Goal: Information Seeking & Learning: Understand process/instructions

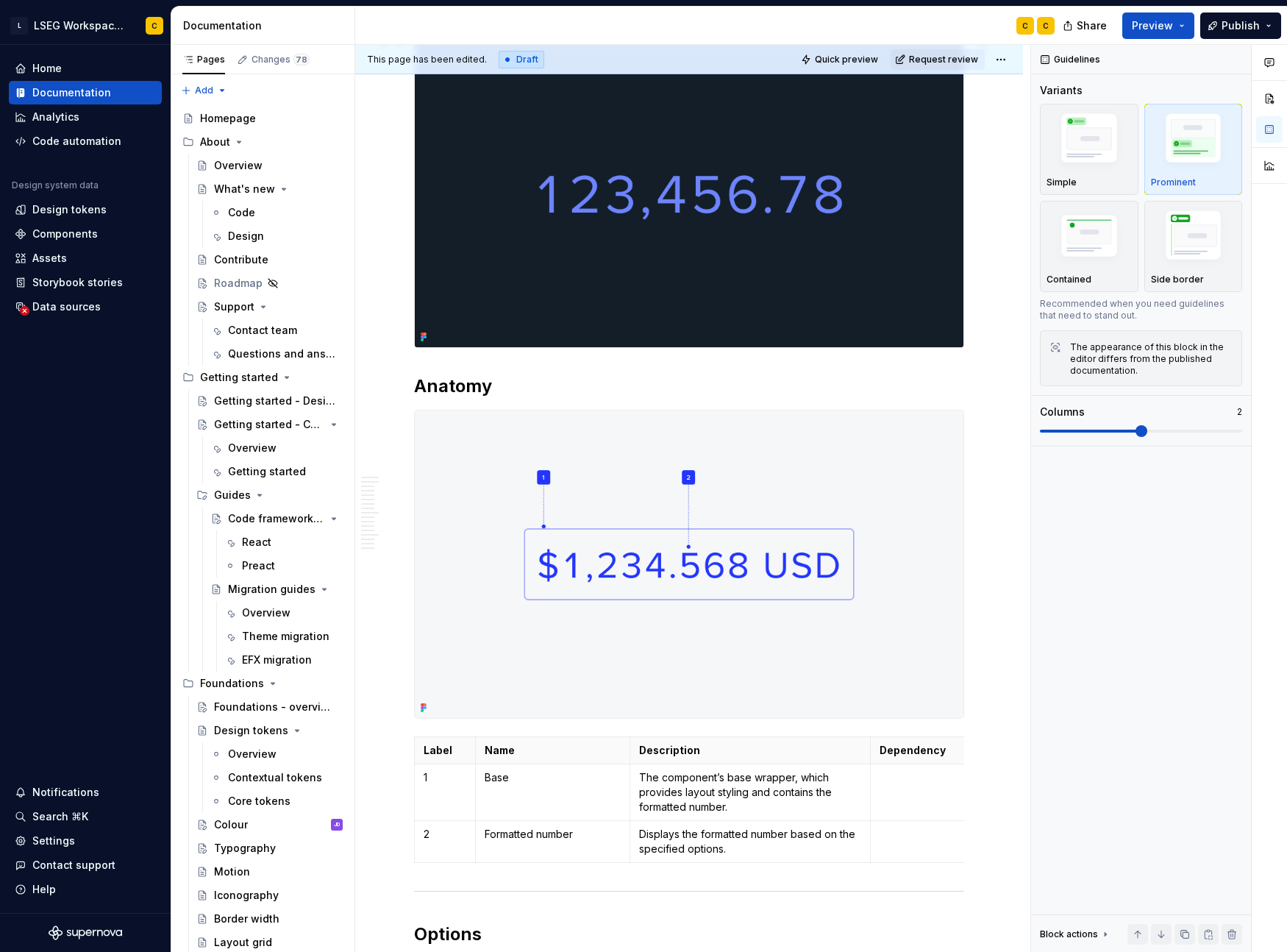
scroll to position [552, 0]
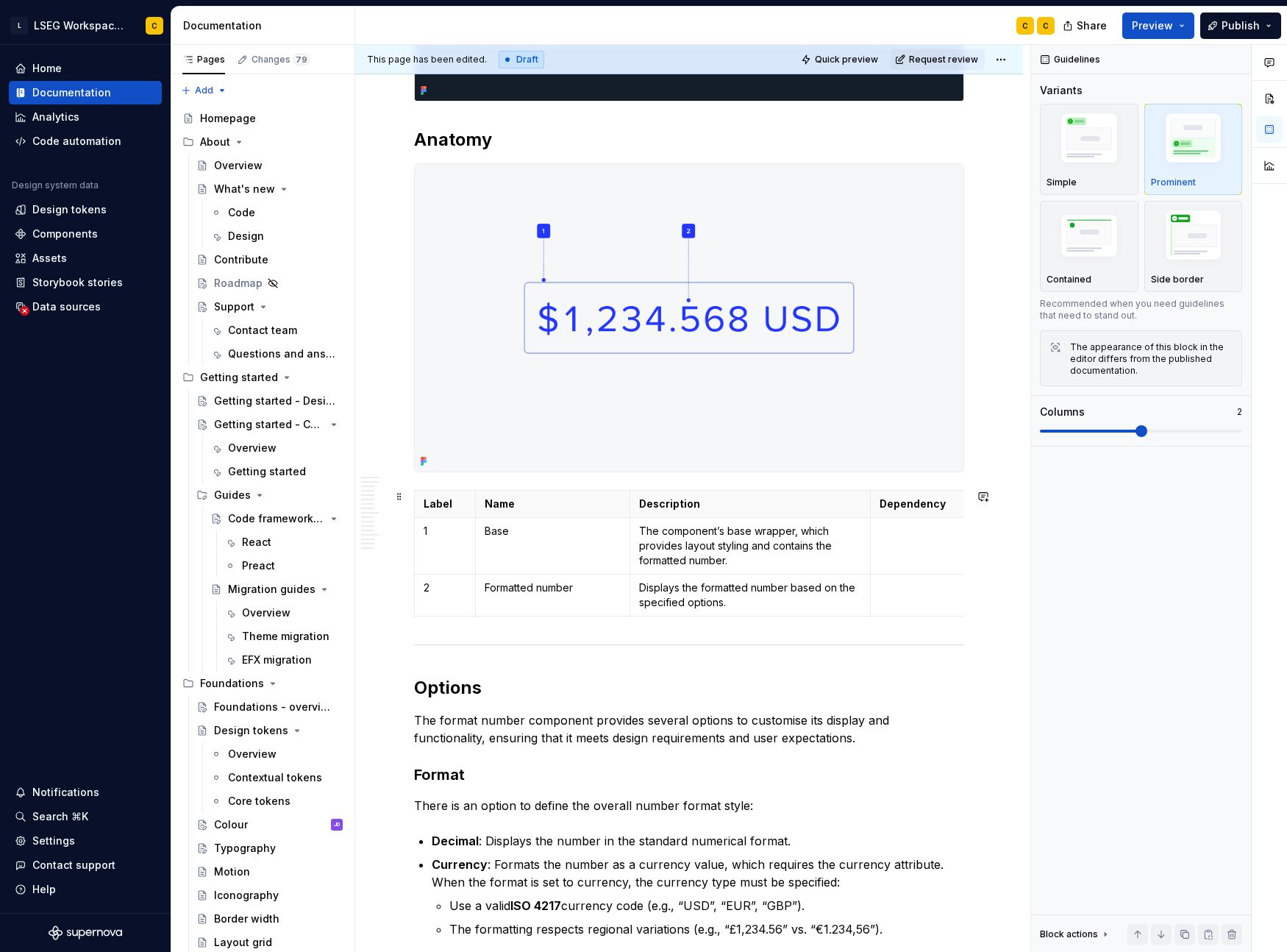
type textarea "*"
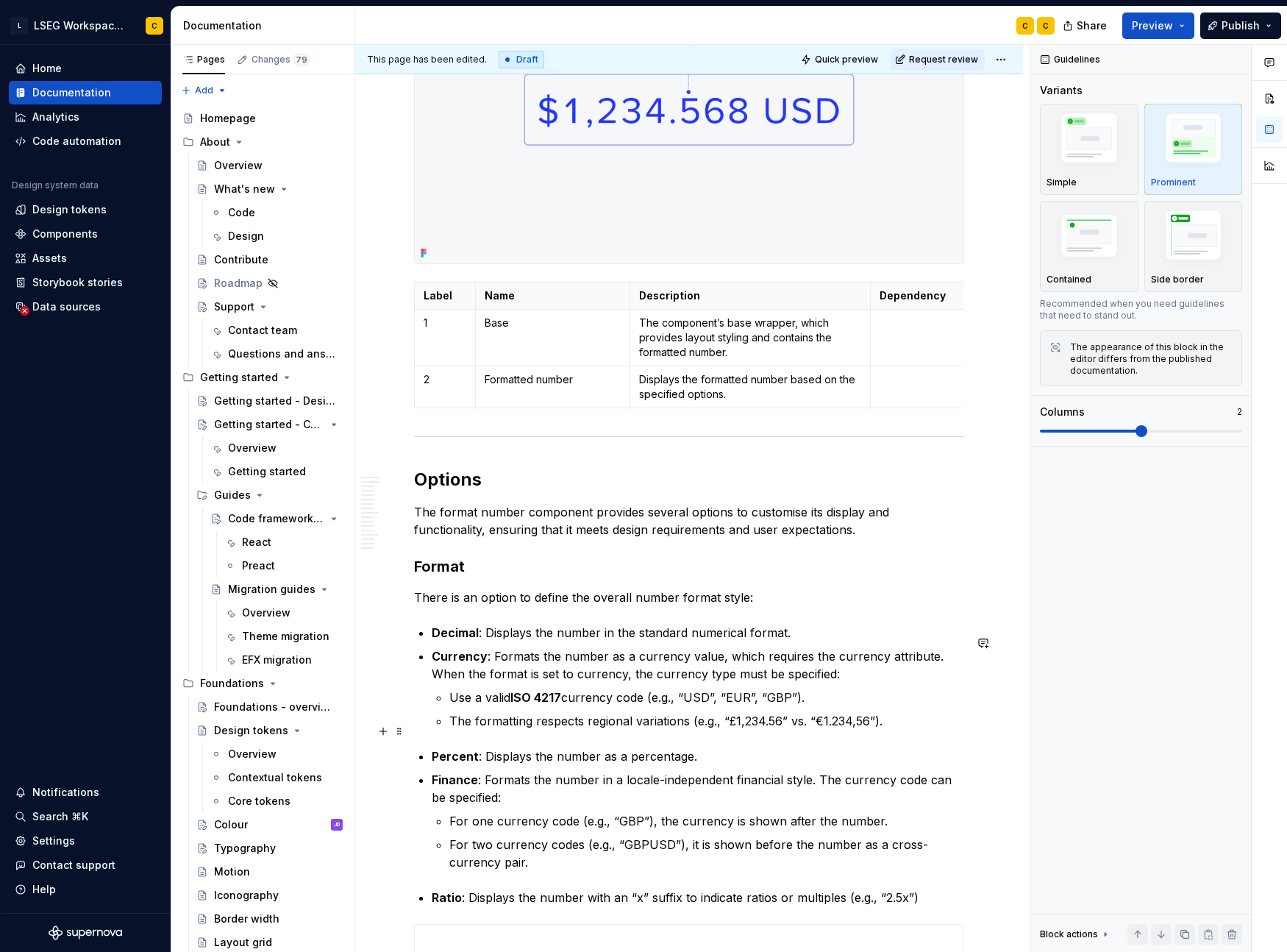
scroll to position [1005, 0]
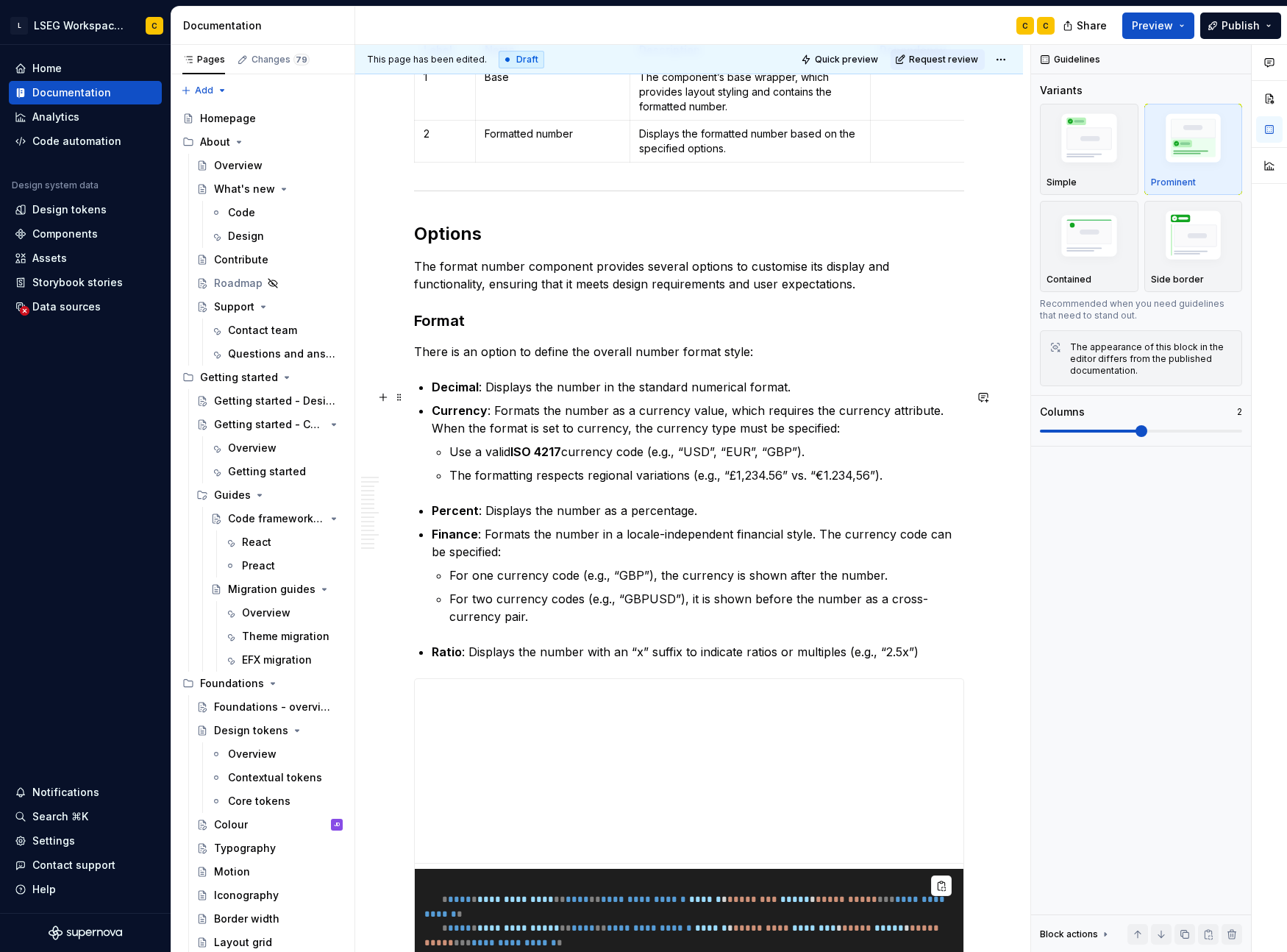
click at [668, 395] on p "Decimal : Displays the number in the standard numerical format." at bounding box center [698, 387] width 533 height 17
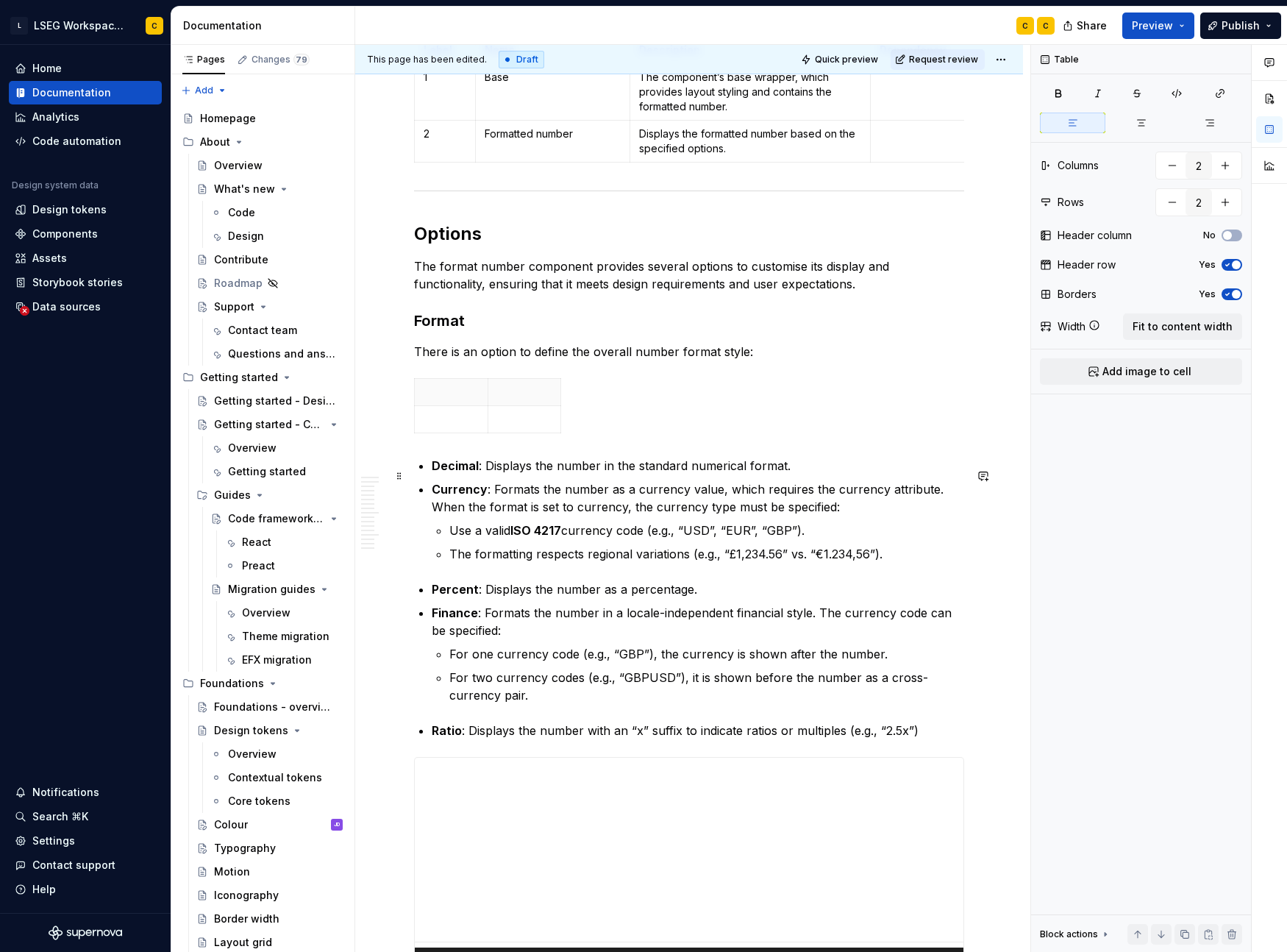
click at [454, 475] on p "Decimal : Displays the number in the standard numerical format." at bounding box center [698, 465] width 533 height 17
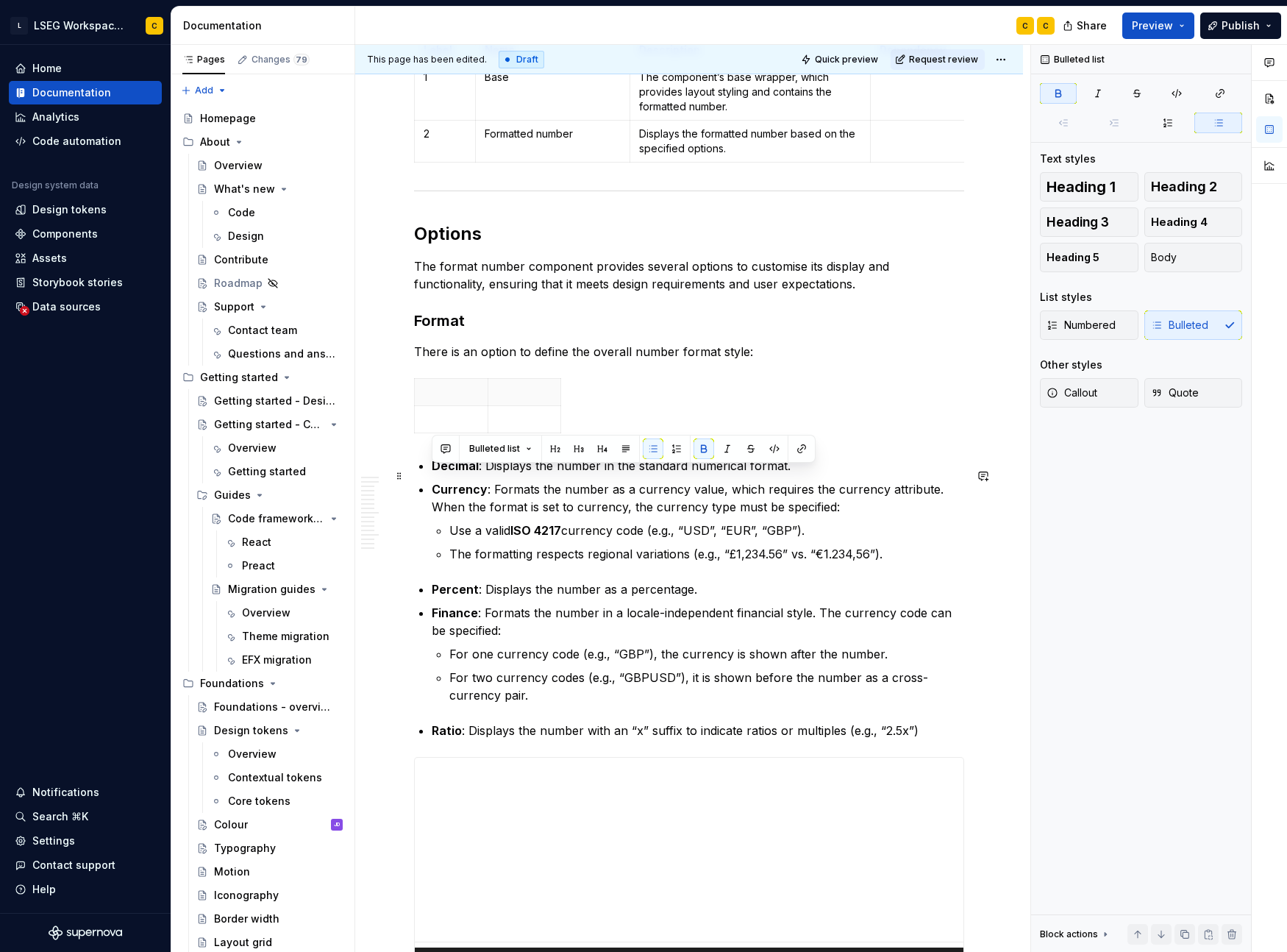
click at [455, 475] on p "Decimal : Displays the number in the standard numerical format." at bounding box center [698, 465] width 533 height 17
click at [454, 427] on p at bounding box center [452, 418] width 55 height 14
drag, startPoint x: 441, startPoint y: 476, endPoint x: 738, endPoint y: 474, distance: 297.0
click at [738, 474] on p ": Displays the number in the standard numerical format." at bounding box center [698, 465] width 533 height 17
click at [452, 399] on p at bounding box center [452, 391] width 55 height 14
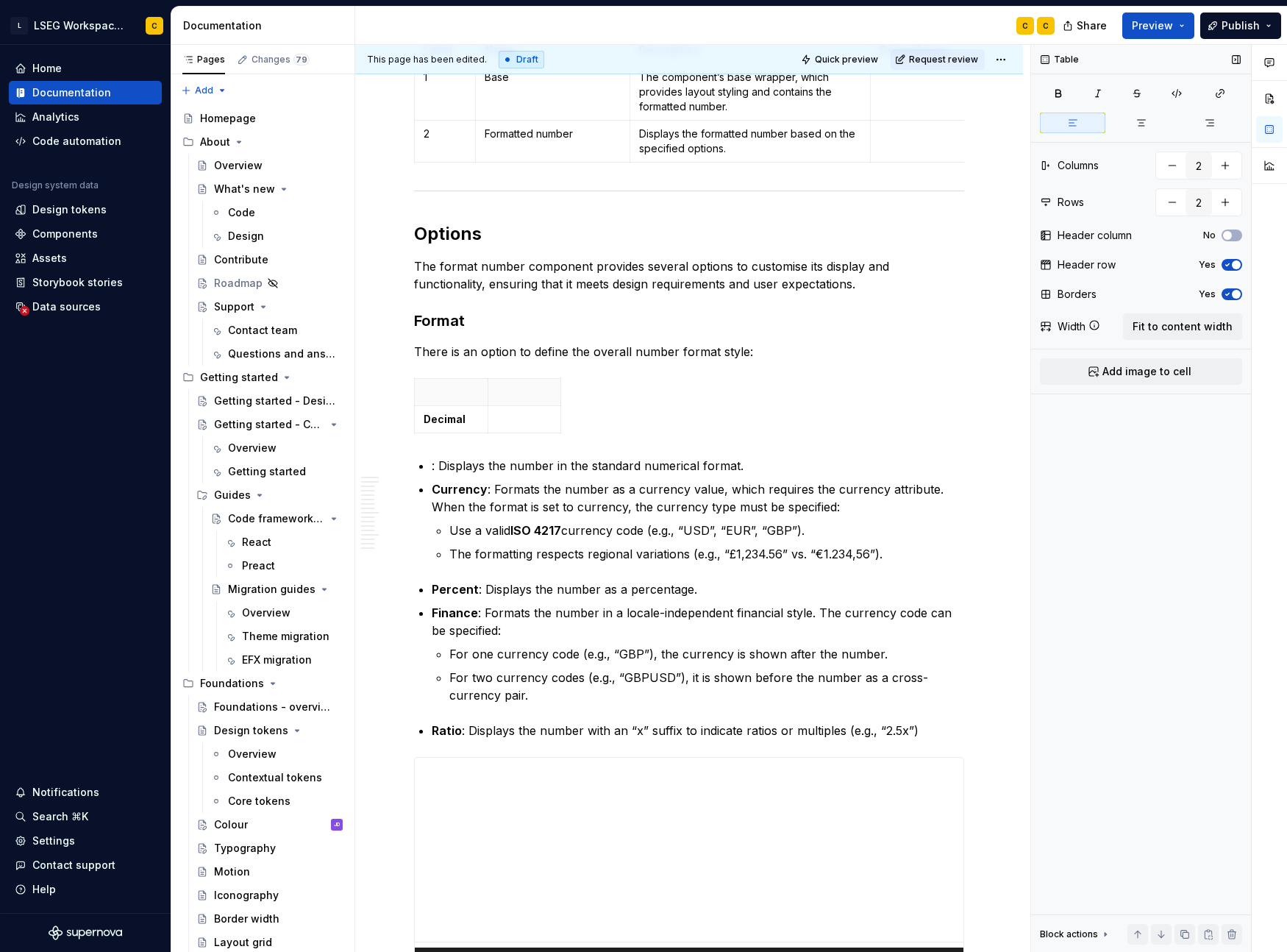
click at [1231, 264] on icon "button" at bounding box center [1228, 264] width 11 height 9
click at [454, 425] on strong "Decimal" at bounding box center [445, 418] width 42 height 12
click at [450, 399] on p at bounding box center [452, 391] width 55 height 14
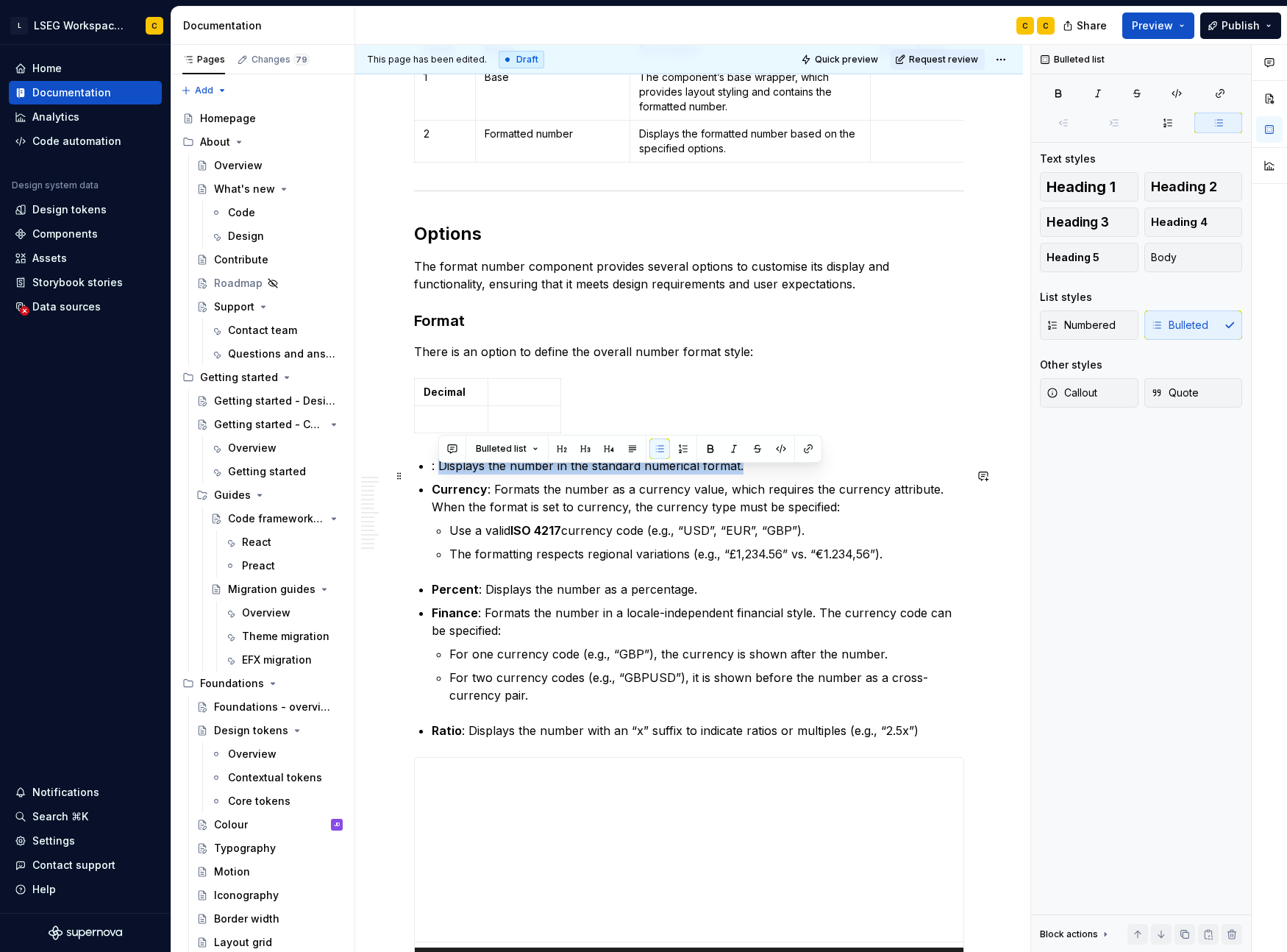
drag, startPoint x: 441, startPoint y: 476, endPoint x: 744, endPoint y: 475, distance: 303.0
click at [744, 475] on p ": Displays the number in the standard numerical format." at bounding box center [698, 465] width 533 height 17
click at [534, 399] on p at bounding box center [525, 391] width 55 height 14
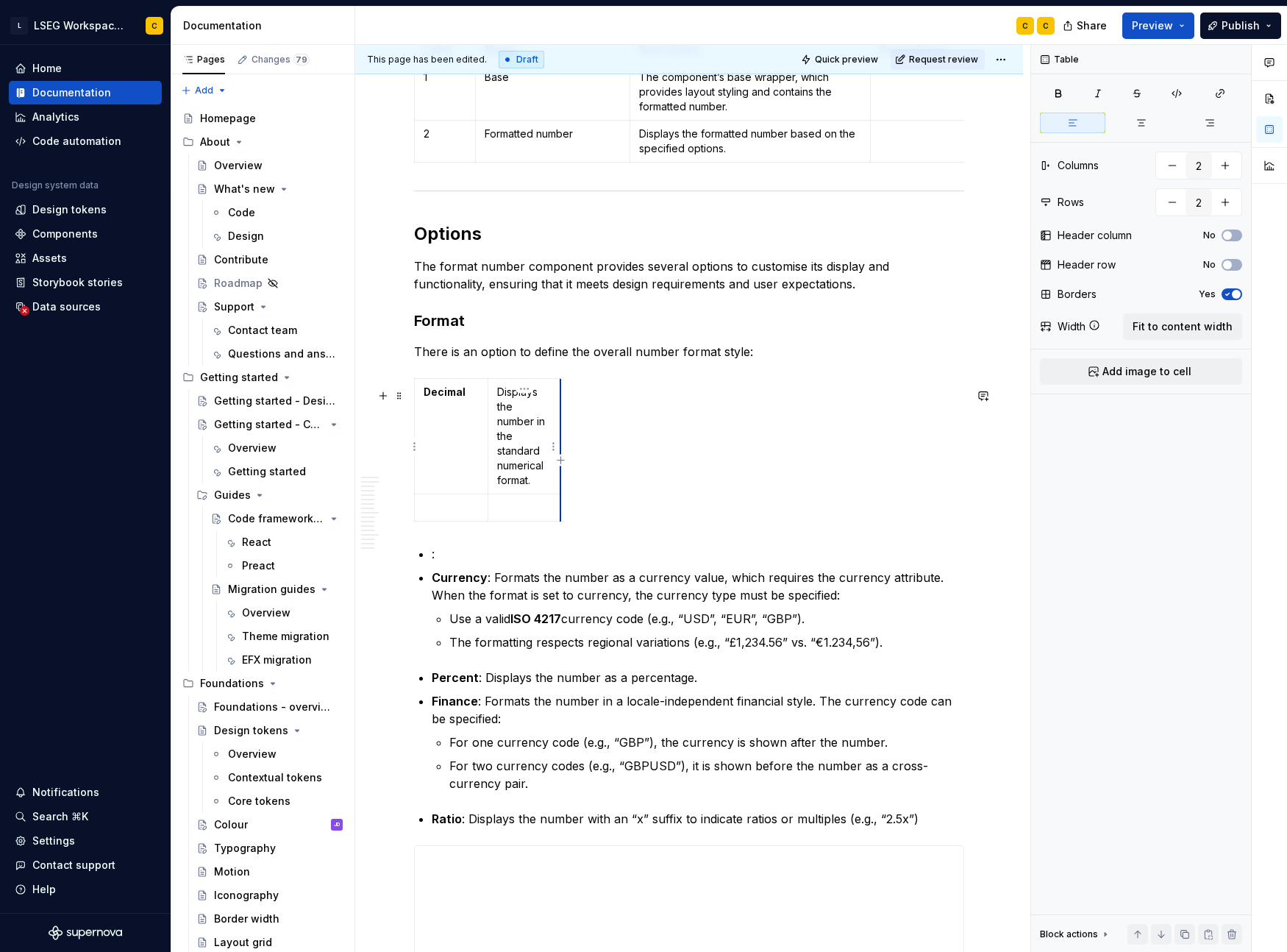
click at [559, 451] on td "Displays the number in the standard numerical format." at bounding box center [524, 436] width 74 height 116
click at [1215, 326] on span "Fit to content width" at bounding box center [1182, 326] width 100 height 14
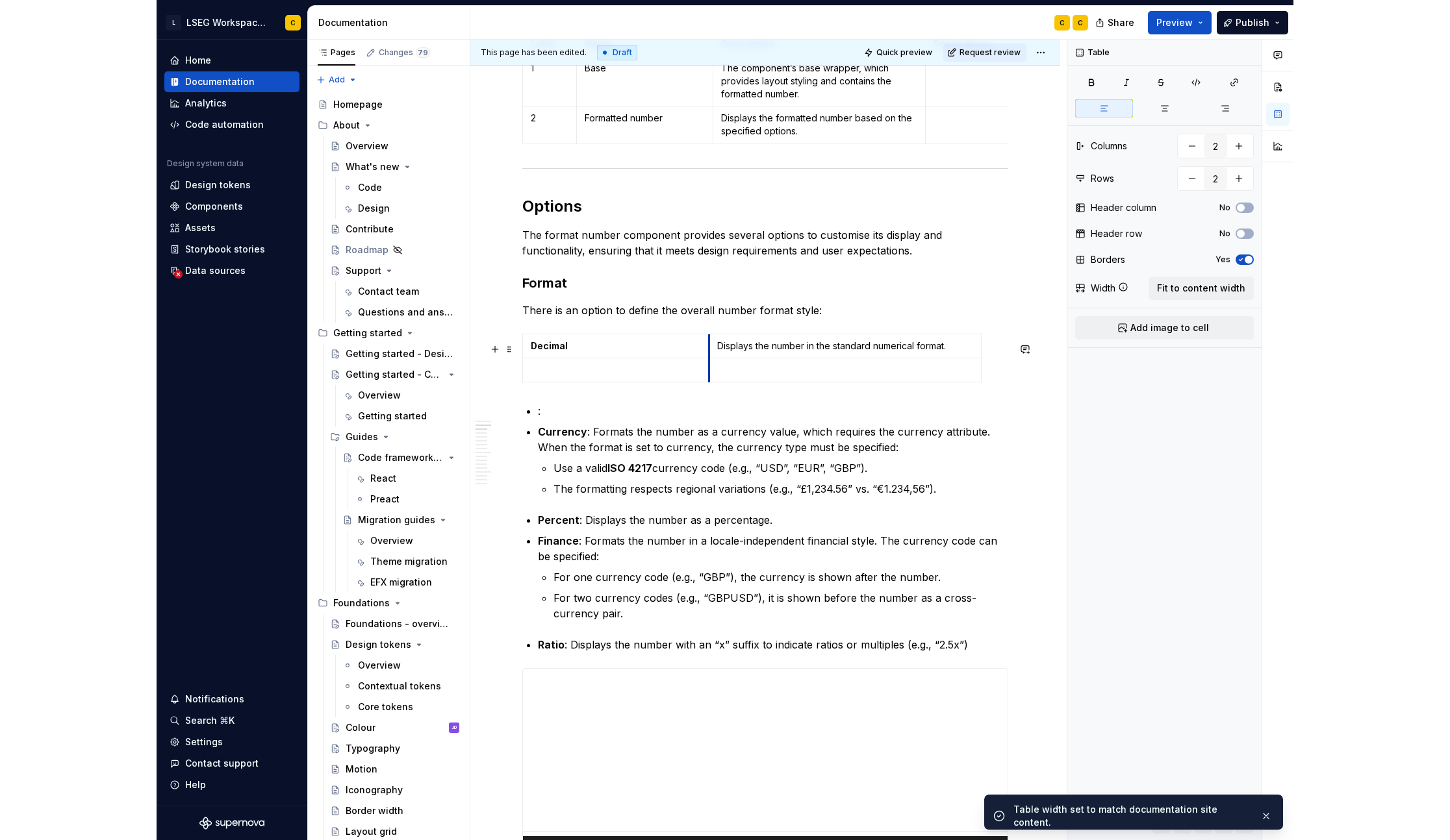
scroll to position [0, 0]
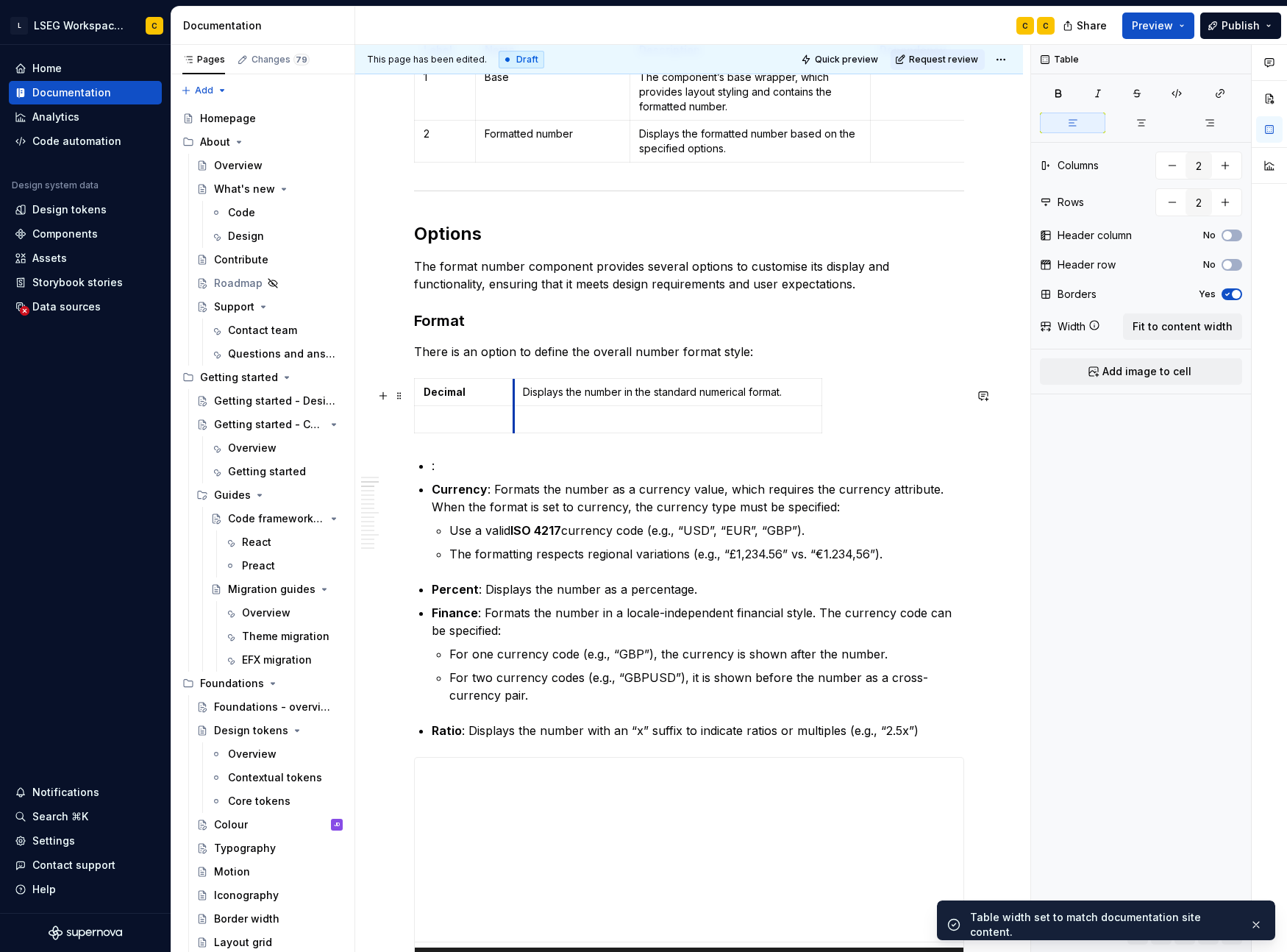
drag, startPoint x: 686, startPoint y: 409, endPoint x: 618, endPoint y: 428, distance: 70.6
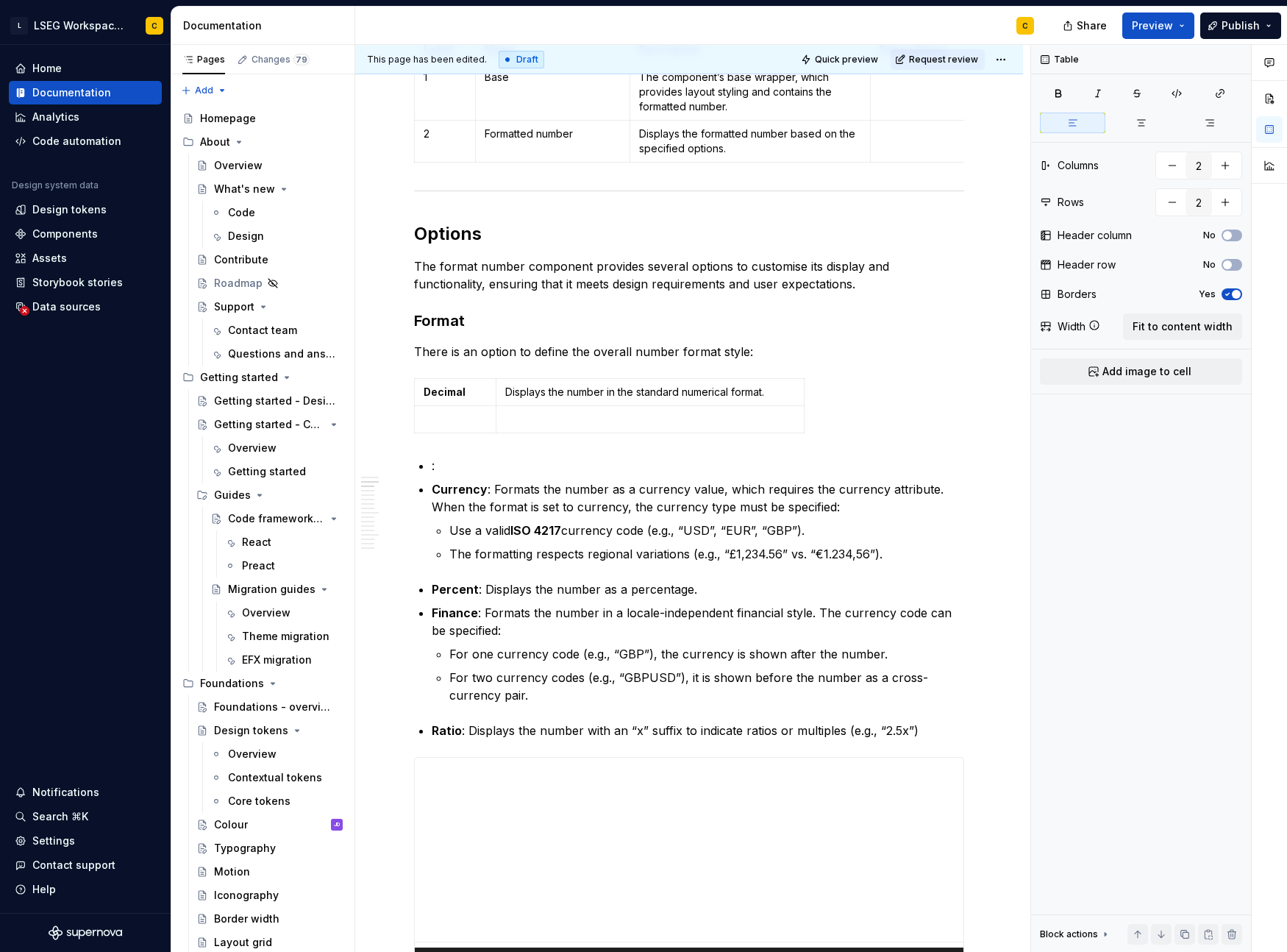
click at [1283, 495] on div at bounding box center [1269, 498] width 35 height 908
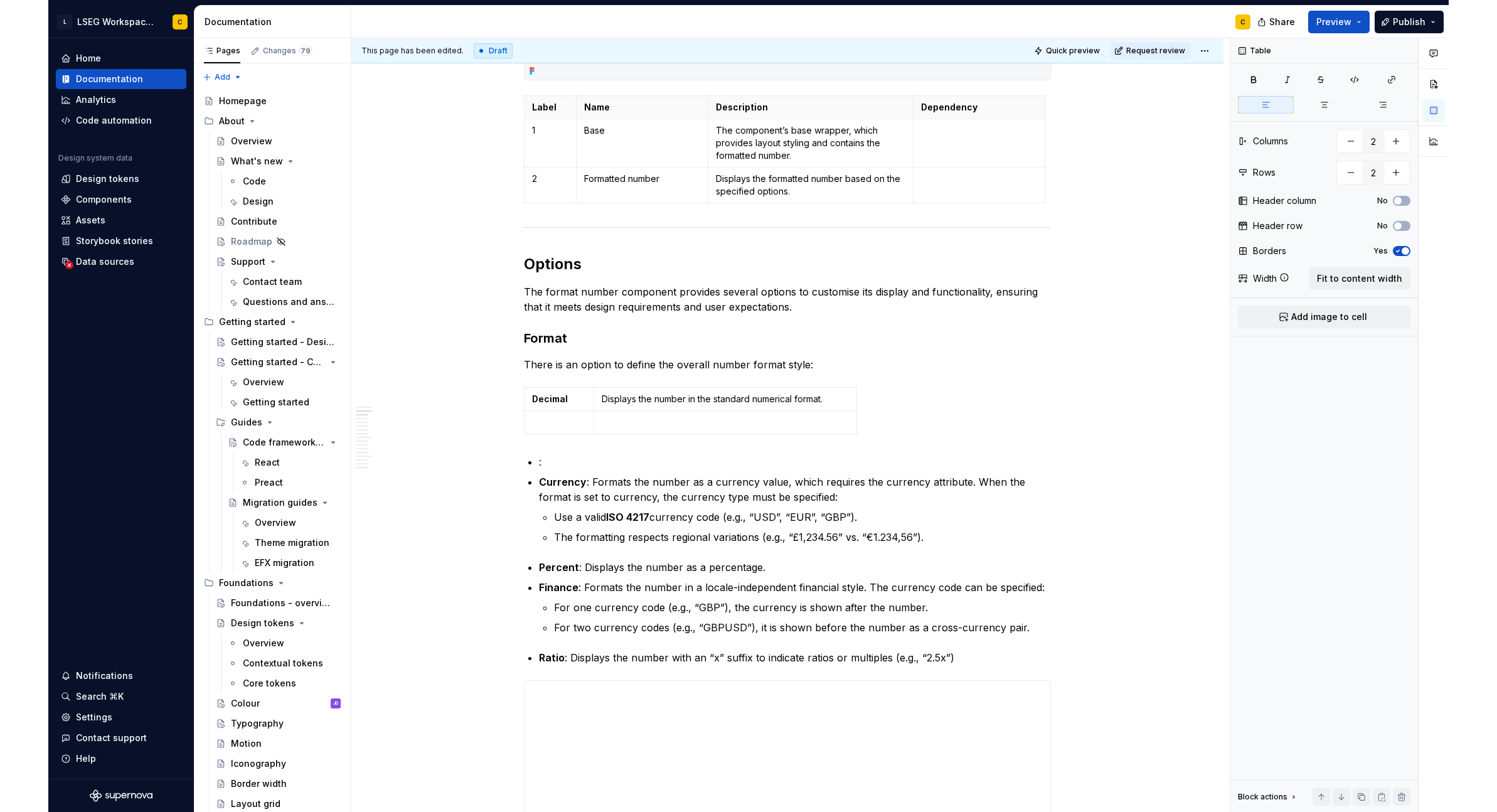
scroll to position [923, 0]
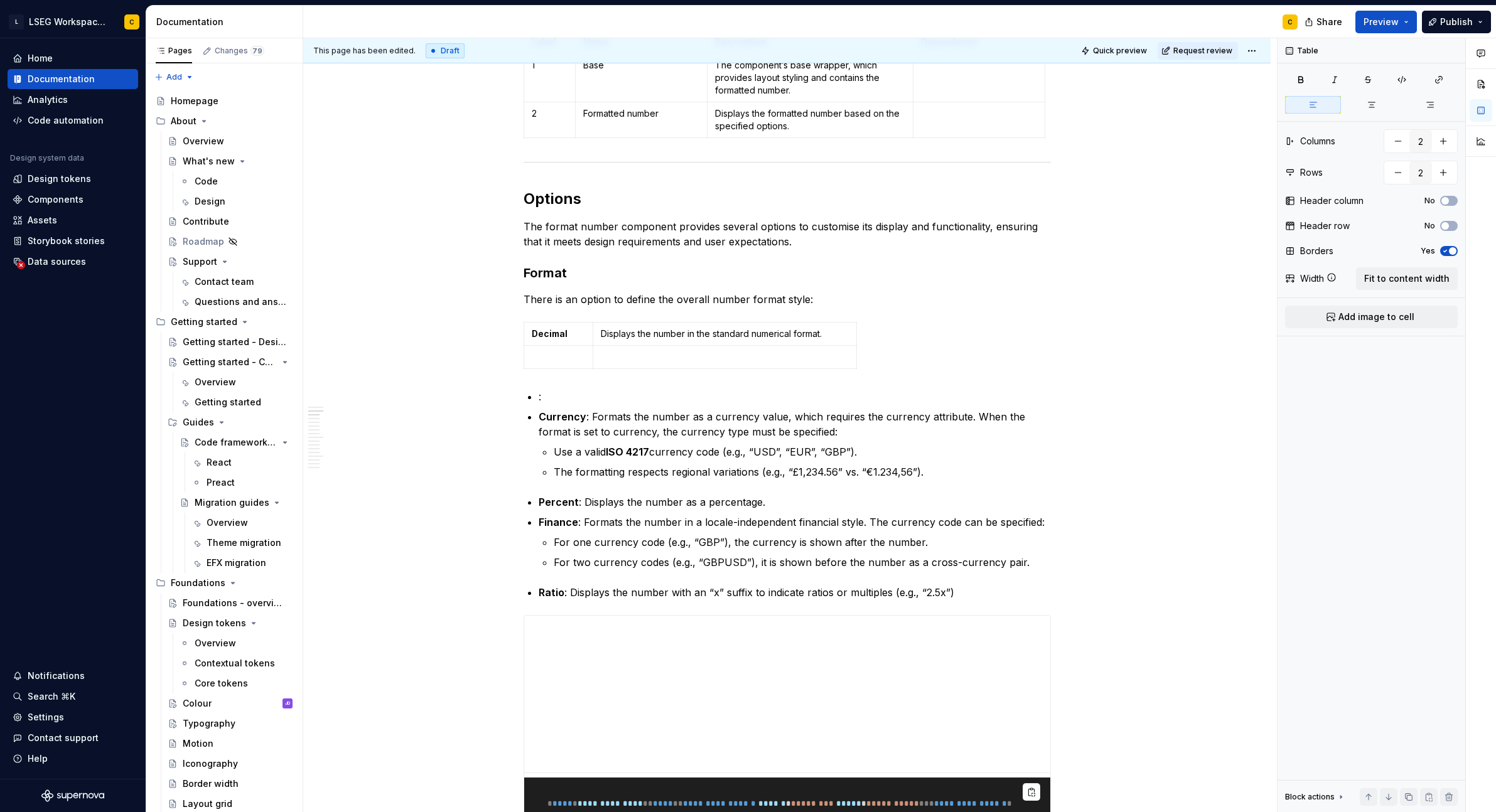
type textarea "*"
click at [711, 338] on p "Displays the number in the standard numerical format." at bounding box center [726, 333] width 248 height 12
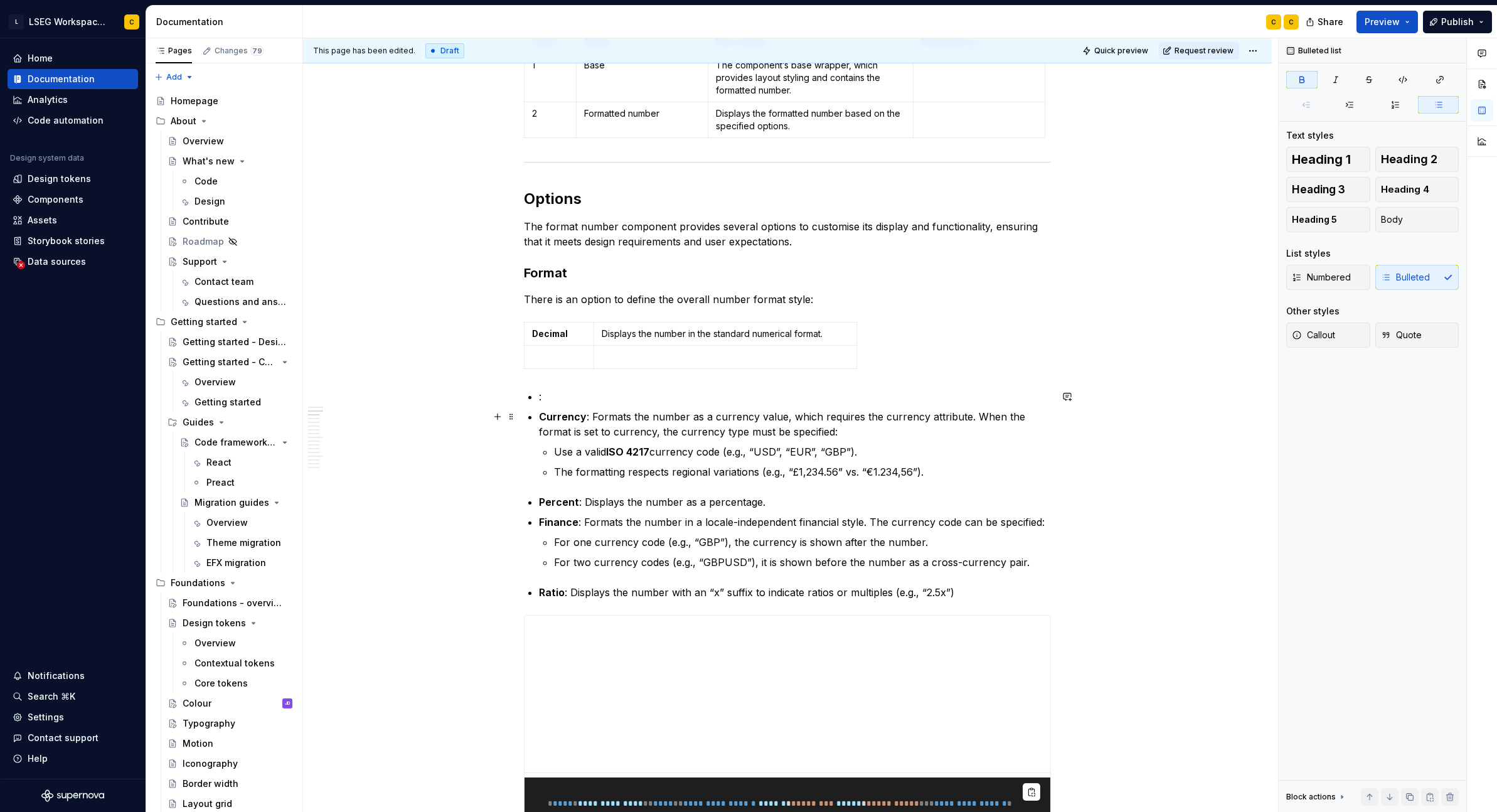
click at [554, 422] on strong "Currency" at bounding box center [563, 416] width 48 height 12
click at [564, 358] on p at bounding box center [559, 357] width 54 height 12
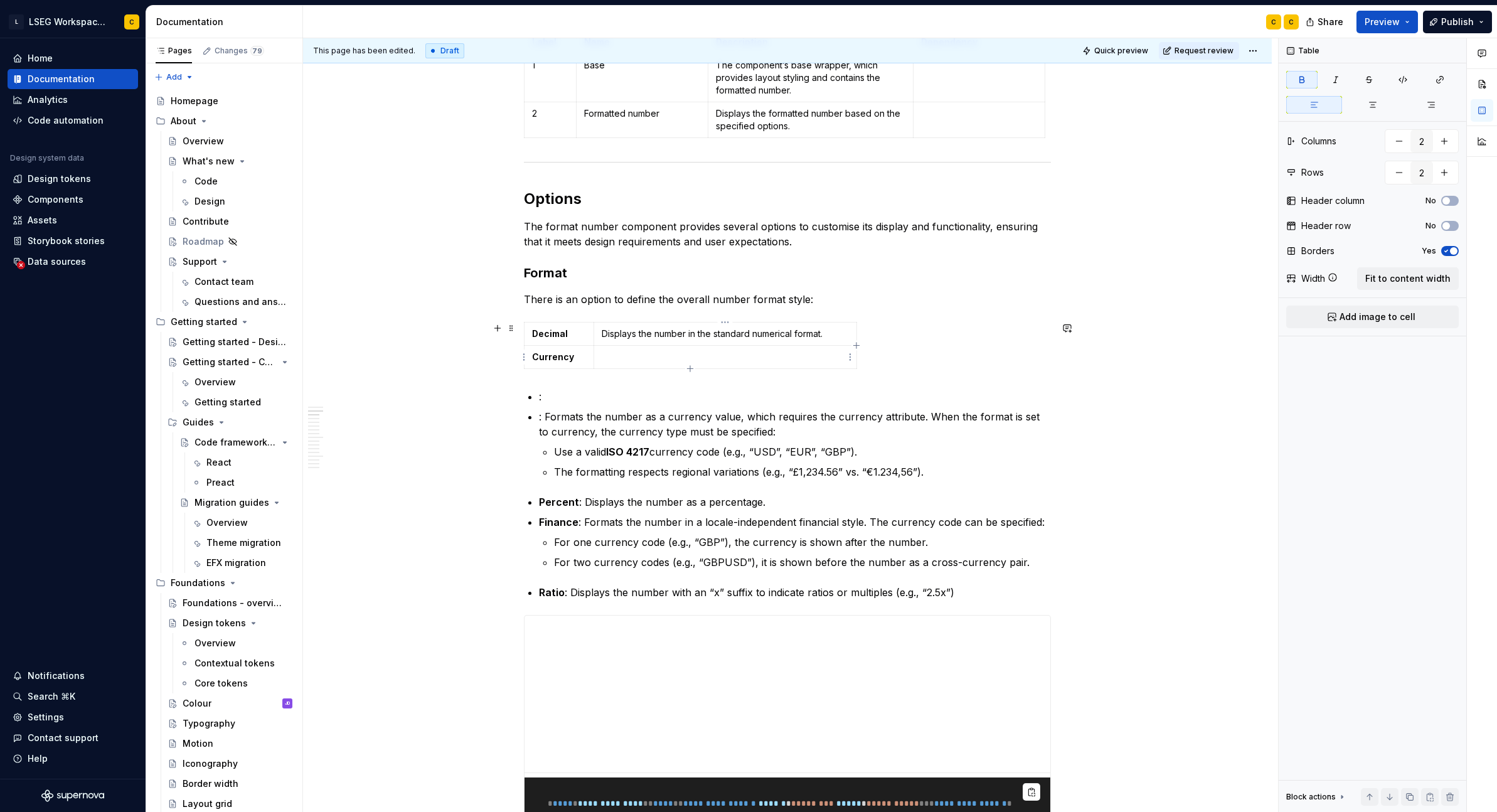
click at [639, 356] on p at bounding box center [726, 357] width 248 height 12
click at [595, 434] on p ": Formats the number as a currency value, which requires the currency attribute…" at bounding box center [795, 424] width 512 height 30
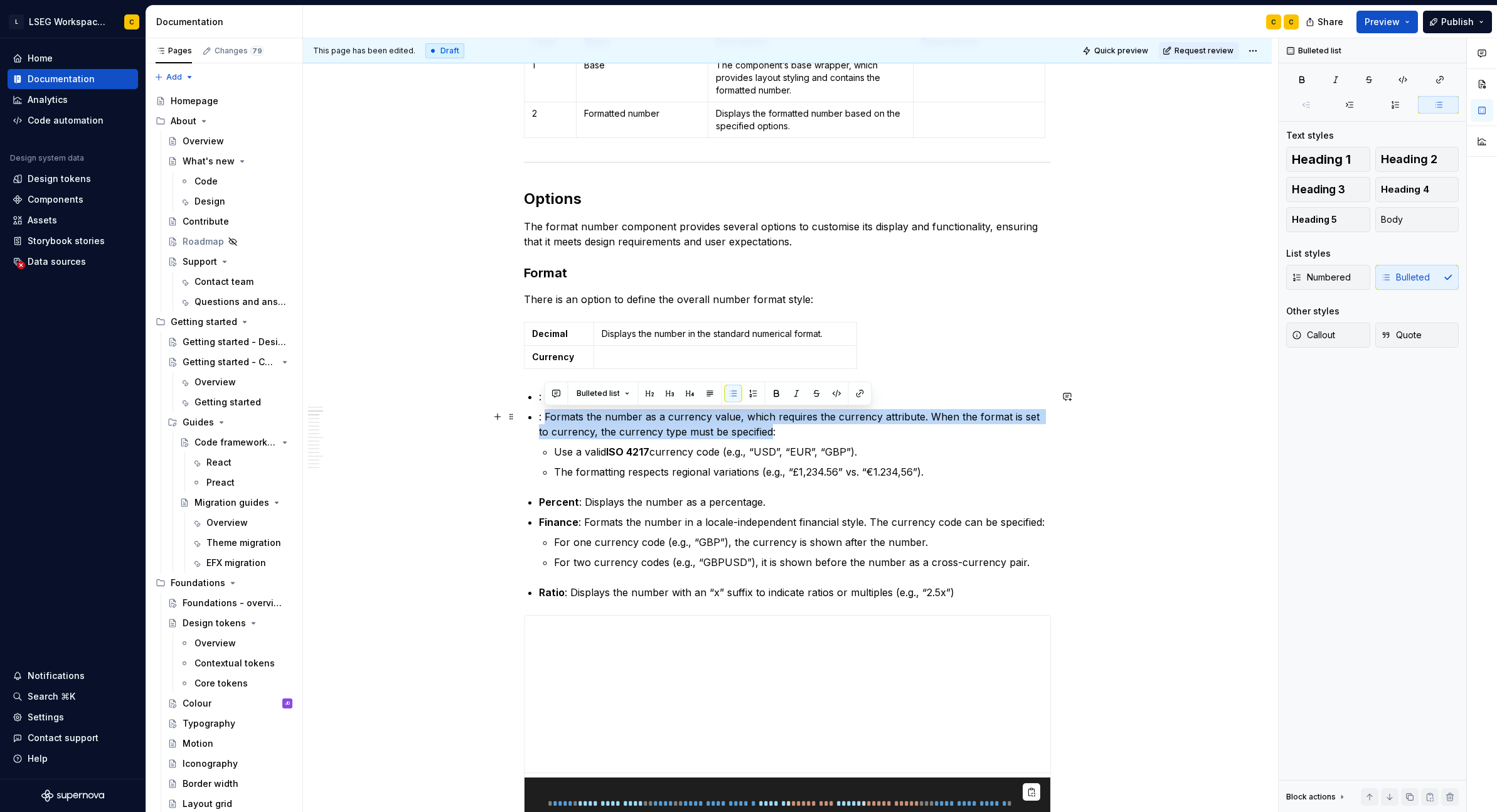
drag, startPoint x: 546, startPoint y: 419, endPoint x: 757, endPoint y: 427, distance: 211.2
click at [757, 427] on p ": Formats the number as a currency value, which requires the currency attribute…" at bounding box center [795, 424] width 512 height 30
click at [926, 464] on p "The formatting respects regional variations (e.g., “£1,234.56” vs. “€1.234,56”)." at bounding box center [802, 472] width 497 height 15
drag, startPoint x: 544, startPoint y: 415, endPoint x: 940, endPoint y: 476, distance: 400.7
click at [940, 476] on li ": Formats the number as a currency value, which requires the currency attribute…" at bounding box center [795, 444] width 512 height 70
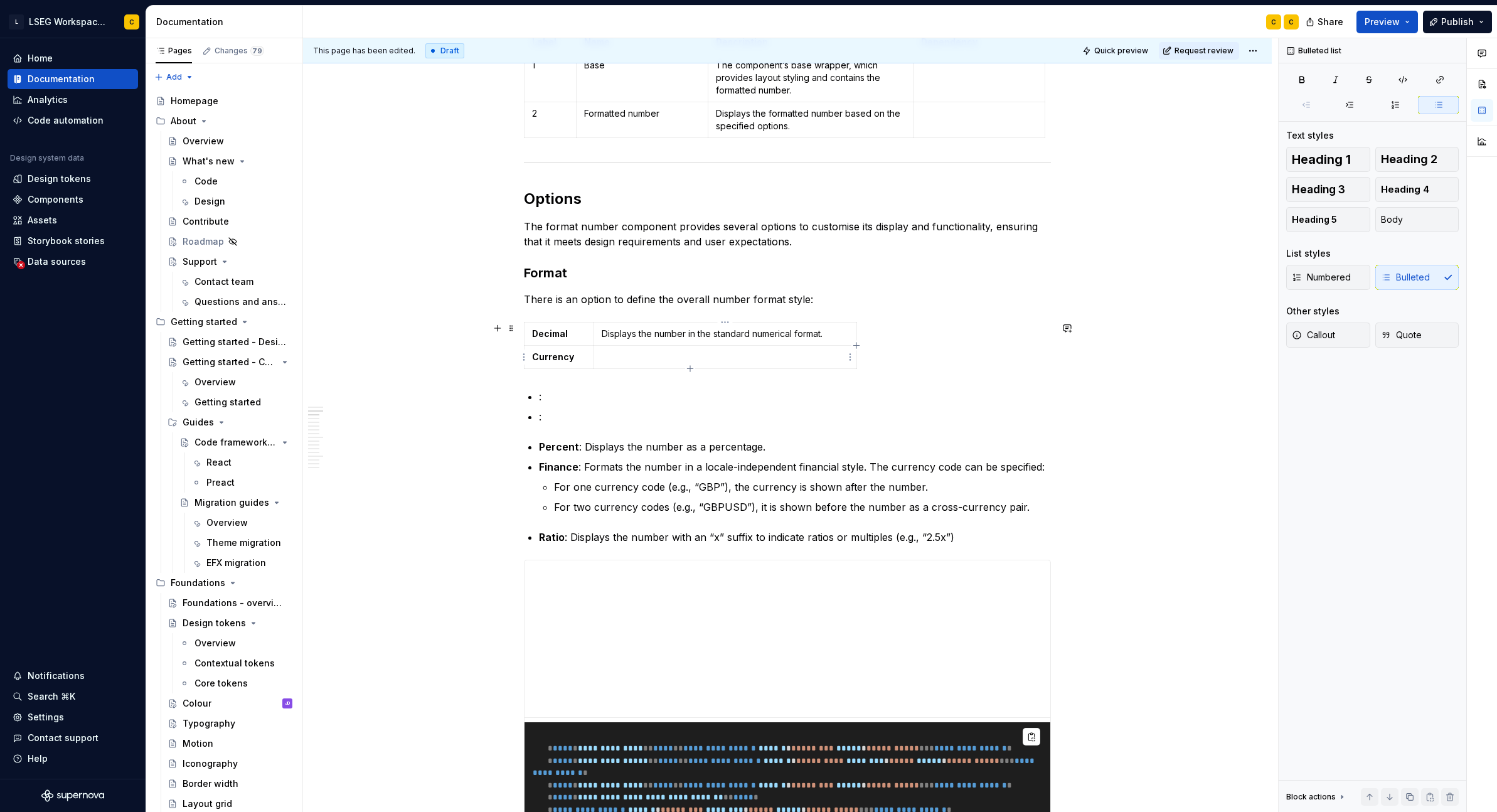
click at [689, 352] on p at bounding box center [726, 357] width 248 height 12
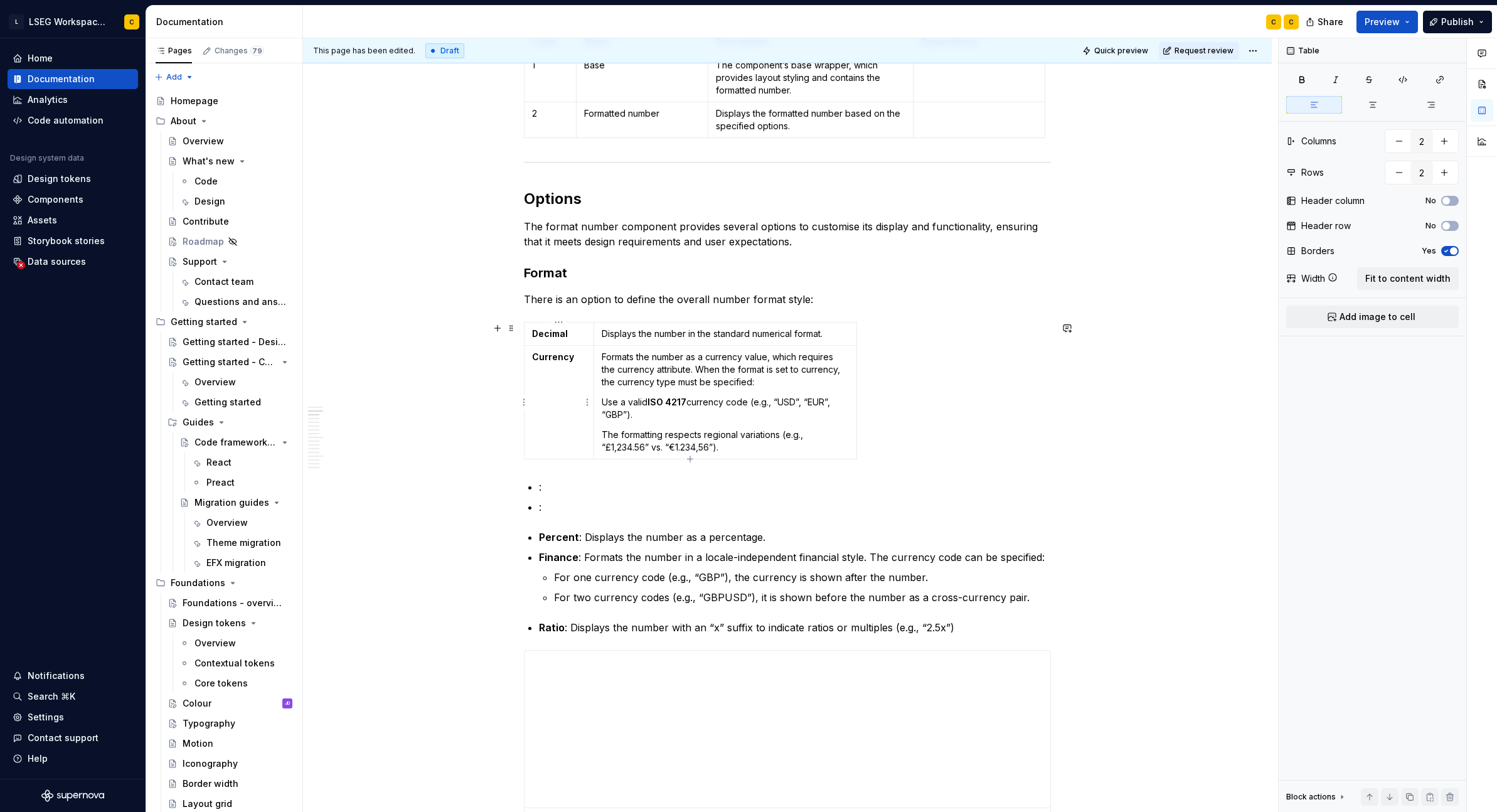
click at [614, 404] on p "Use a valid ISO 4217 currency code (e.g., “USD”, “EUR”, “GBP”)." at bounding box center [726, 408] width 248 height 25
click at [605, 403] on p "Use a valid ISO 4217 currency code (e.g., “USD”, “EUR”, “GBP”)." at bounding box center [726, 408] width 248 height 25
click at [652, 419] on p "Use a valid ISO 4217 currency code (e.g., “USD”, “EUR”, “GBP”)." at bounding box center [726, 408] width 248 height 25
click at [619, 414] on p "Use a valid ISO 4217 currency code (e.g., “USD”, “EUR”, “GBP”)." at bounding box center [726, 408] width 248 height 25
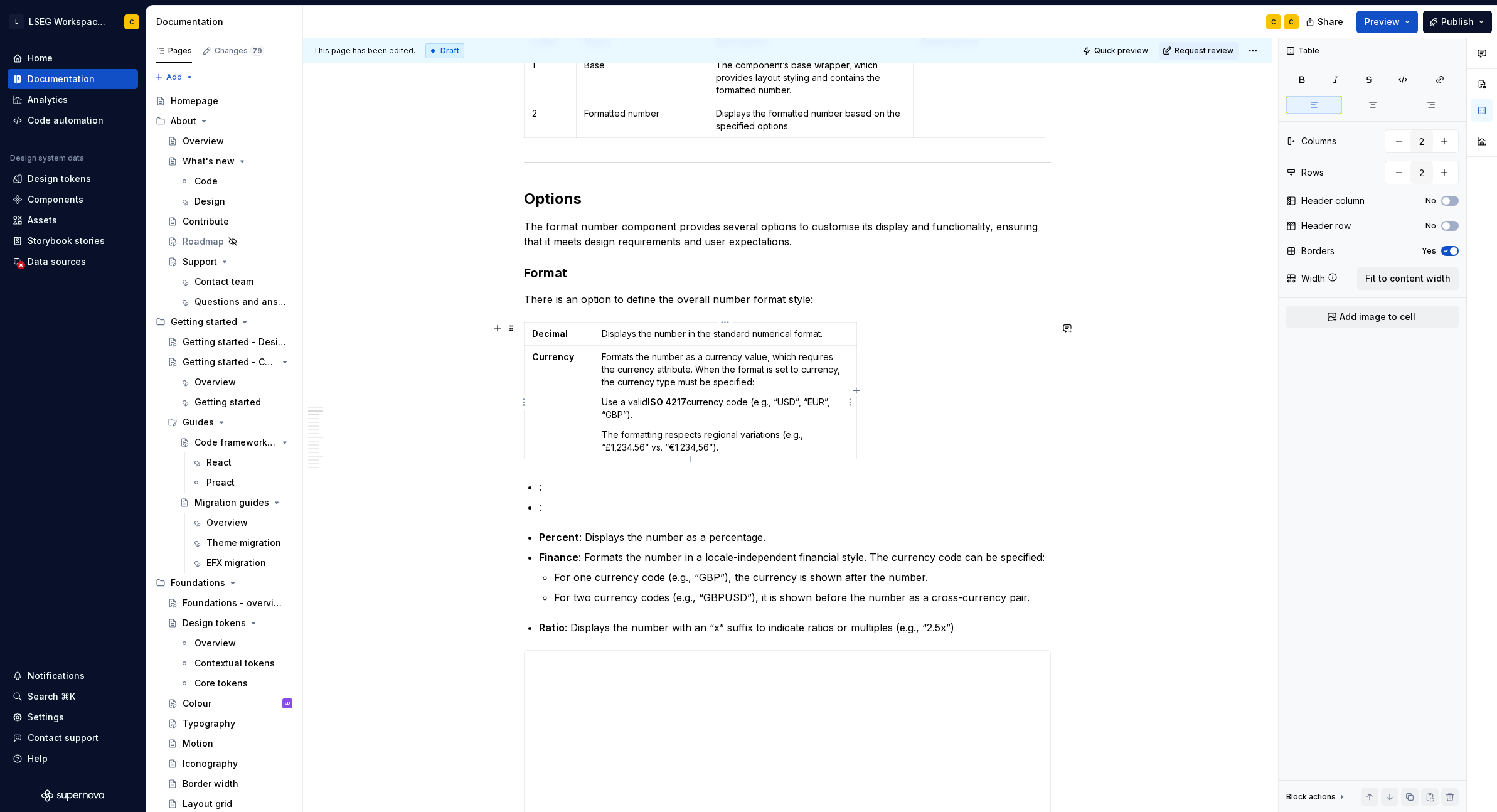
click at [602, 405] on p "Use a valid ISO 4217 currency code (e.g., “USD”, “EUR”, “GBP”)." at bounding box center [726, 408] width 248 height 25
drag, startPoint x: 595, startPoint y: 370, endPoint x: 608, endPoint y: 373, distance: 13.3
click at [608, 373] on td "Formats the number as a currency value, which requires the currency attribute. …" at bounding box center [740, 402] width 263 height 113
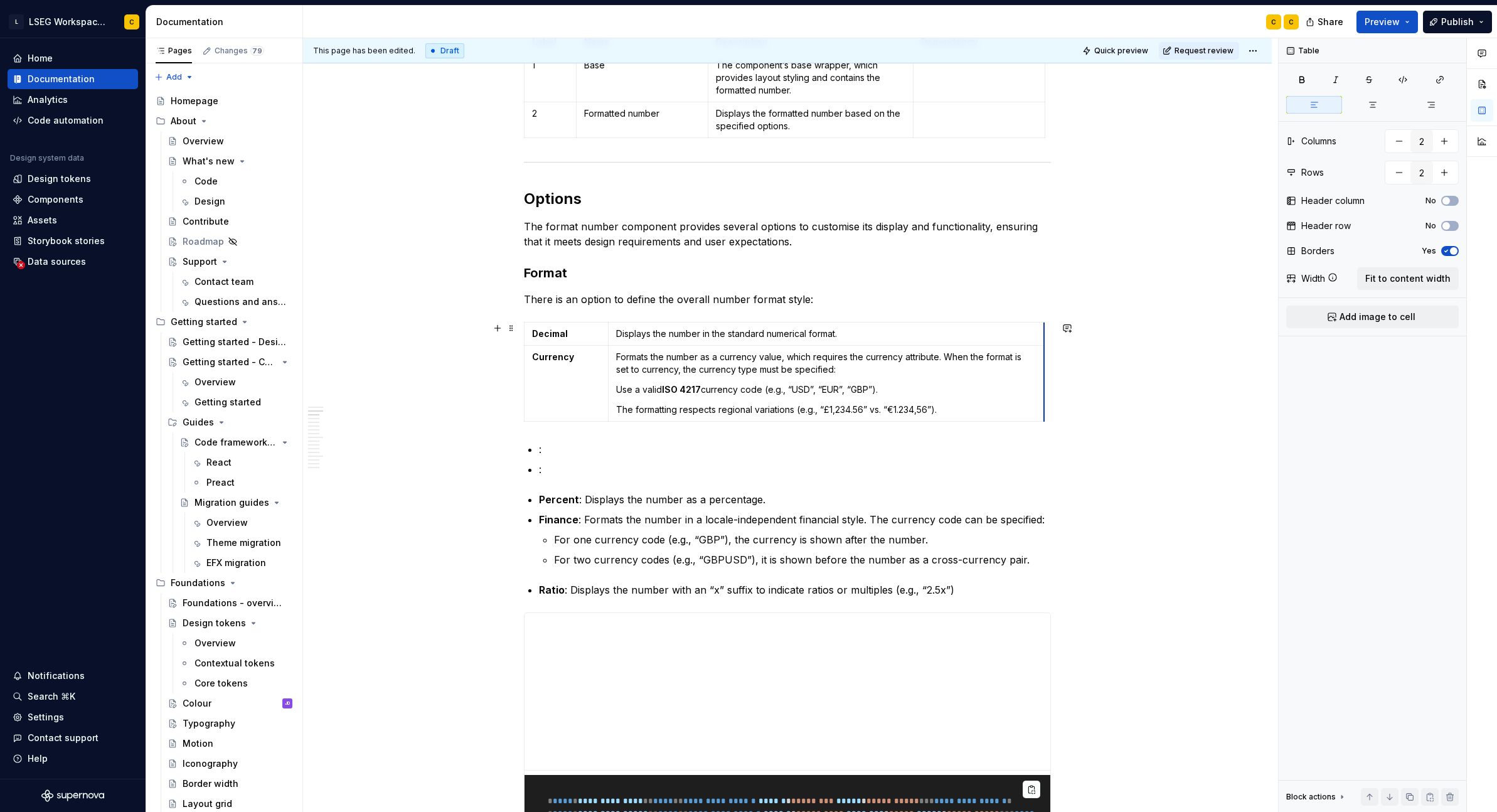
drag, startPoint x: 870, startPoint y: 379, endPoint x: 1043, endPoint y: 393, distance: 173.6
click at [788, 401] on td "Formats the number as a currency value, which requires the currency attribute. …" at bounding box center [826, 383] width 436 height 76
click at [700, 392] on strong "ISO 4217" at bounding box center [682, 388] width 39 height 11
click at [792, 371] on p "Formats the number as a currency value, which requires the currency attribute. …" at bounding box center [827, 363] width 420 height 25
click at [752, 399] on td "Formats the number as a currency value, which requires the currency attribute. …" at bounding box center [826, 383] width 436 height 76
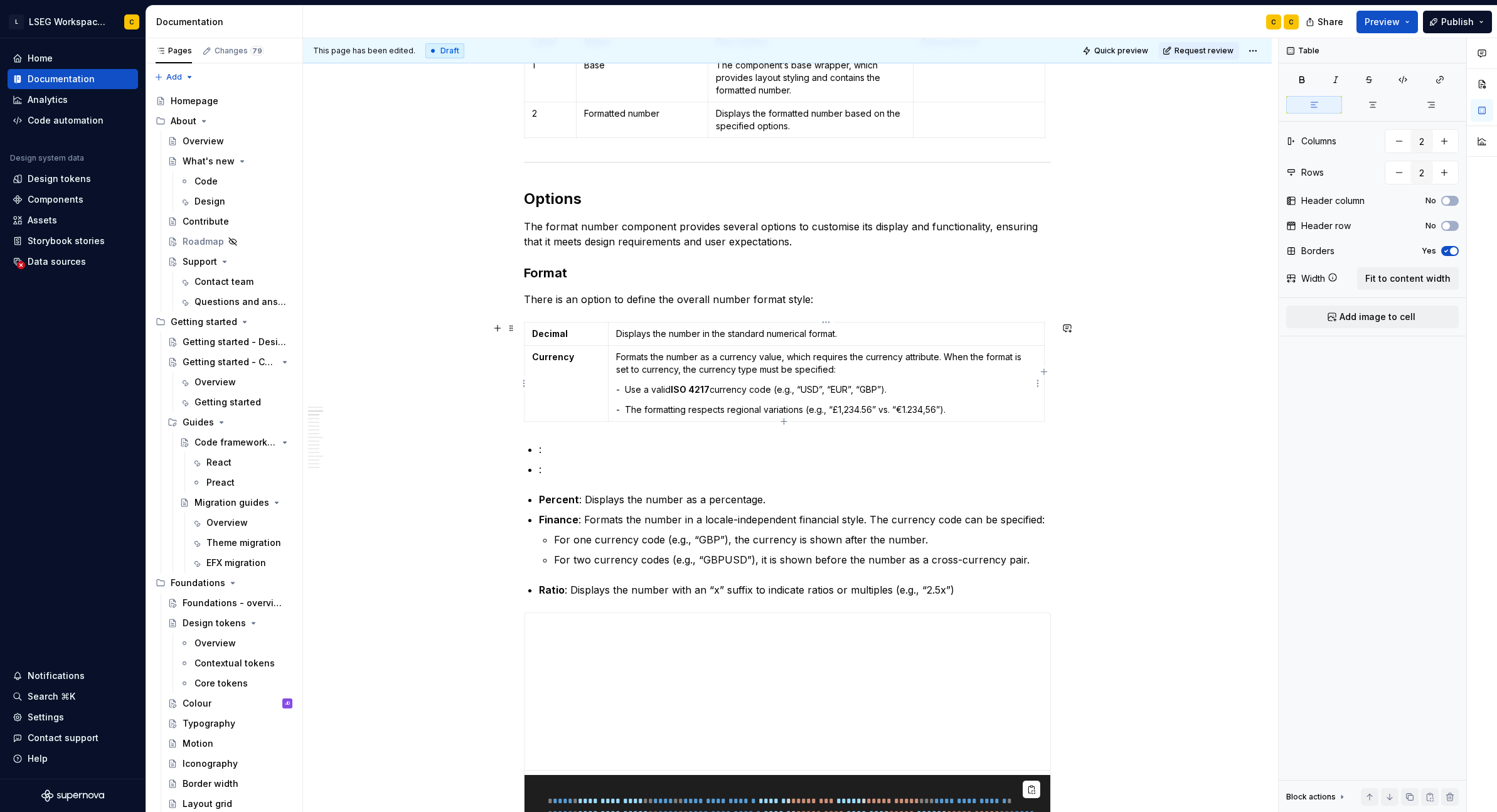
click at [974, 414] on p "- The formatting respects regional variations (e.g., “£1,234.56” vs. “€1.234,56…" at bounding box center [827, 409] width 420 height 12
click at [562, 416] on td "Currency" at bounding box center [566, 383] width 84 height 76
click at [751, 415] on p "- The formatting respects regional variations (e.g., “£1,234.56” vs. “€1.234,56…" at bounding box center [827, 409] width 420 height 12
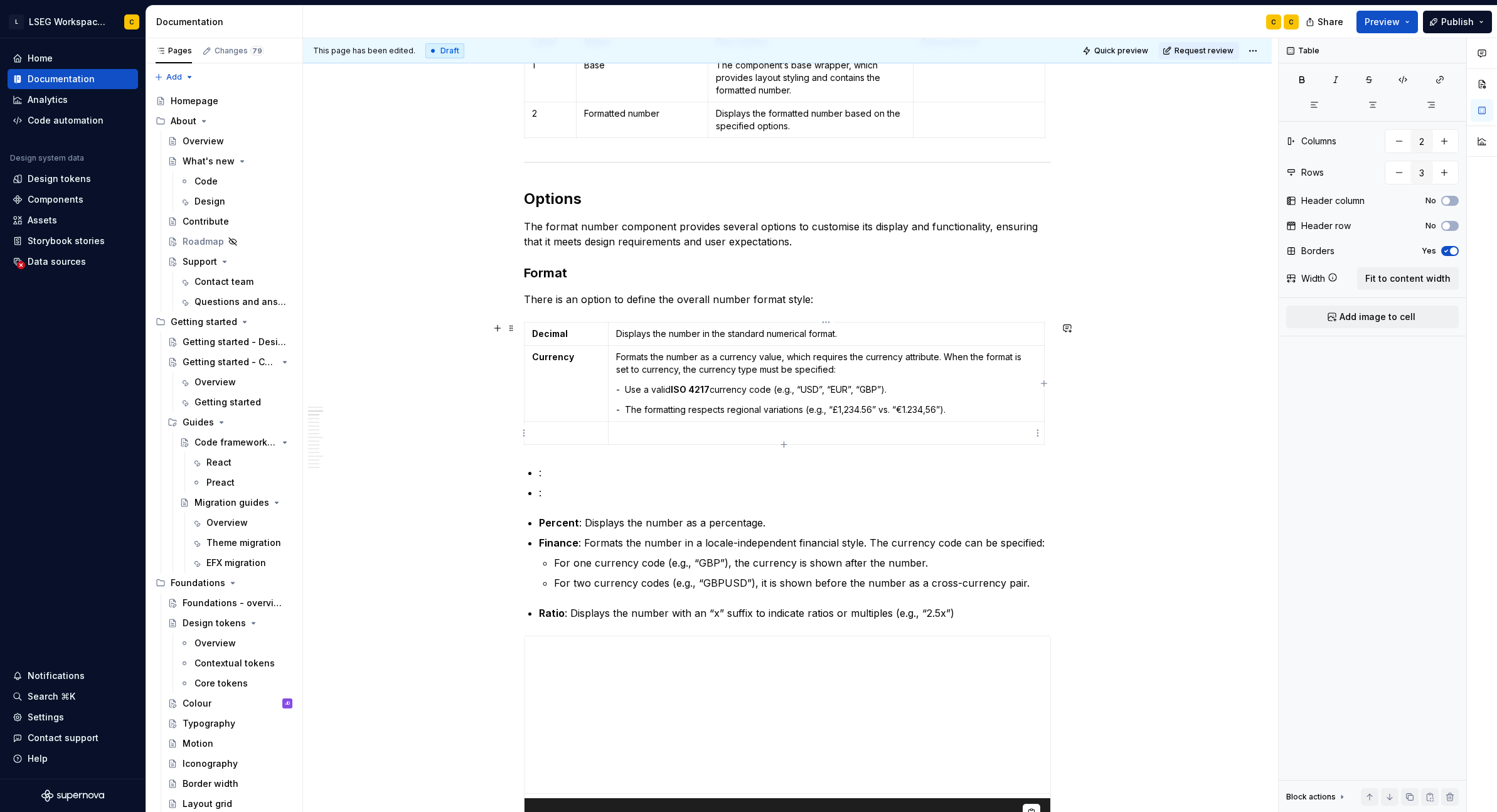
click at [664, 436] on p at bounding box center [827, 432] width 420 height 12
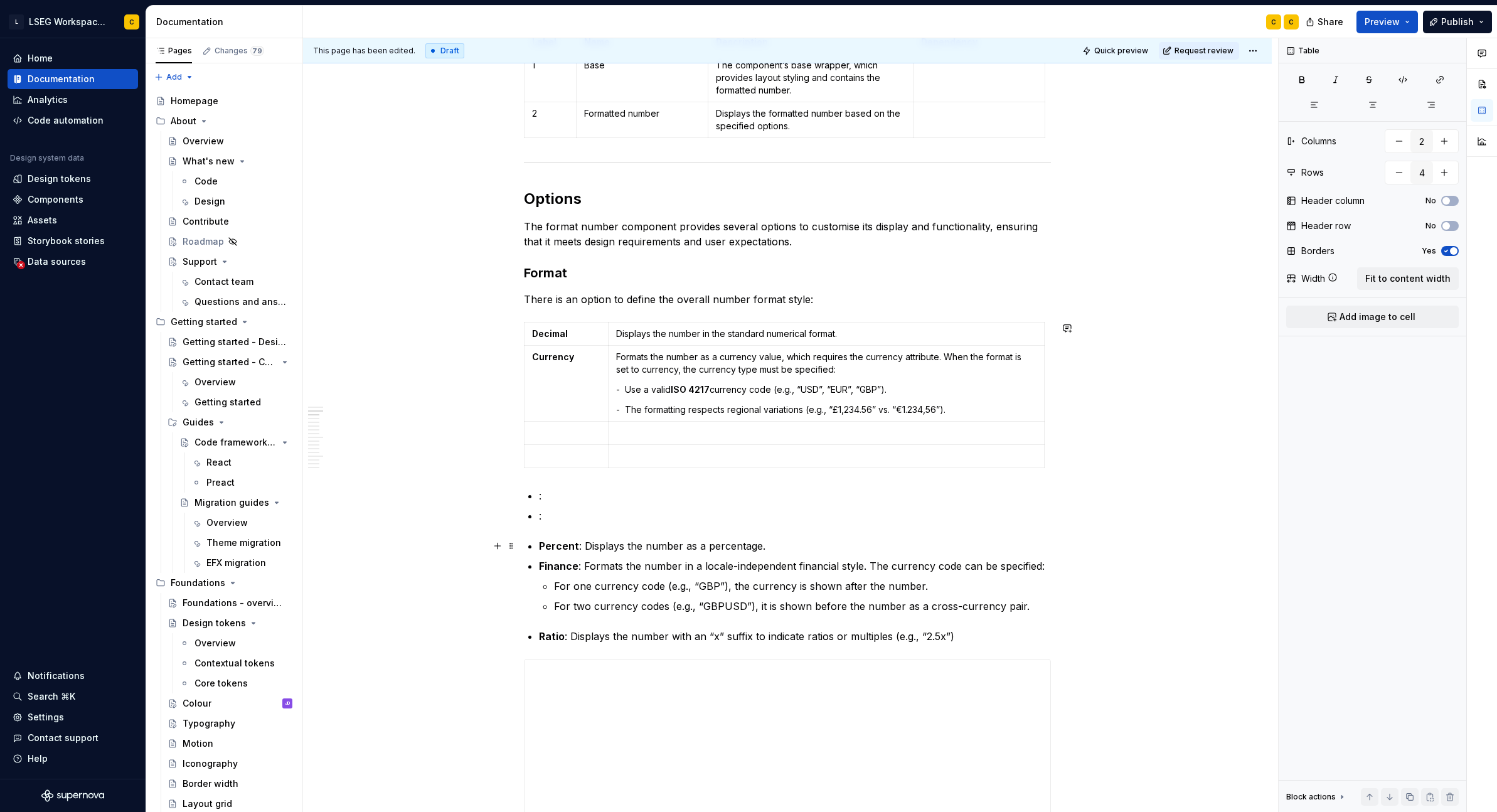
type input "5"
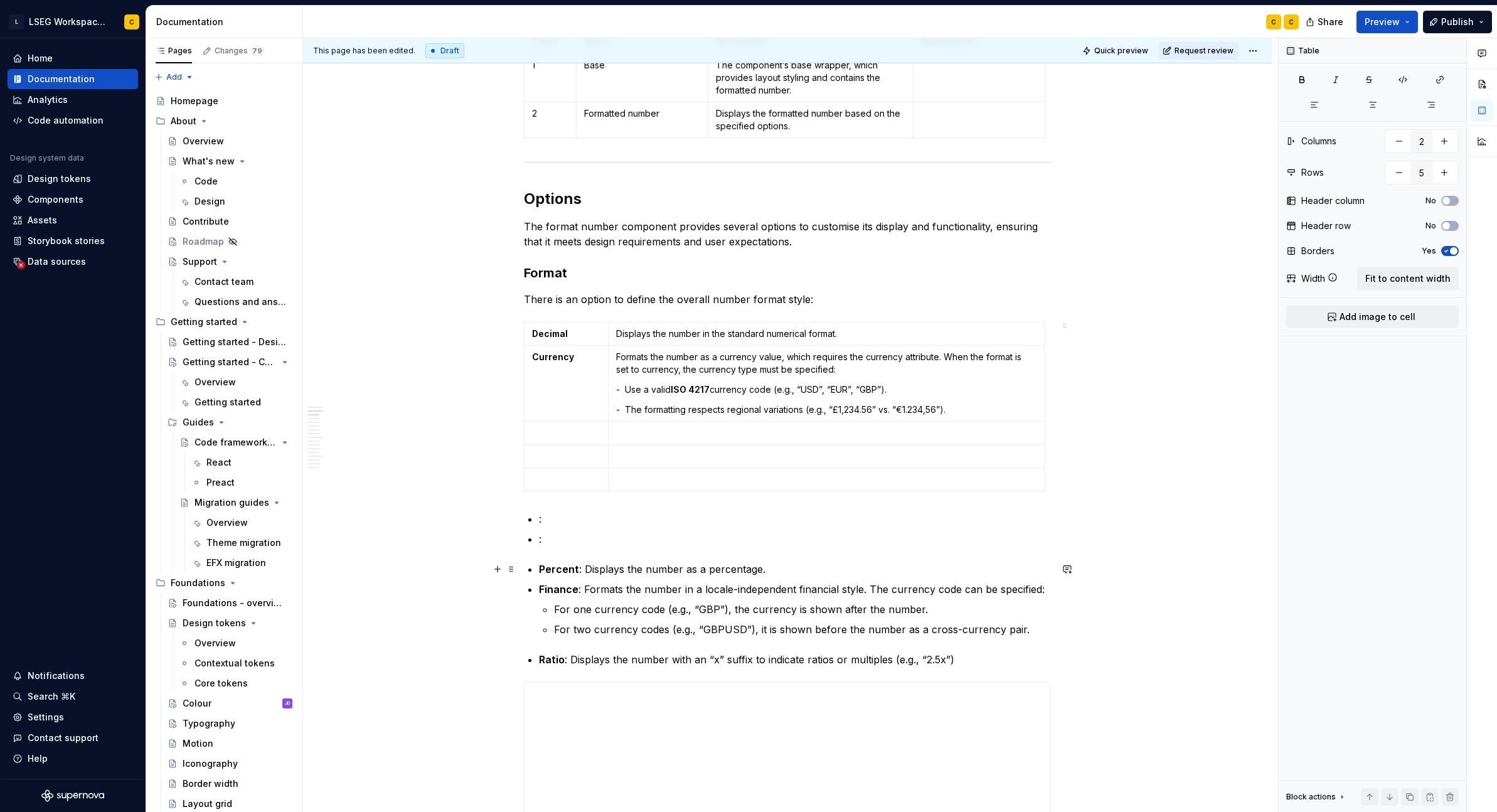
click at [561, 572] on strong "Percent" at bounding box center [559, 568] width 40 height 12
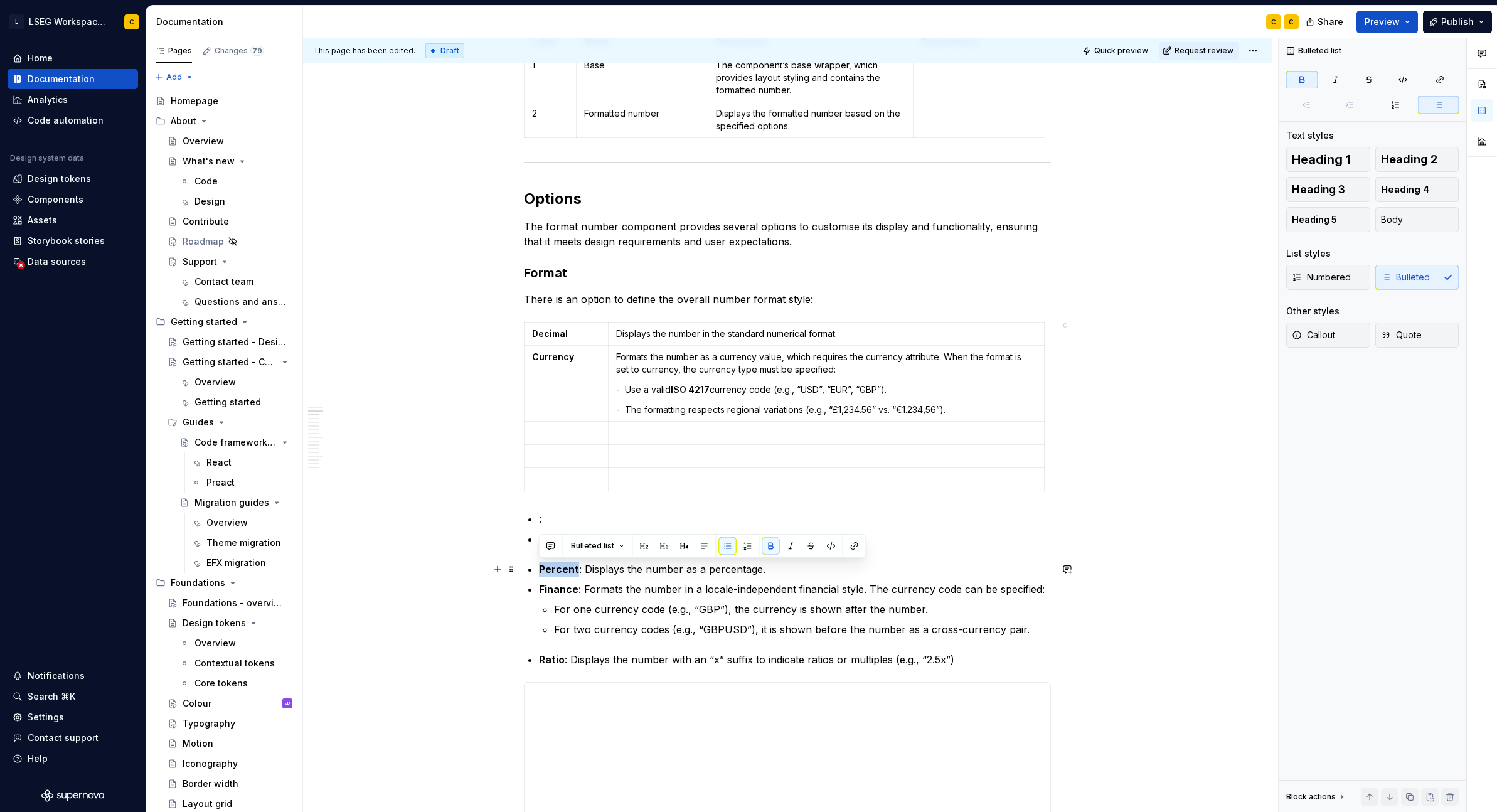
click at [561, 572] on strong "Percent" at bounding box center [559, 568] width 40 height 12
click at [560, 417] on td "Currency" at bounding box center [566, 383] width 84 height 76
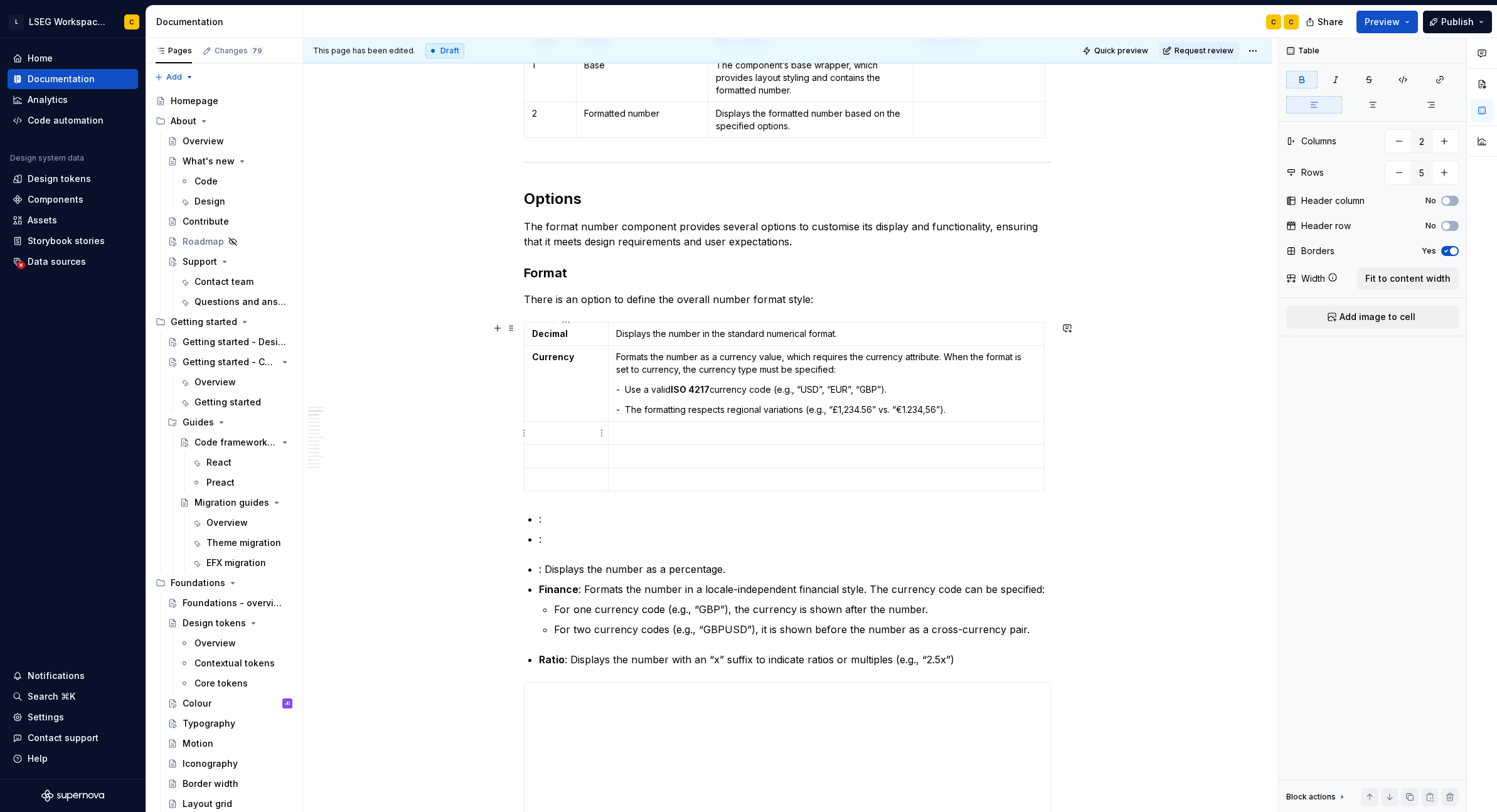
click at [566, 430] on p at bounding box center [566, 432] width 68 height 12
click at [547, 568] on p ": Displays the number as a percentage." at bounding box center [795, 569] width 512 height 15
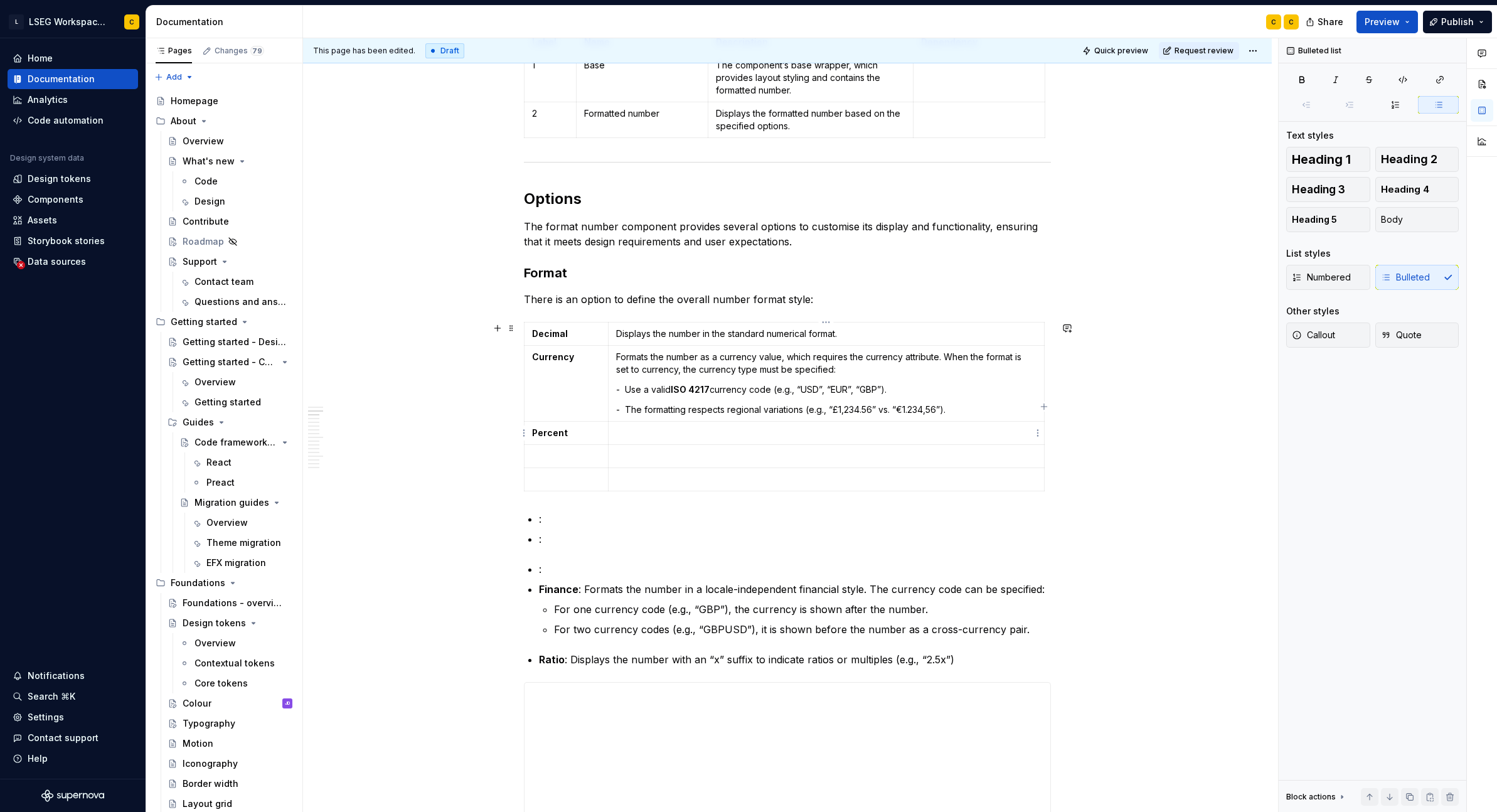
click at [634, 433] on p at bounding box center [827, 432] width 420 height 12
click at [559, 583] on strong "Finance" at bounding box center [559, 589] width 40 height 12
click at [558, 455] on p at bounding box center [566, 455] width 68 height 12
click at [545, 590] on p ": Formats the number in a locale-independent financial style. The currency code…" at bounding box center [795, 589] width 512 height 15
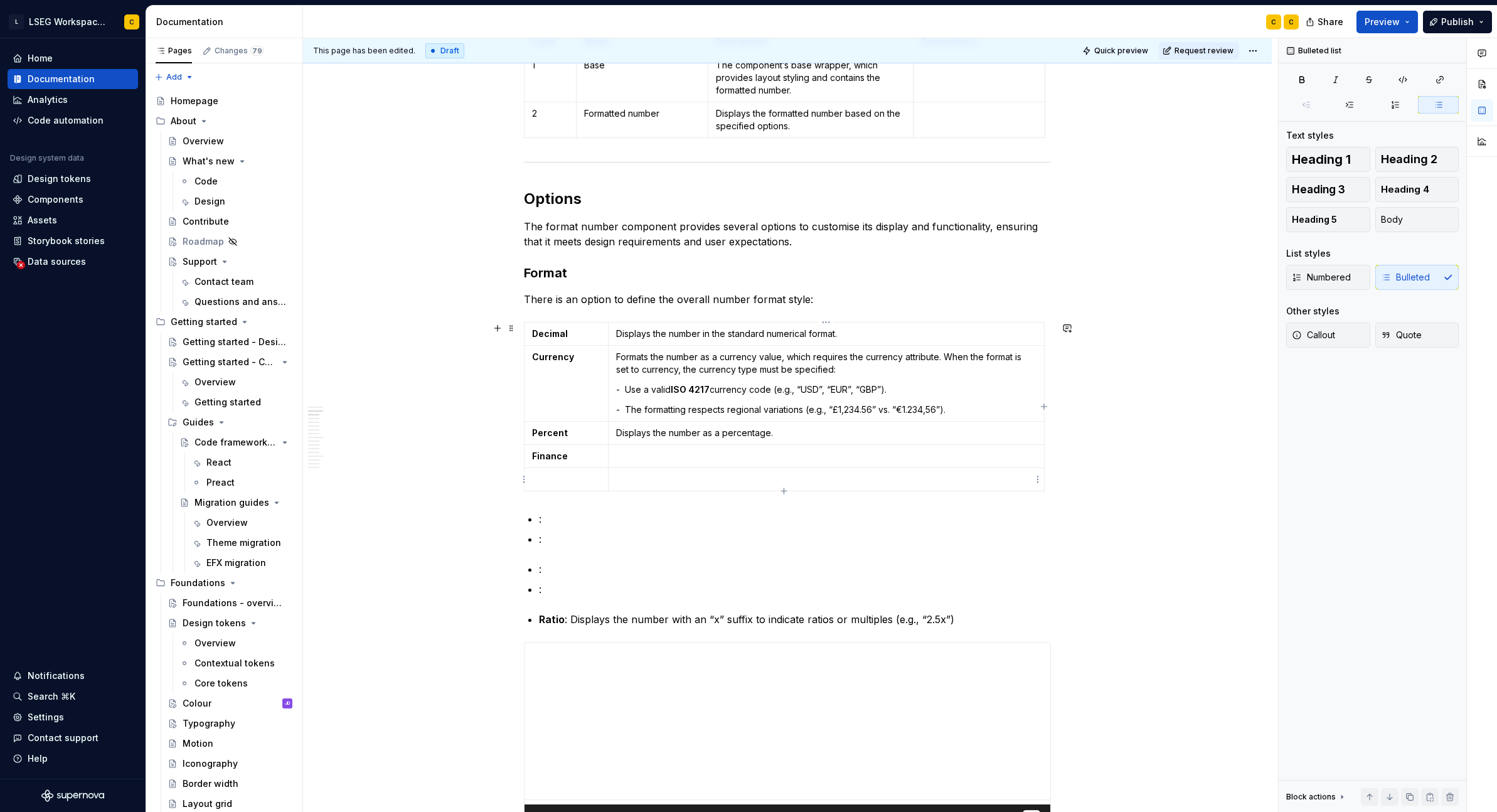
click at [659, 454] on p at bounding box center [827, 455] width 420 height 12
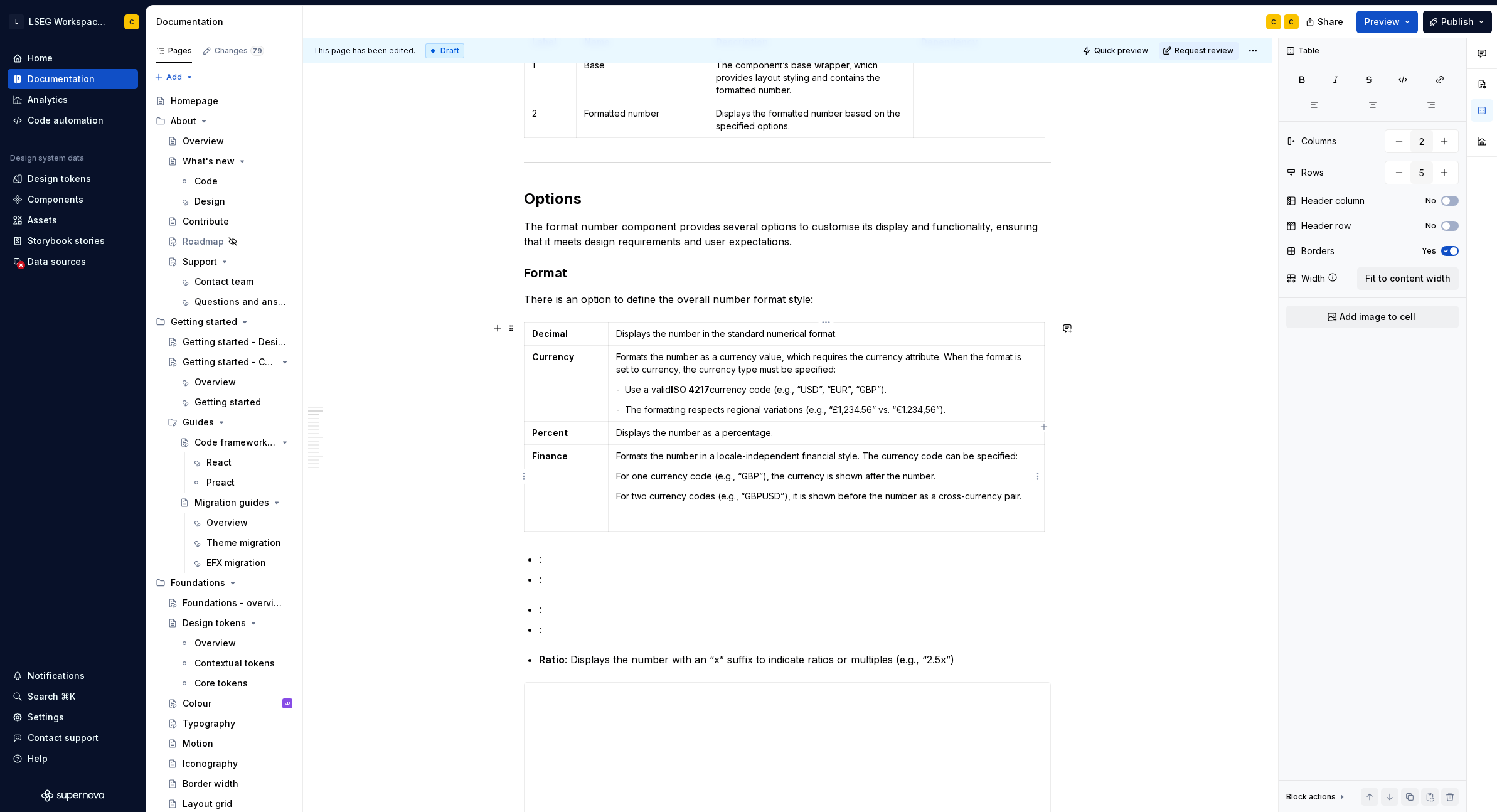
click at [633, 475] on p "For one currency code (e.g., “GBP”), the currency is shown after the number." at bounding box center [827, 476] width 420 height 12
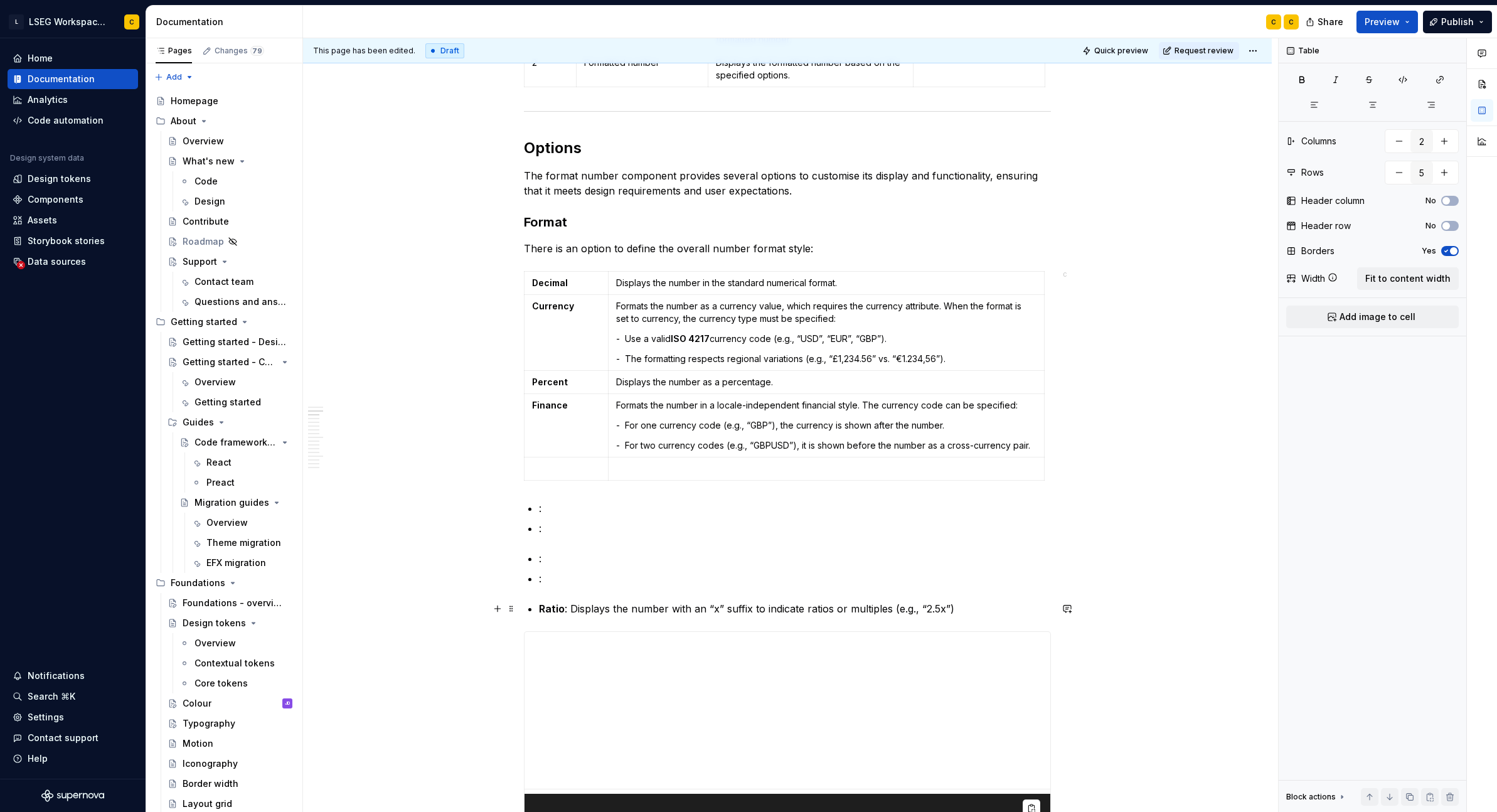
click at [556, 607] on strong "Ratio" at bounding box center [552, 608] width 26 height 12
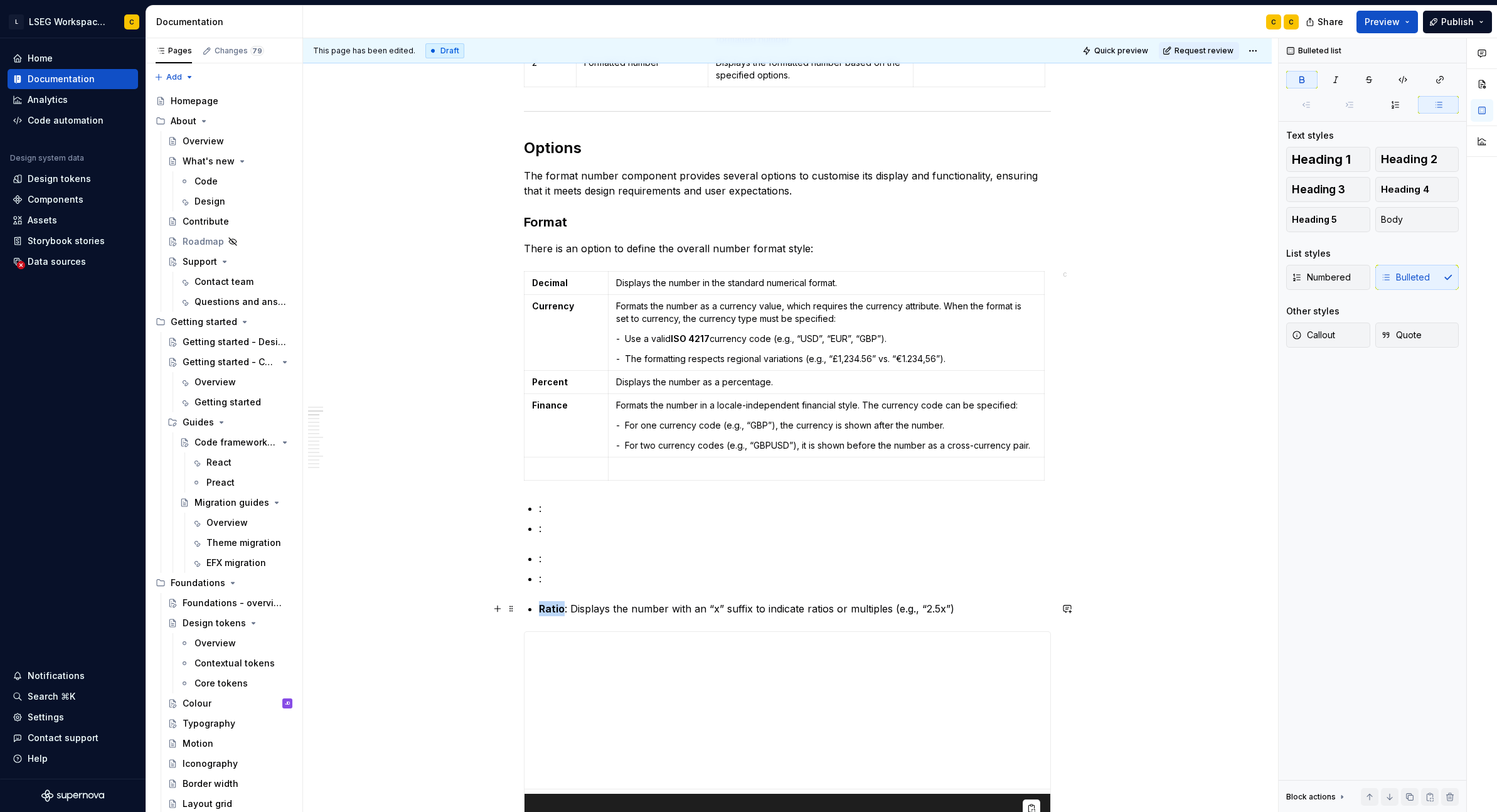
click at [556, 607] on strong "Ratio" at bounding box center [552, 608] width 26 height 12
click at [547, 485] on div "Decimal Displays the number in the standard numerical format. Currency Formats …" at bounding box center [787, 378] width 527 height 214
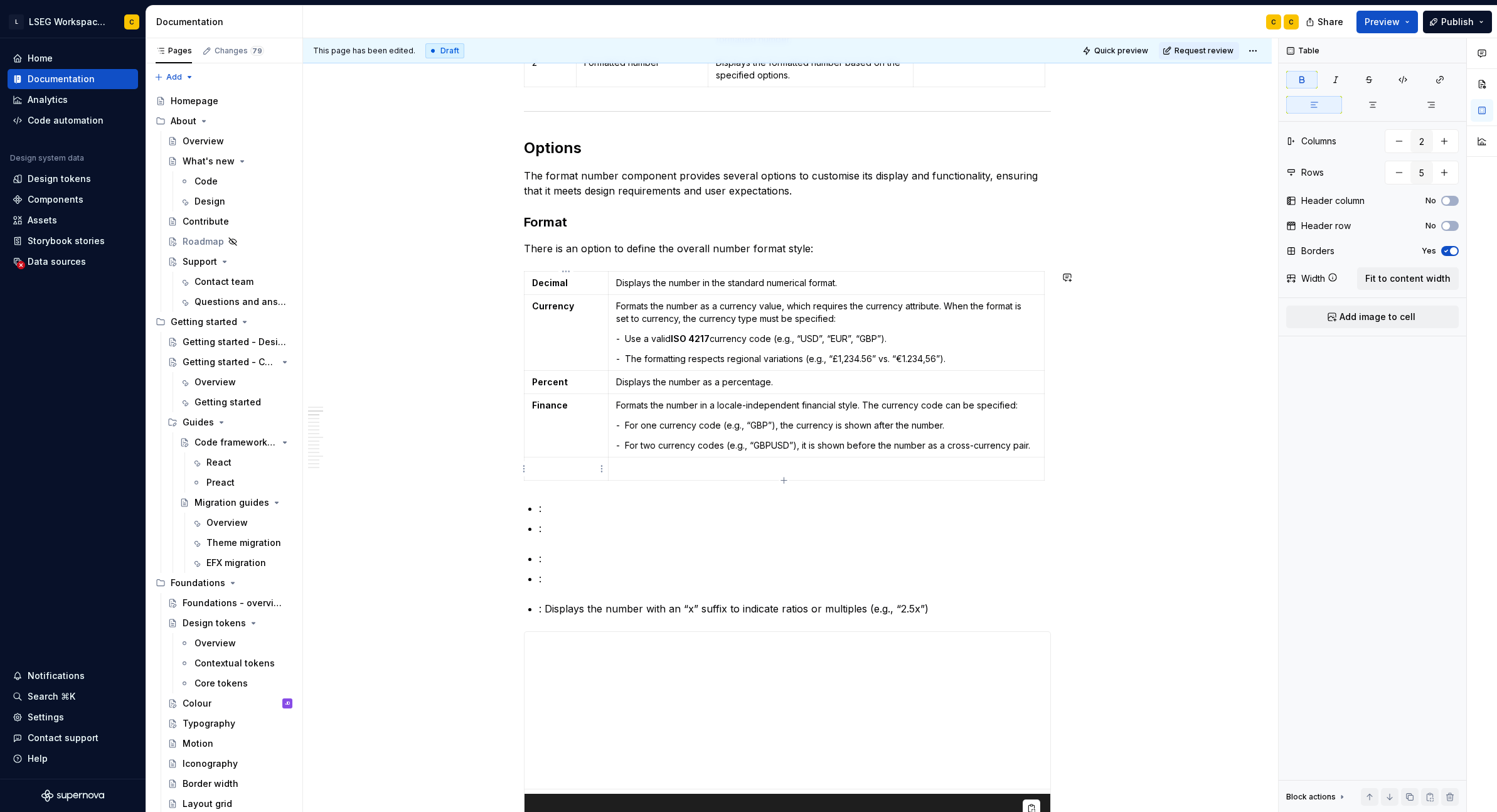
click at [550, 476] on td at bounding box center [566, 469] width 84 height 24
click at [547, 611] on p ": Displays the number with an “x” suffix to indicate ratios or multiples (e.g.,…" at bounding box center [795, 608] width 512 height 15
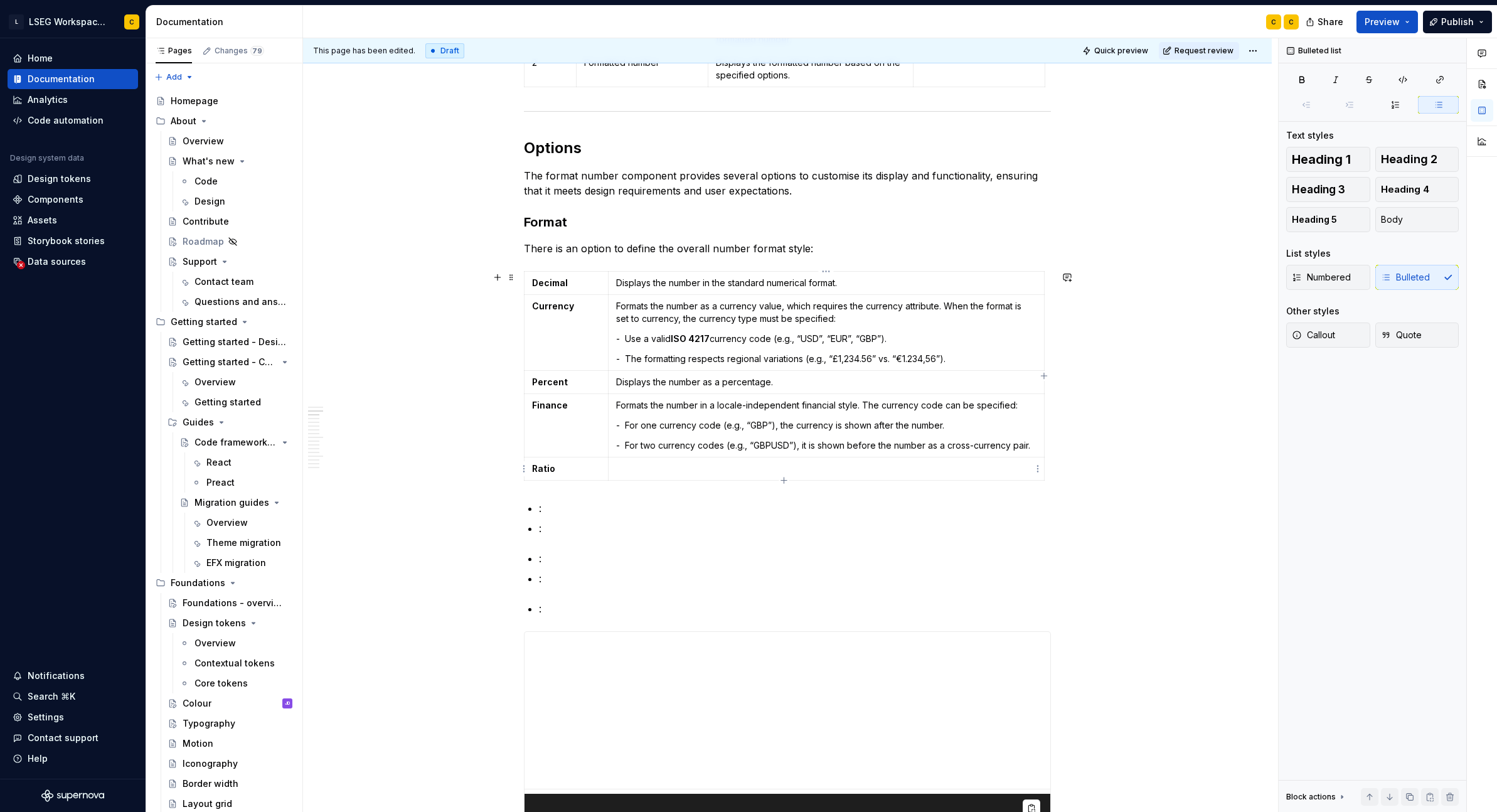
click at [964, 469] on p at bounding box center [827, 468] width 420 height 12
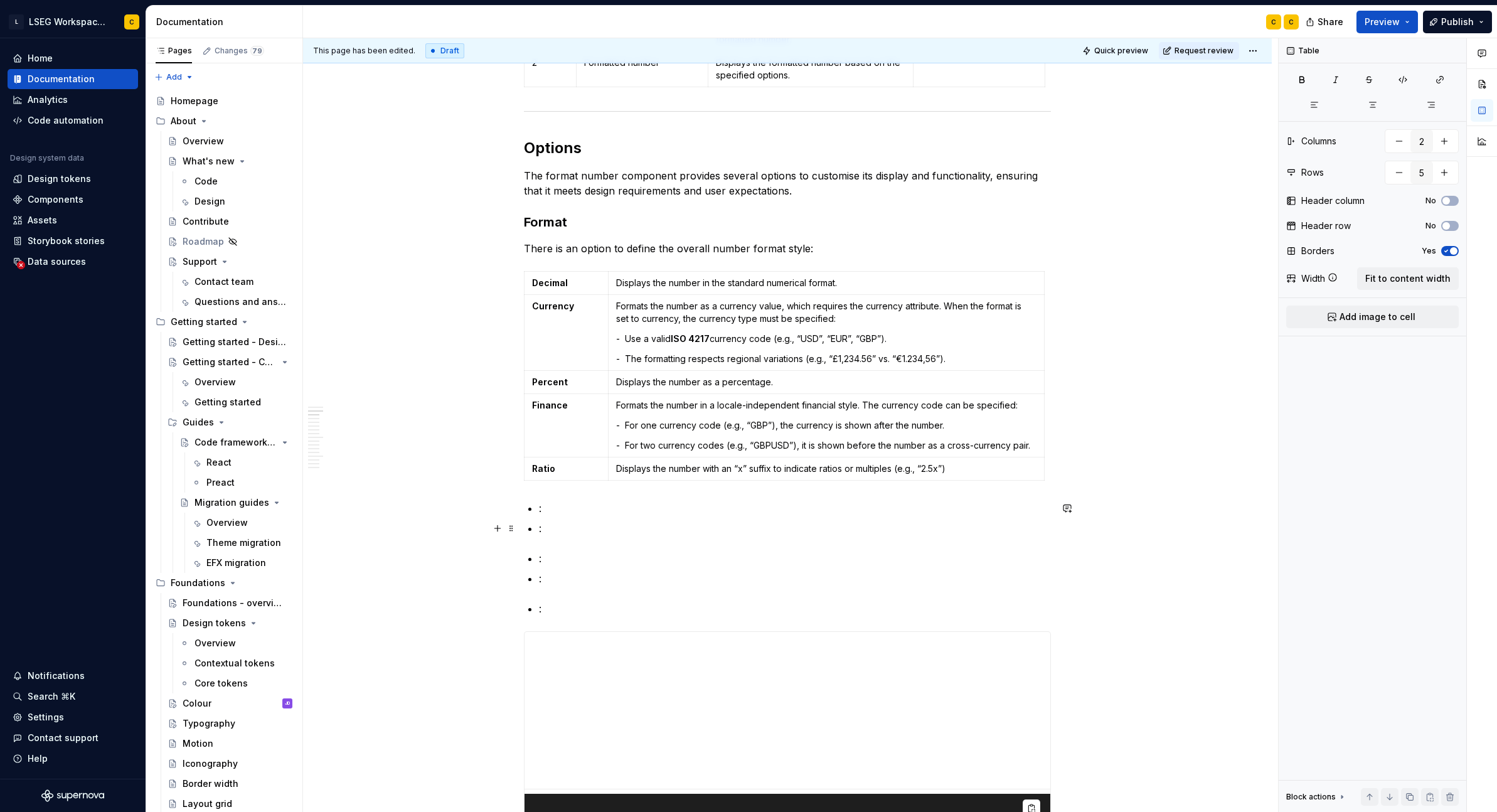
click at [727, 535] on p ":" at bounding box center [795, 528] width 512 height 15
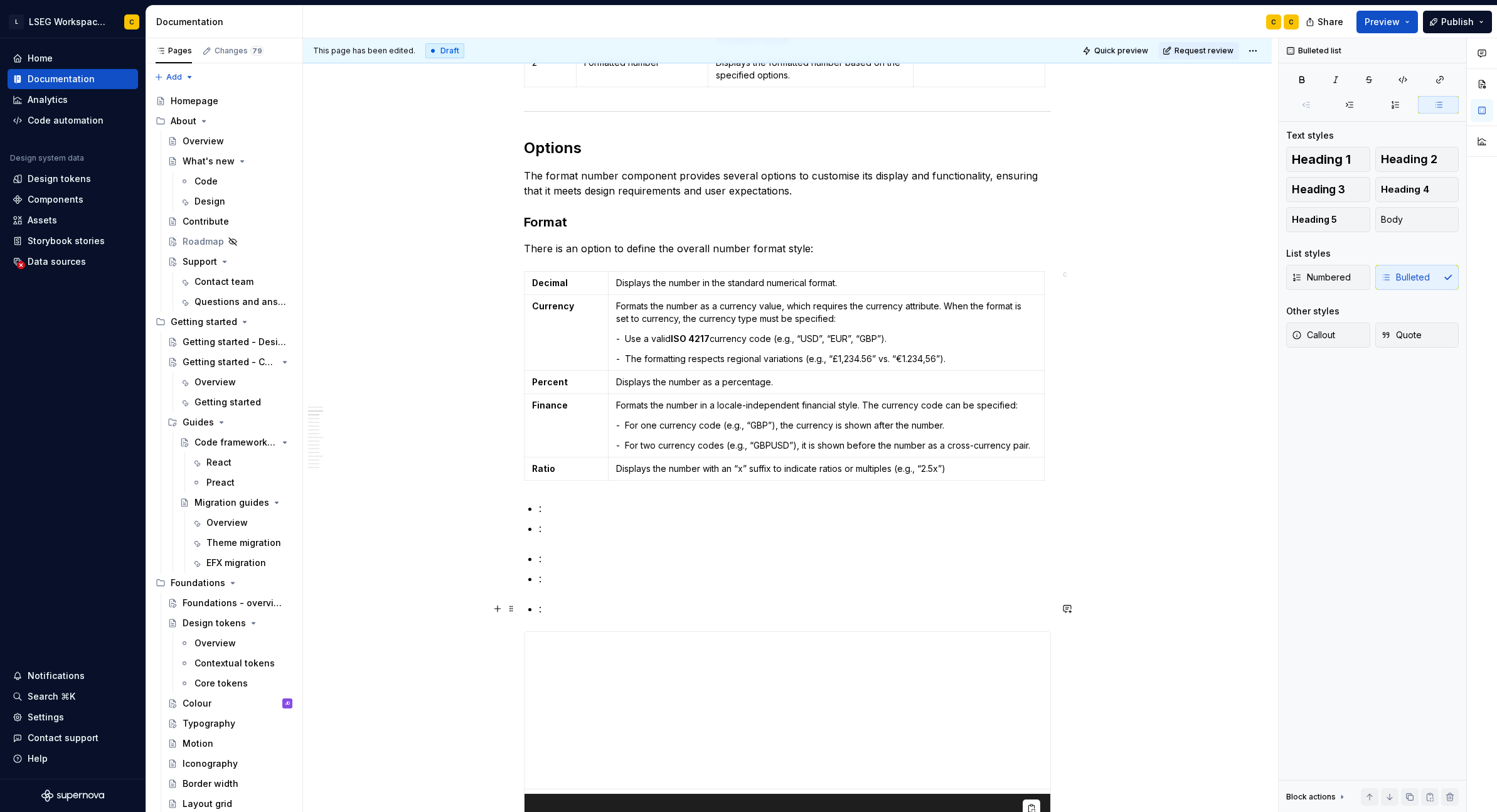
click at [556, 610] on p ":" at bounding box center [795, 608] width 512 height 15
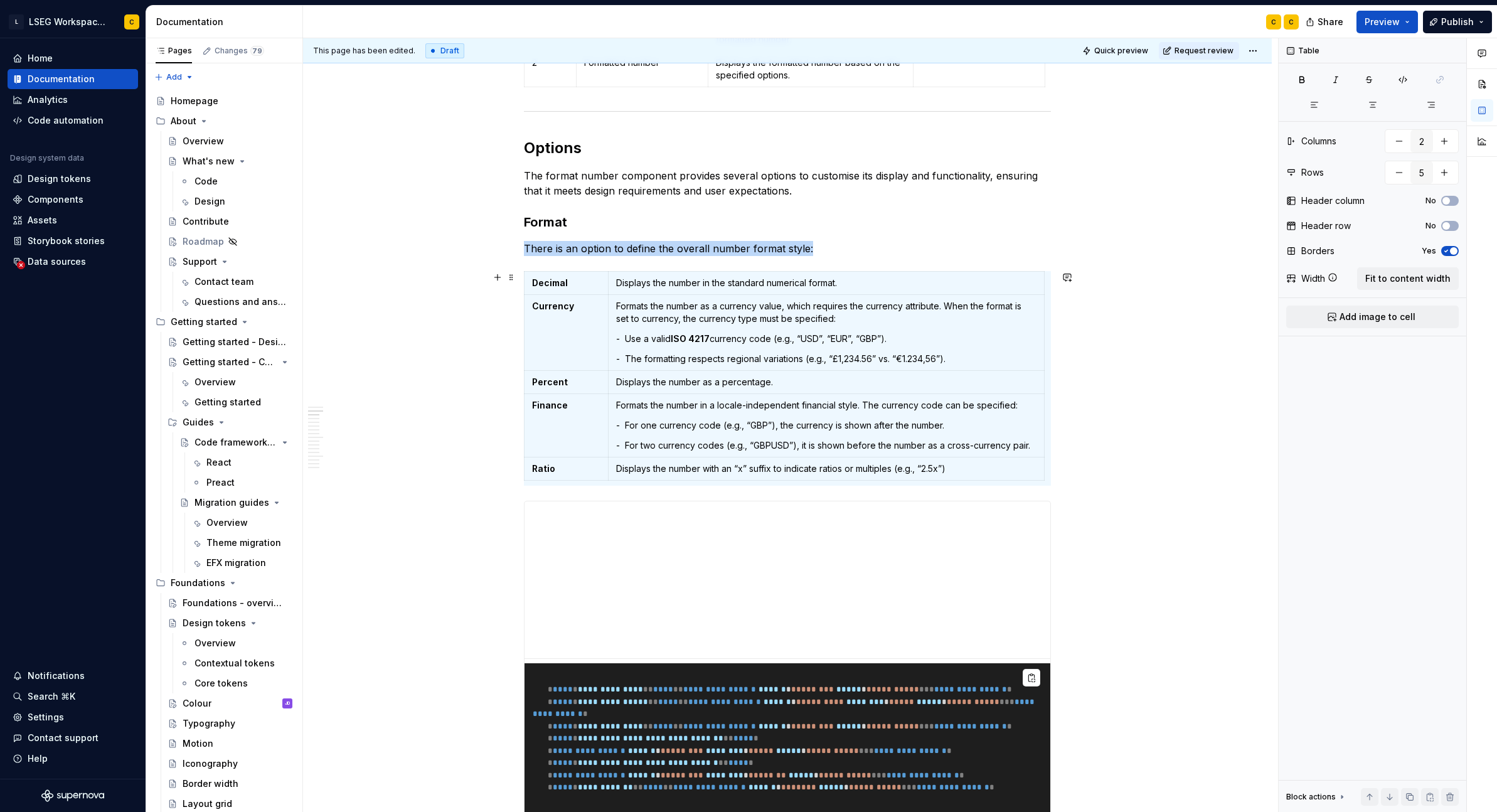
scroll to position [0, 5]
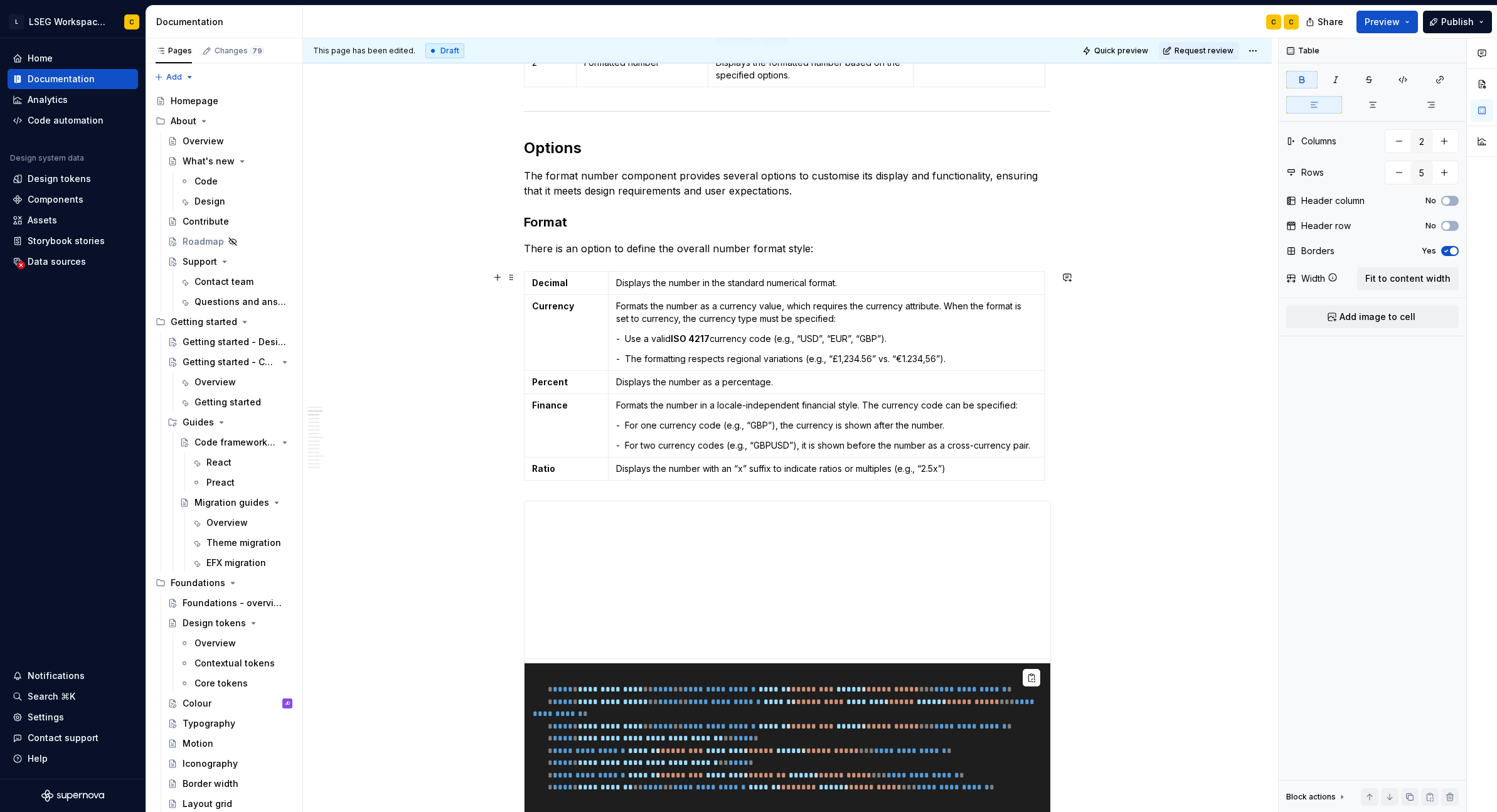
click at [1040, 416] on tablecontainer "Decimal Displays the number in the standard numerical format. Currency Formats …" at bounding box center [787, 378] width 527 height 214
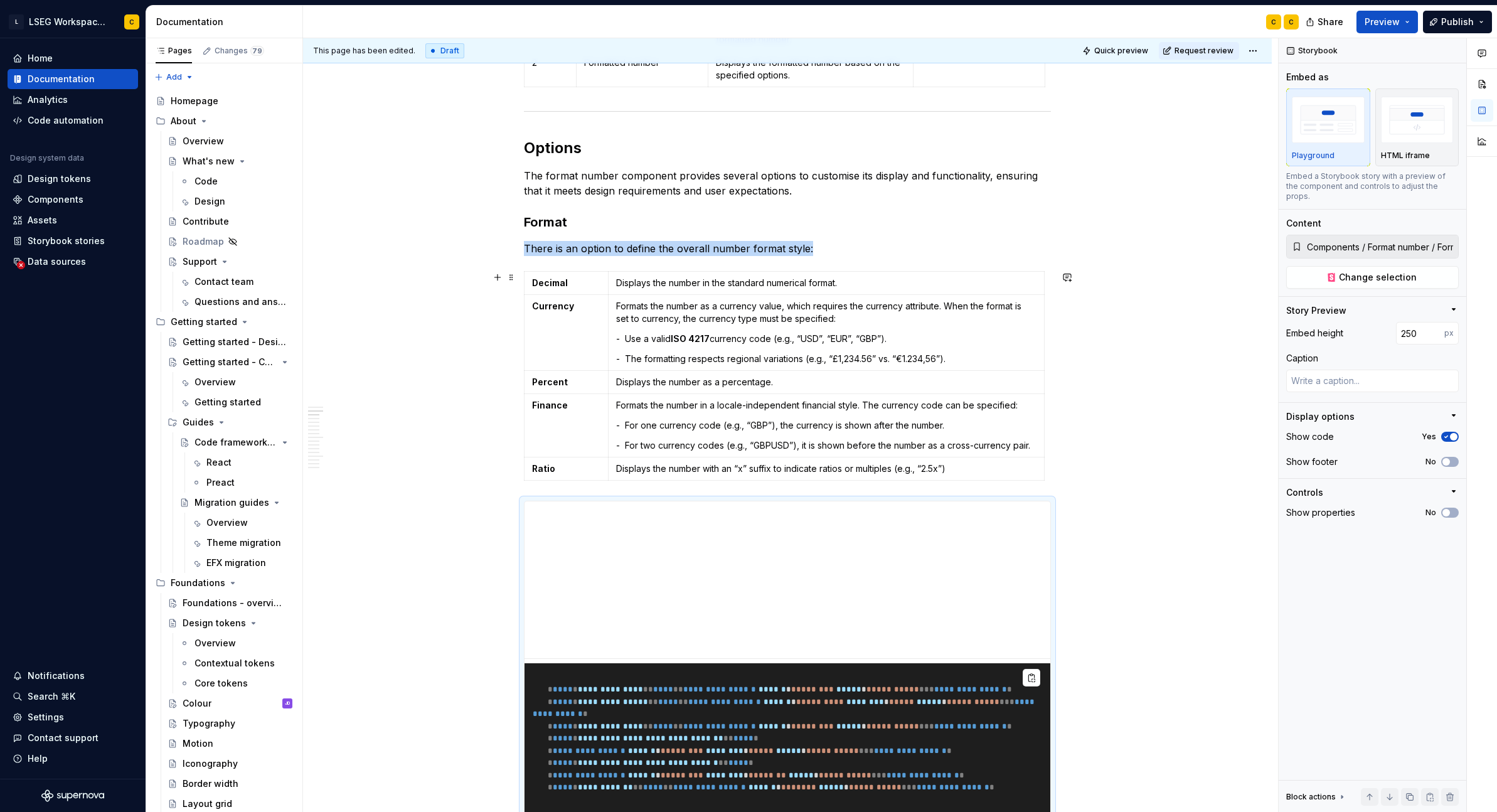
scroll to position [1004, 0]
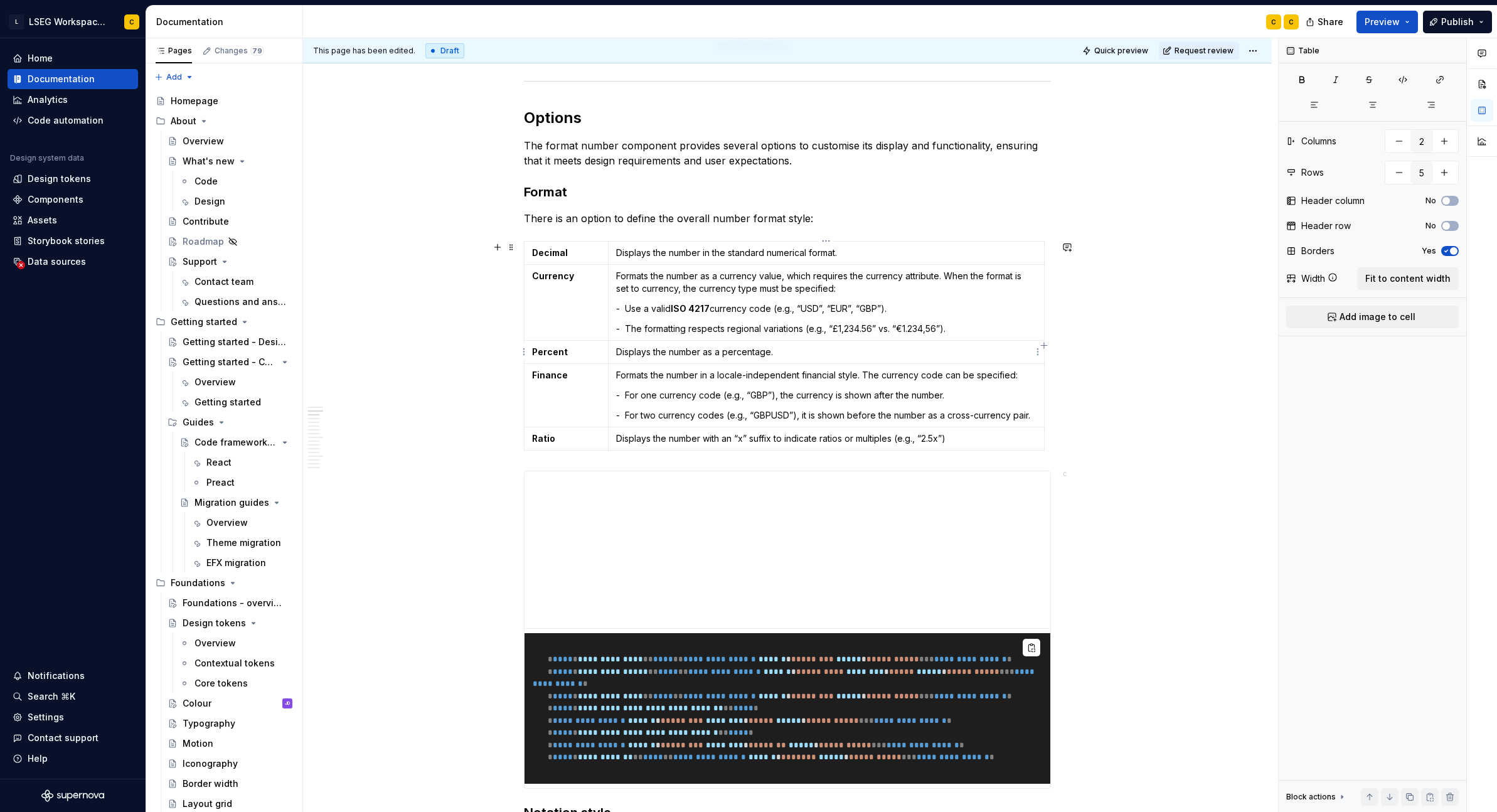
click at [1044, 354] on table "Decimal Displays the number in the standard numerical format. Currency Formats …" at bounding box center [784, 345] width 520 height 209
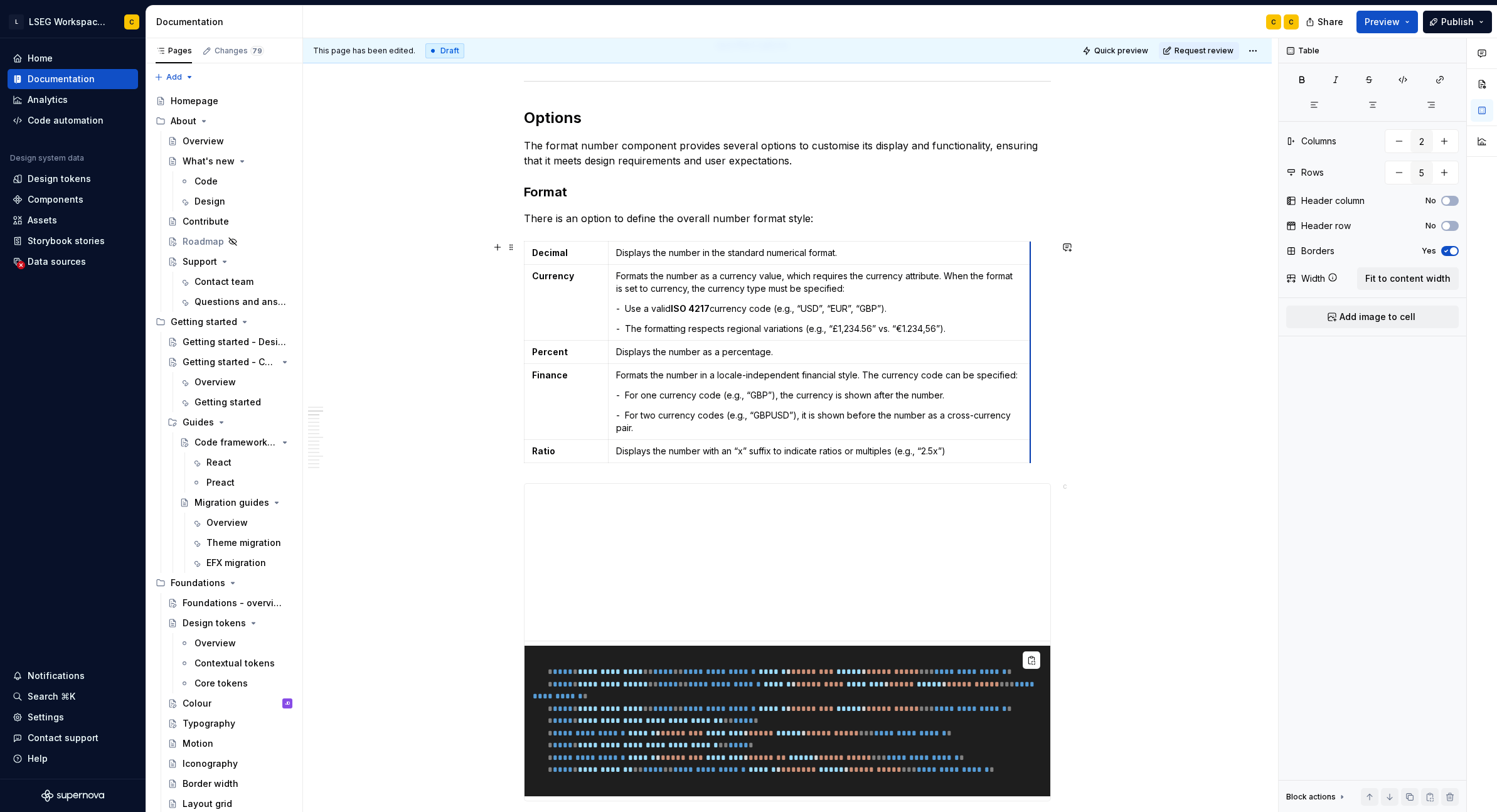
drag, startPoint x: 1043, startPoint y: 354, endPoint x: 1029, endPoint y: 355, distance: 14.0
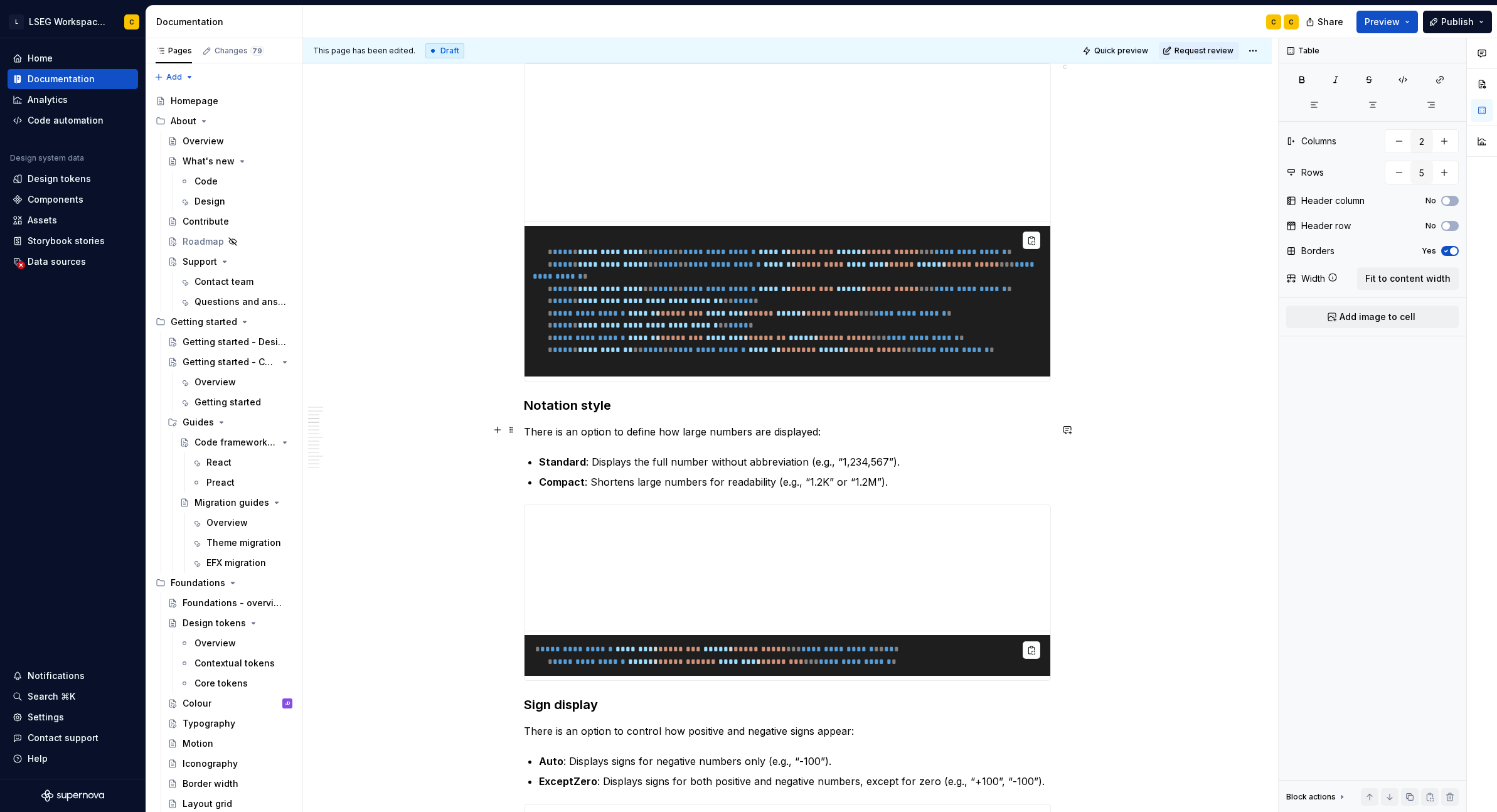
scroll to position [1121, 0]
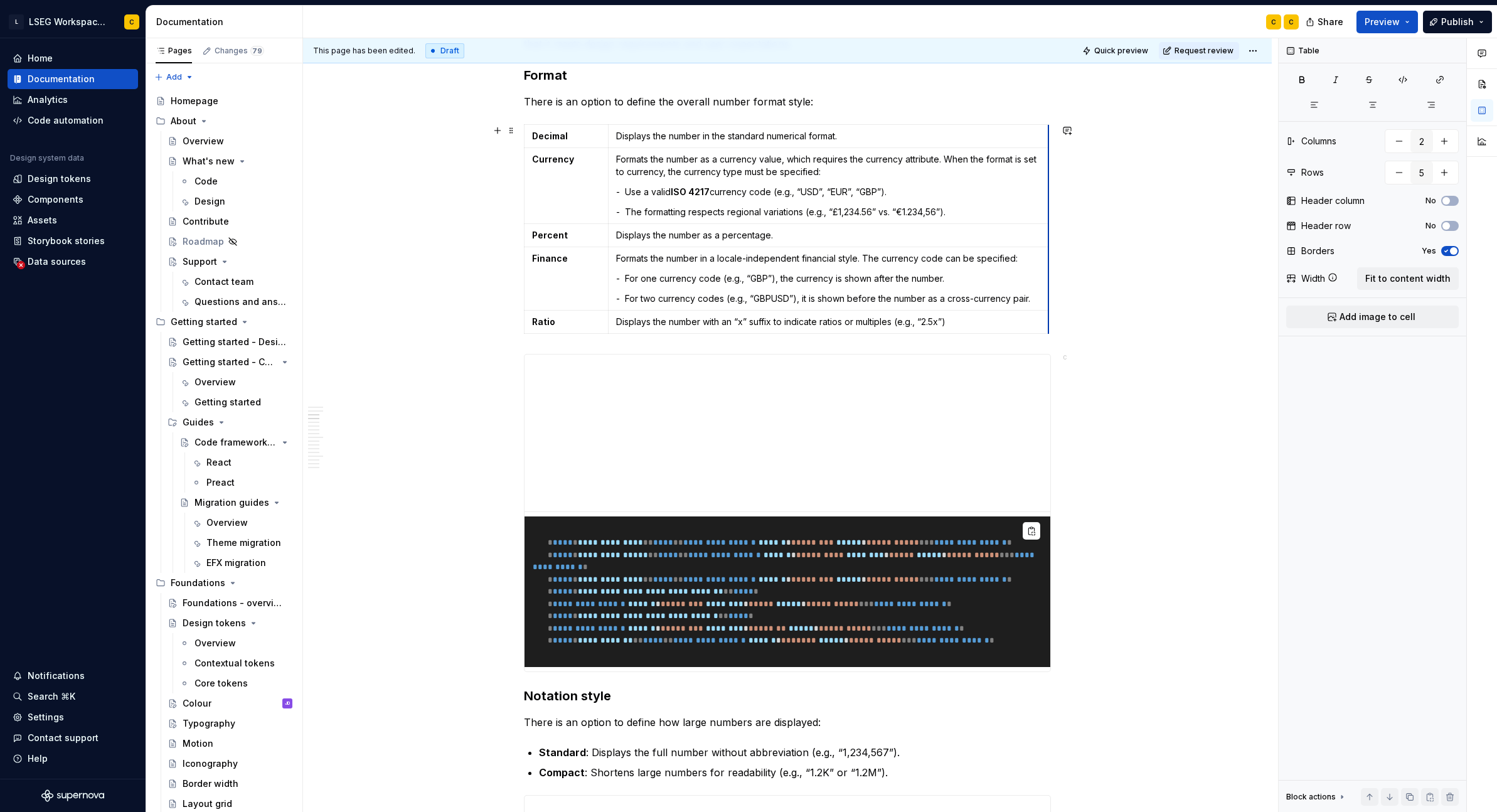
drag, startPoint x: 1028, startPoint y: 306, endPoint x: 1046, endPoint y: 311, distance: 18.7
click at [1097, 48] on span "Quick preview" at bounding box center [1122, 50] width 54 height 10
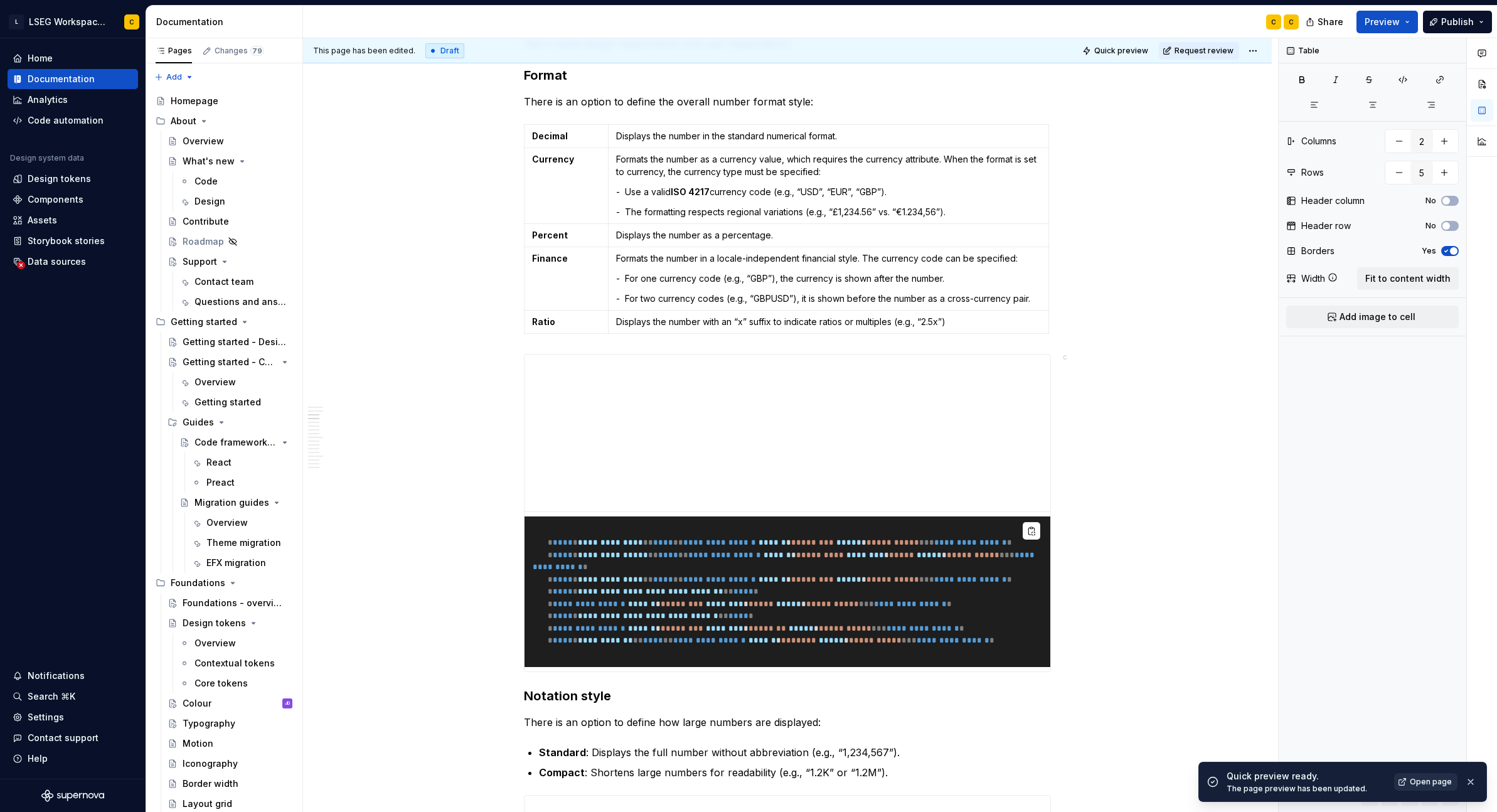
click at [1097, 781] on span "Open page" at bounding box center [1431, 782] width 42 height 10
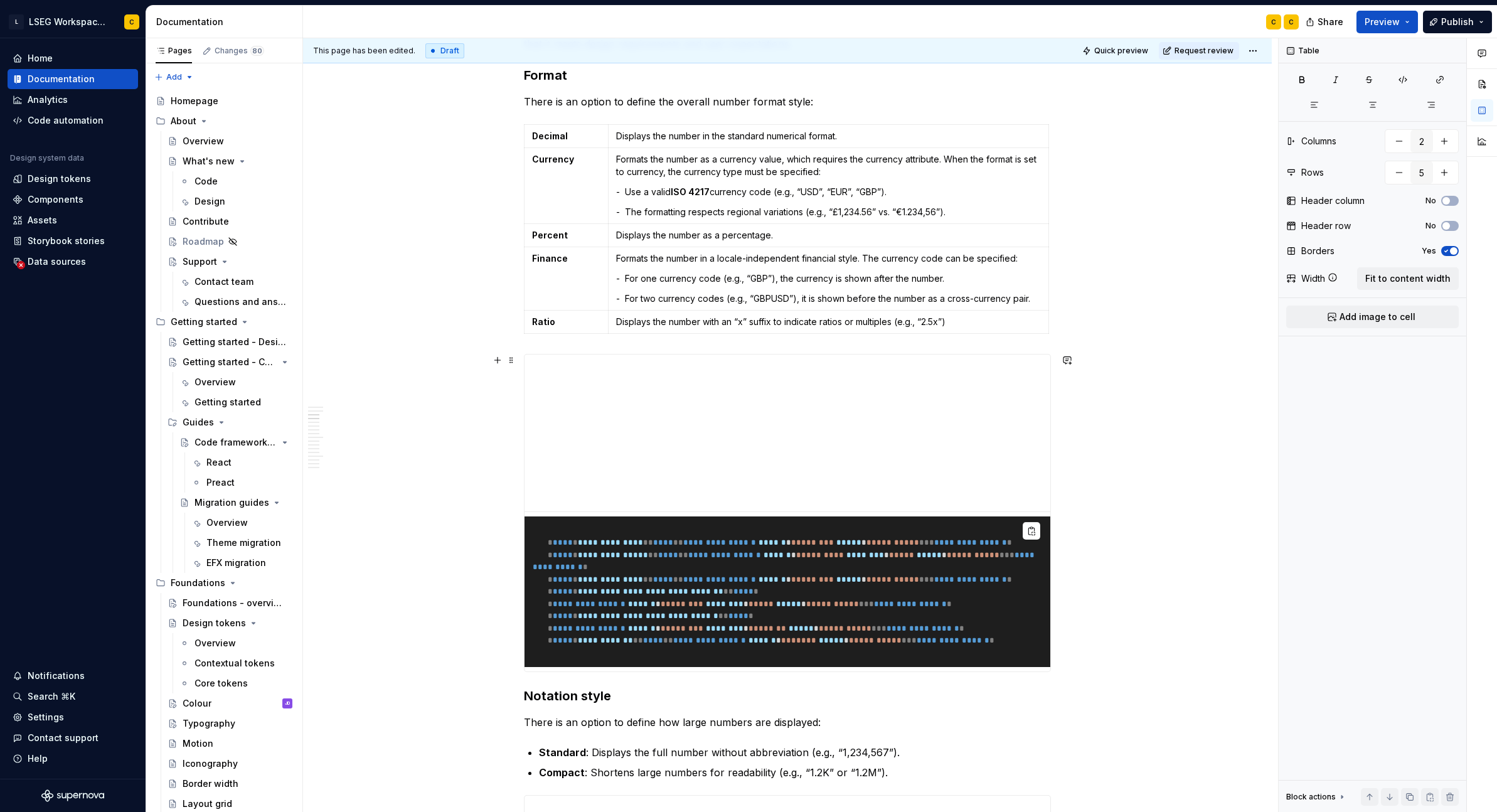
scroll to position [1304, 0]
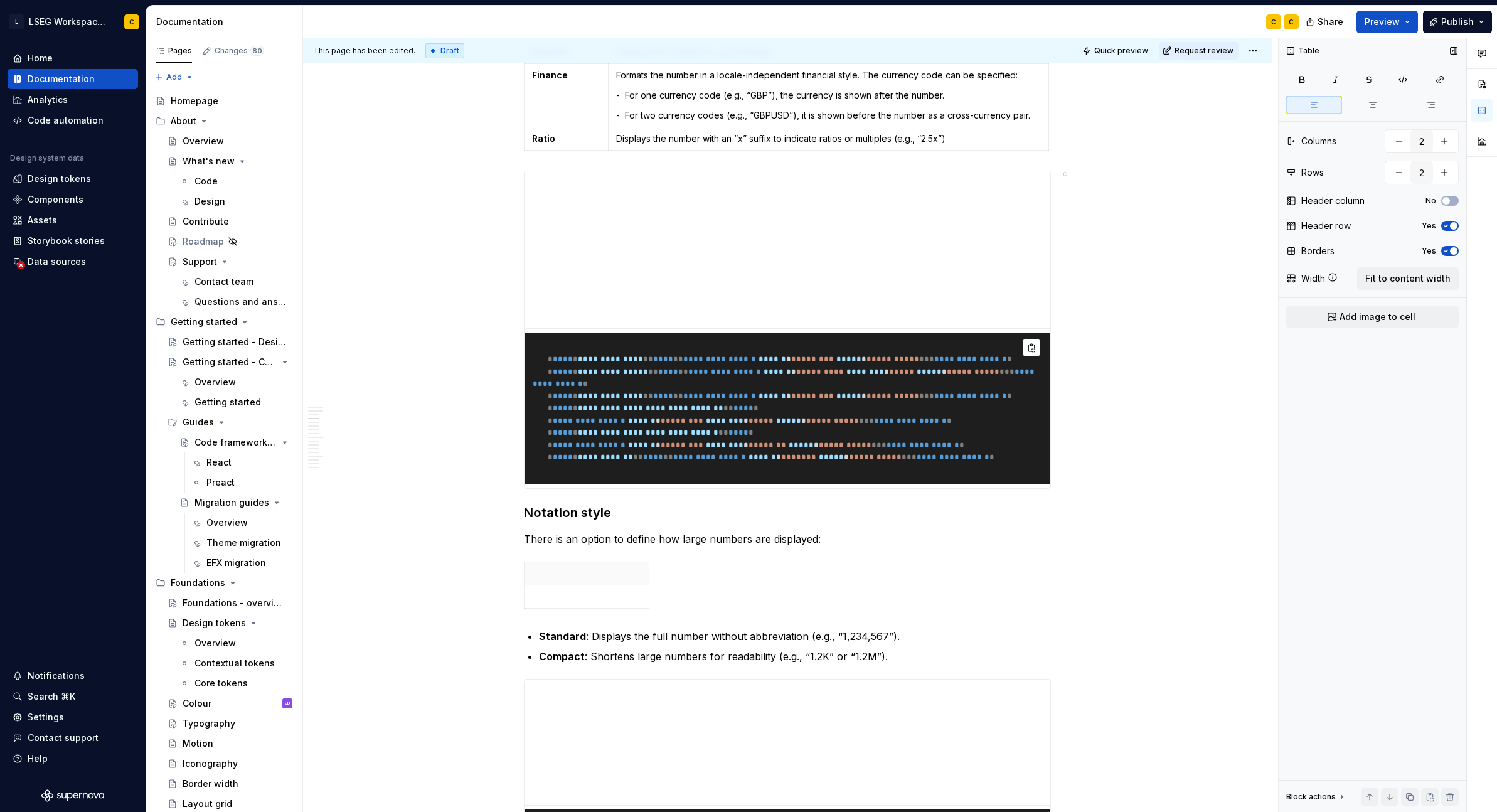
click at [1097, 229] on icon "button" at bounding box center [1447, 226] width 10 height 7
click at [561, 643] on strong "Standard" at bounding box center [563, 635] width 47 height 12
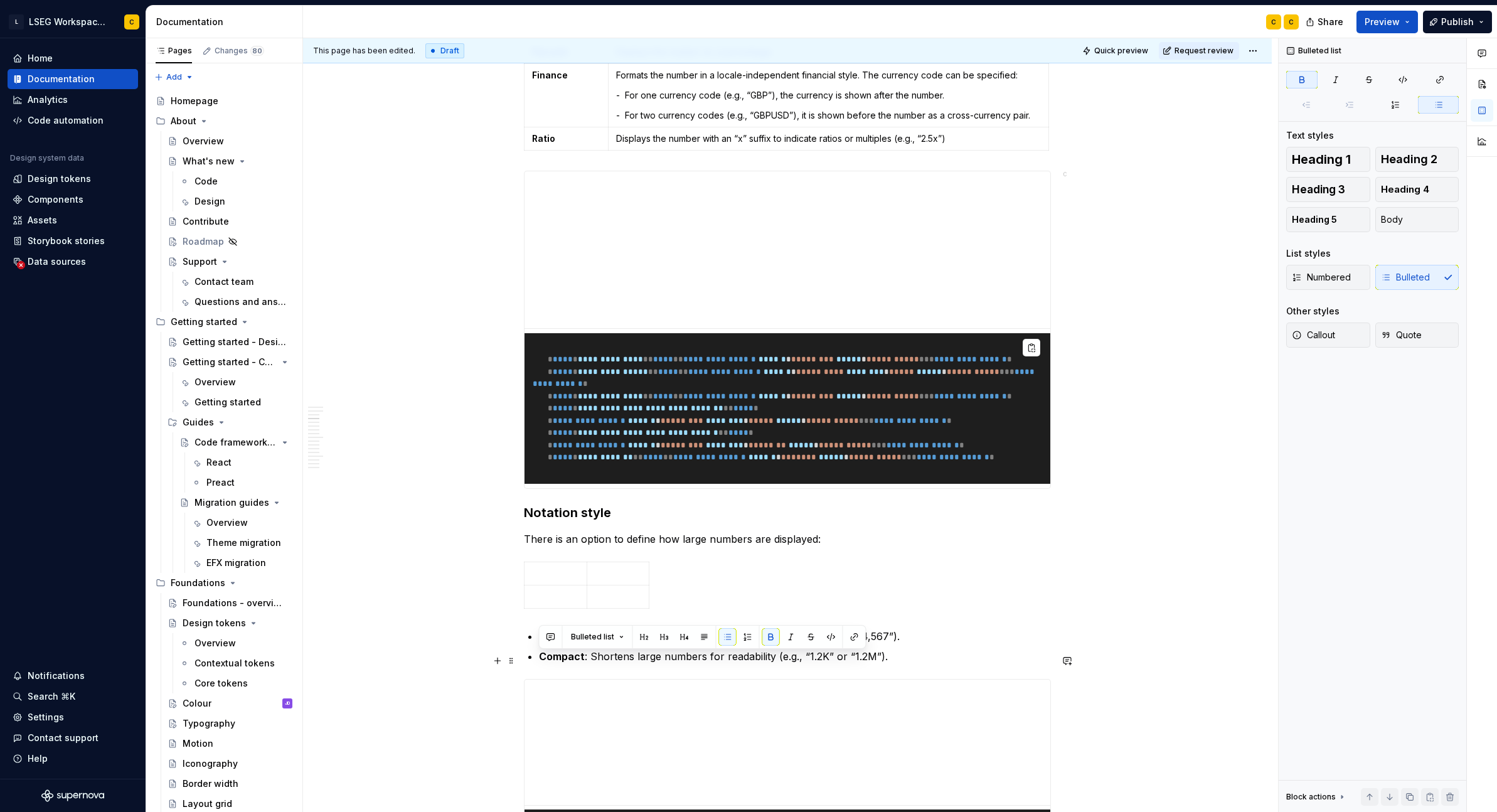
click at [561, 643] on strong "Standard" at bounding box center [563, 635] width 47 height 12
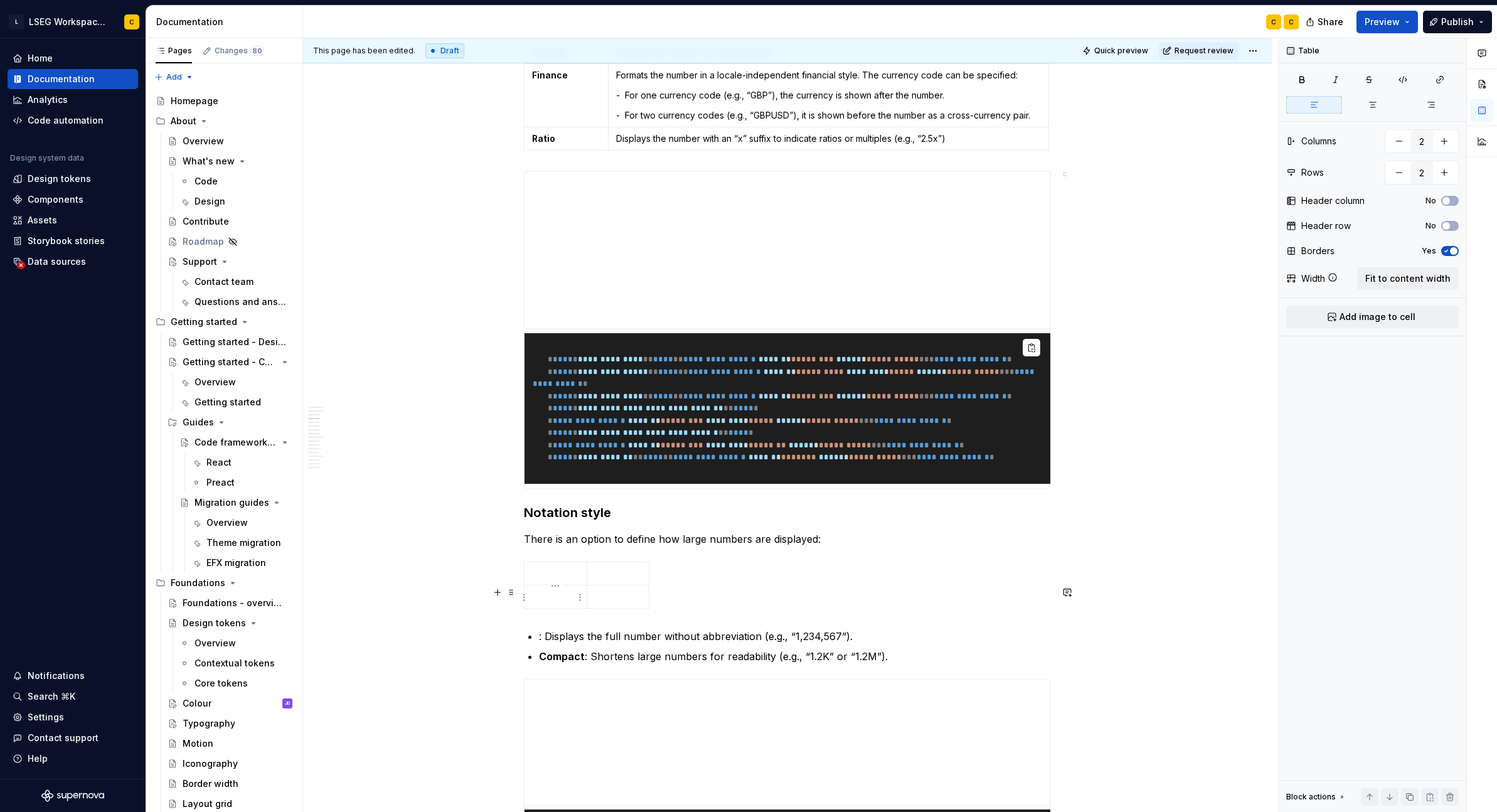
click at [573, 580] on p at bounding box center [555, 573] width 47 height 12
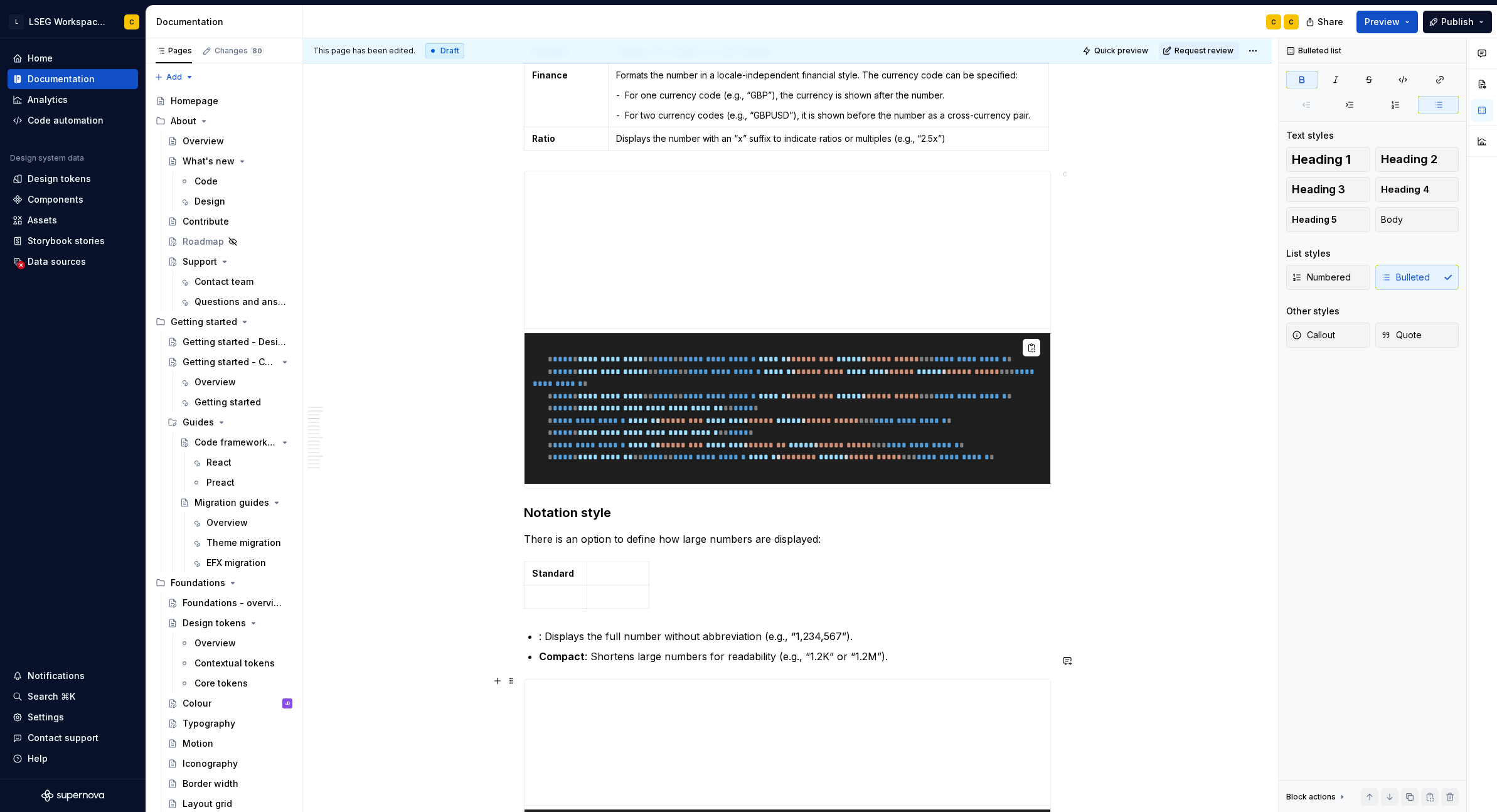
click at [561, 663] on strong "Compact" at bounding box center [562, 656] width 46 height 12
click at [546, 643] on p ": Displays the full number without abbreviation (e.g., “1,234,567”)." at bounding box center [795, 636] width 512 height 15
click at [633, 580] on p at bounding box center [618, 573] width 47 height 12
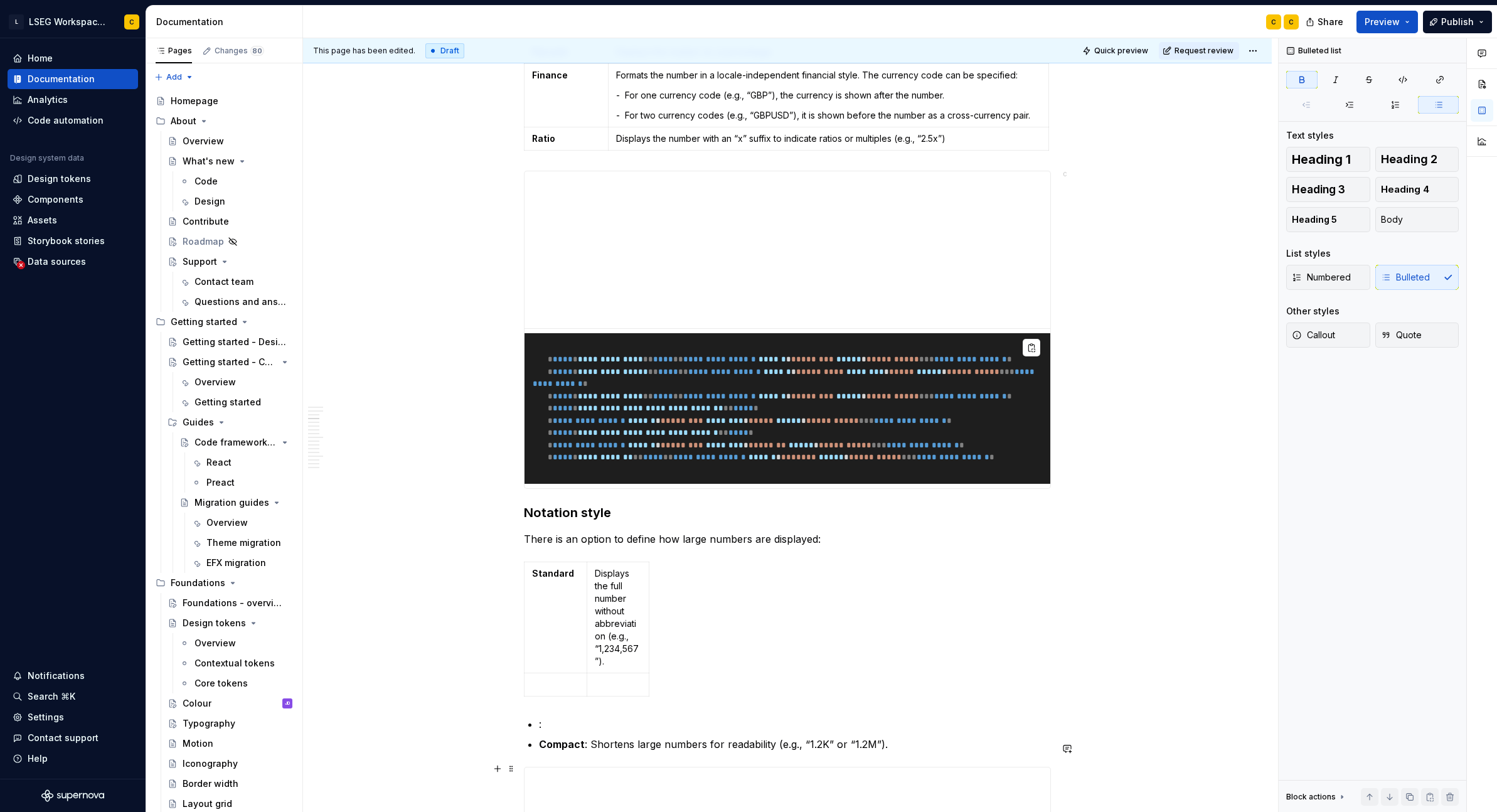
click at [556, 750] on strong "Compact" at bounding box center [562, 744] width 46 height 12
click at [555, 691] on p at bounding box center [555, 684] width 47 height 12
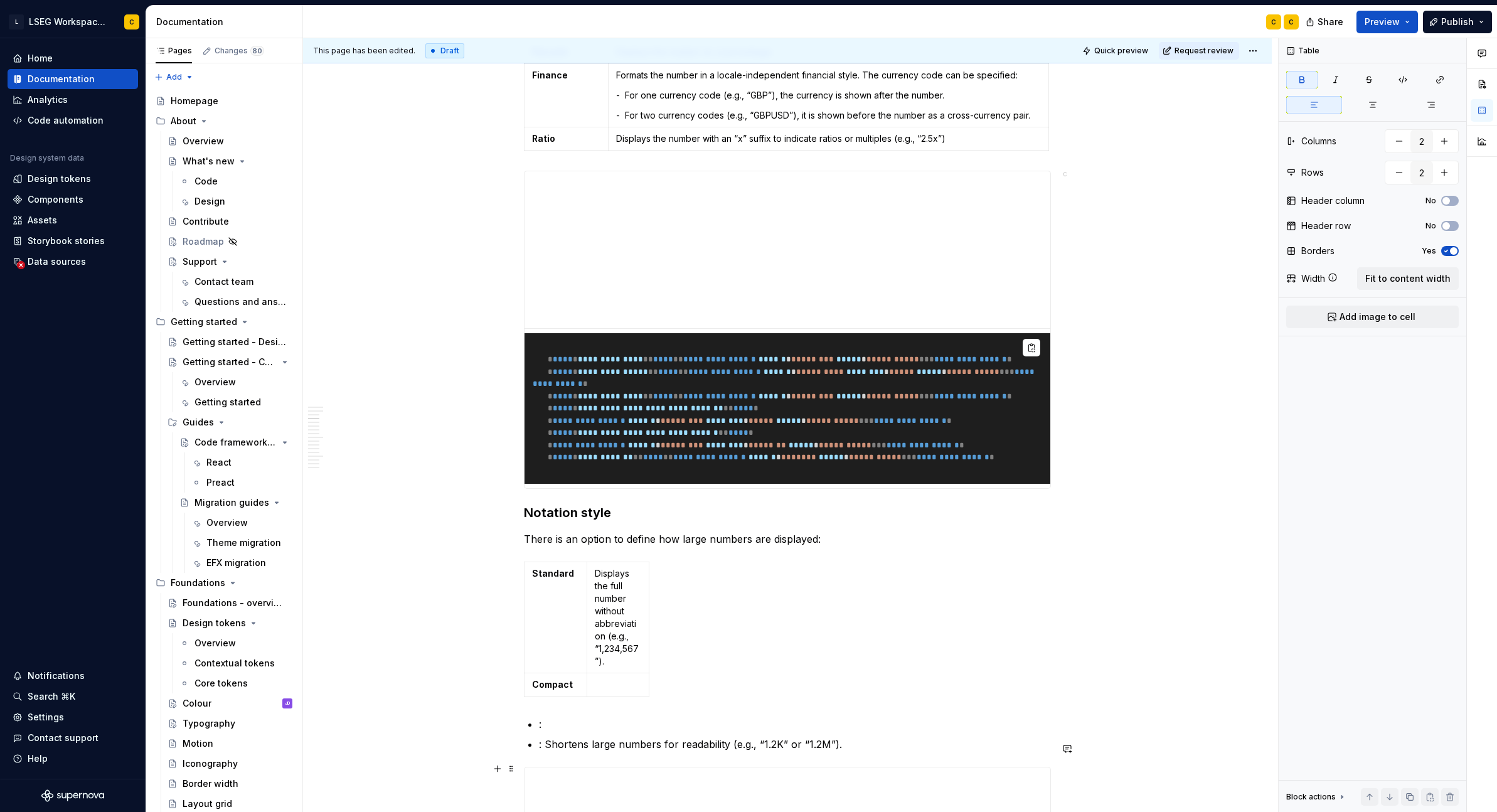
click at [545, 752] on p ": Shortens large numbers for readability (e.g., “1.2K” or “1.2M”)." at bounding box center [795, 744] width 512 height 15
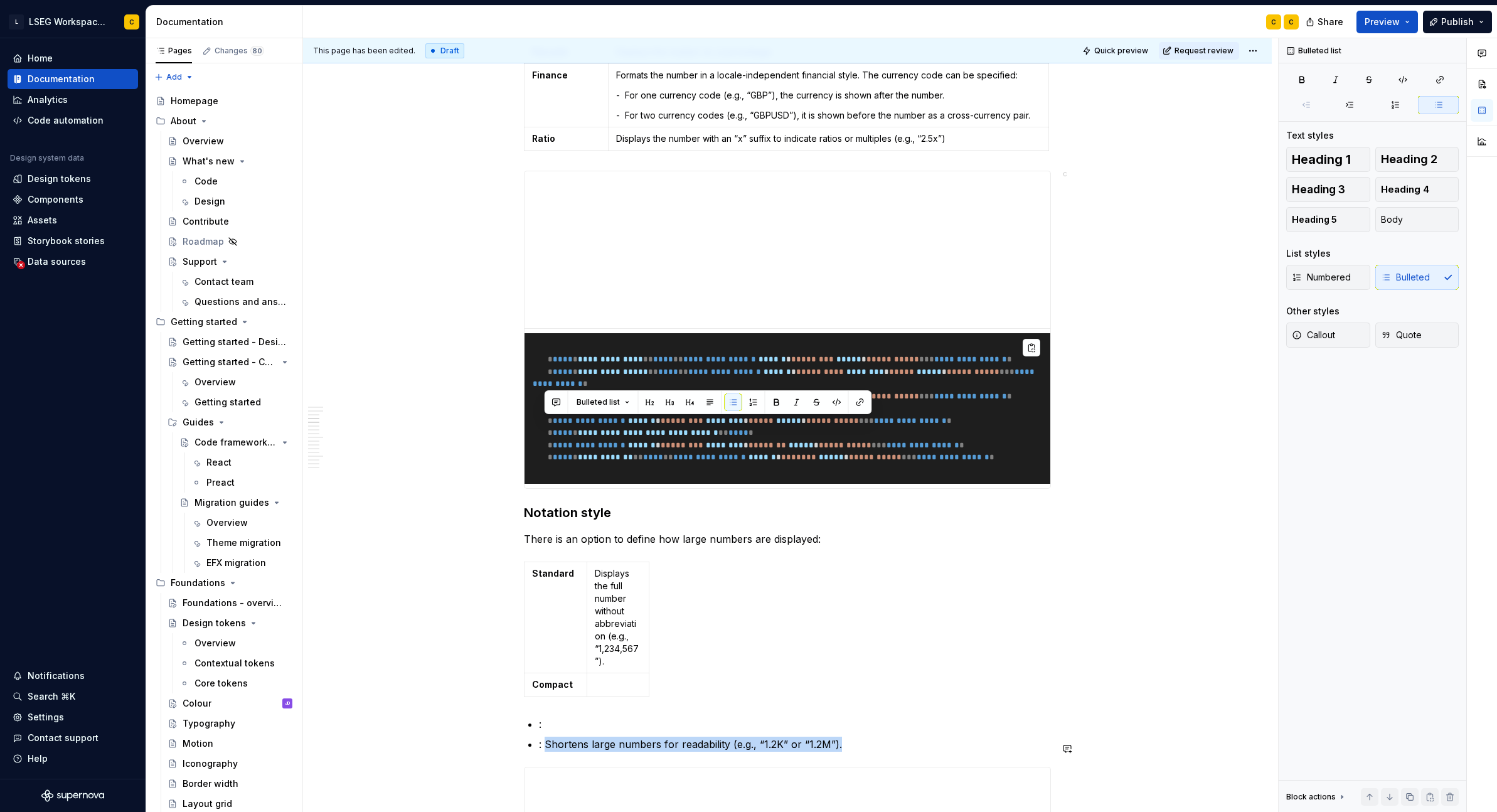
scroll to position [1647, 0]
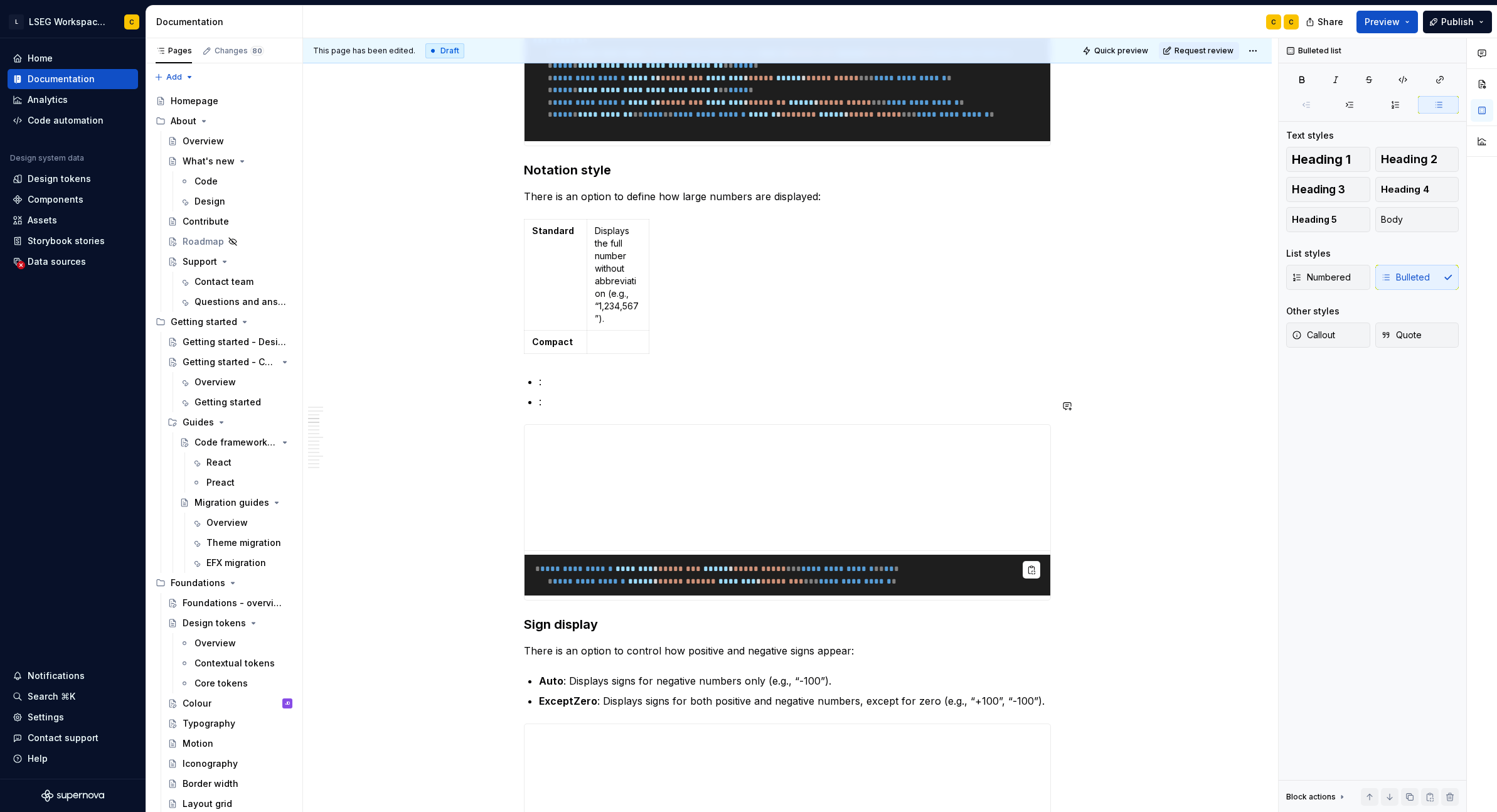
click at [621, 354] on table "Standard Displays the full number without abbreviation (e.g., “1,234,567”). Com…" at bounding box center [586, 287] width 125 height 135
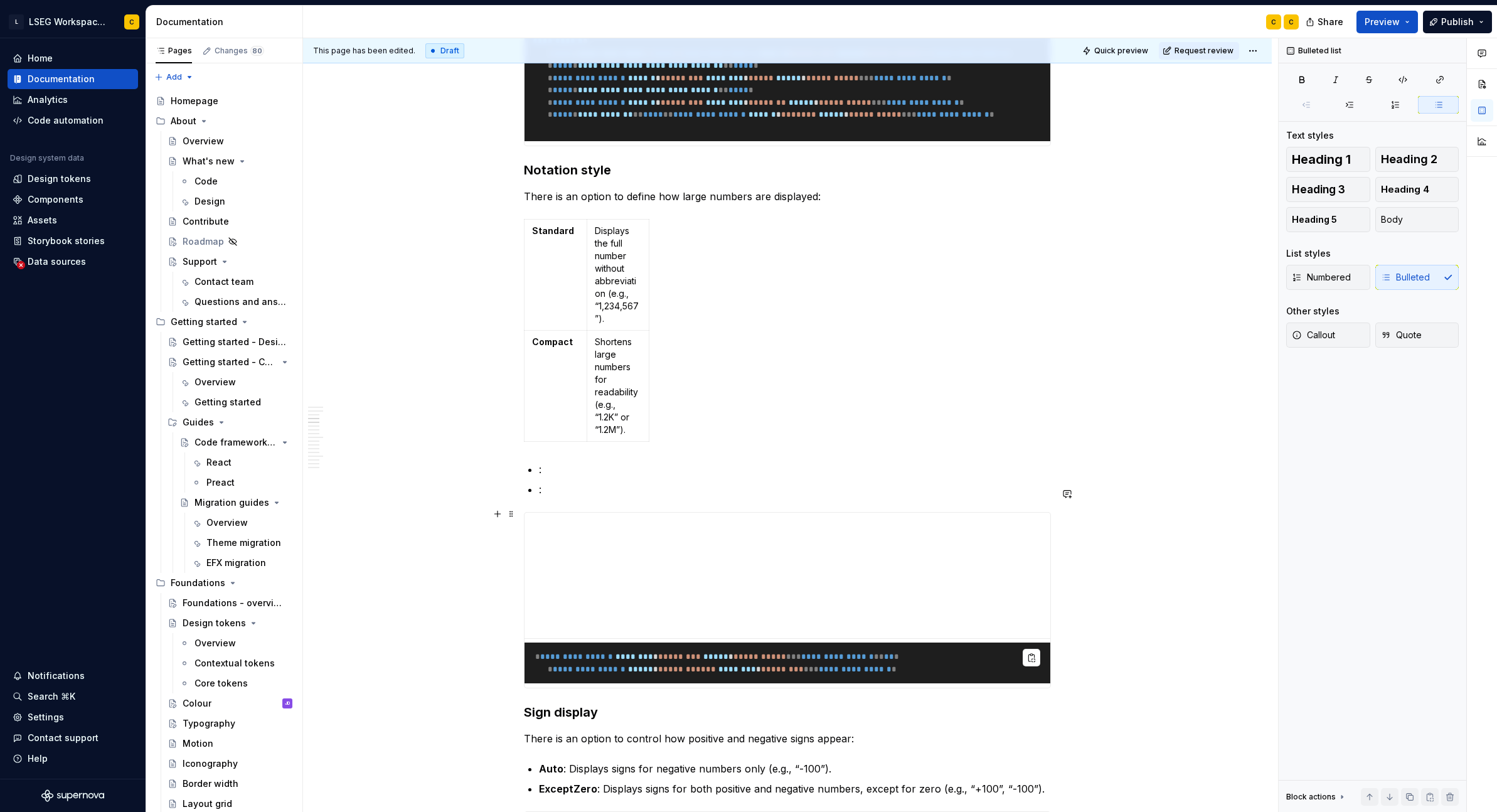
drag, startPoint x: 564, startPoint y: 517, endPoint x: 575, endPoint y: 521, distance: 11.7
click at [564, 497] on p ":" at bounding box center [795, 489] width 512 height 15
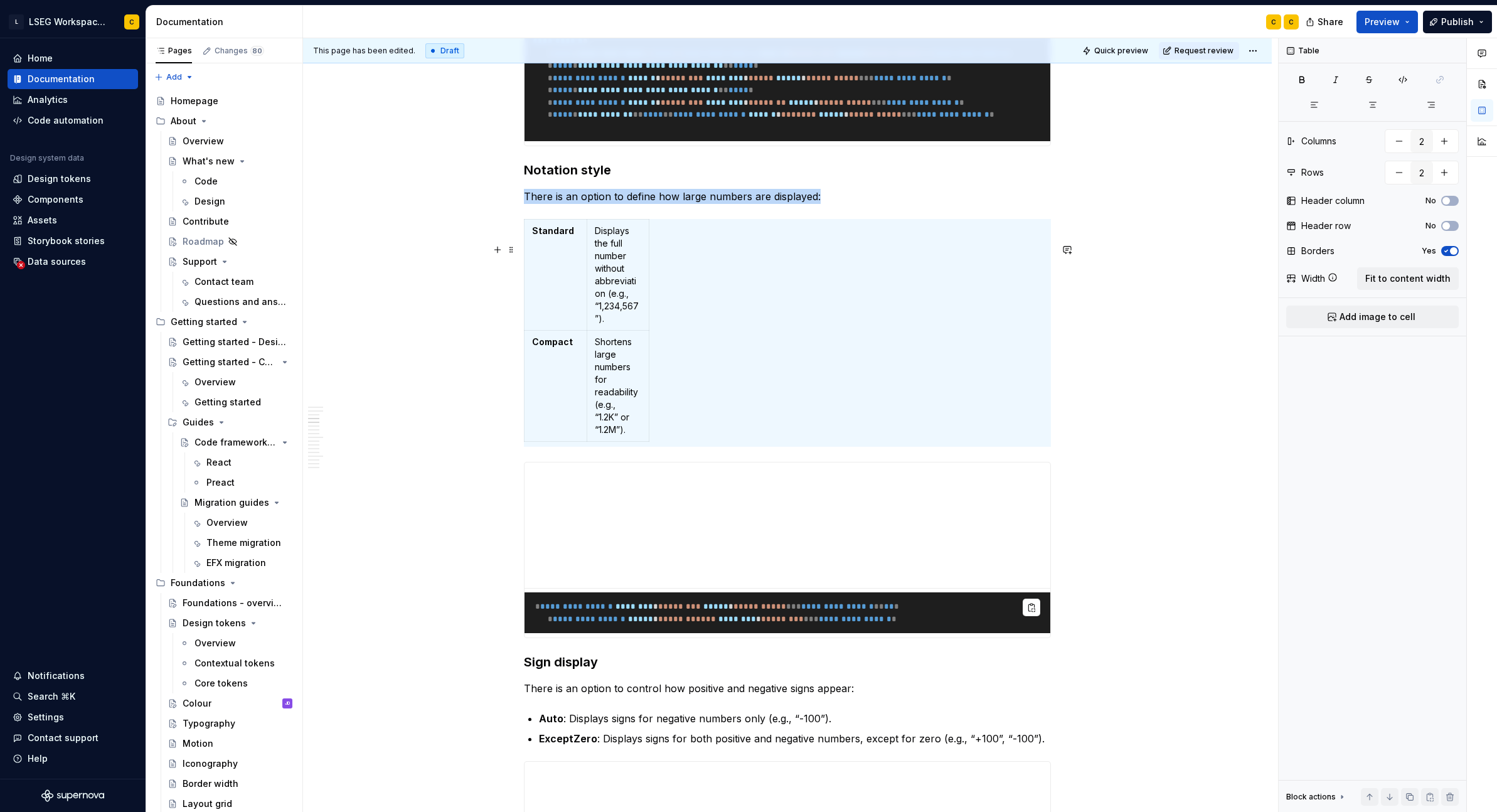
click at [676, 358] on div "Standard Displays the full number without abbreviation (e.g., “1,234,567”). Com…" at bounding box center [787, 333] width 527 height 228
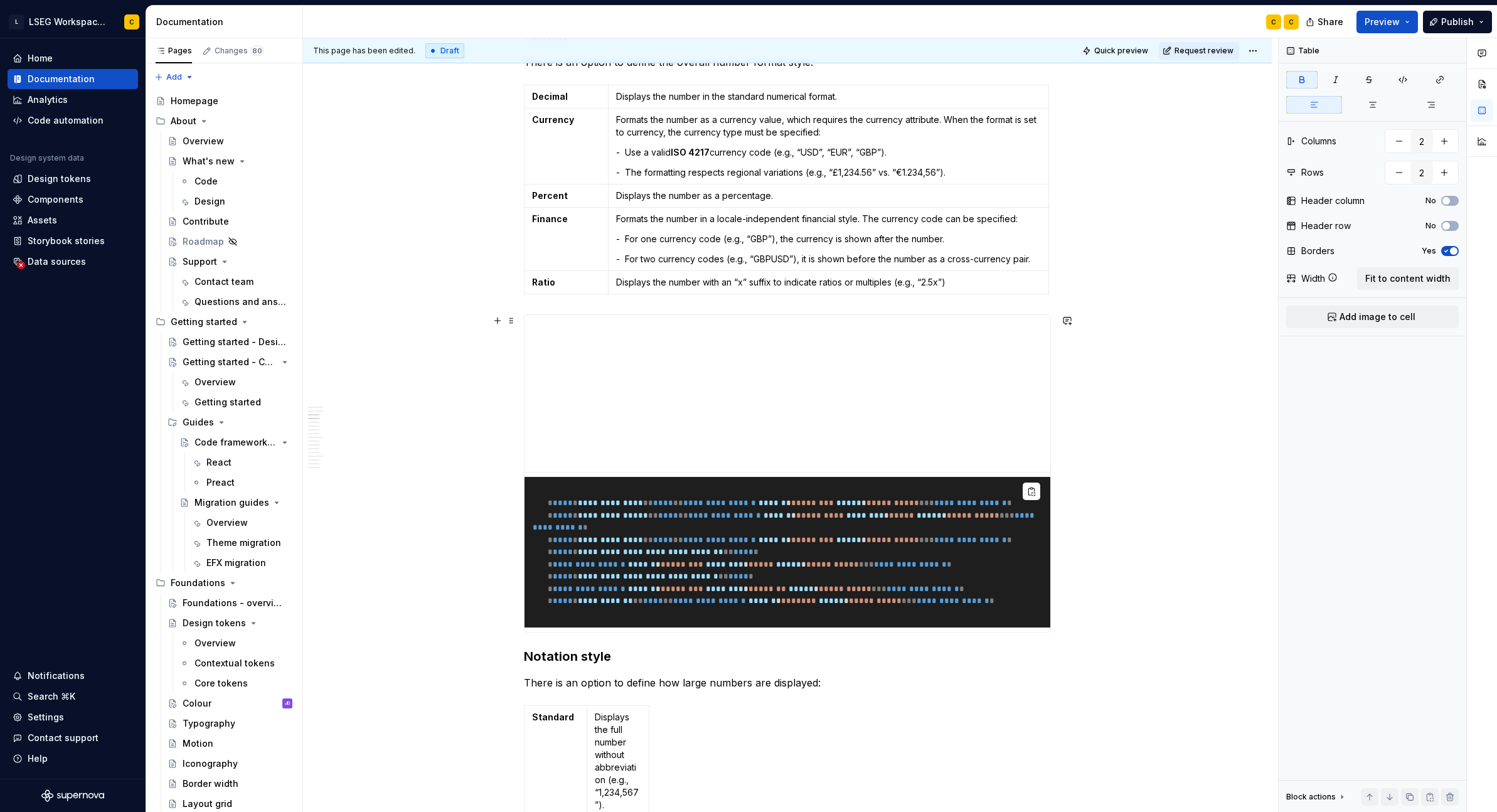
scroll to position [1176, 0]
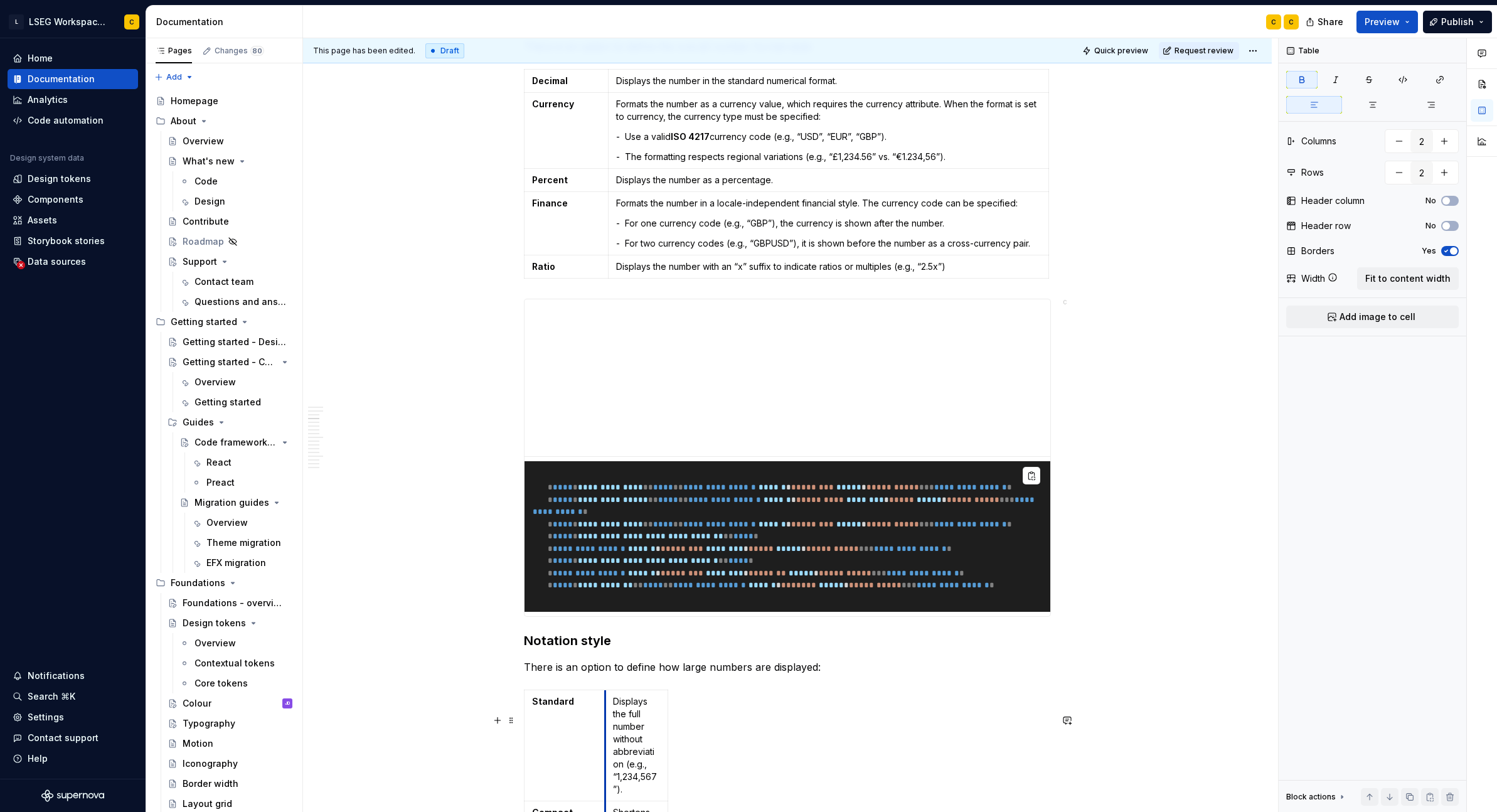
drag, startPoint x: 586, startPoint y: 741, endPoint x: 605, endPoint y: 742, distance: 19.0
click at [605, 742] on td "Displays the full number without abbreviation (e.g., “1,234,567”)." at bounding box center [636, 745] width 63 height 111
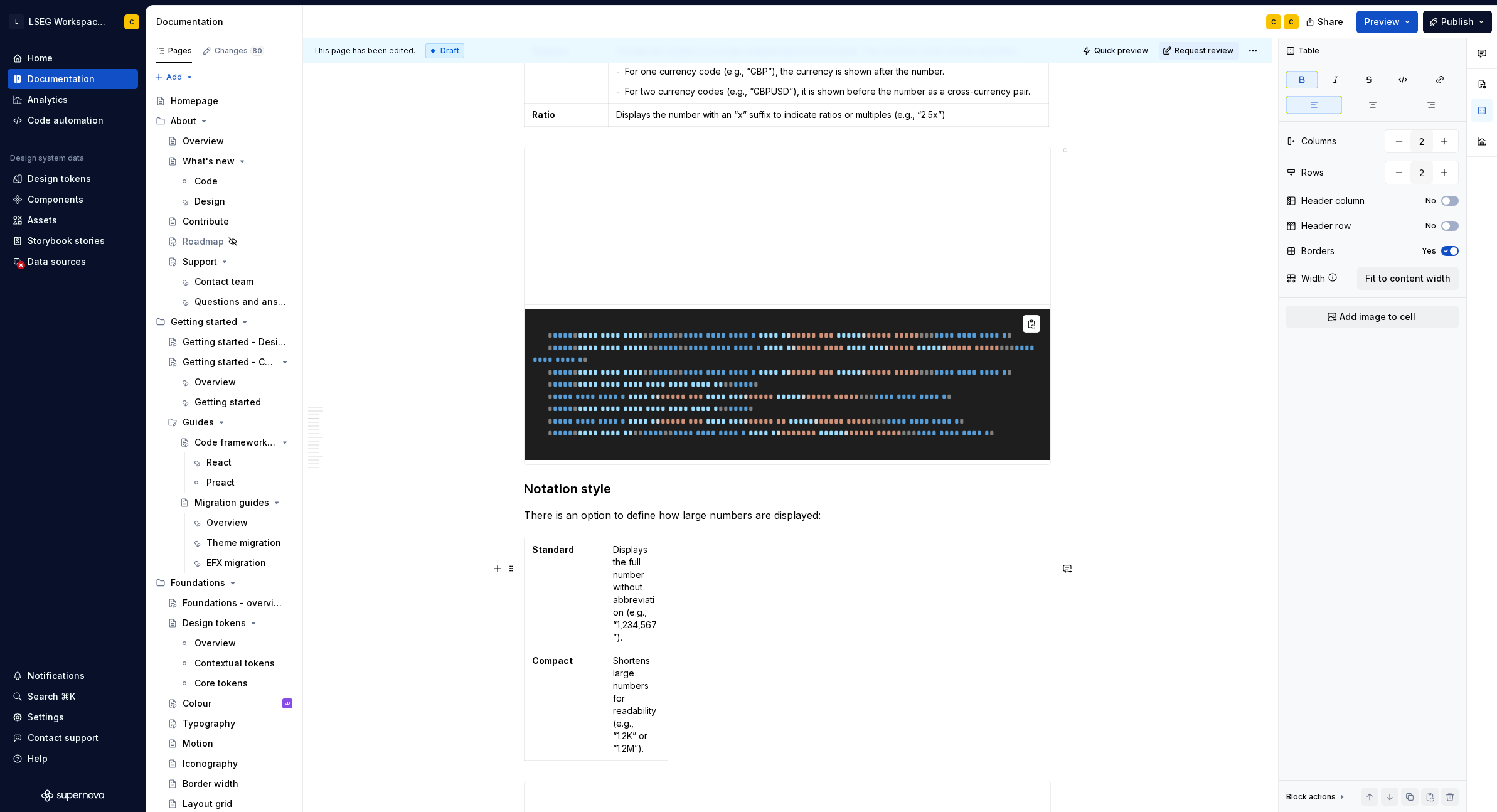
scroll to position [1456, 0]
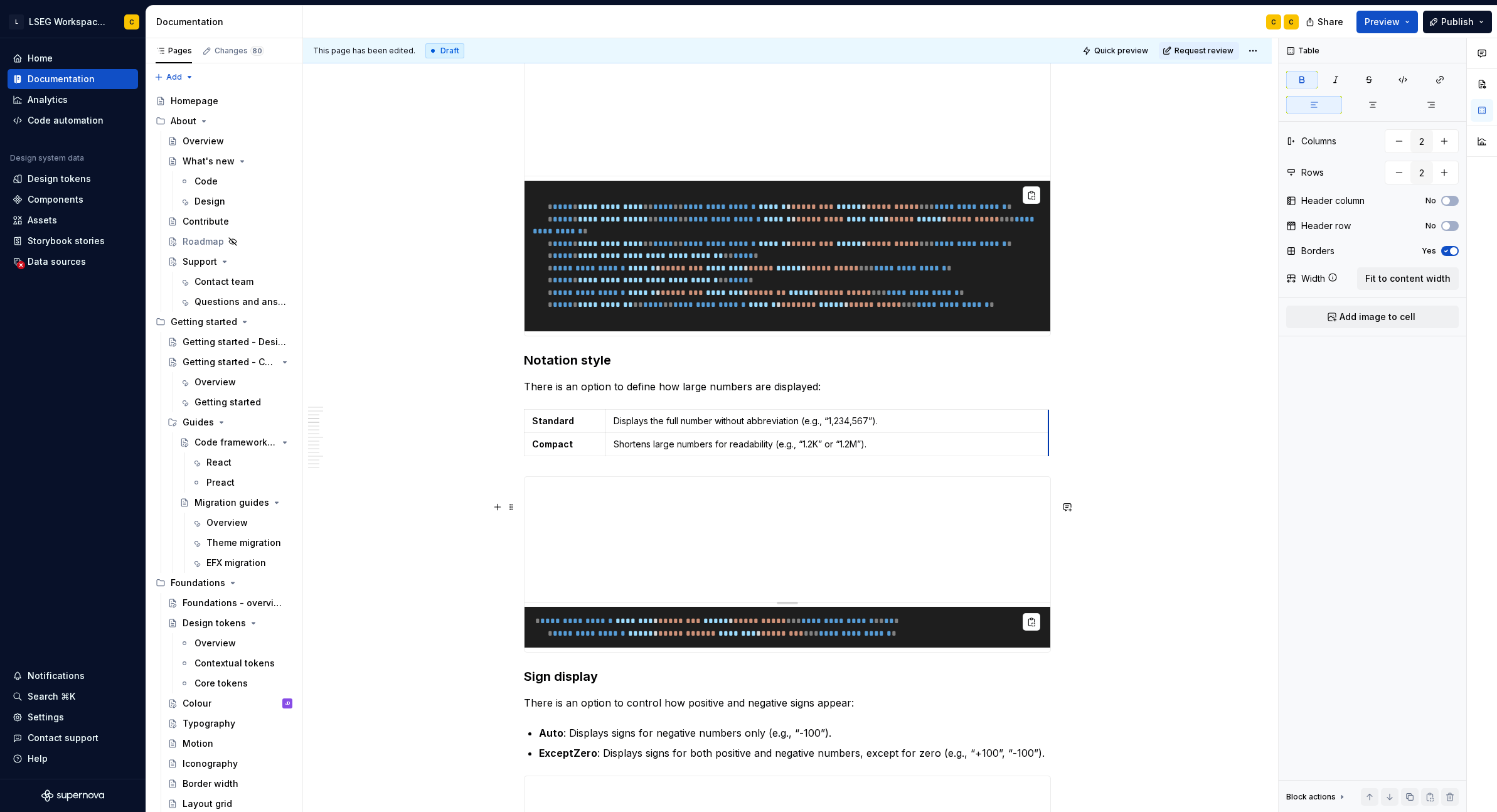
drag, startPoint x: 667, startPoint y: 492, endPoint x: 1048, endPoint y: 511, distance: 381.5
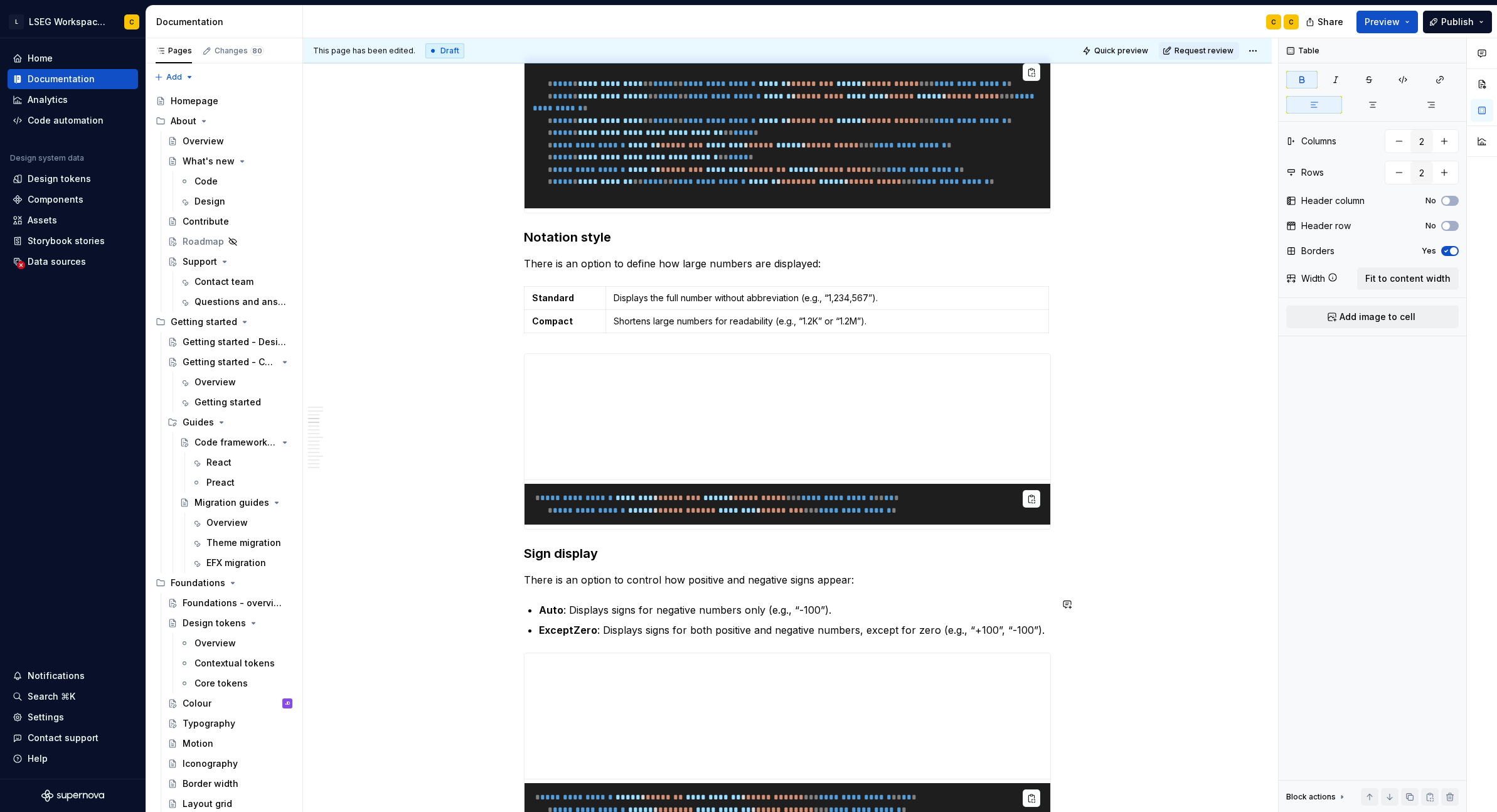
scroll to position [1910, 0]
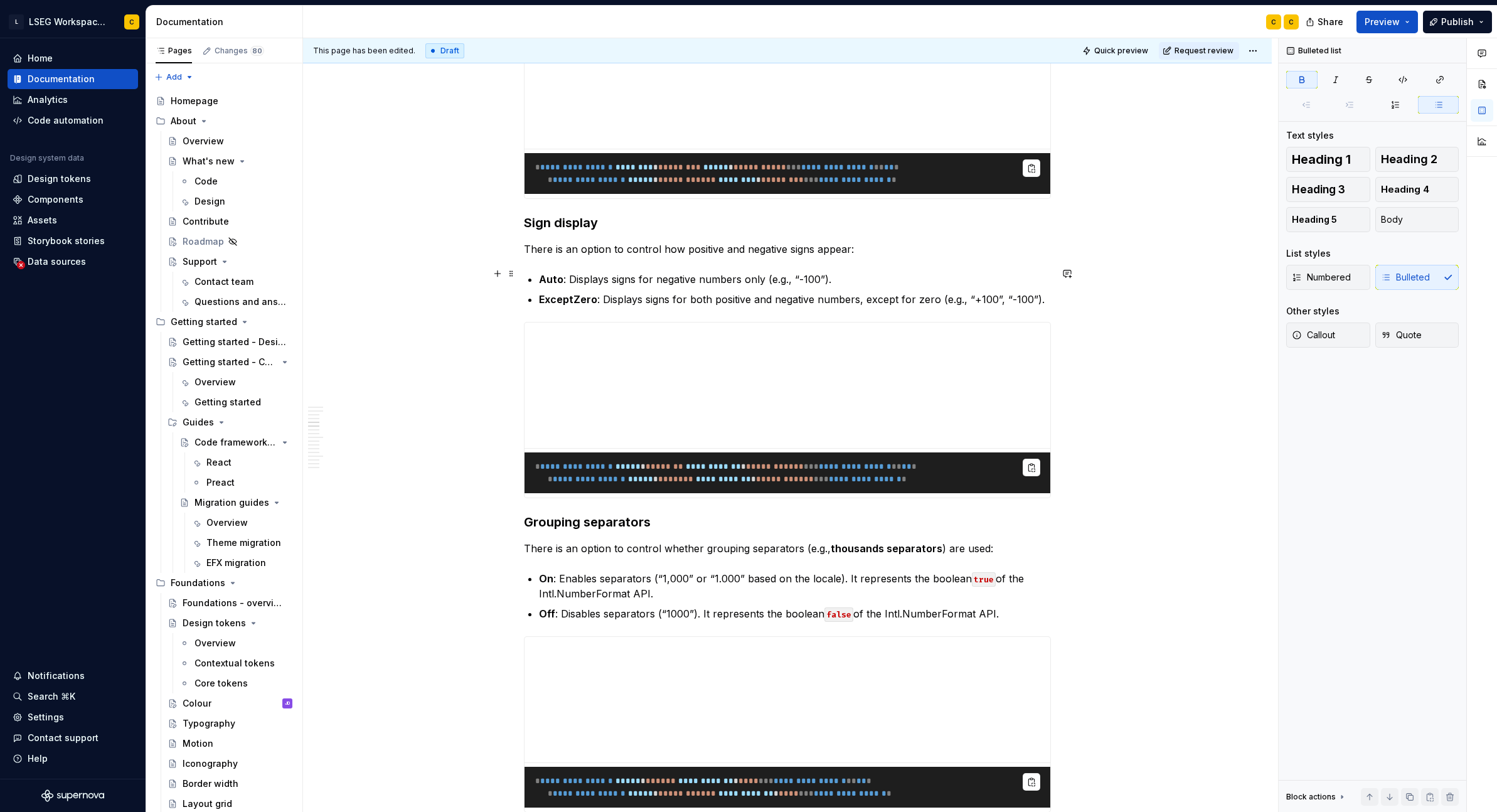
click at [902, 257] on p "There is an option to control how positive and negative signs appear:" at bounding box center [787, 249] width 527 height 15
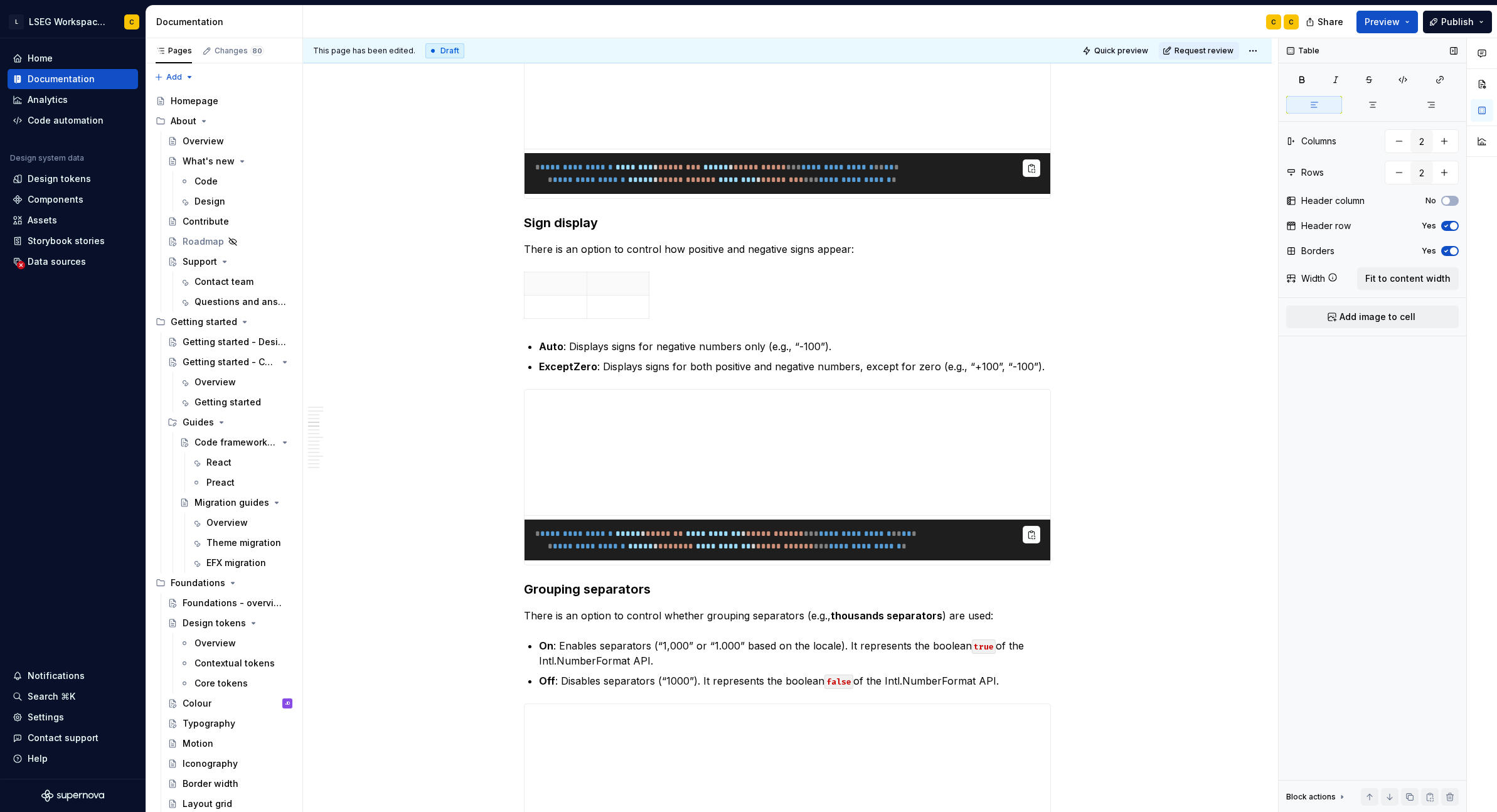
click at [1097, 226] on icon "button" at bounding box center [1447, 226] width 10 height 7
click at [553, 353] on strong "Auto" at bounding box center [551, 346] width 24 height 12
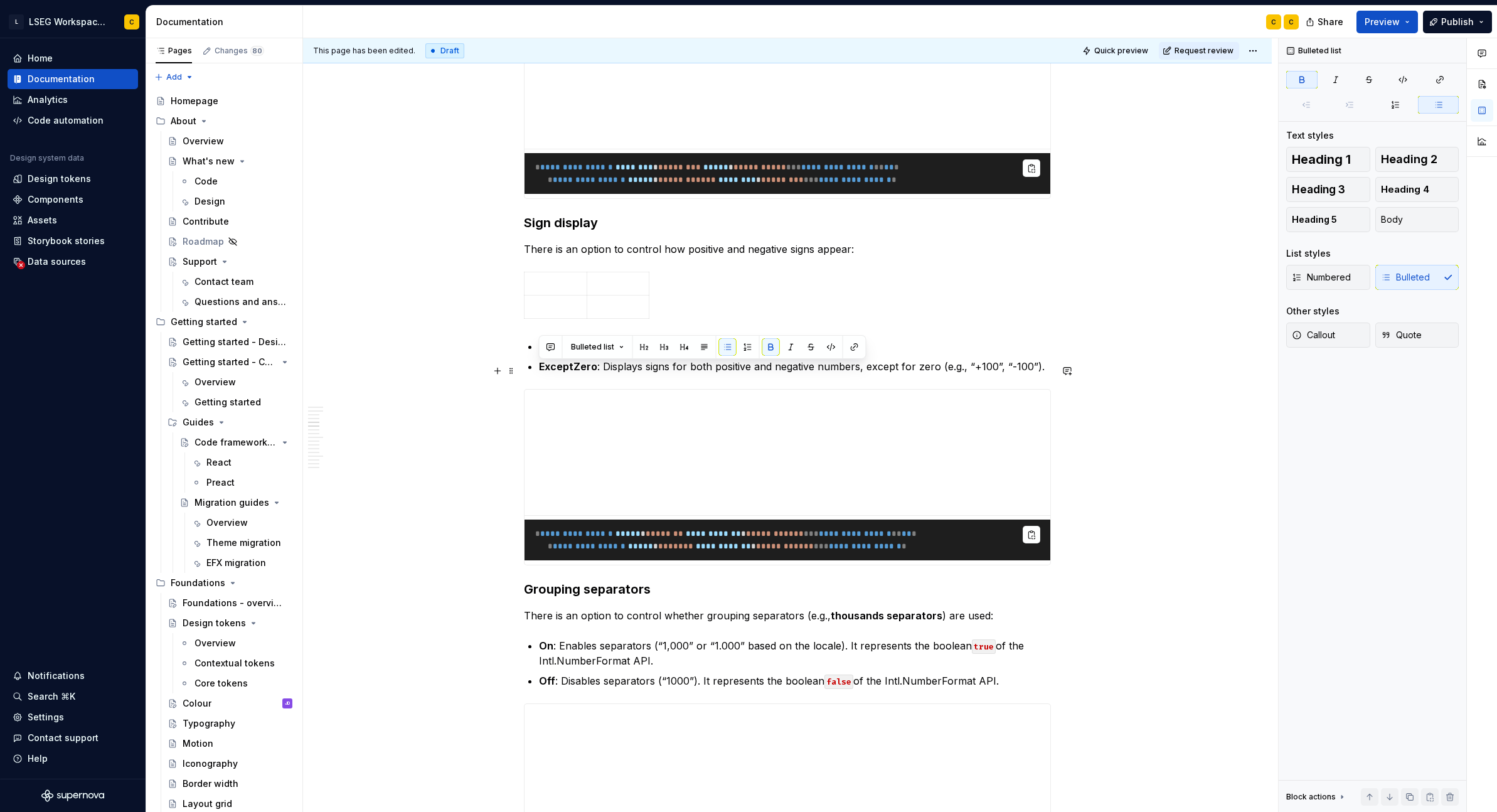
click at [553, 353] on strong "Auto" at bounding box center [551, 346] width 24 height 12
click at [542, 295] on td at bounding box center [555, 283] width 63 height 24
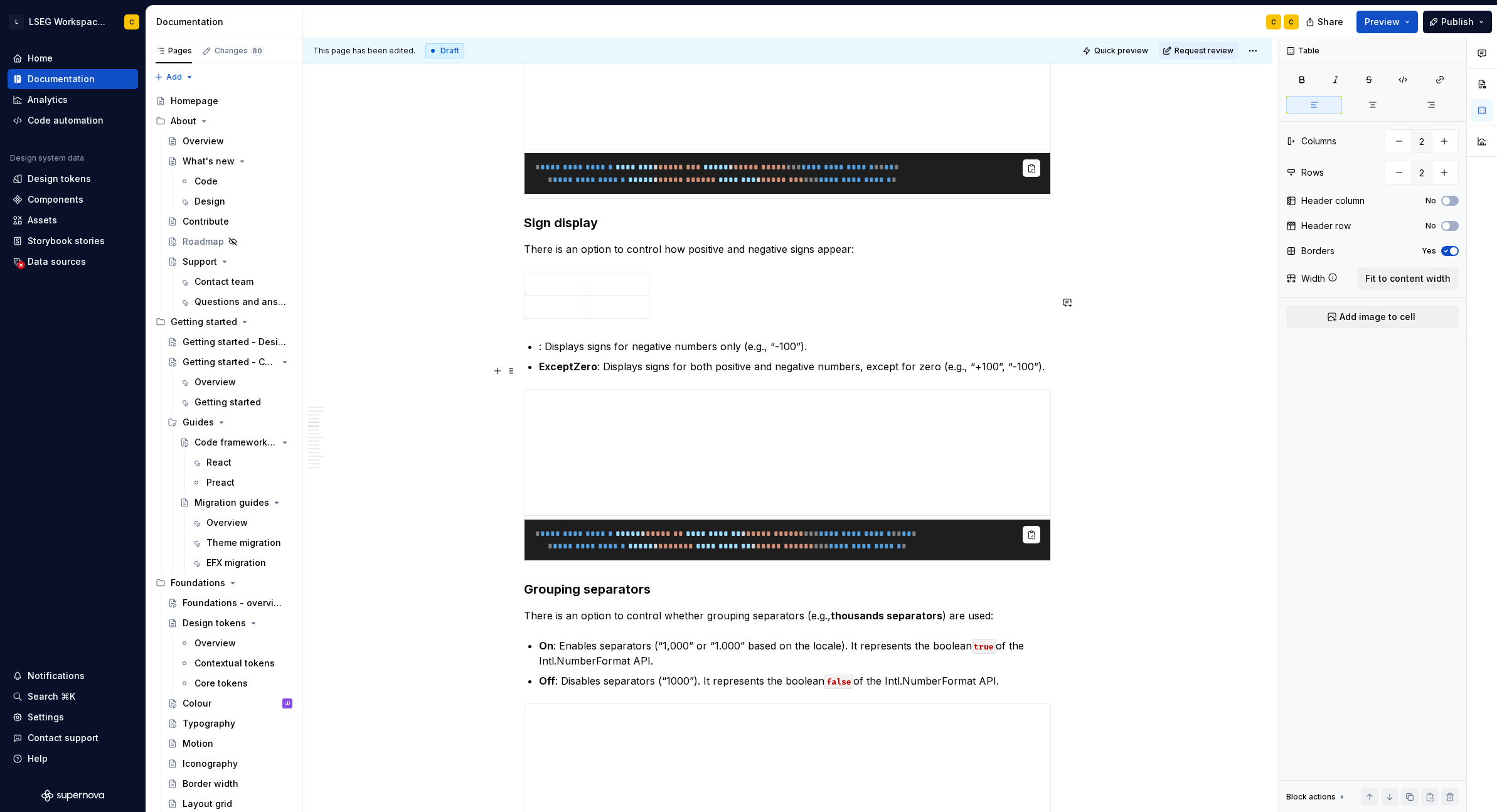
click at [552, 373] on strong "ExceptZero" at bounding box center [569, 366] width 59 height 12
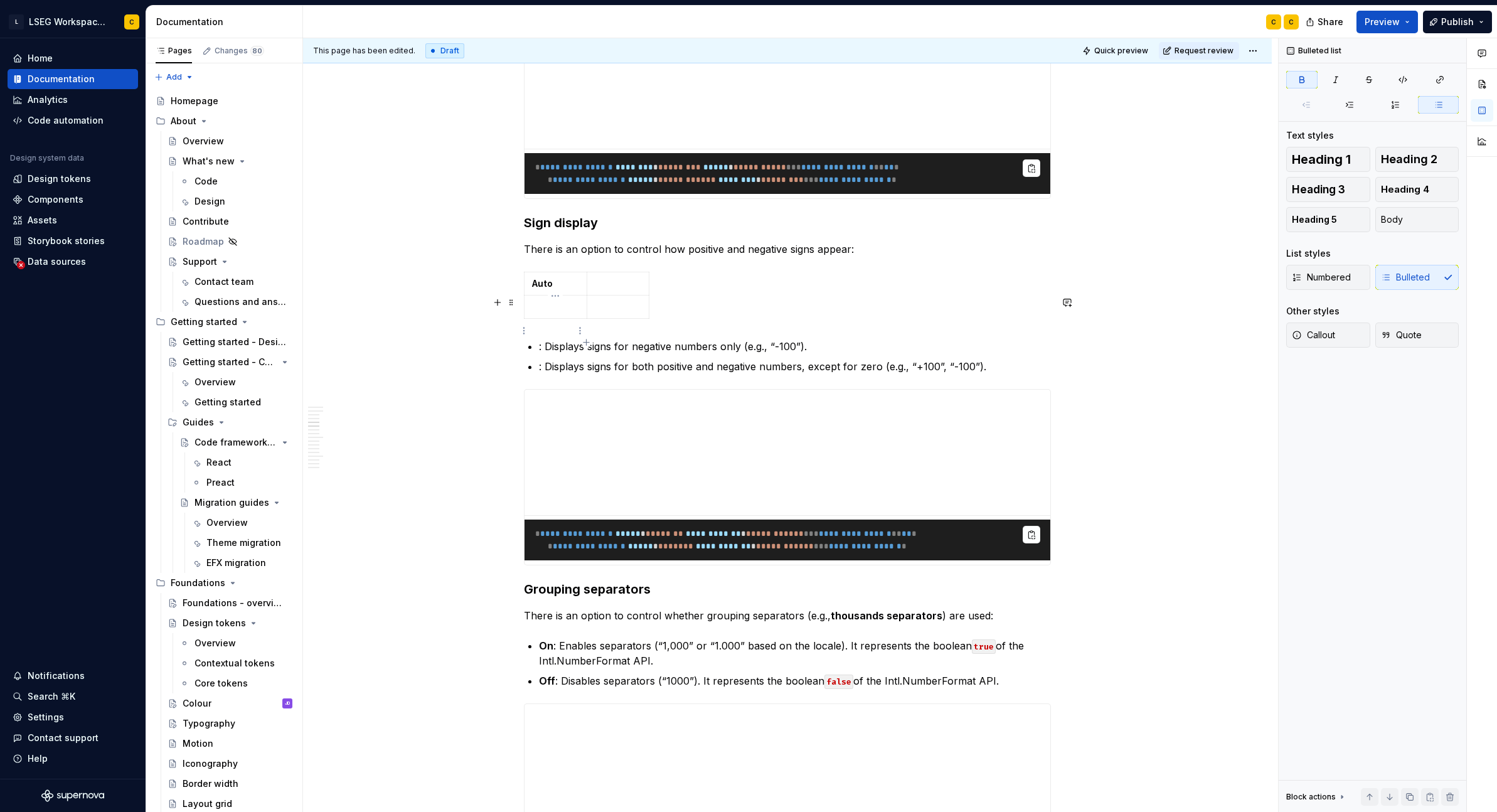
click at [555, 313] on p at bounding box center [555, 306] width 47 height 12
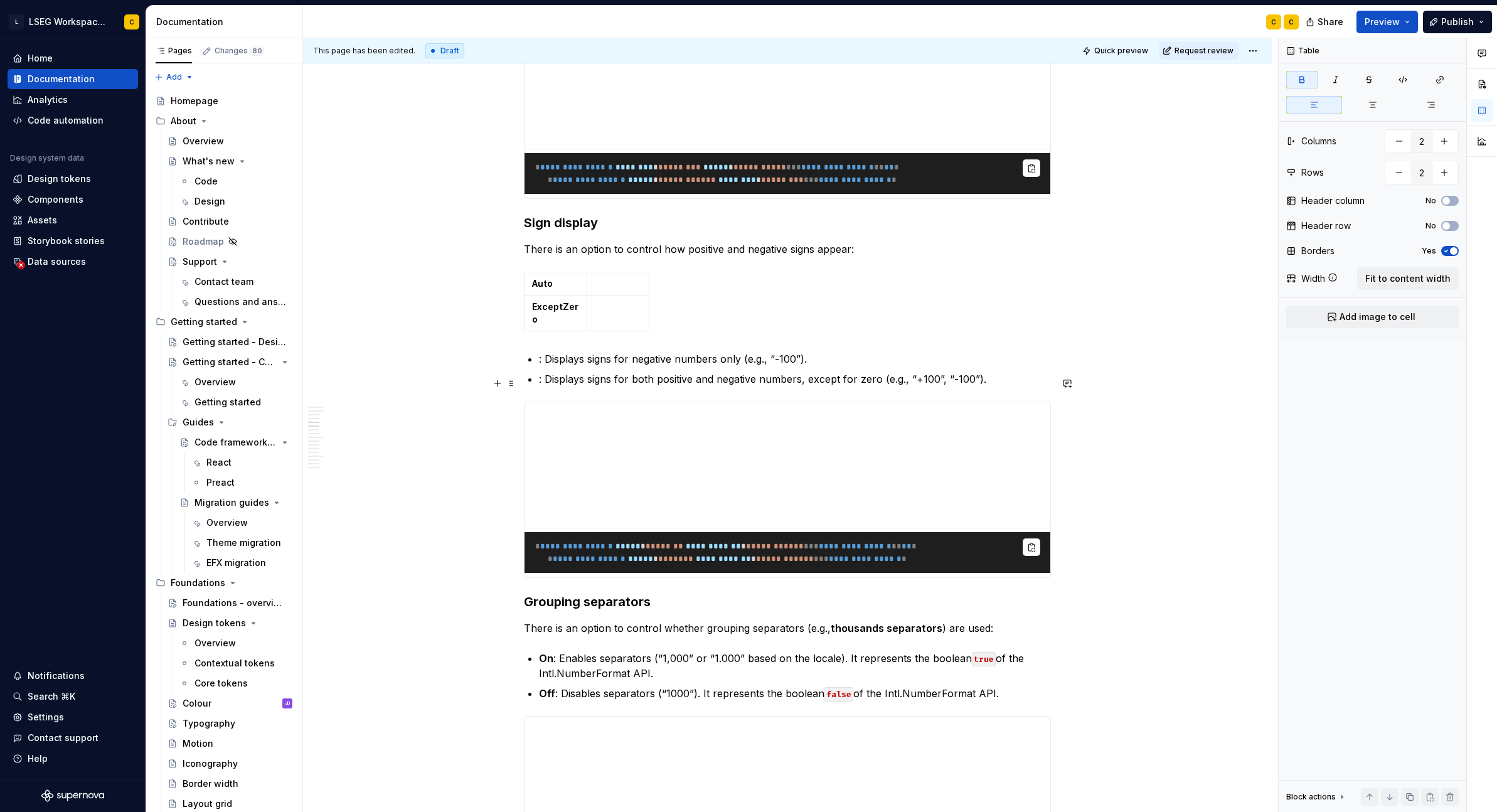
drag, startPoint x: 551, startPoint y: 384, endPoint x: 631, endPoint y: 389, distance: 80.2
click at [551, 366] on p ": Displays signs for negative numbers only (e.g., “-100”)." at bounding box center [795, 358] width 512 height 15
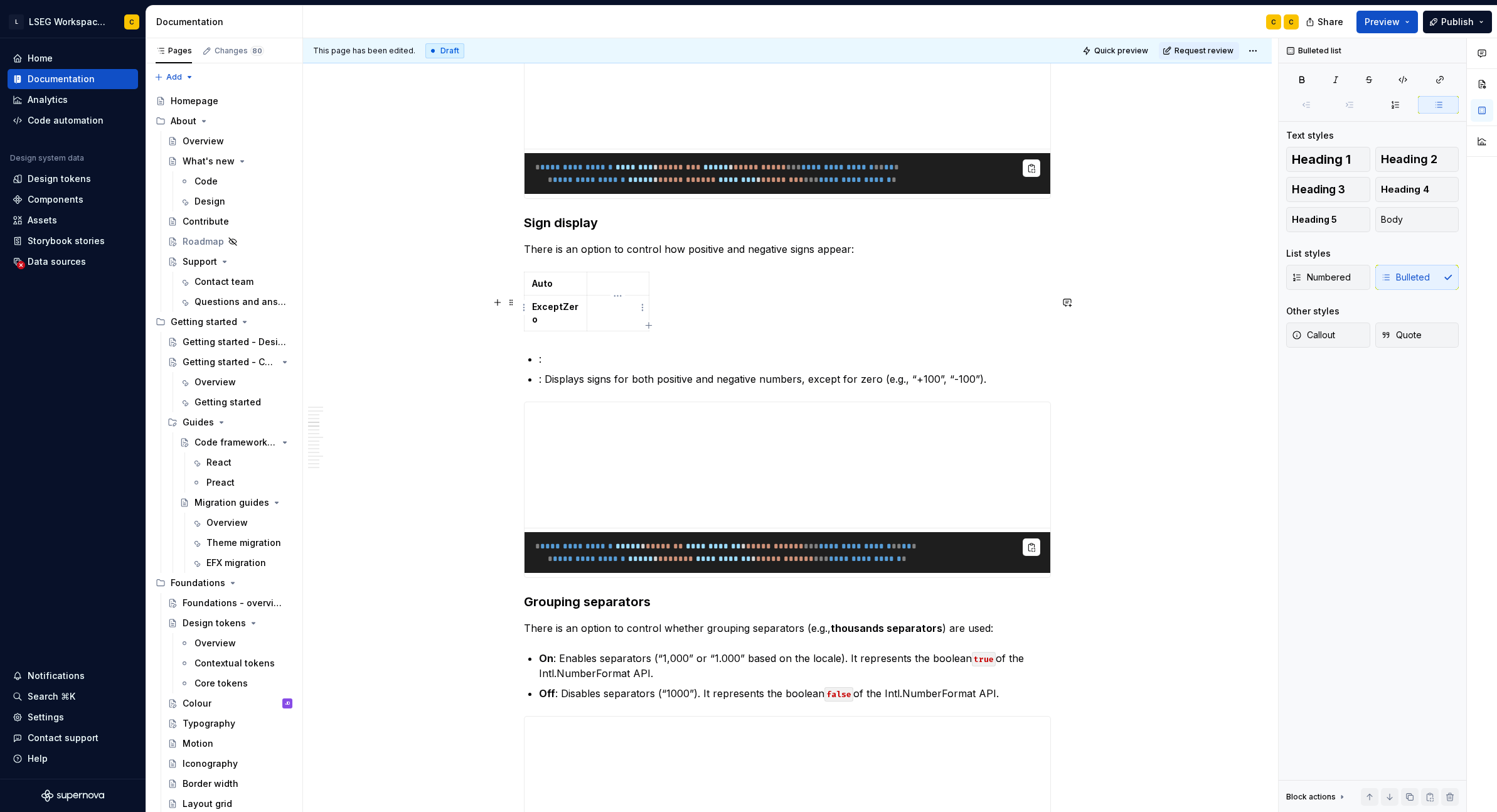
click at [625, 290] on p at bounding box center [618, 283] width 47 height 12
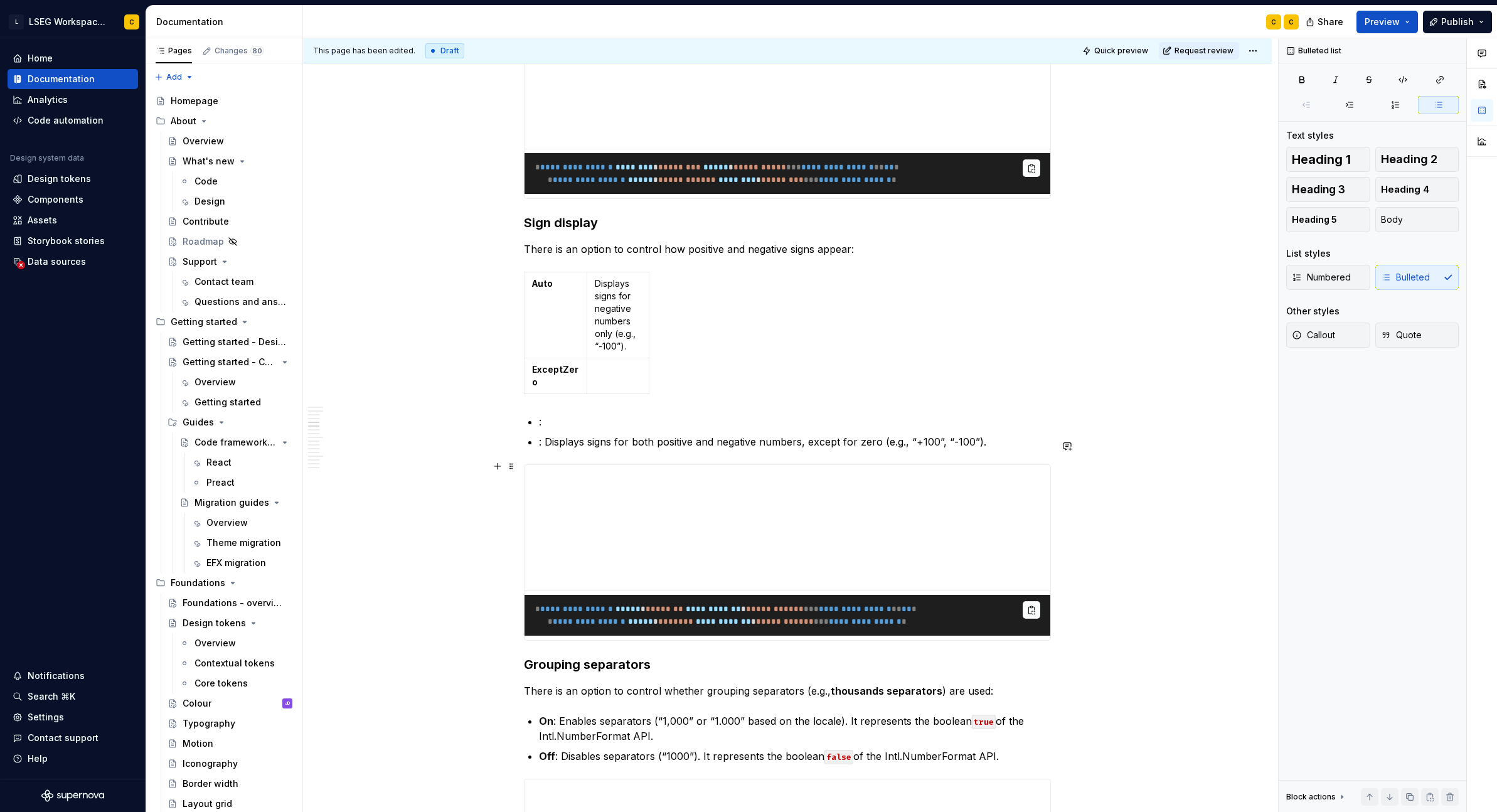
click at [551, 450] on p ": Displays signs for both positive and negative numbers, except for zero (e.g.,…" at bounding box center [795, 441] width 512 height 15
click at [624, 375] on p at bounding box center [618, 369] width 47 height 12
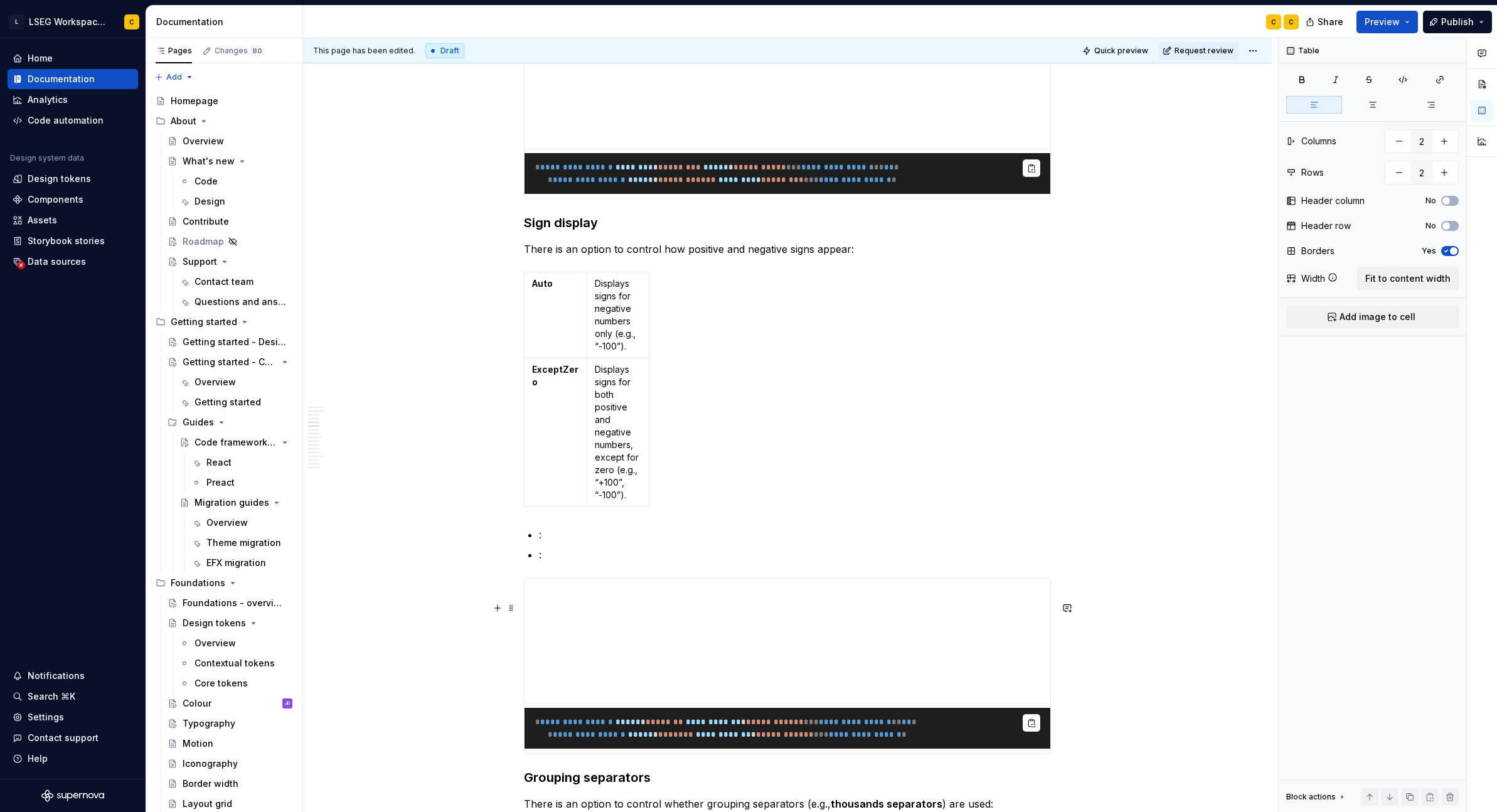
click at [596, 562] on p ":" at bounding box center [795, 555] width 512 height 15
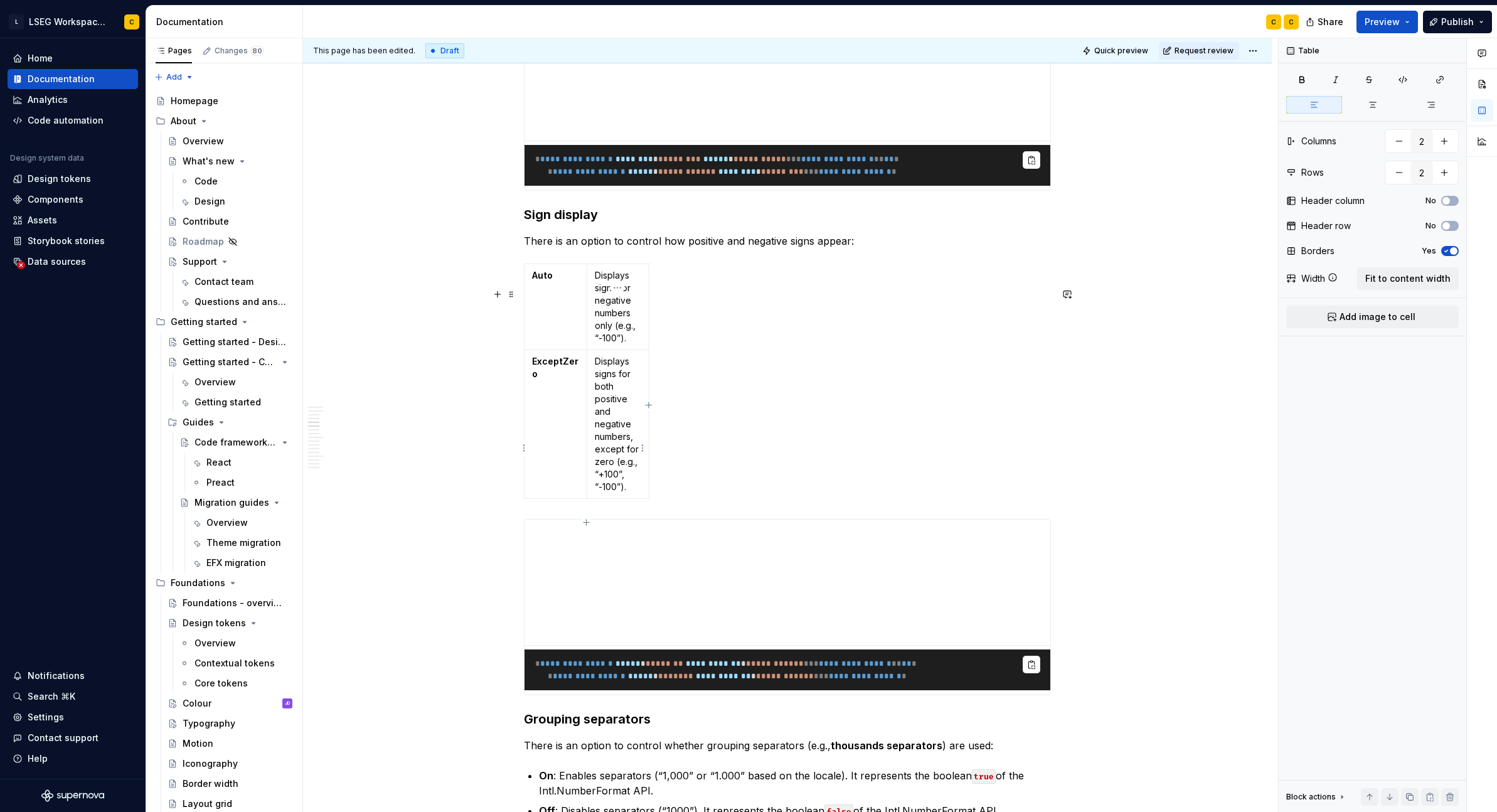
scroll to position [1677, 0]
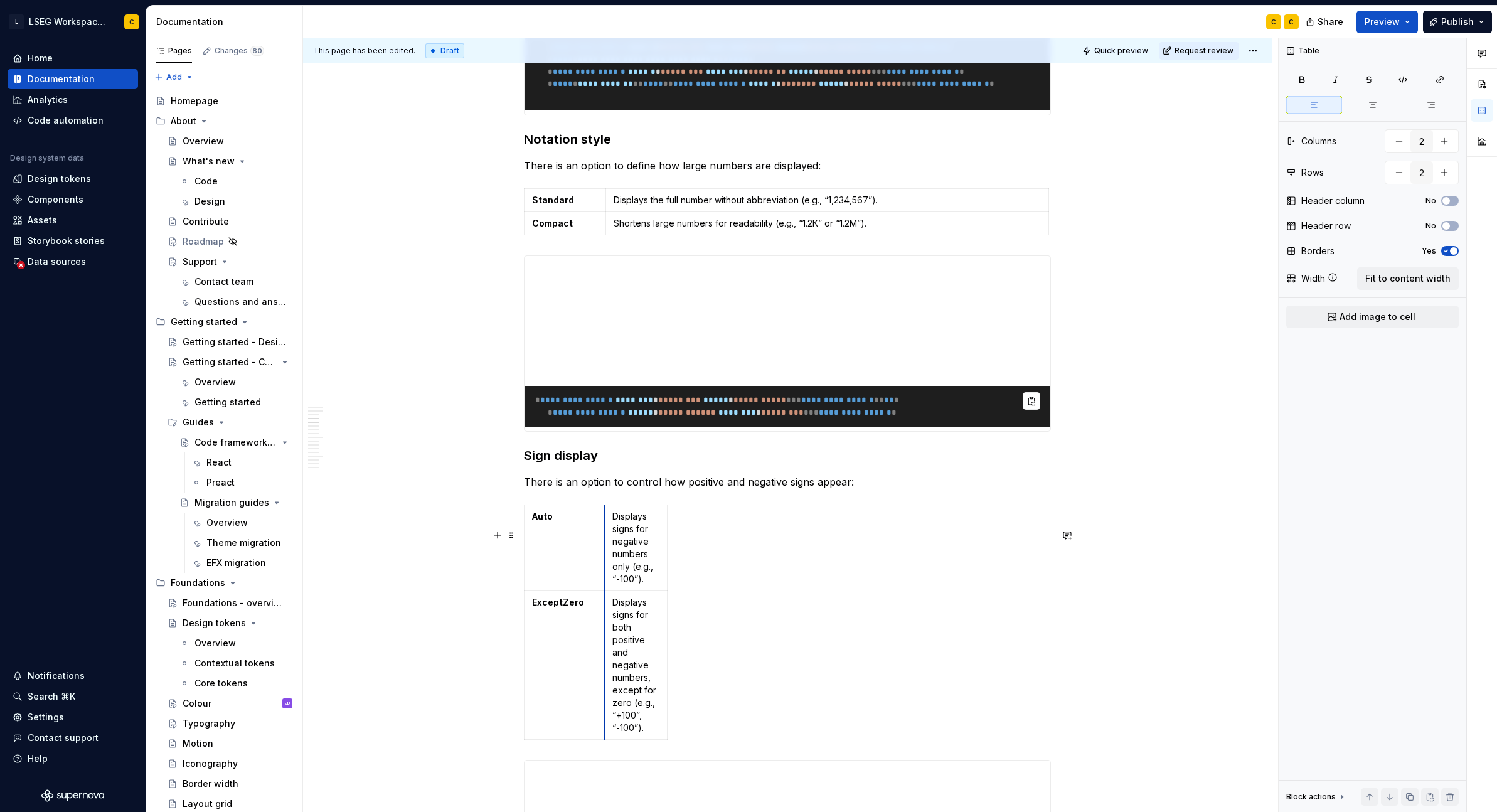
drag, startPoint x: 586, startPoint y: 559, endPoint x: 604, endPoint y: 564, distance: 18.7
click at [605, 564] on td "Displays signs for negative numbers only (e.g., “-100”)." at bounding box center [636, 547] width 63 height 86
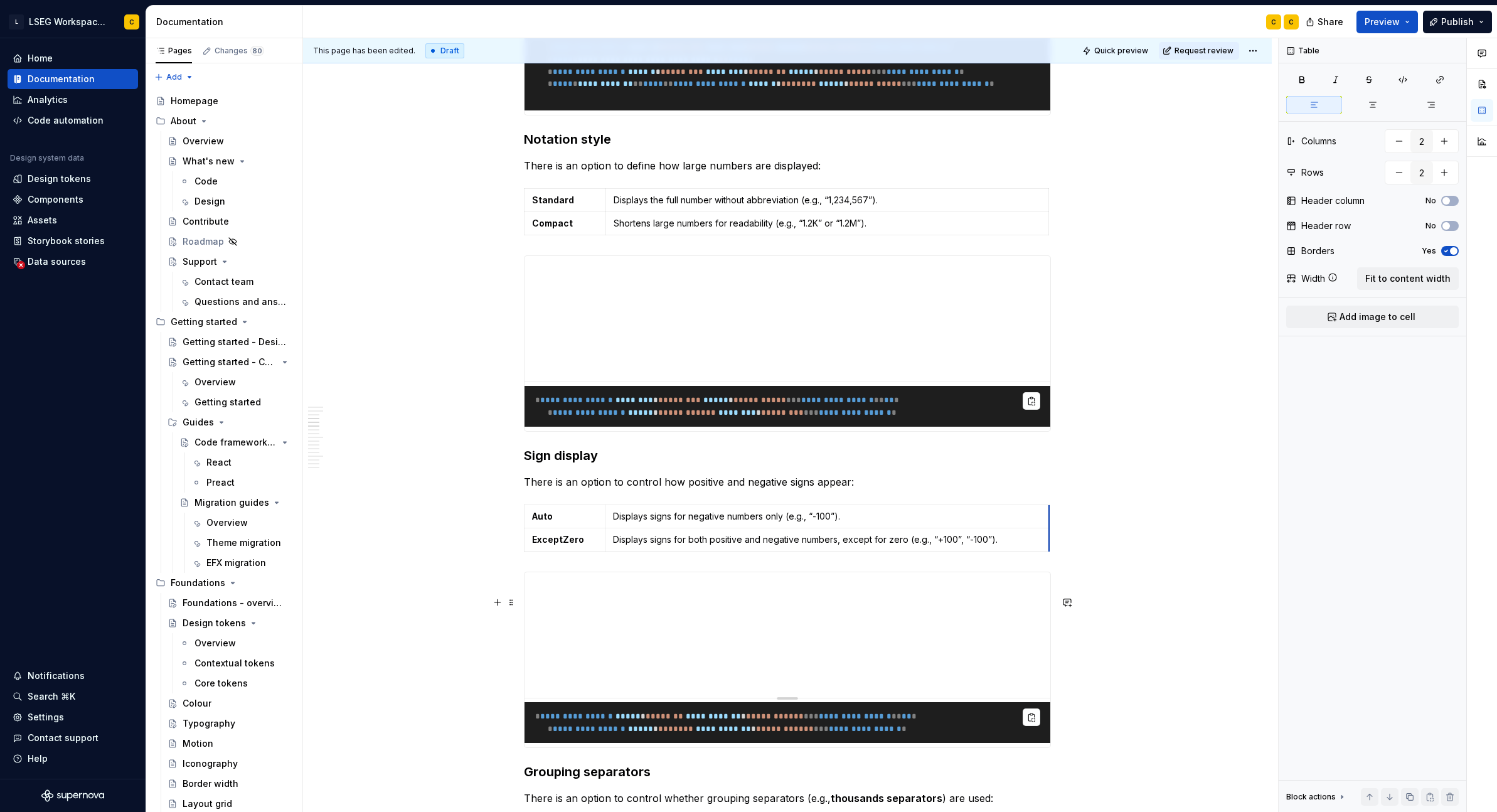
drag, startPoint x: 665, startPoint y: 604, endPoint x: 1048, endPoint y: 625, distance: 383.6
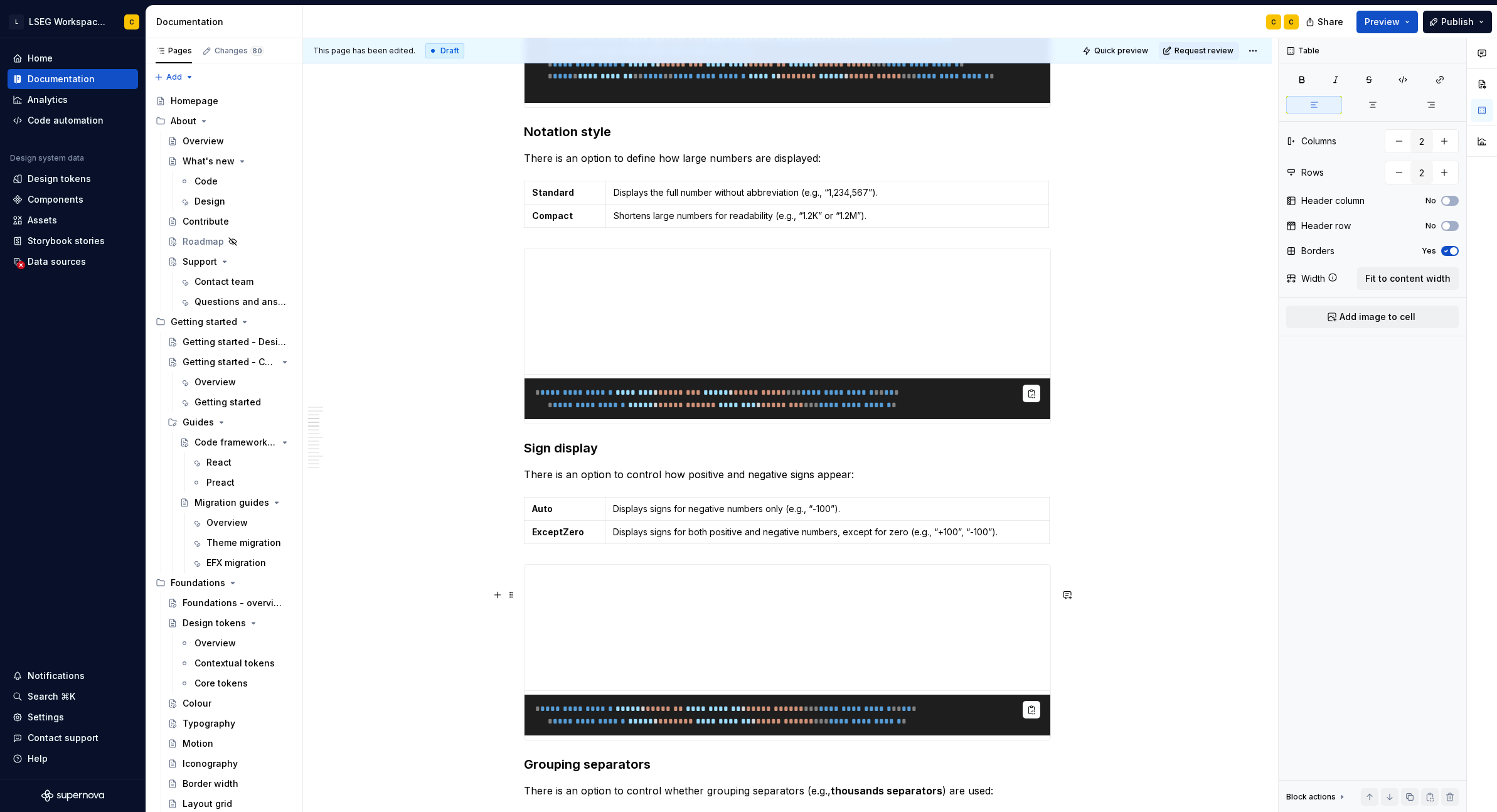
click at [1097, 586] on div "This page has been edited. Draft Quick preview Request review Format number The…" at bounding box center [790, 425] width 975 height 775
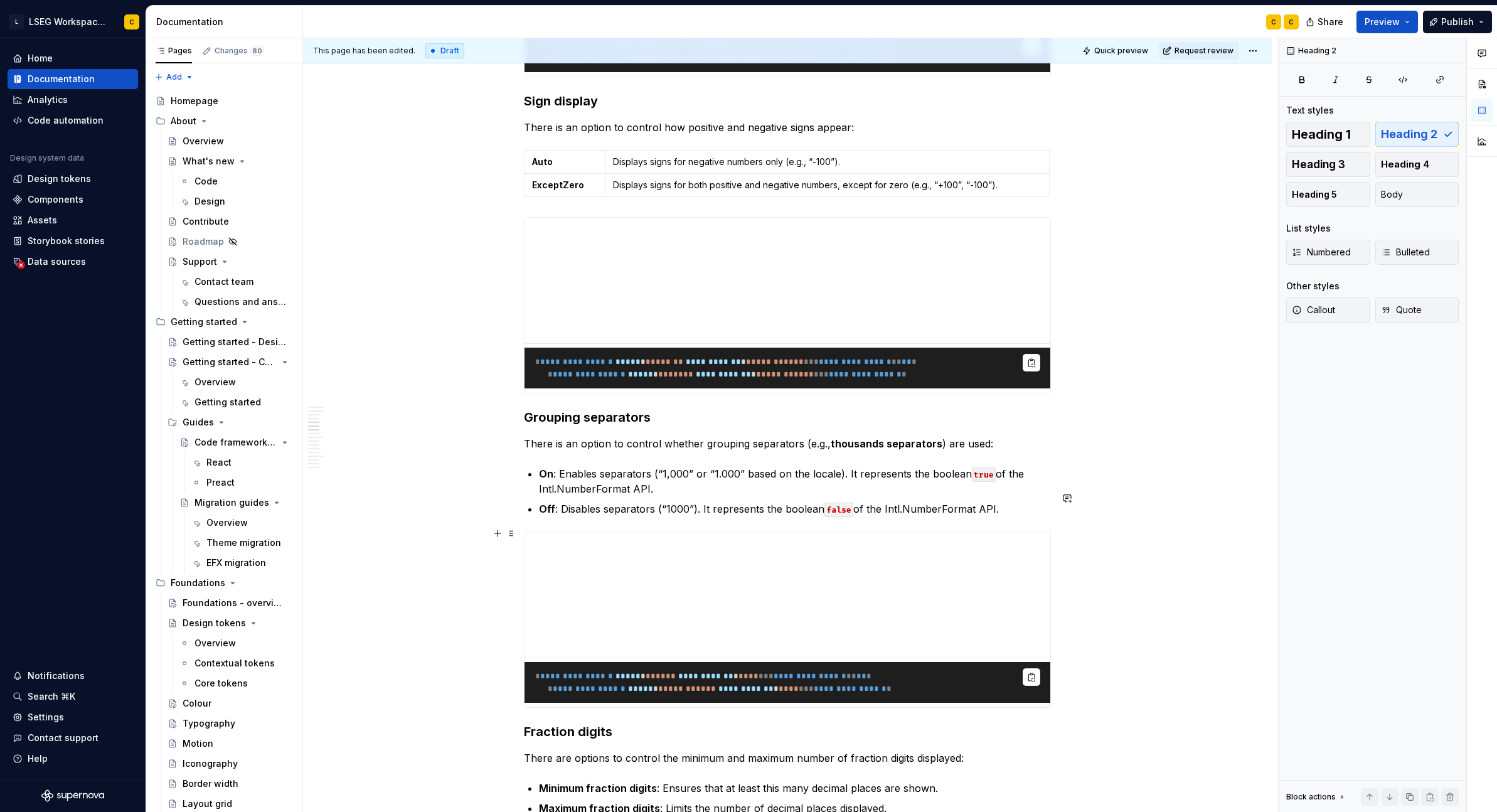
scroll to position [2155, 0]
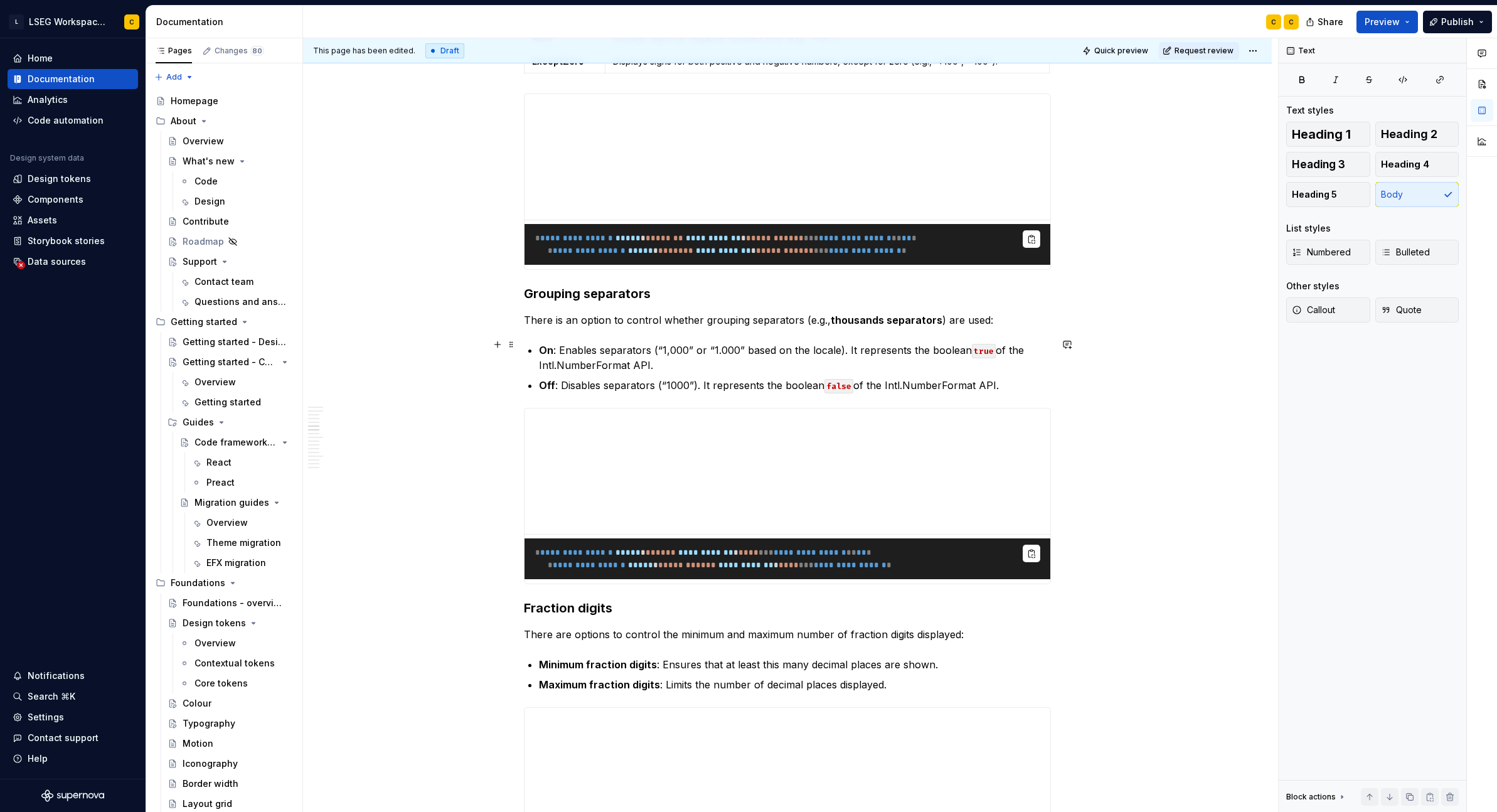
click at [988, 327] on p "There is an option to control whether grouping separators (e.g., thousands sepa…" at bounding box center [787, 320] width 527 height 15
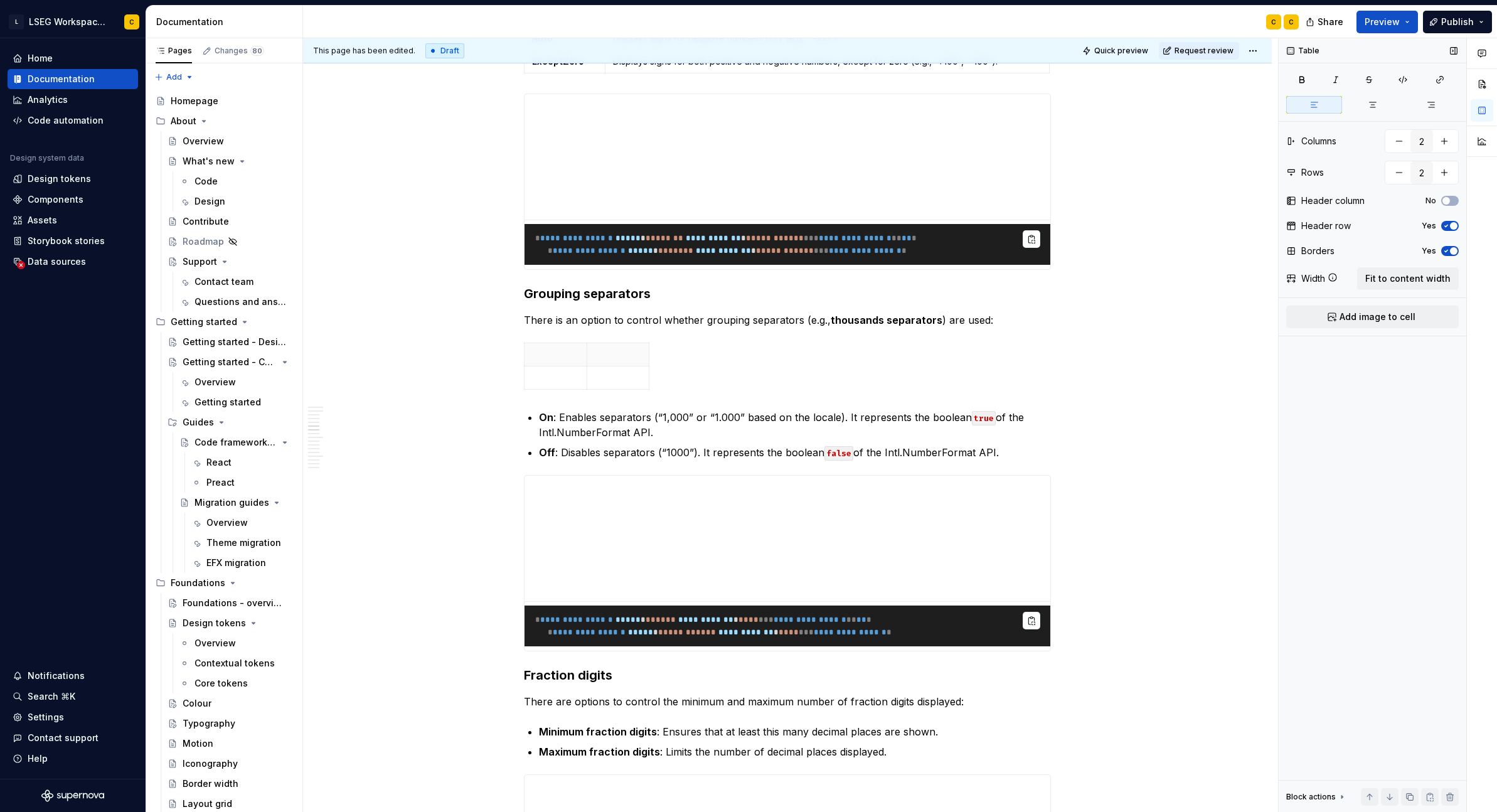
click at [1097, 226] on button "Yes" at bounding box center [1451, 226] width 18 height 10
click at [549, 424] on strong "On" at bounding box center [547, 417] width 15 height 12
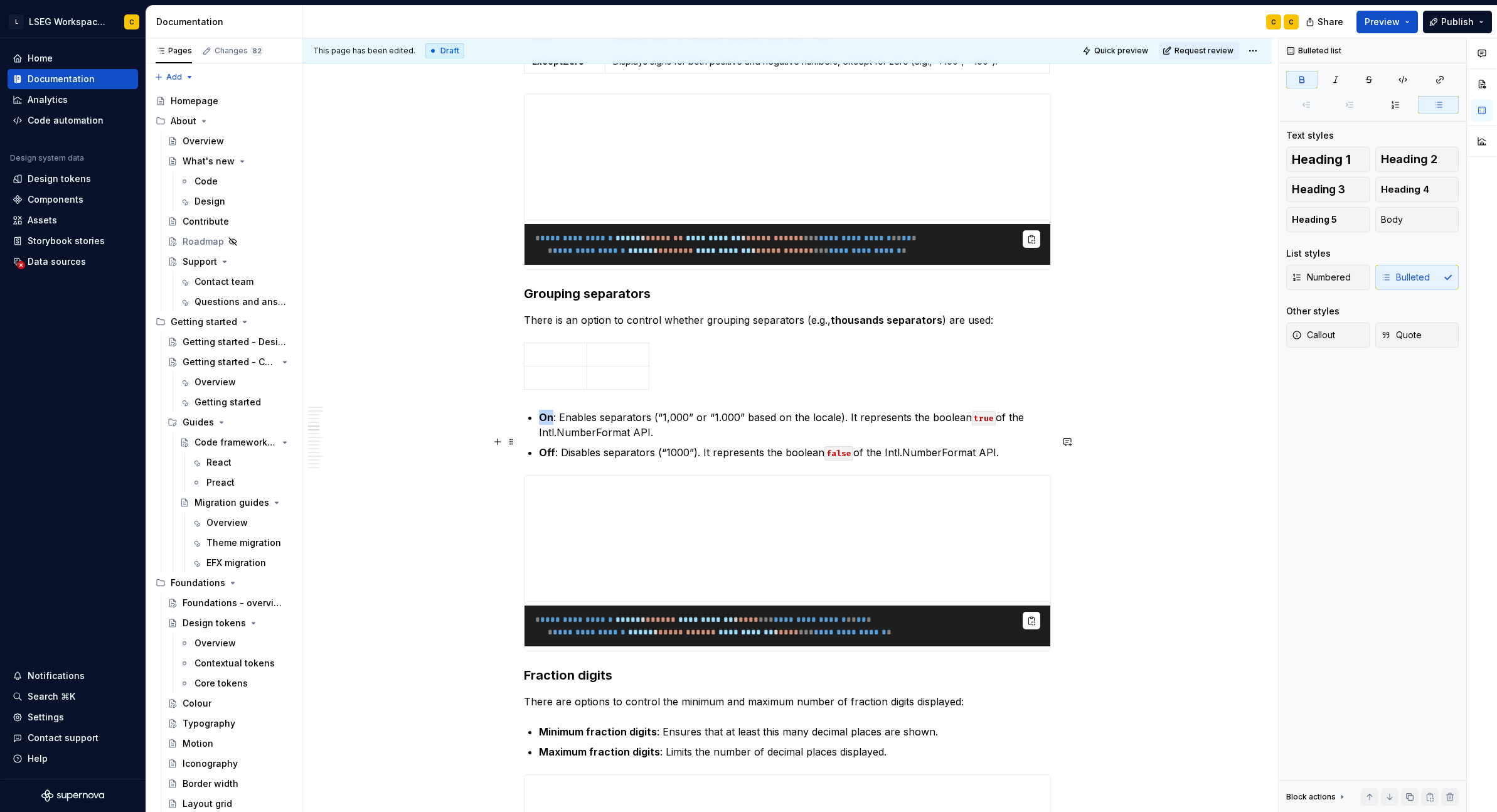
click at [549, 424] on strong "On" at bounding box center [547, 417] width 15 height 12
click at [547, 361] on p at bounding box center [555, 354] width 47 height 12
click at [547, 459] on strong "Off" at bounding box center [547, 452] width 16 height 12
click at [554, 384] on p at bounding box center [555, 377] width 47 height 12
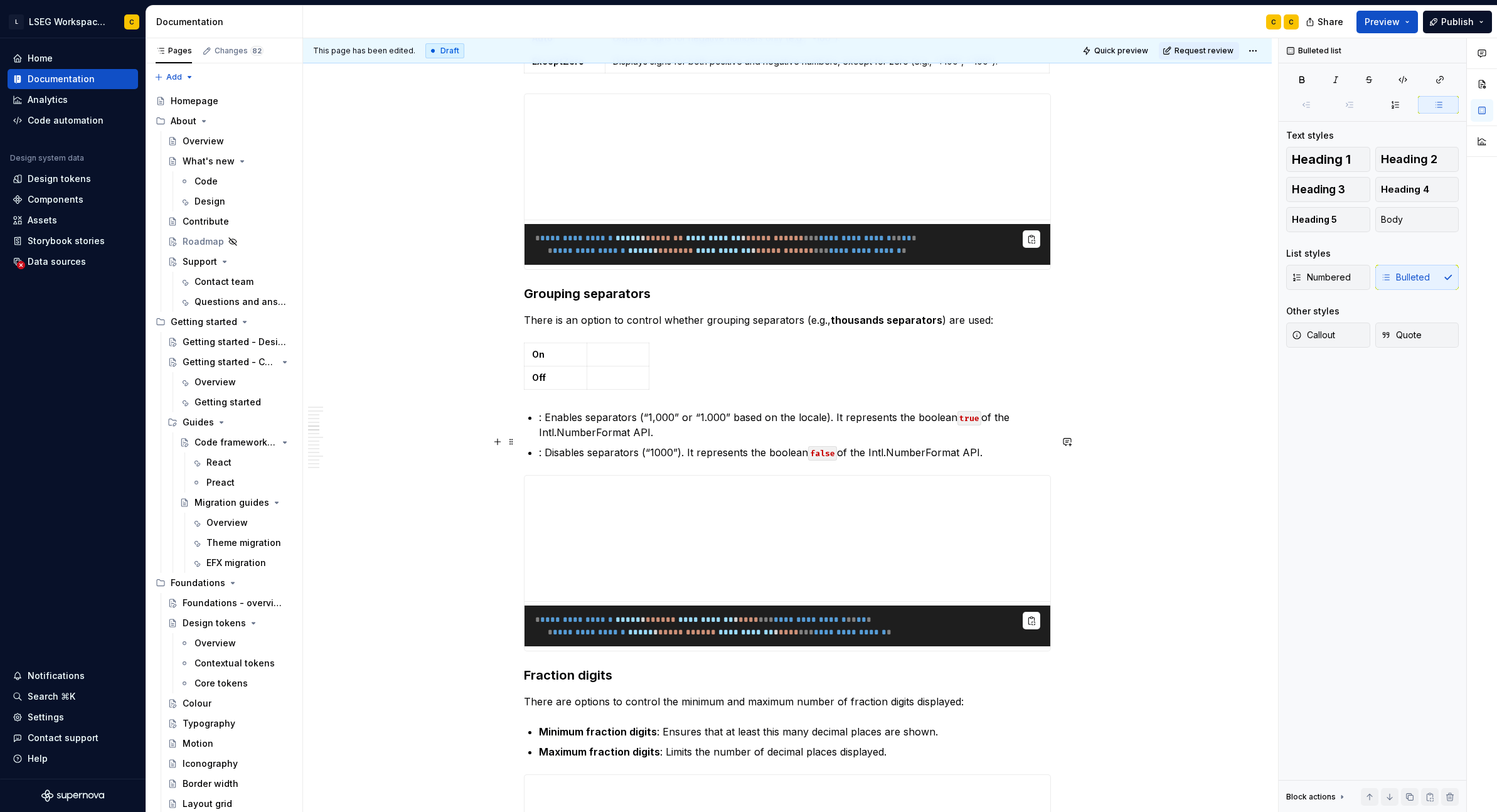
click at [544, 440] on p ": Enables separators (“1,000” or “1.000” based on the locale). It represents th…" at bounding box center [795, 424] width 512 height 30
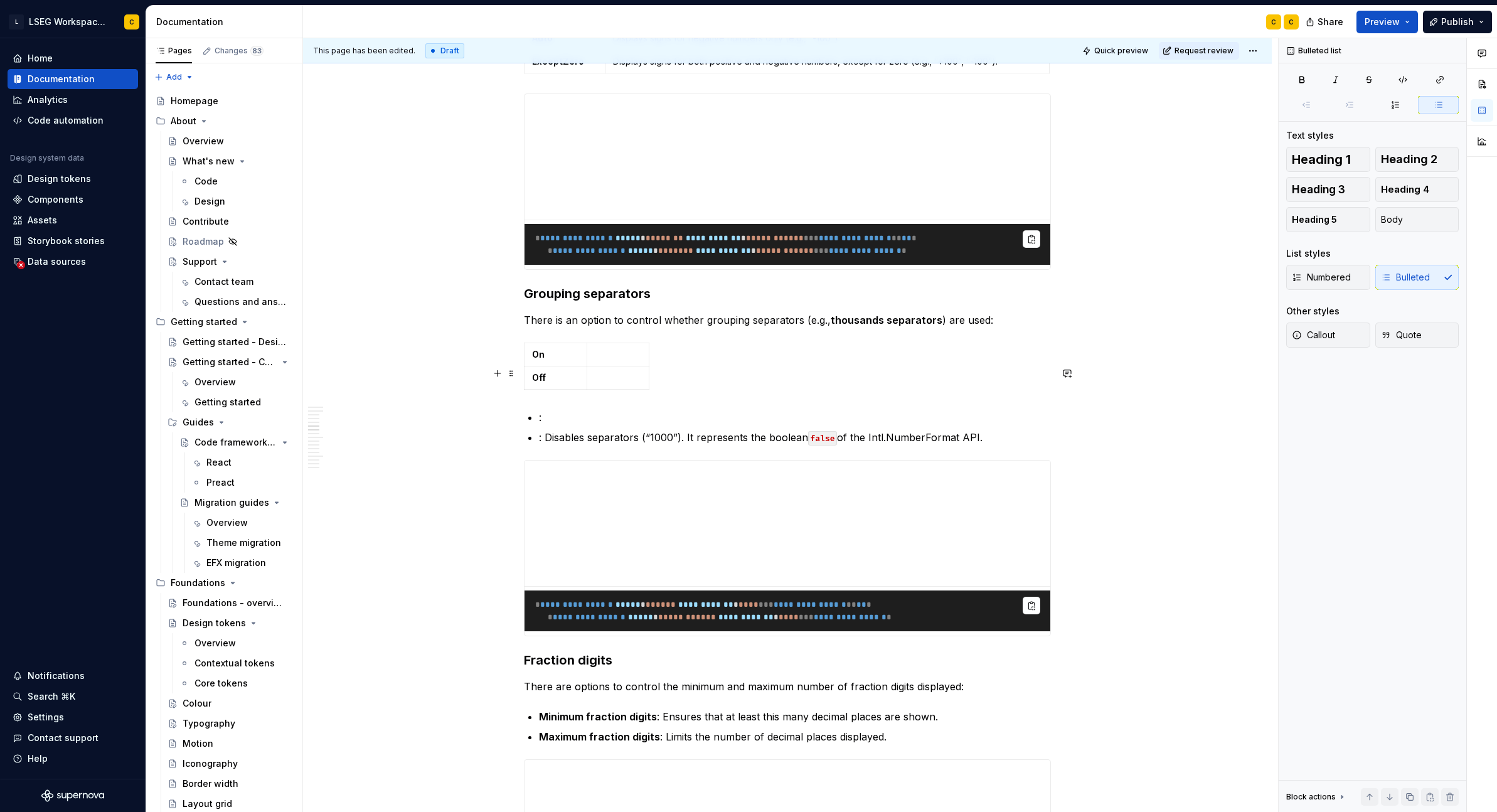
click at [625, 361] on p at bounding box center [618, 354] width 47 height 12
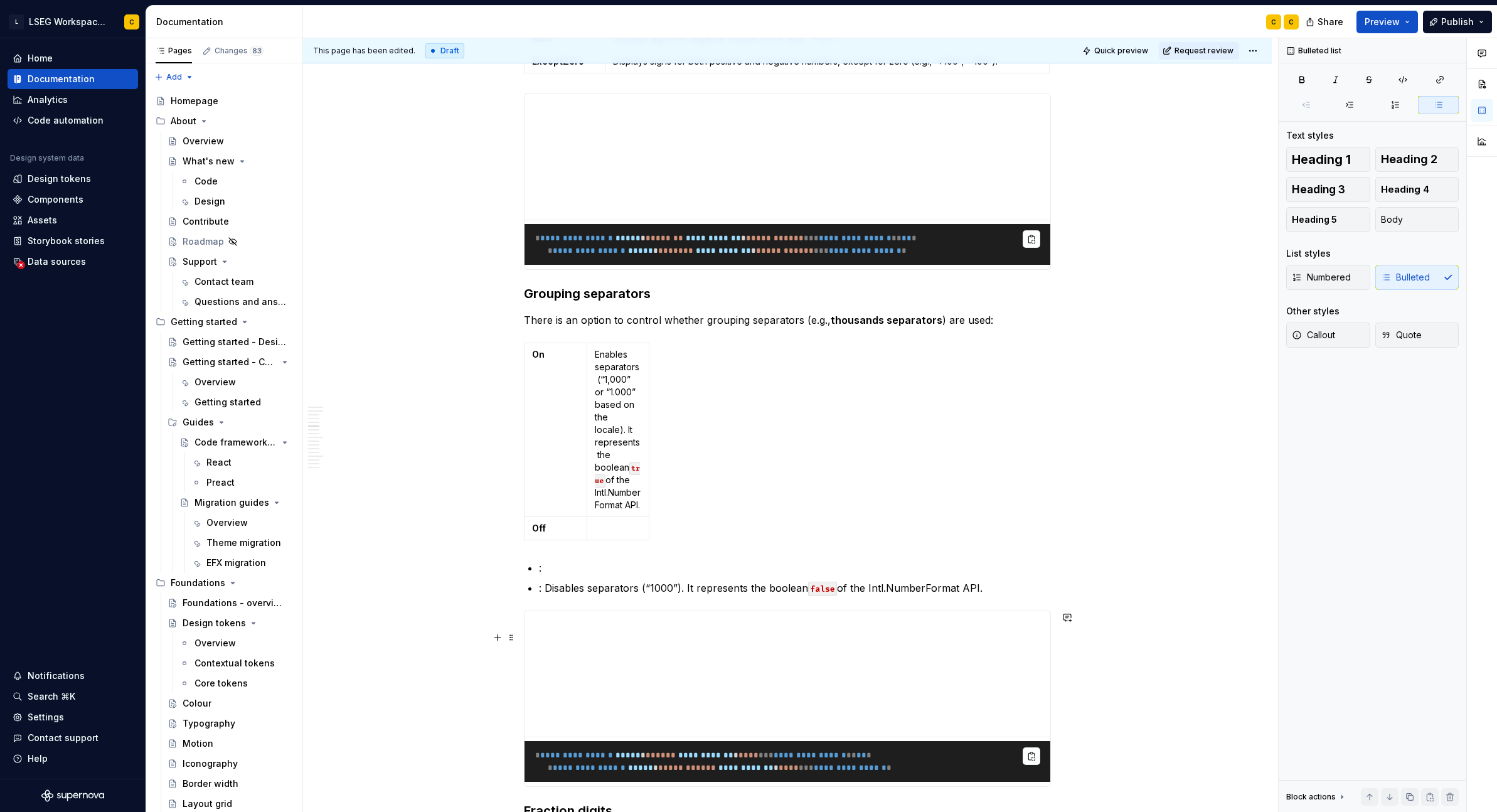
click at [547, 595] on p ": Disables separators (“1000”). It represents the boolean false of the Intl.Num…" at bounding box center [795, 588] width 512 height 15
click at [608, 534] on p at bounding box center [618, 528] width 47 height 12
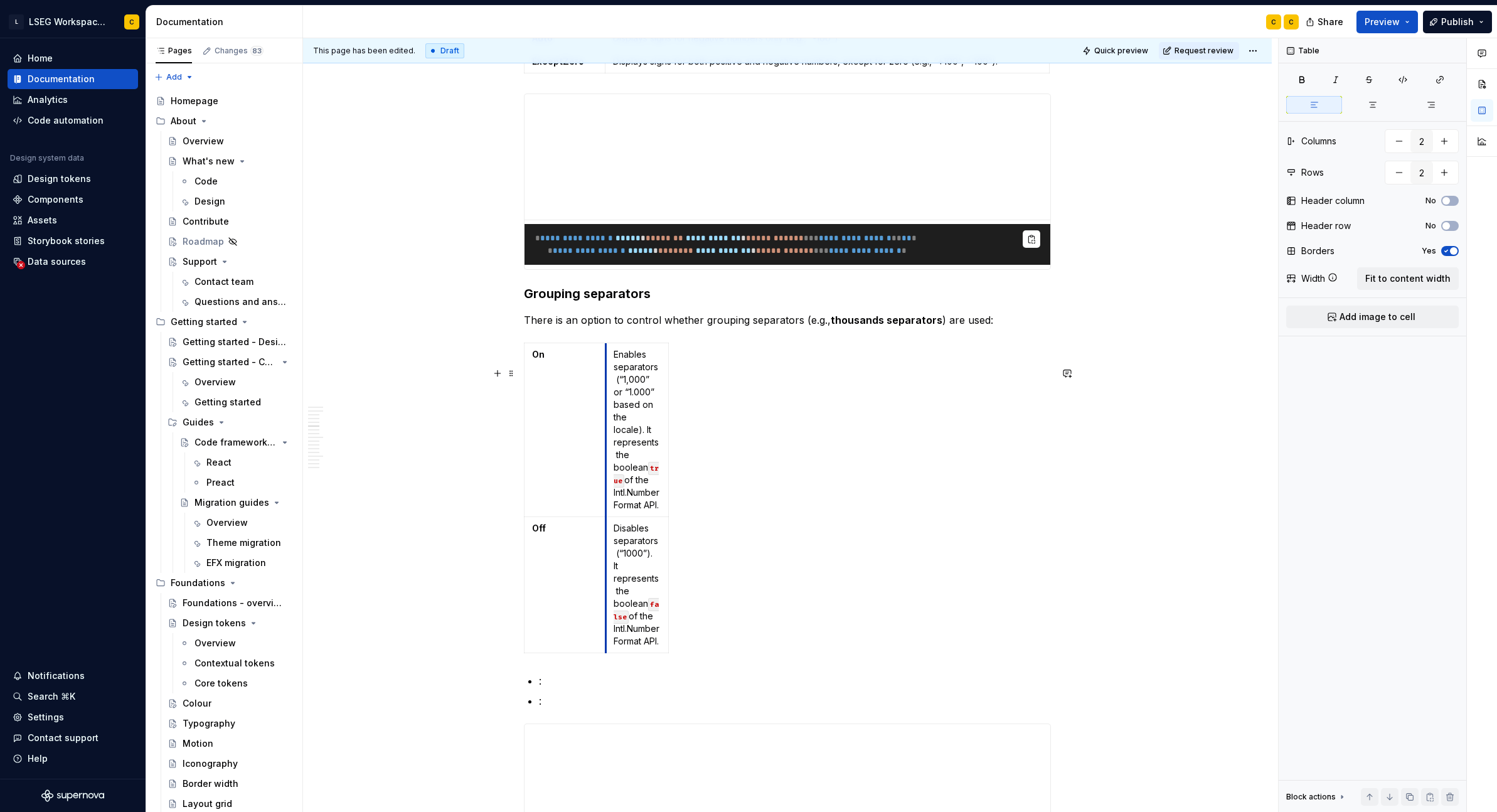
drag, startPoint x: 586, startPoint y: 490, endPoint x: 605, endPoint y: 489, distance: 19.0
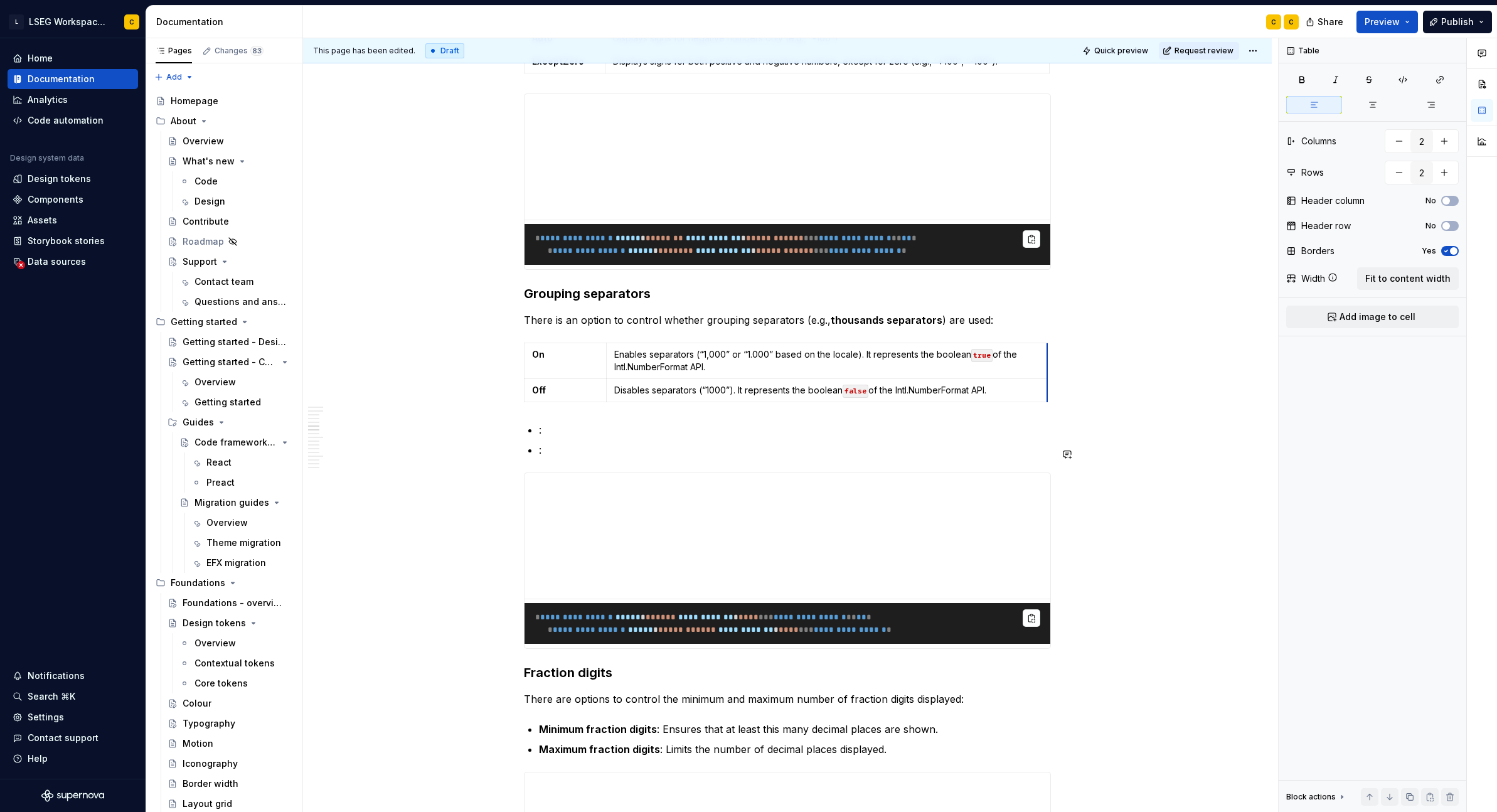
drag, startPoint x: 668, startPoint y: 482, endPoint x: 1047, endPoint y: 439, distance: 381.4
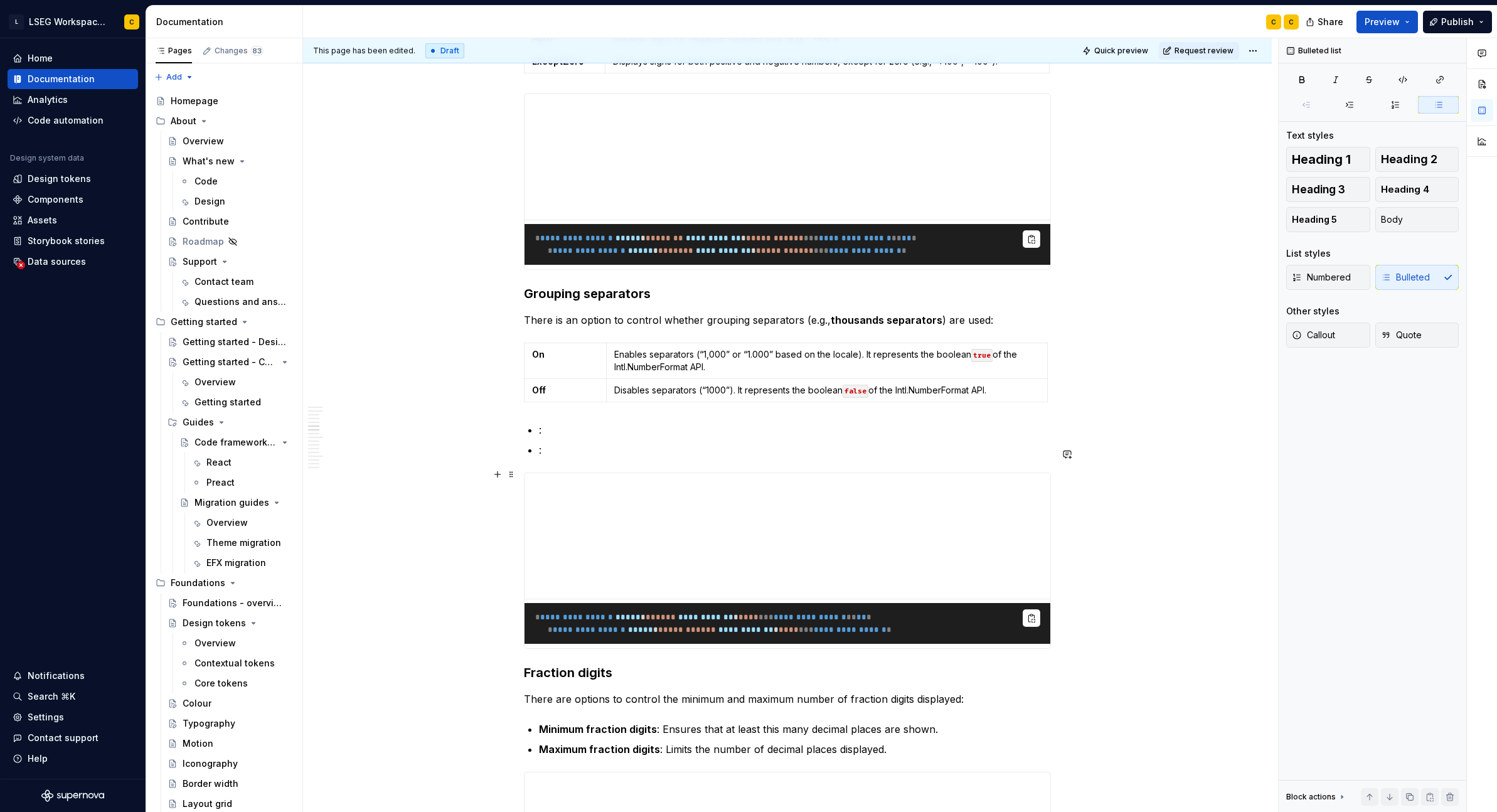
click at [576, 458] on p ":" at bounding box center [795, 450] width 512 height 15
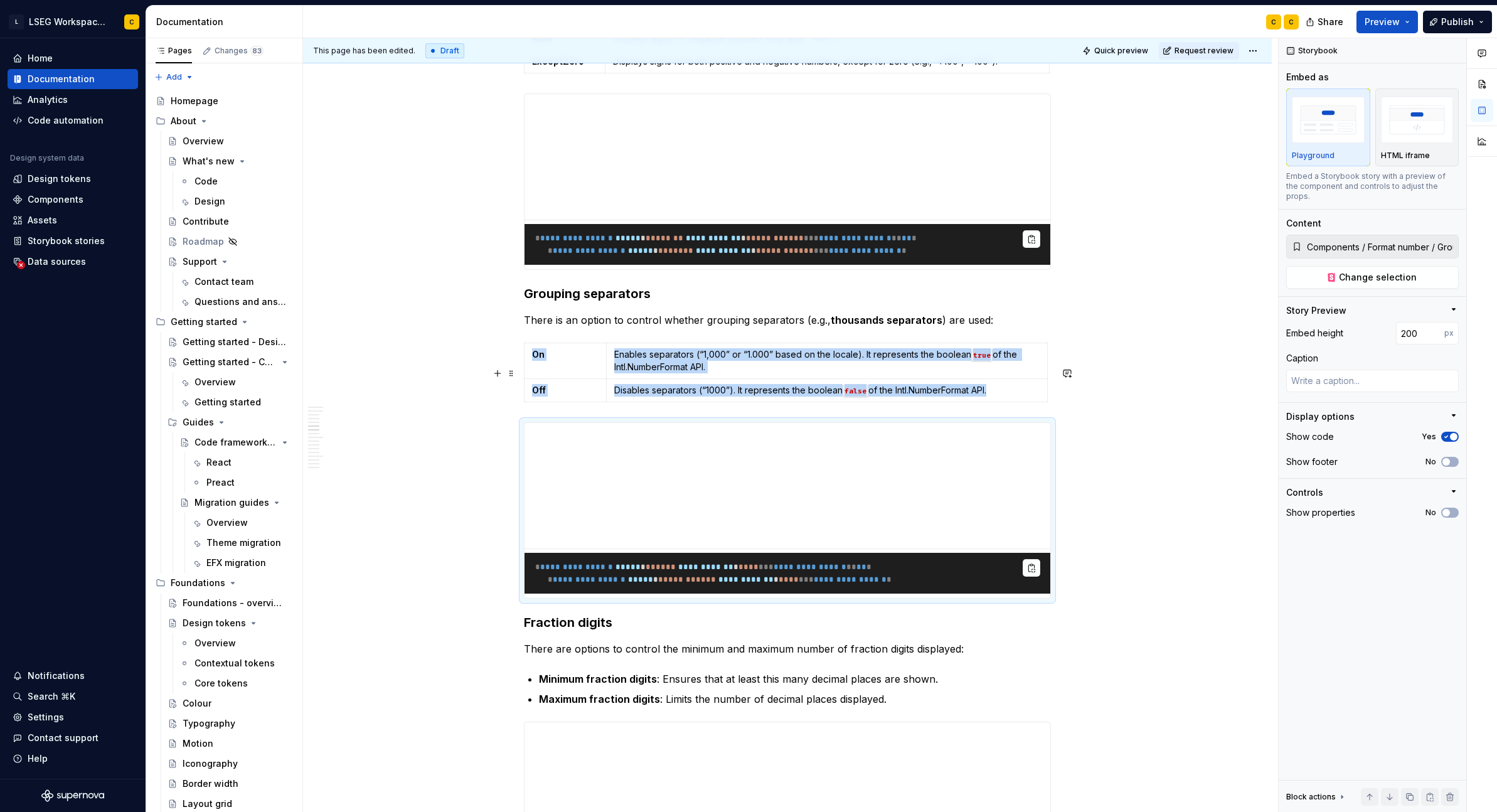
scroll to position [2357, 0]
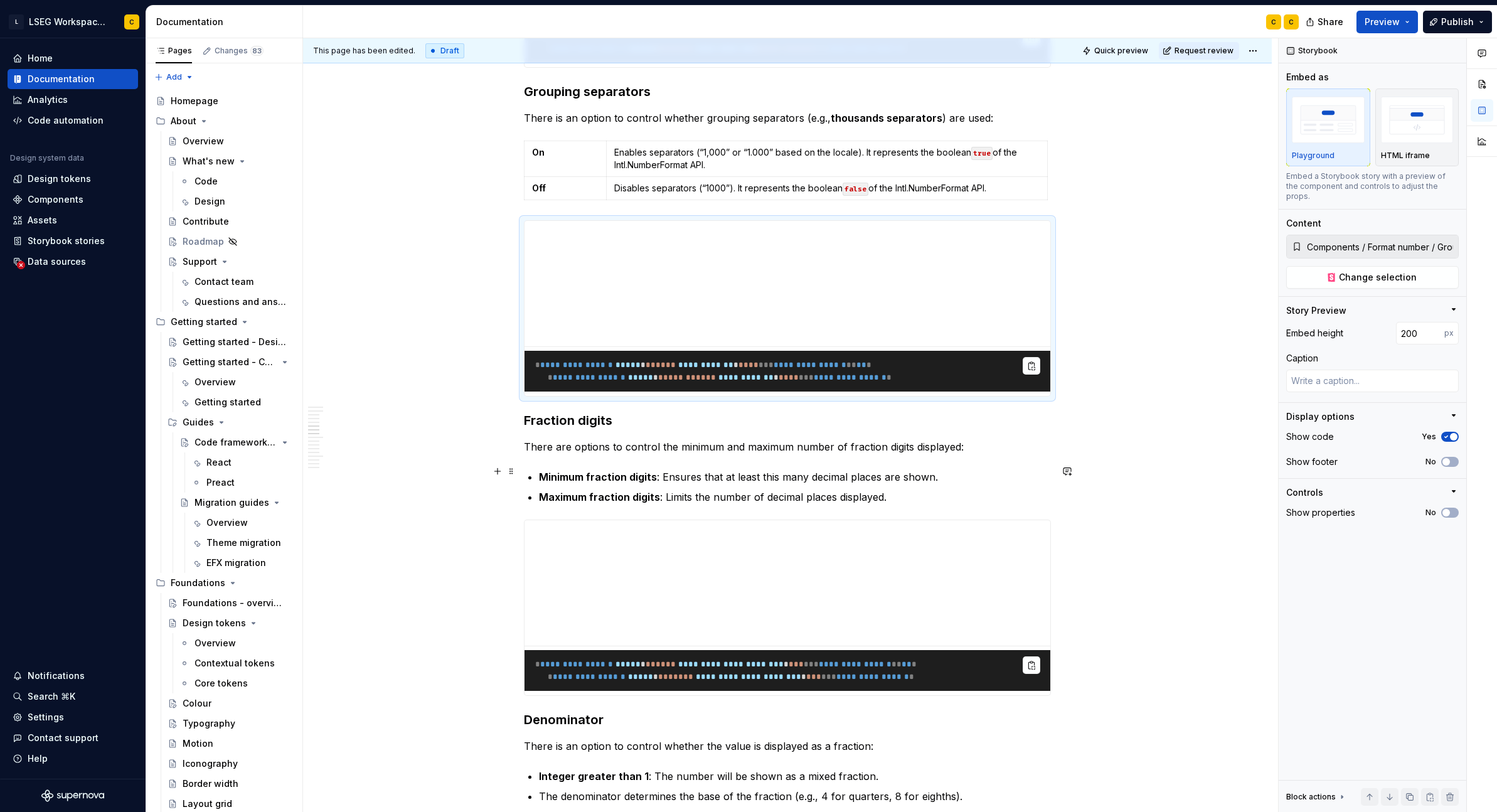
click at [982, 454] on p "There are options to control the minimum and maximum number of fraction digits …" at bounding box center [787, 446] width 527 height 15
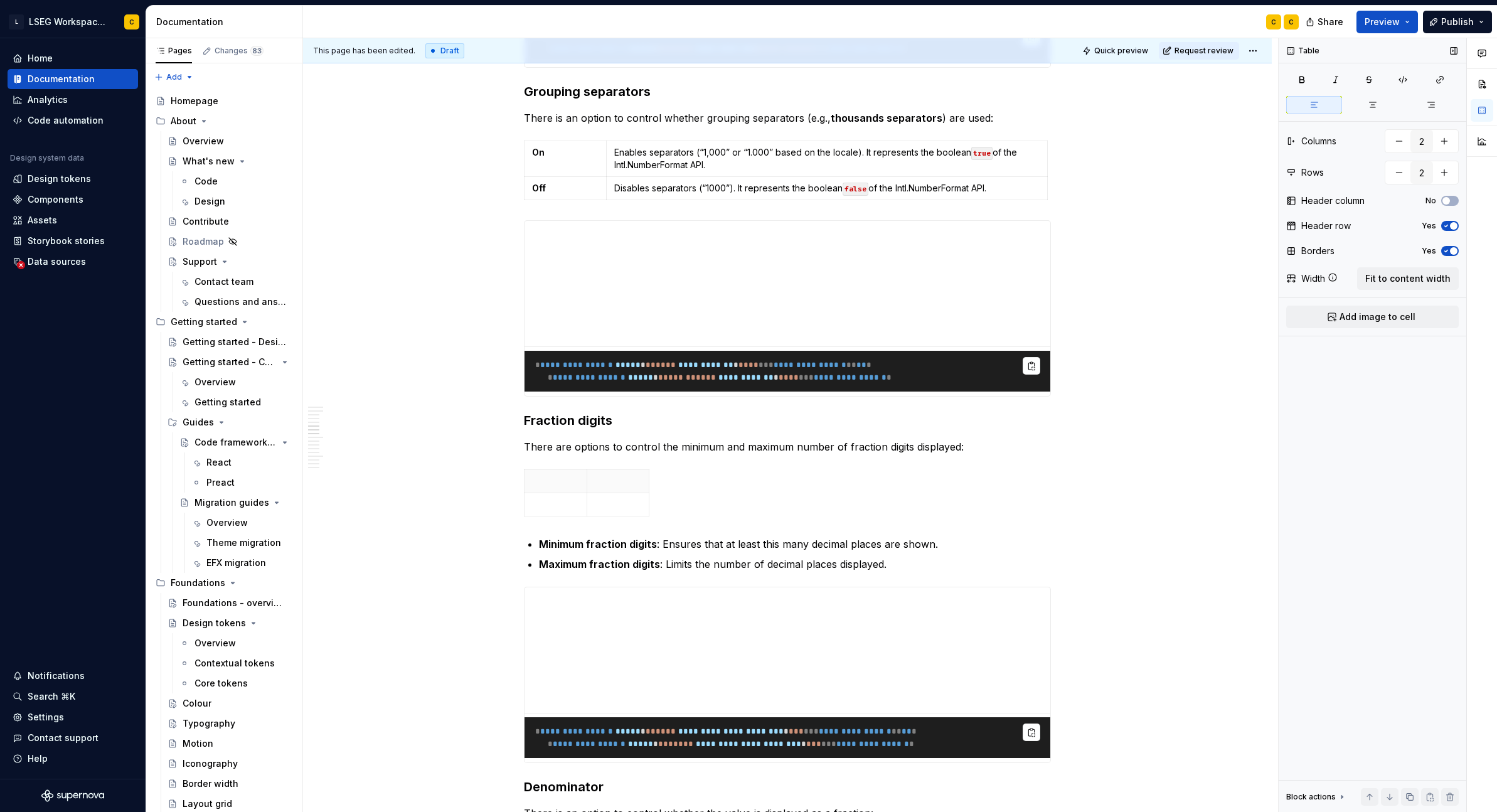
click at [1097, 226] on icon "button" at bounding box center [1447, 226] width 3 height 2
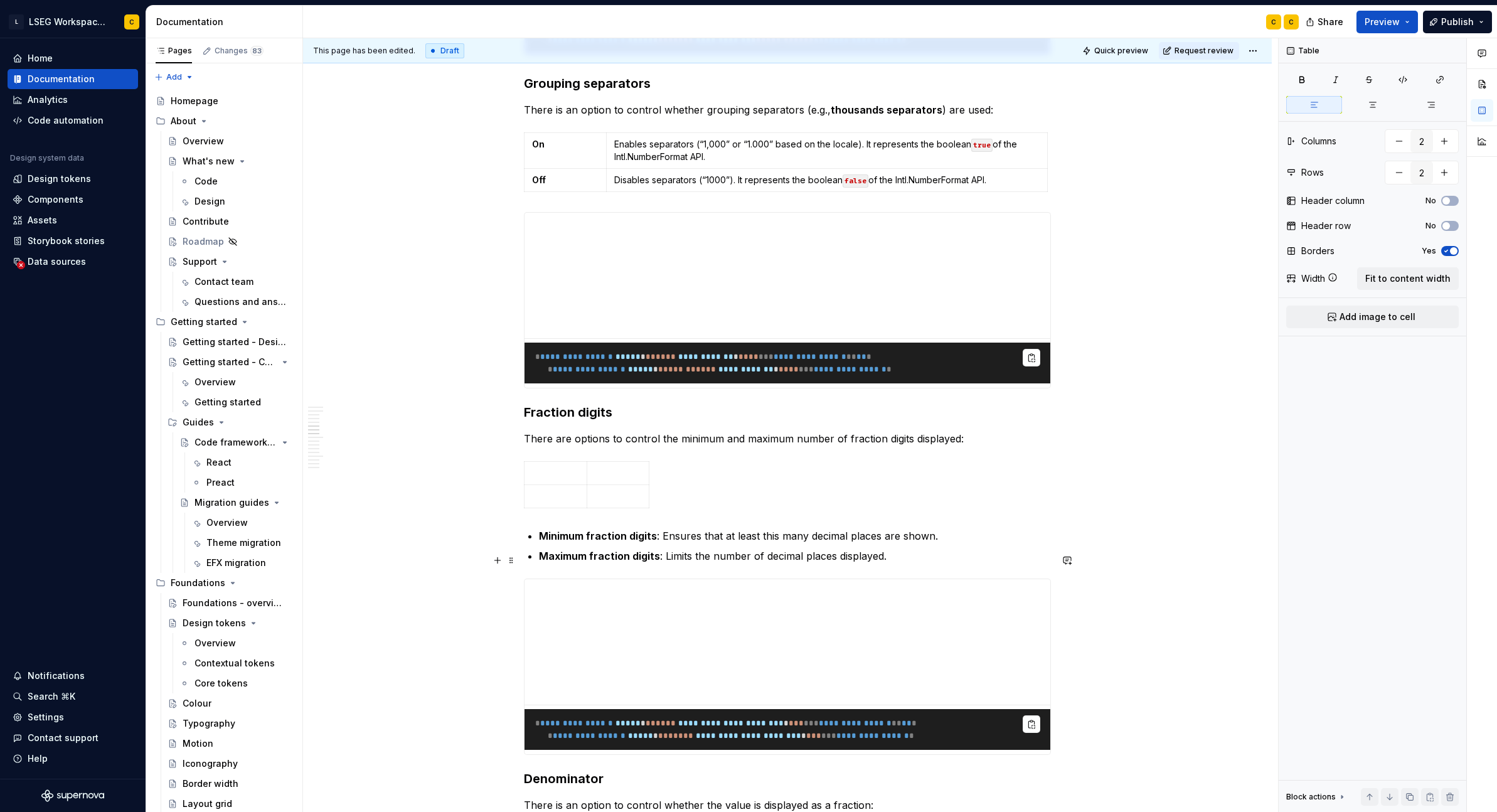
click at [541, 542] on strong "Minimum fraction digits" at bounding box center [598, 535] width 118 height 12
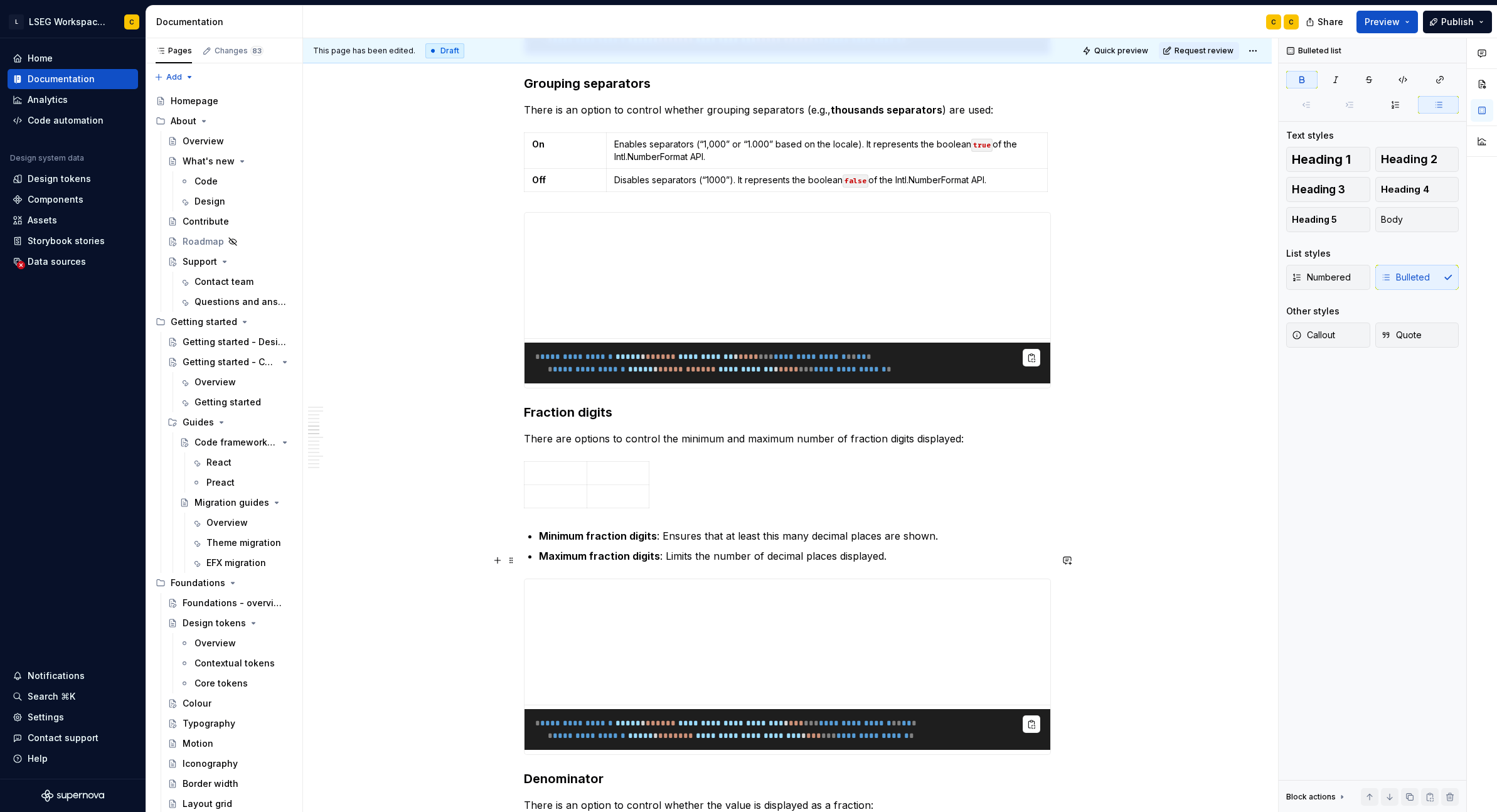
click at [653, 542] on strong "Minimum fraction digits" at bounding box center [598, 535] width 118 height 12
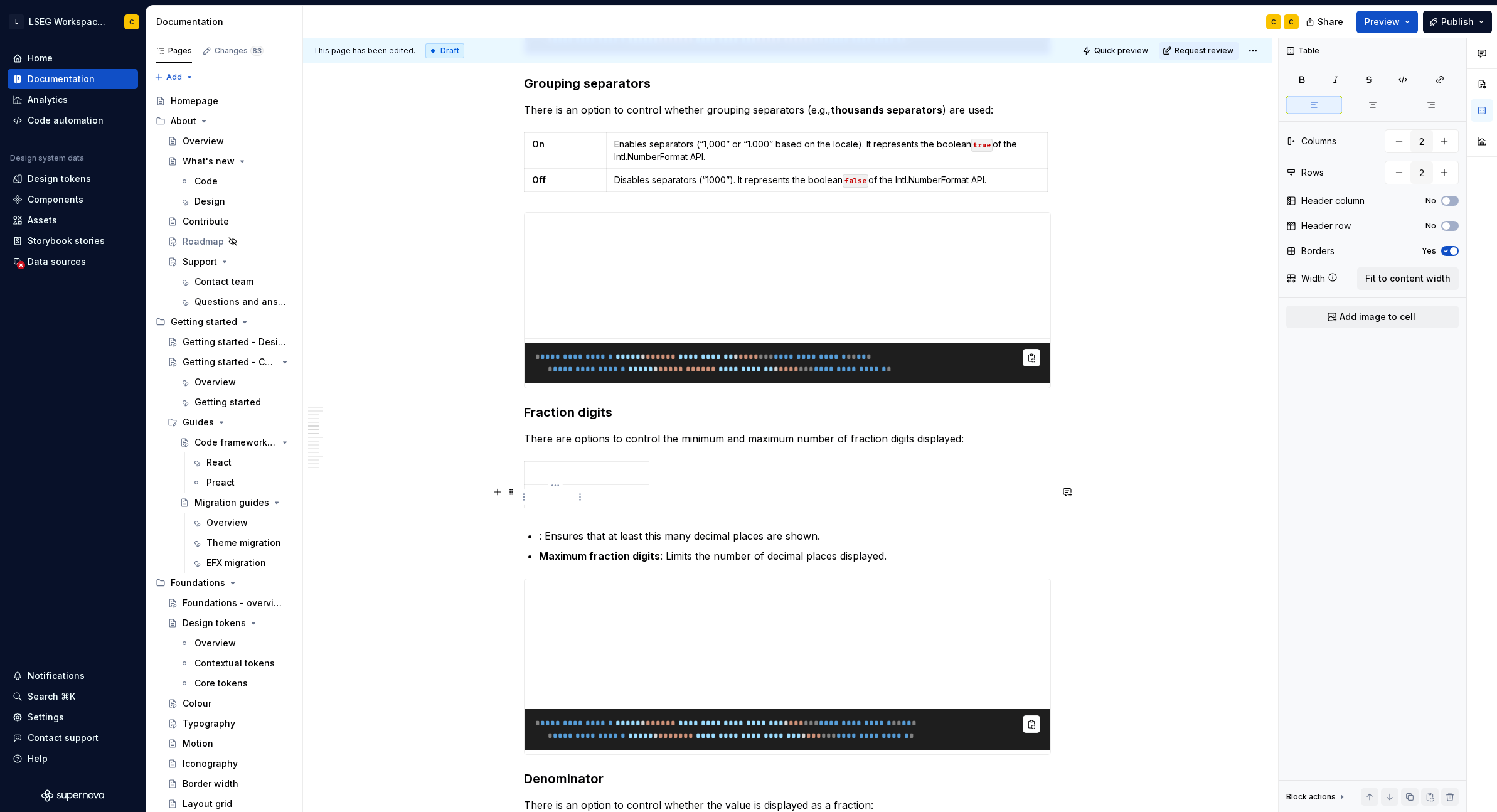
click at [557, 480] on p at bounding box center [555, 472] width 47 height 12
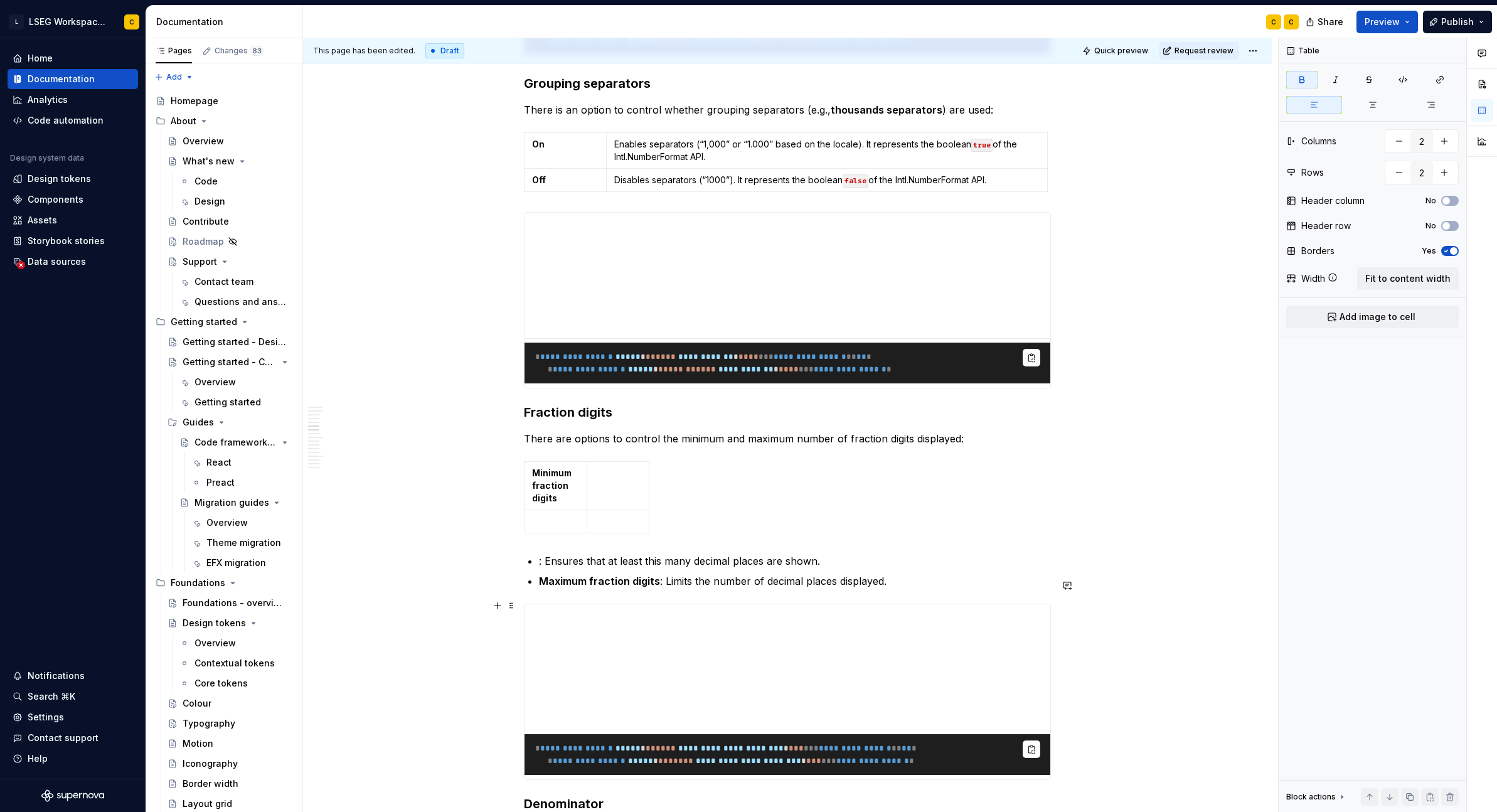
click at [540, 587] on strong "Maximum fraction digits" at bounding box center [599, 581] width 121 height 12
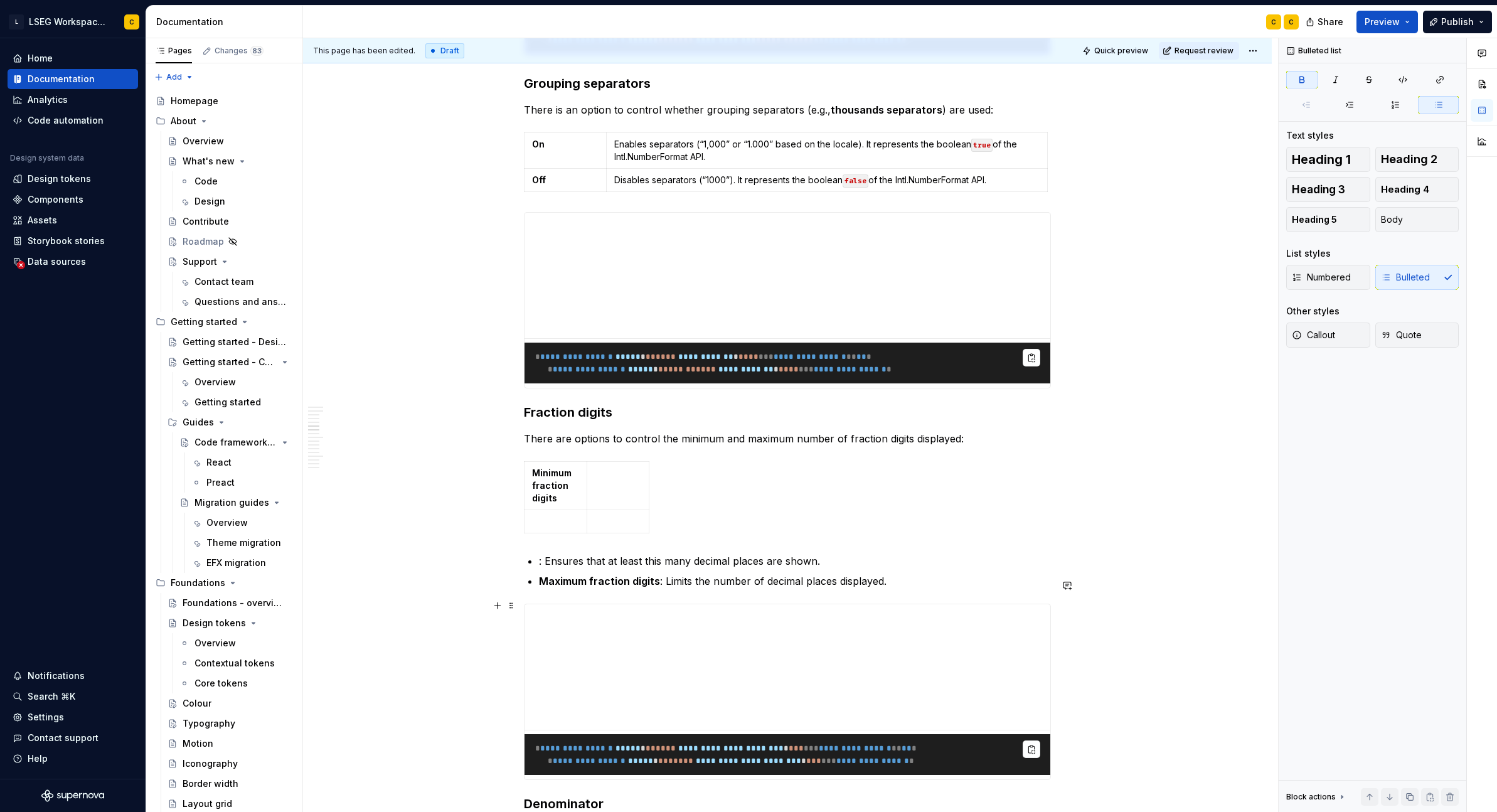
click at [657, 589] on p "Maximum fraction digits : Limits the number of decimal places displayed." at bounding box center [795, 581] width 512 height 15
click at [548, 528] on p at bounding box center [555, 520] width 47 height 12
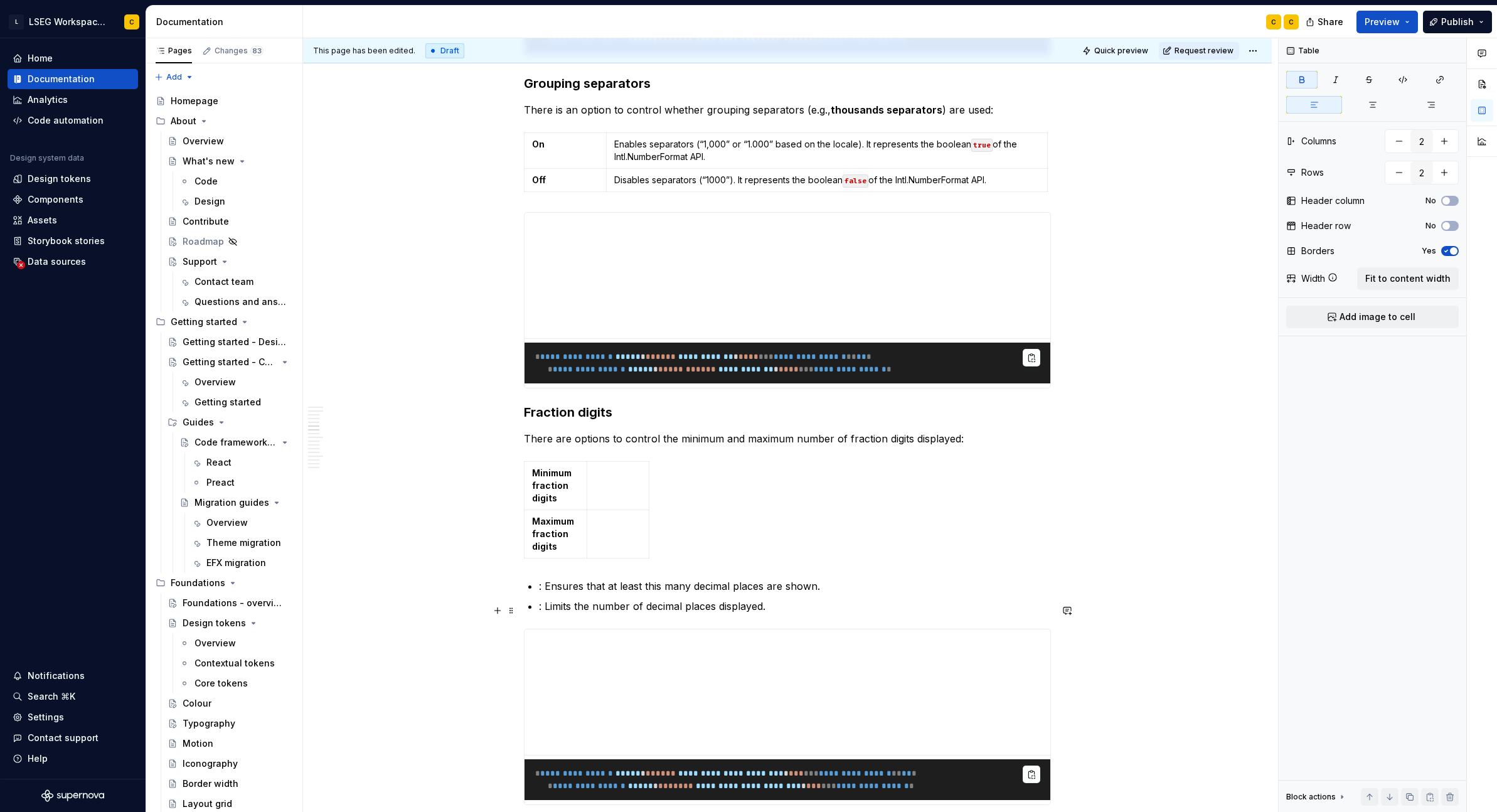
click at [545, 594] on p ": Ensures that at least this many decimal places are shown." at bounding box center [795, 586] width 512 height 15
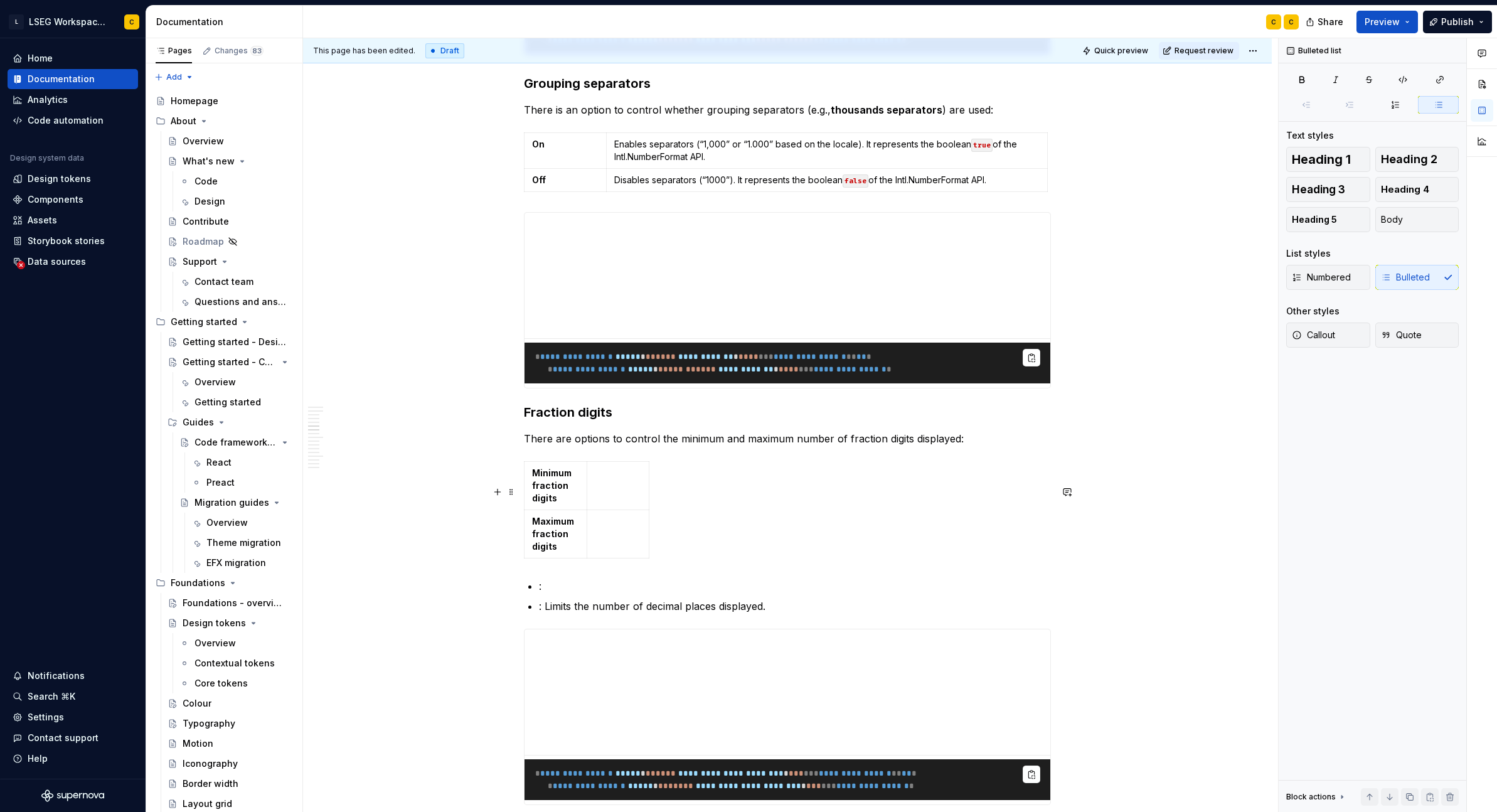
click at [632, 510] on td at bounding box center [617, 485] width 63 height 48
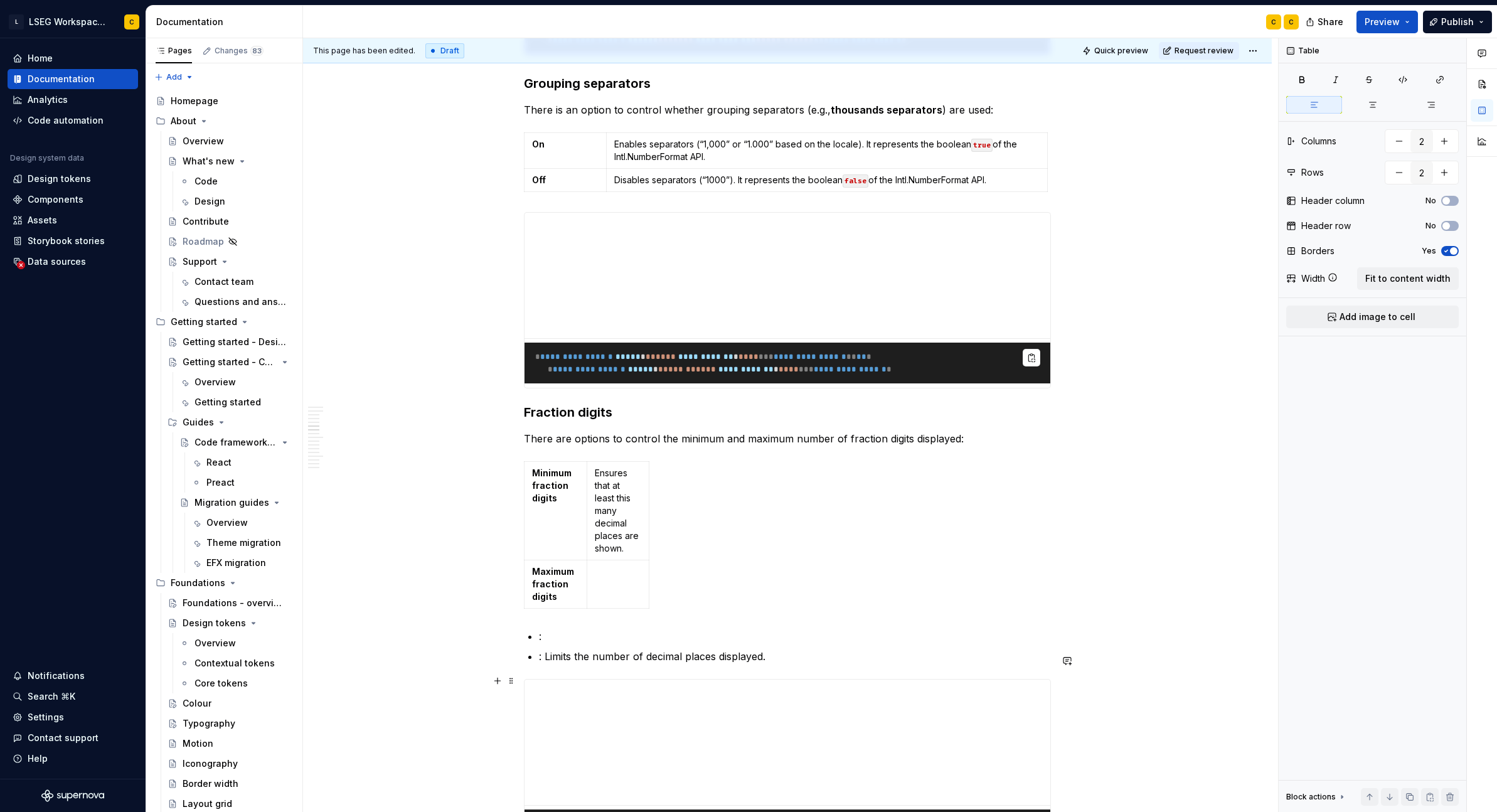
click at [547, 664] on p ": Limits the number of decimal places displayed." at bounding box center [795, 656] width 512 height 15
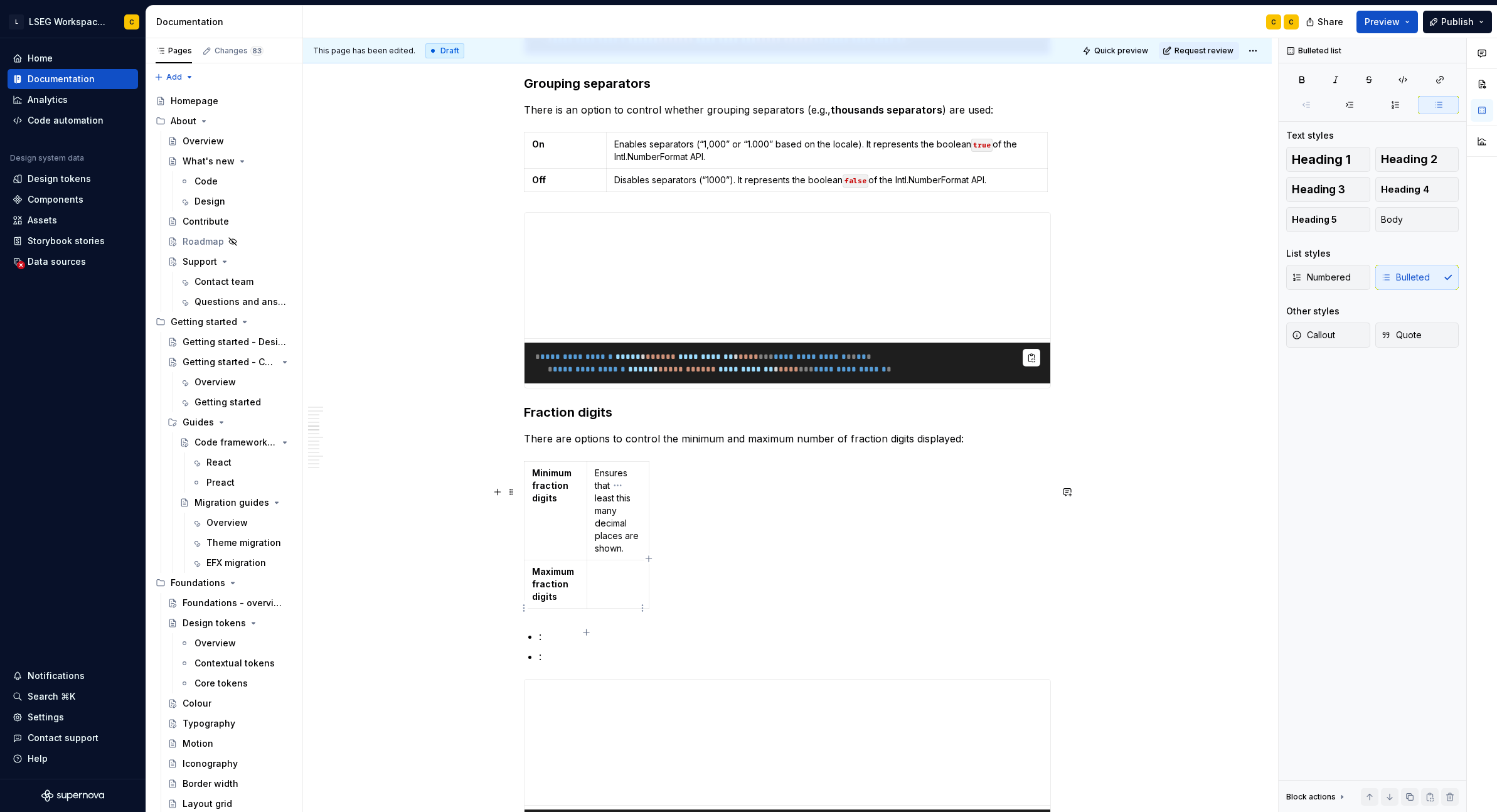
click at [611, 608] on td at bounding box center [617, 583] width 63 height 48
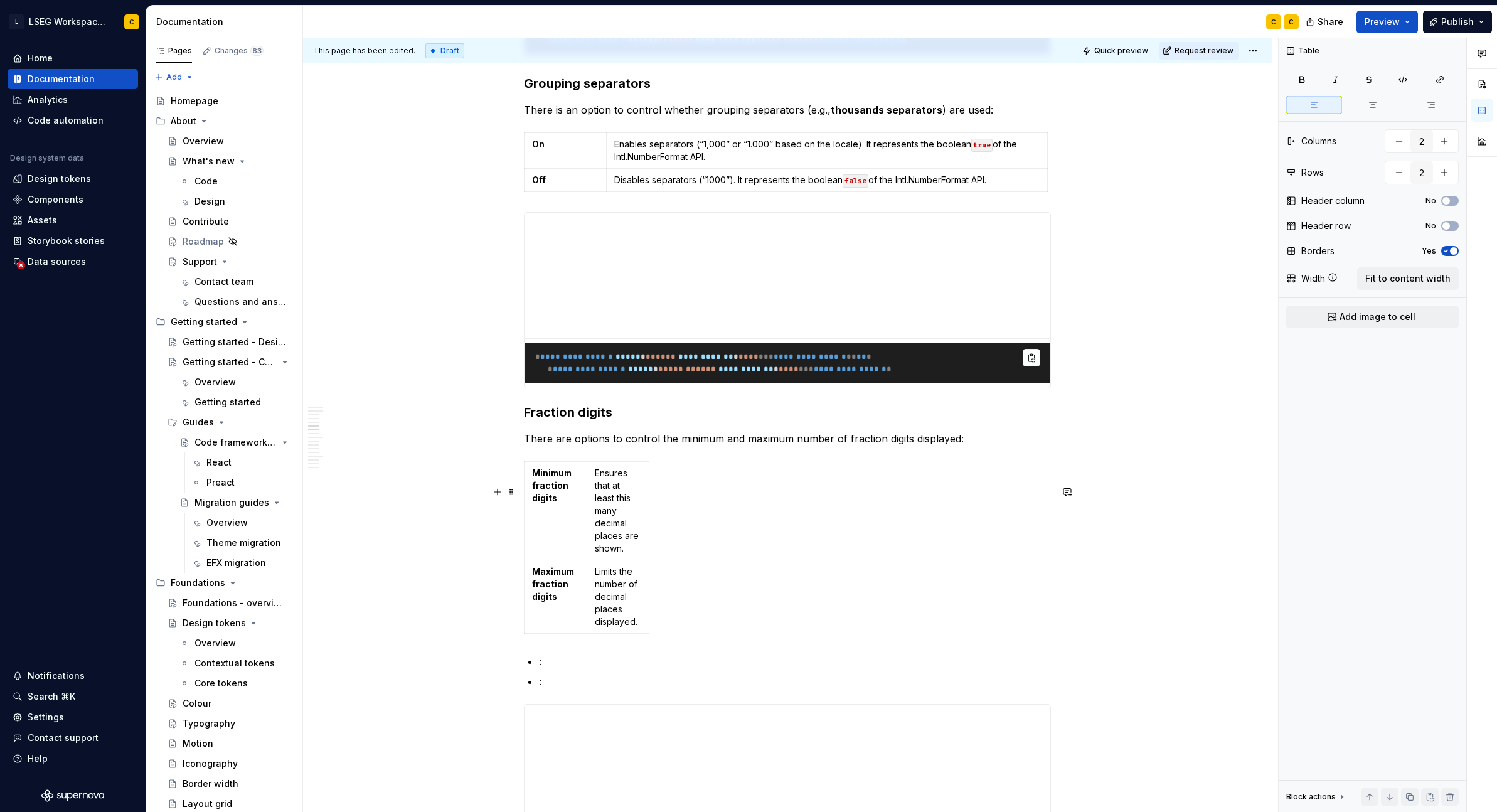
click at [775, 506] on div "Minimum fraction digits Ensures that at least this many decimal places are show…" at bounding box center [787, 550] width 527 height 178
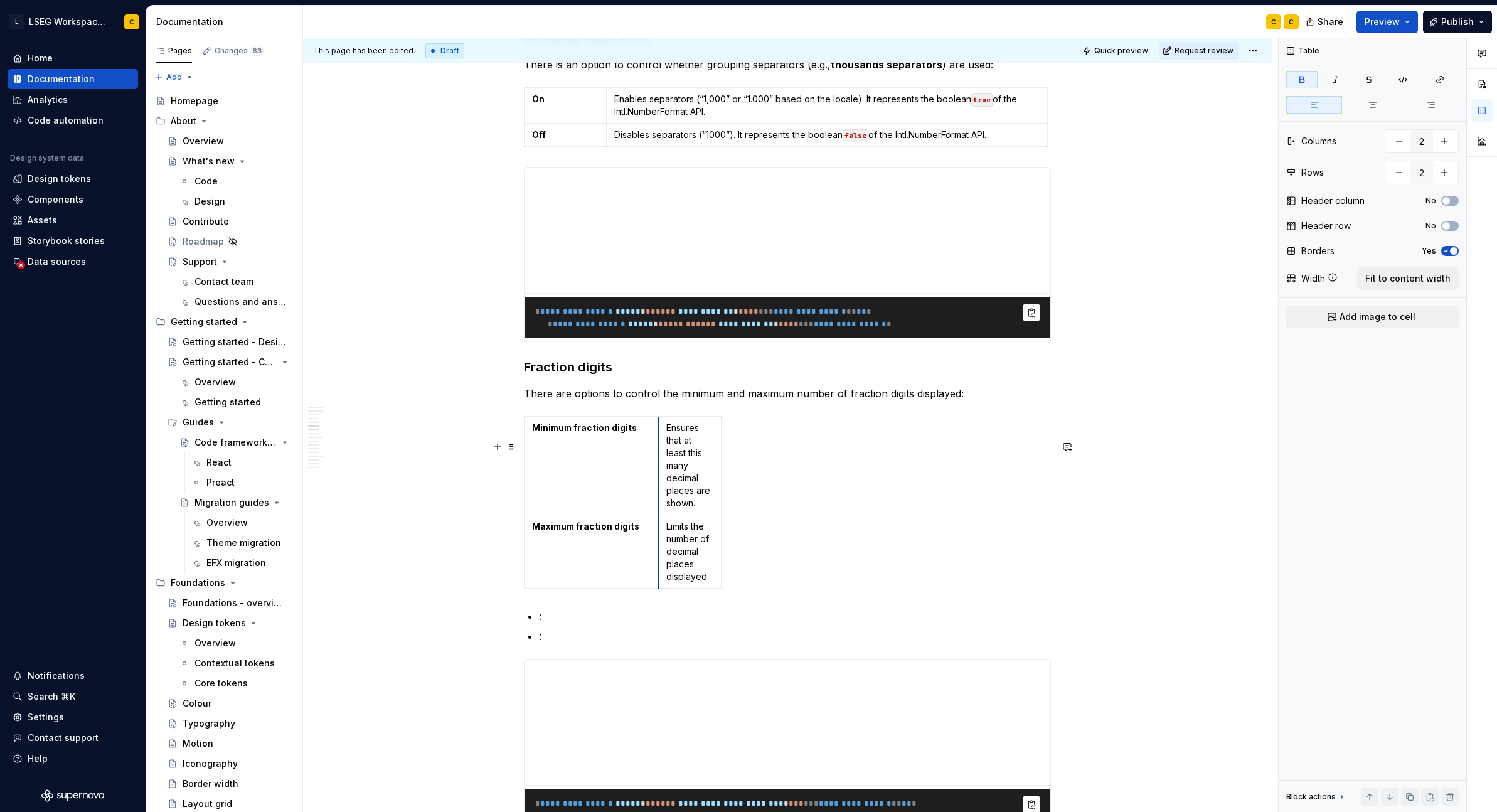
drag, startPoint x: 586, startPoint y: 482, endPoint x: 658, endPoint y: 490, distance: 72.4
click at [659, 490] on td "Ensures that at least this many decimal places are shown." at bounding box center [690, 465] width 63 height 99
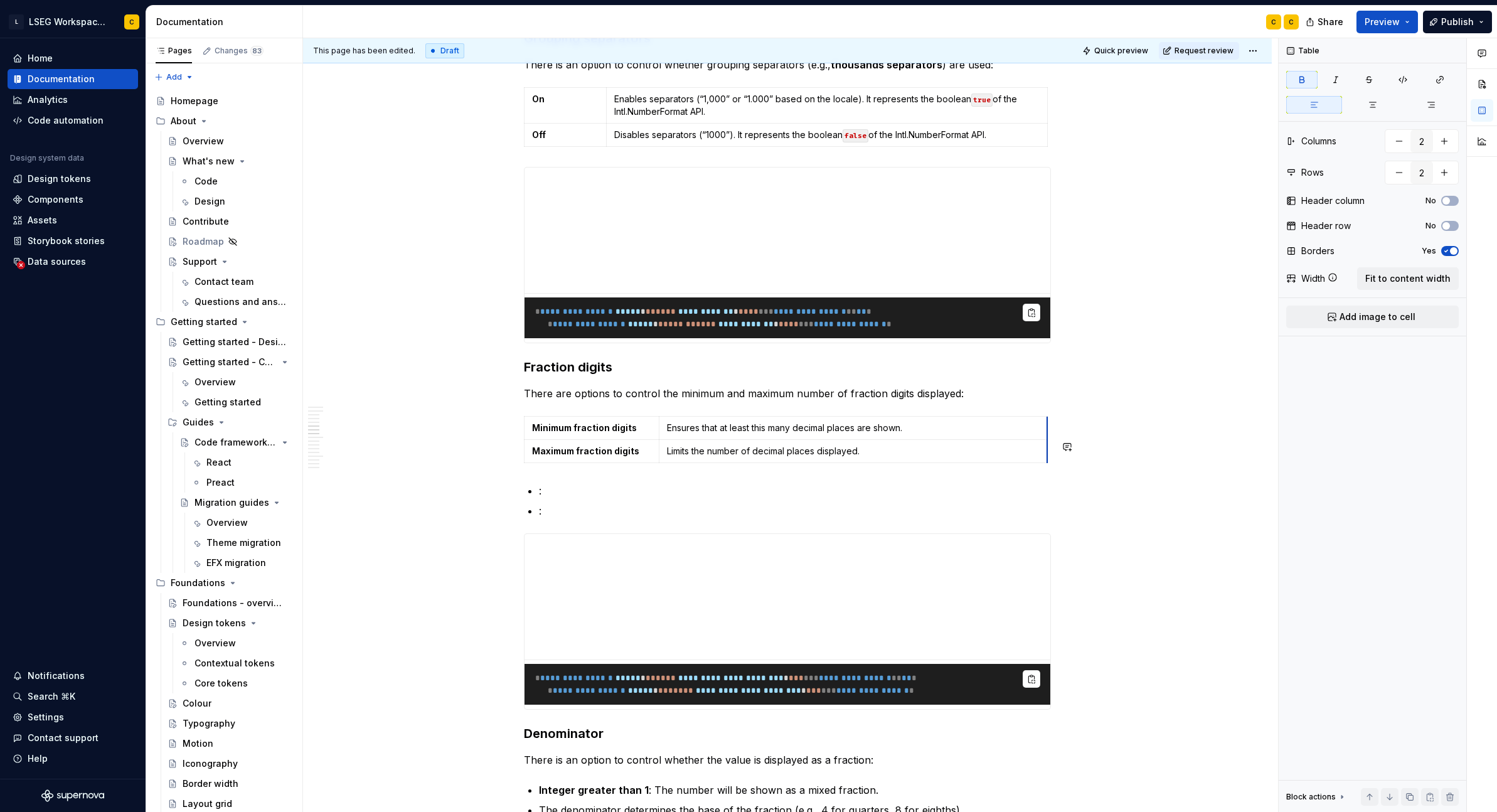
drag, startPoint x: 720, startPoint y: 497, endPoint x: 1046, endPoint y: 502, distance: 326.0
click at [621, 518] on p ":" at bounding box center [795, 511] width 512 height 15
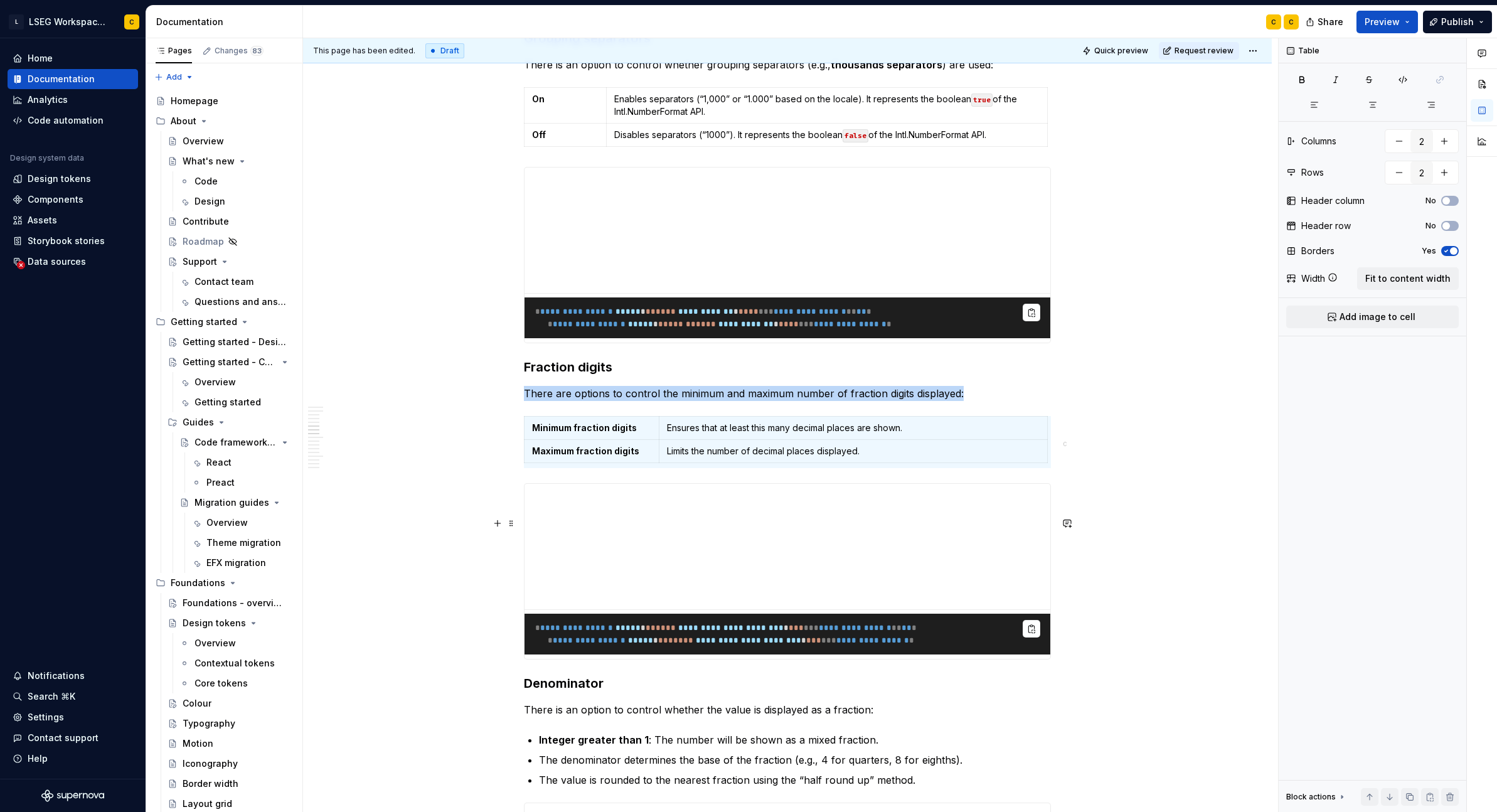
click at [1097, 573] on div "Anatomy Label Name Description Dependency 1 Base The component’s base wrapper, …" at bounding box center [787, 753] width 968 height 5803
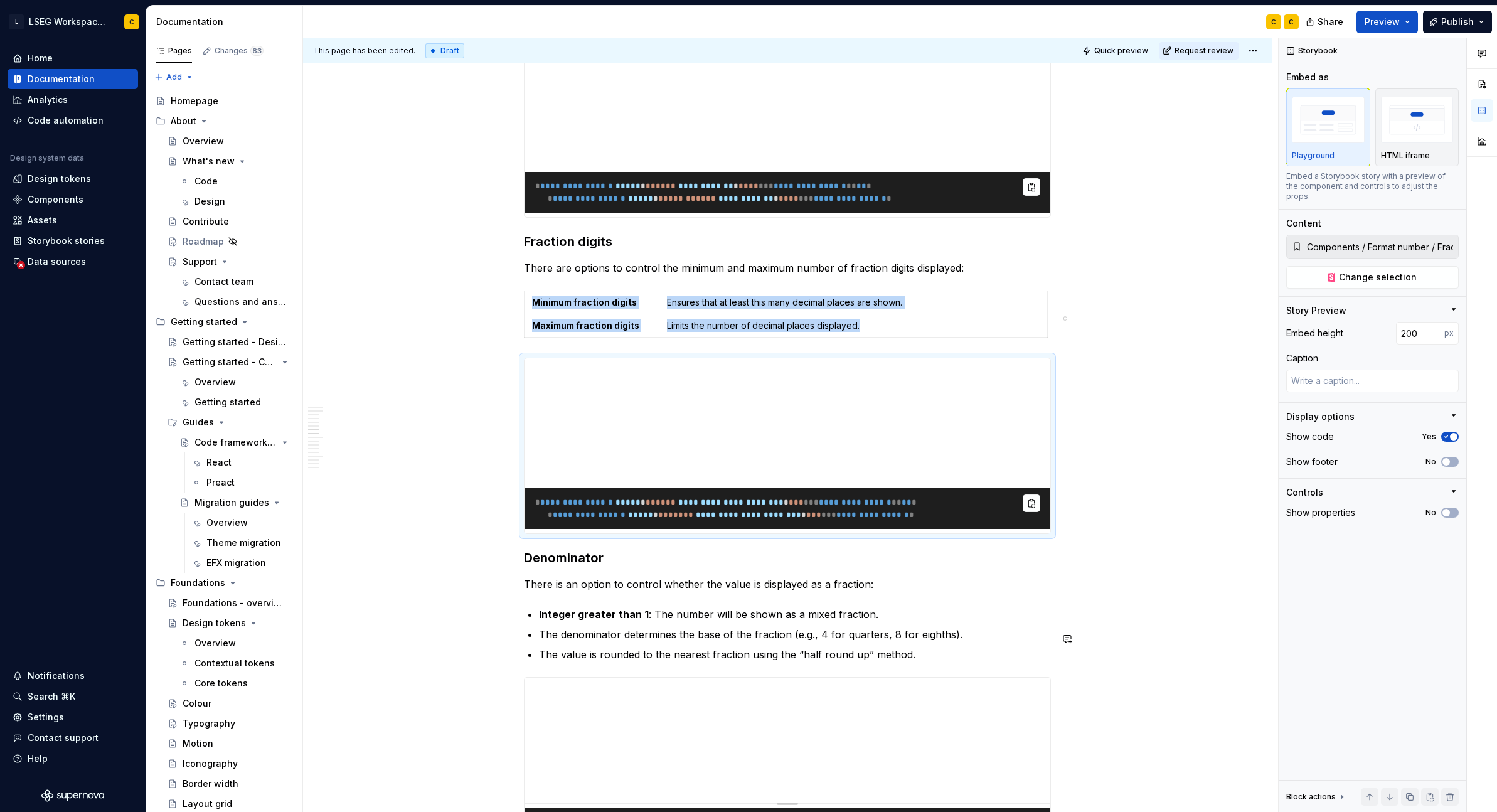
scroll to position [2662, 0]
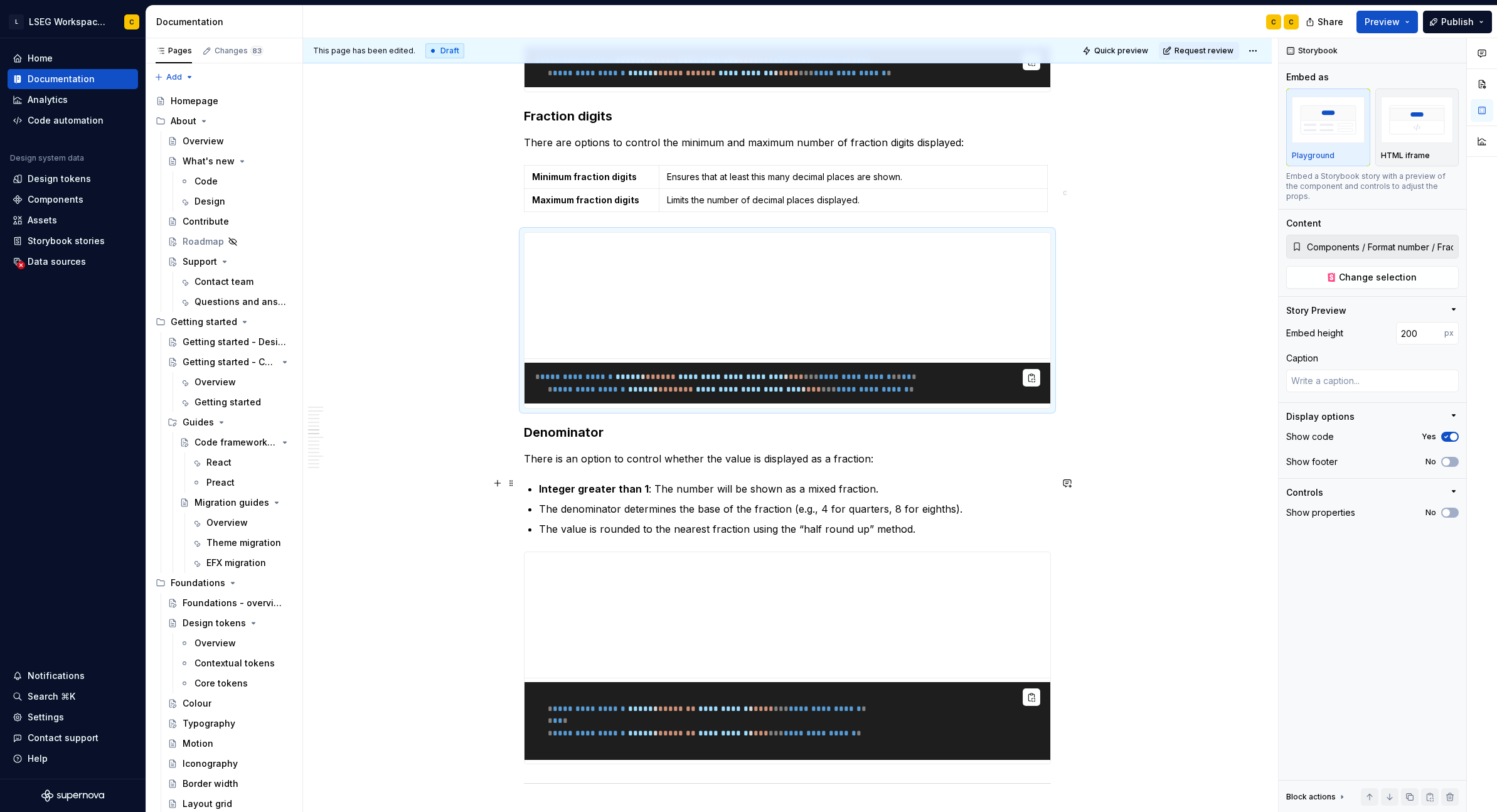
click at [880, 466] on p "There is an option to control whether the value is displayed as a fraction:" at bounding box center [787, 459] width 527 height 15
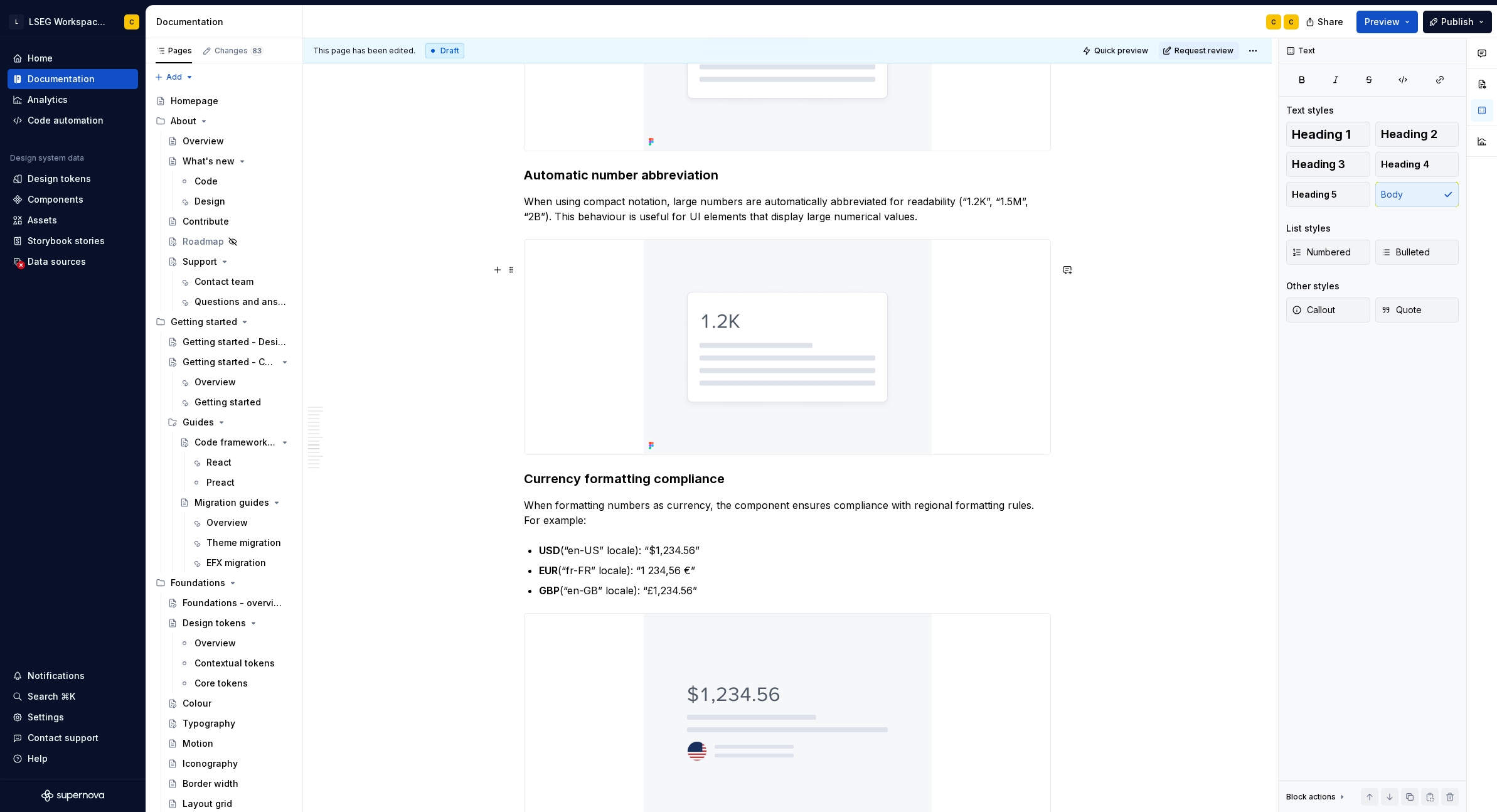
scroll to position [3683, 0]
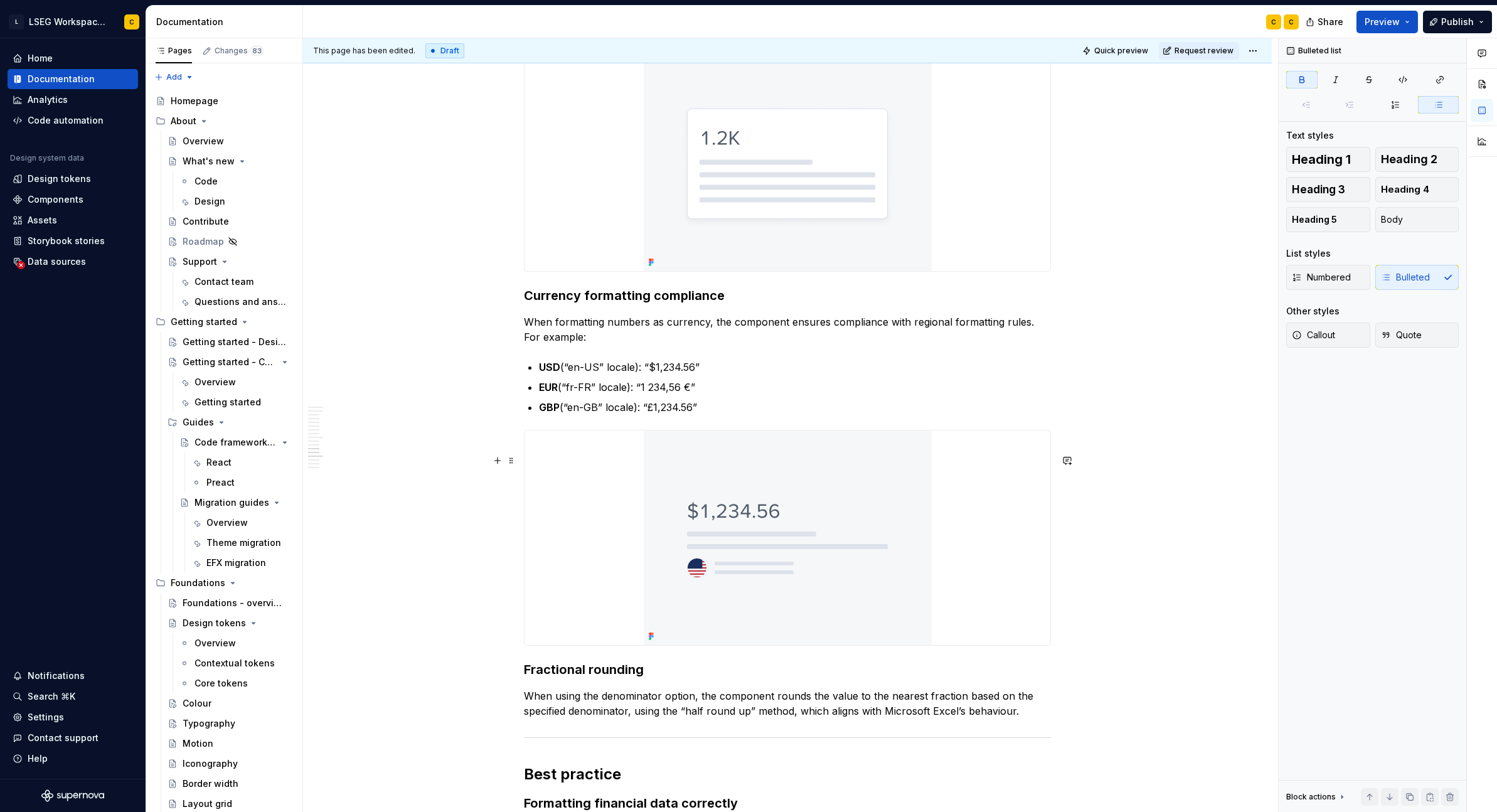
scroll to position [3830, 0]
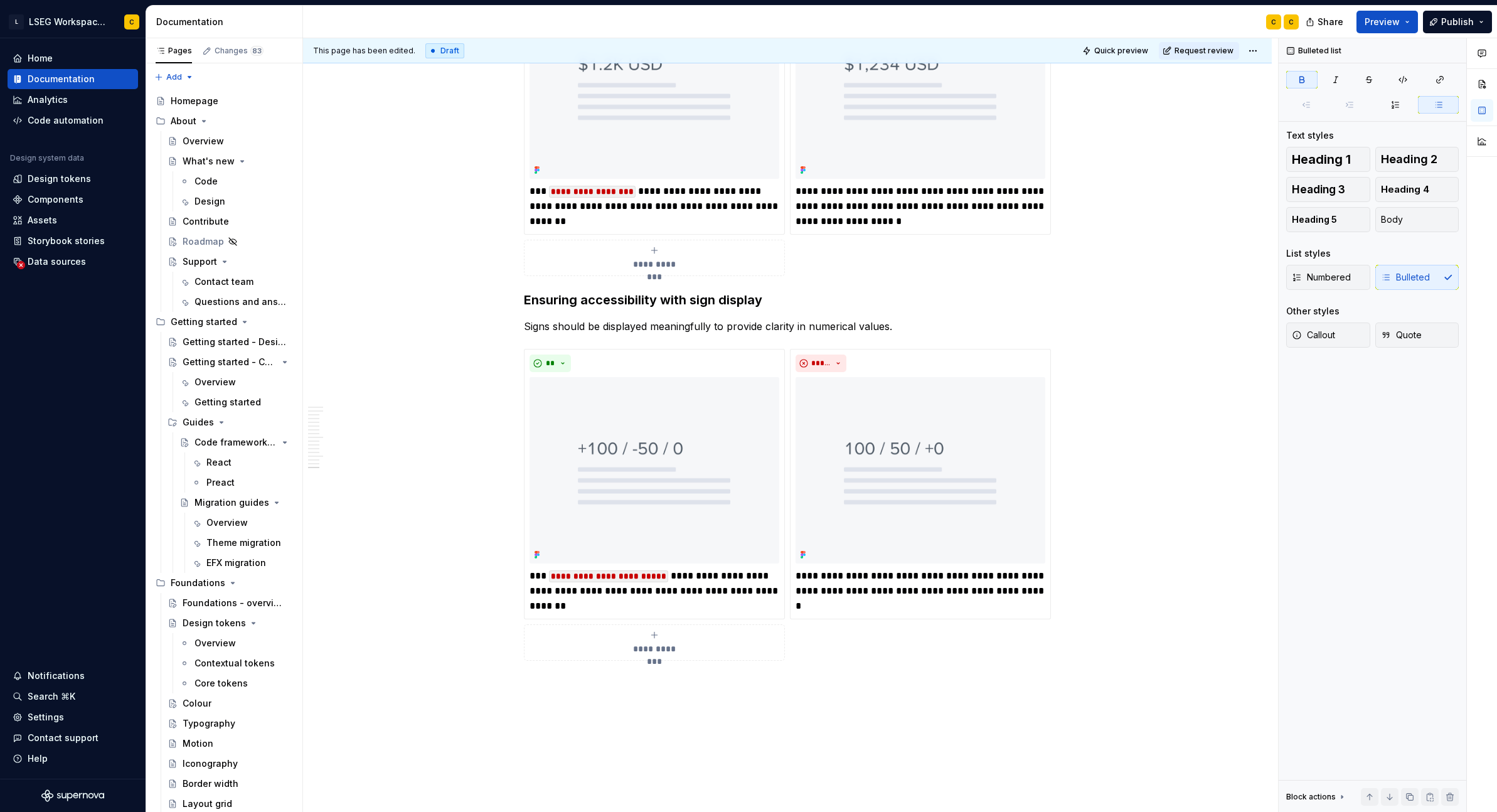
scroll to position [5278, 0]
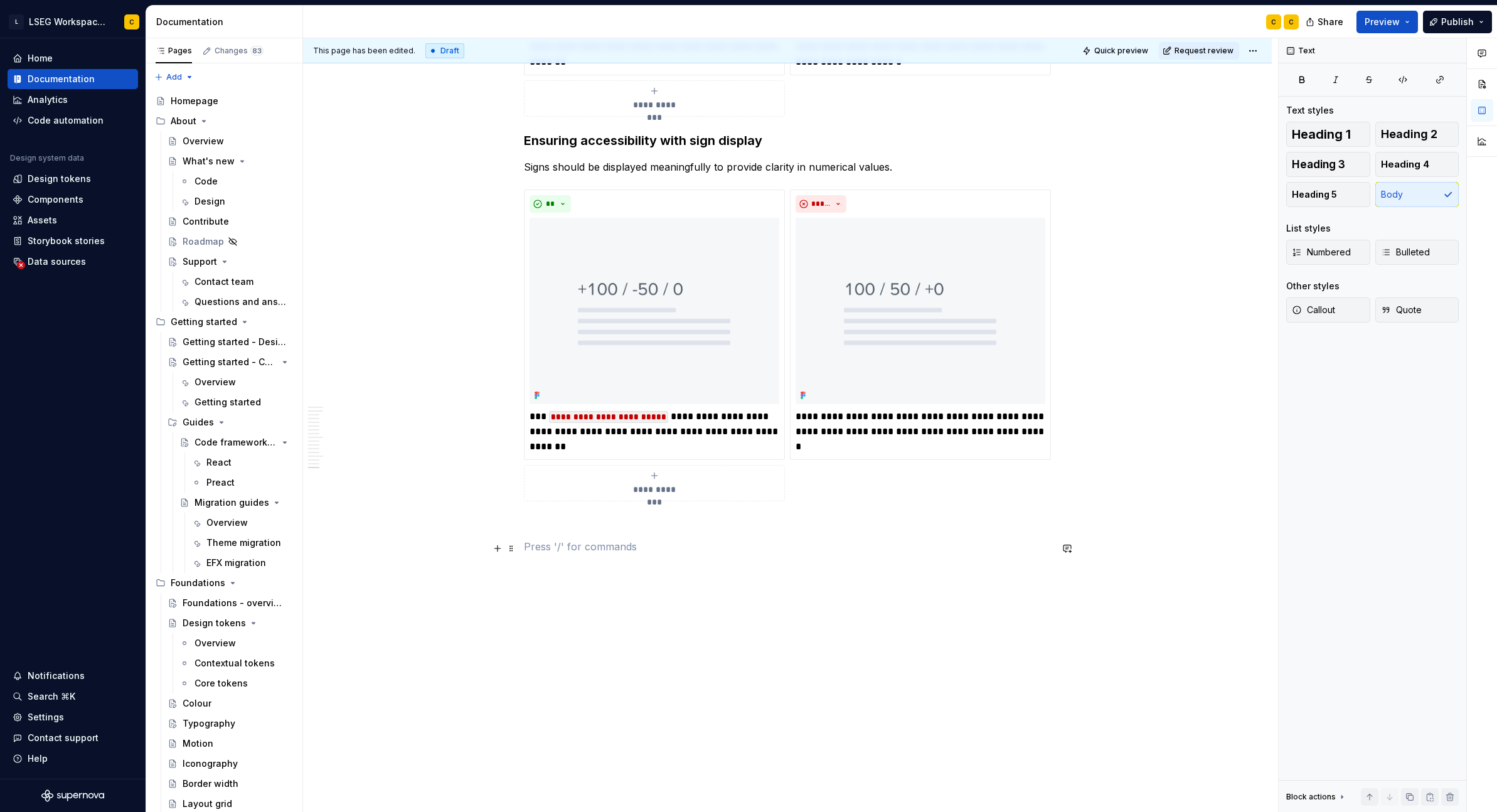
click at [635, 524] on p at bounding box center [787, 524] width 527 height 15
drag, startPoint x: 665, startPoint y: 586, endPoint x: 669, endPoint y: 596, distance: 10.8
click at [665, 586] on div "This page has been edited. Draft Quick preview Request review Format number The…" at bounding box center [790, 425] width 975 height 775
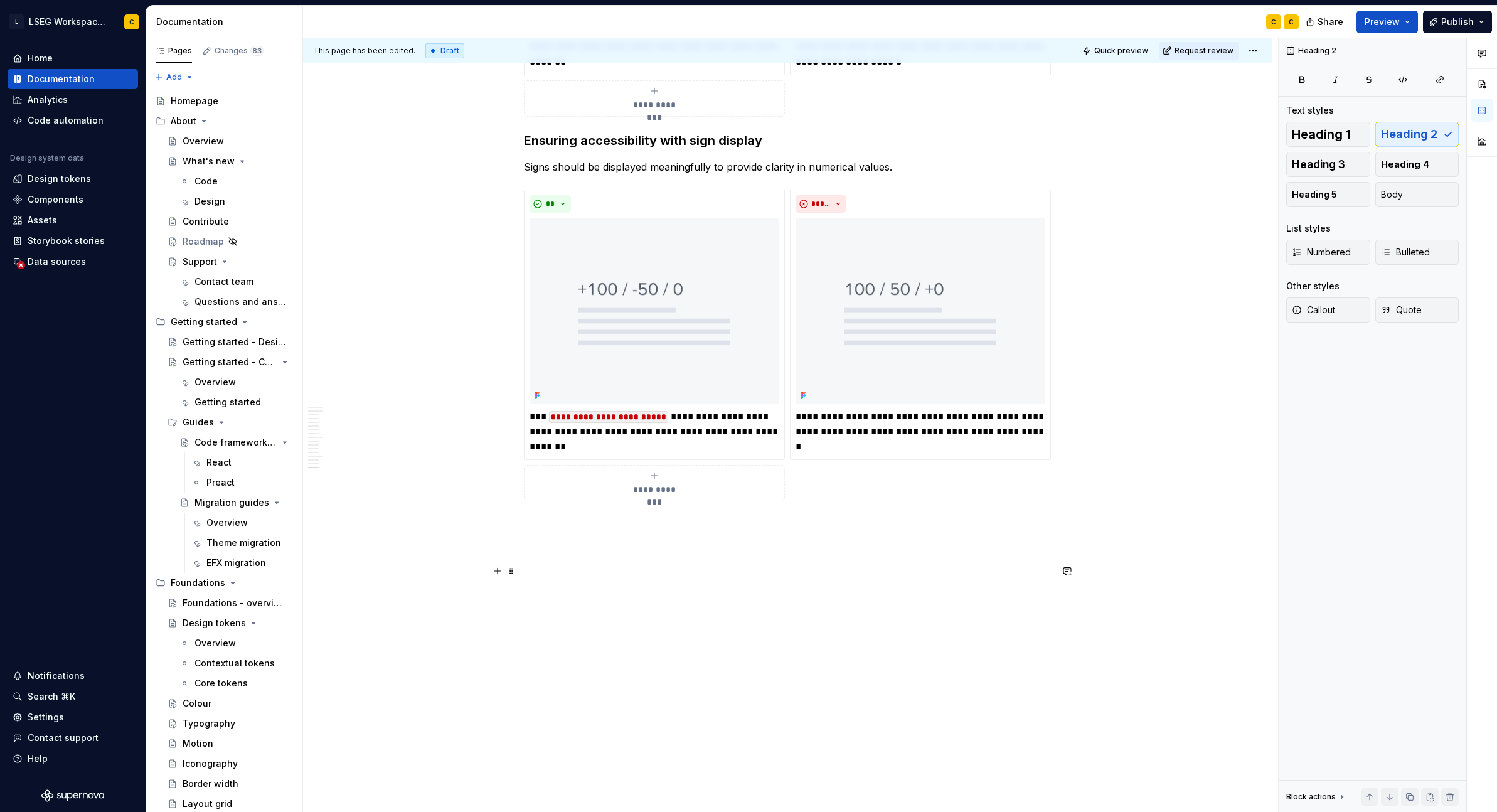
click at [609, 540] on p at bounding box center [787, 546] width 527 height 15
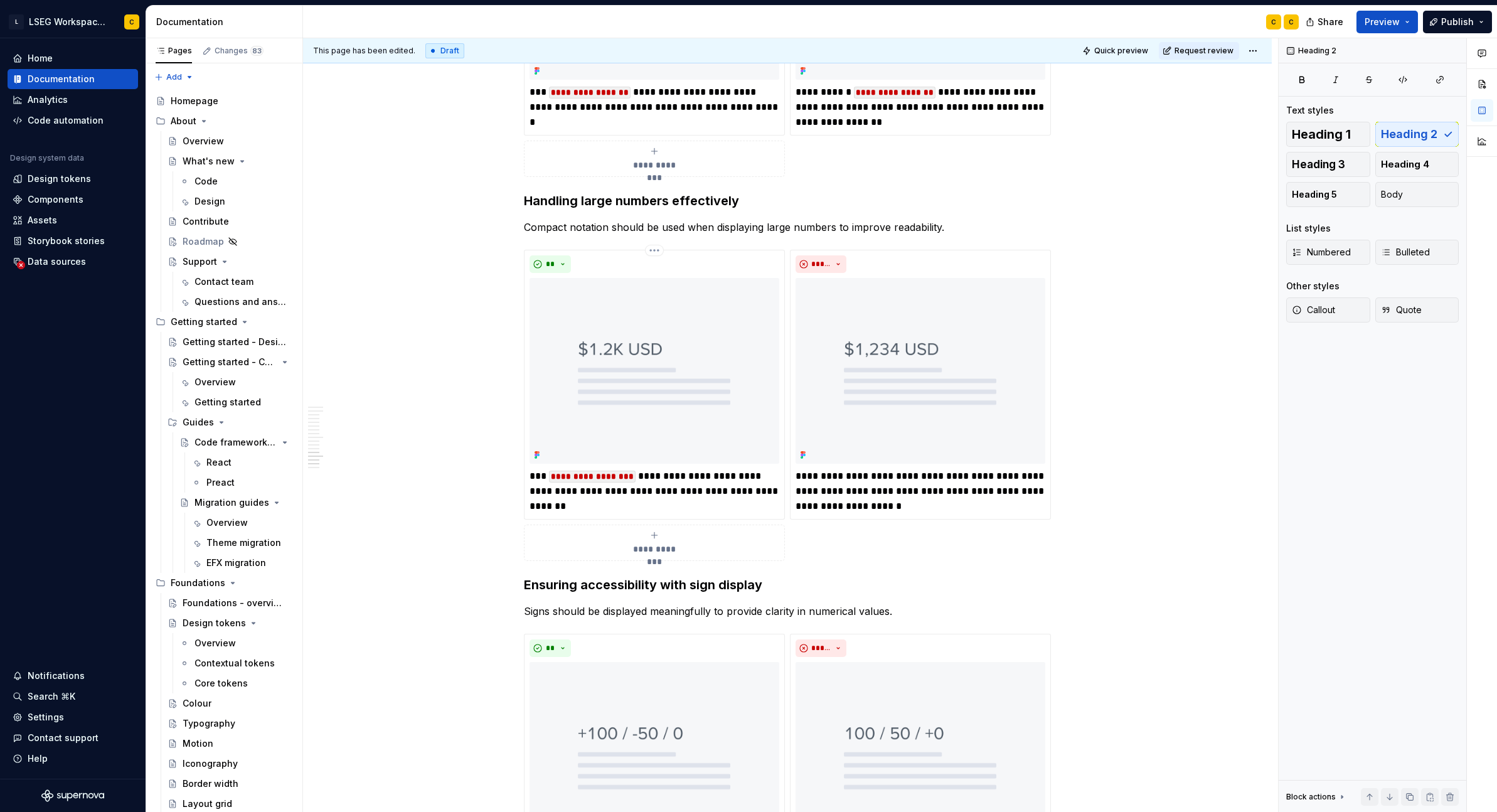
scroll to position [4959, 0]
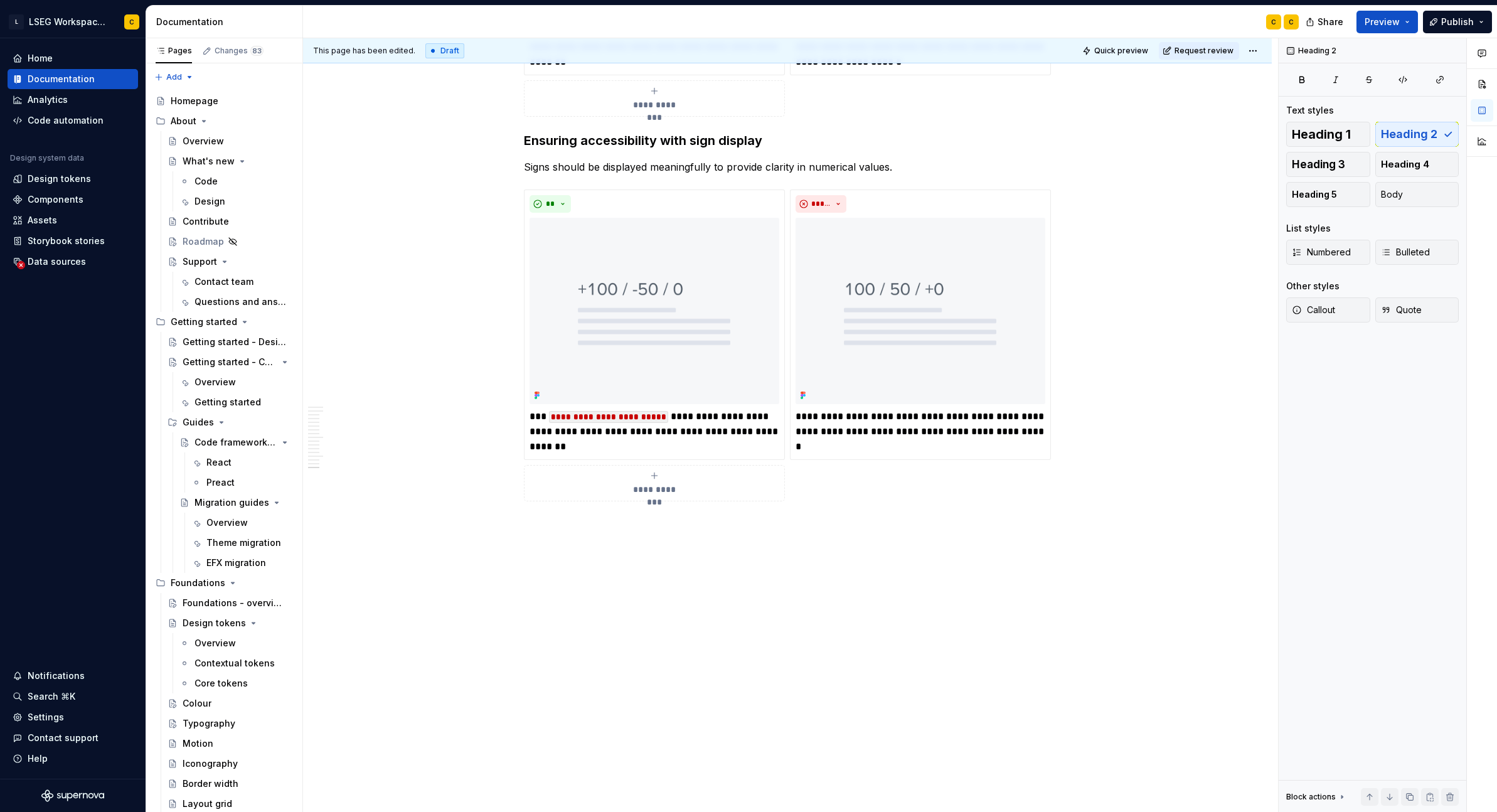
click at [635, 528] on p at bounding box center [787, 524] width 527 height 15
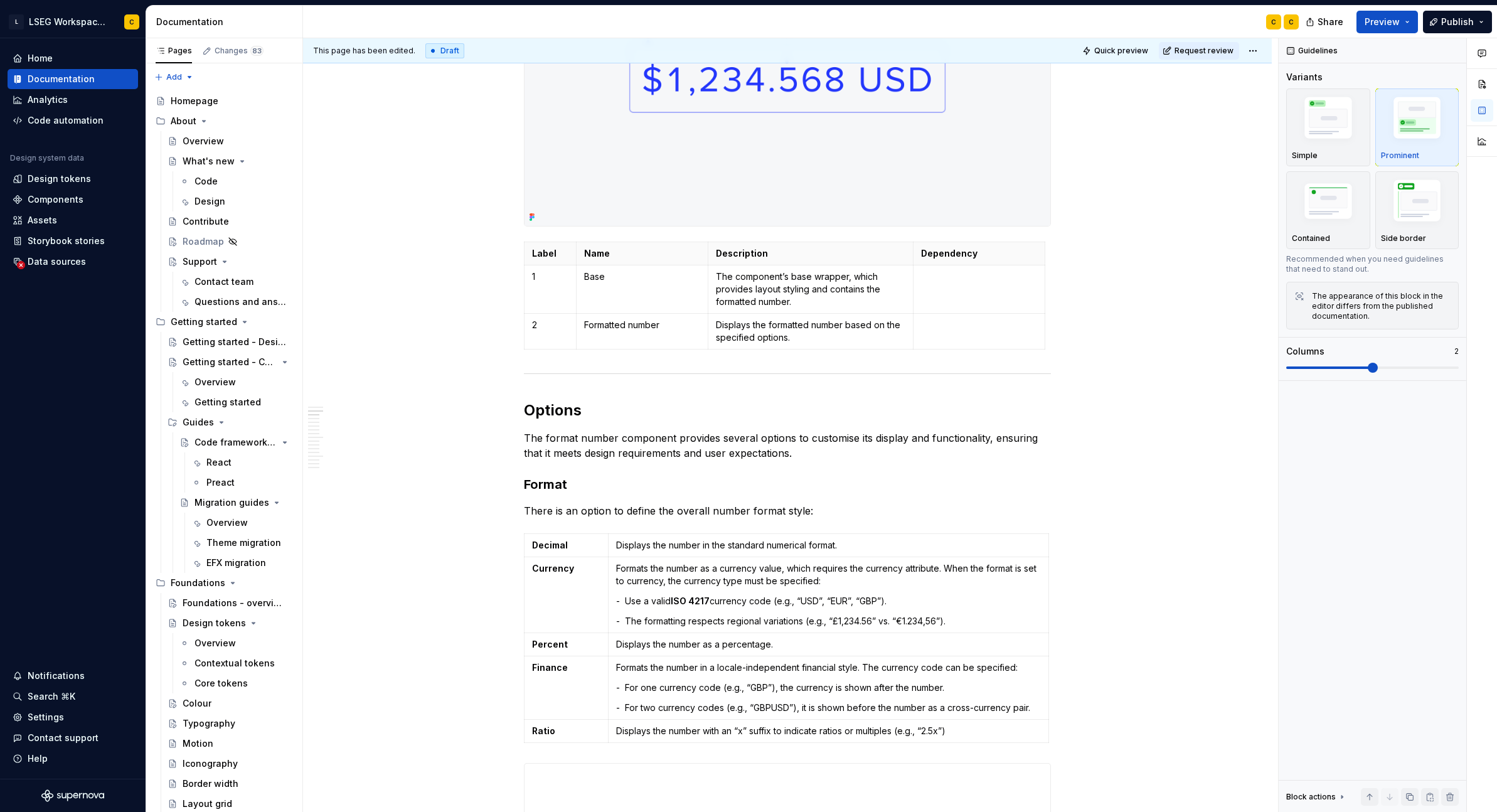
scroll to position [0, 0]
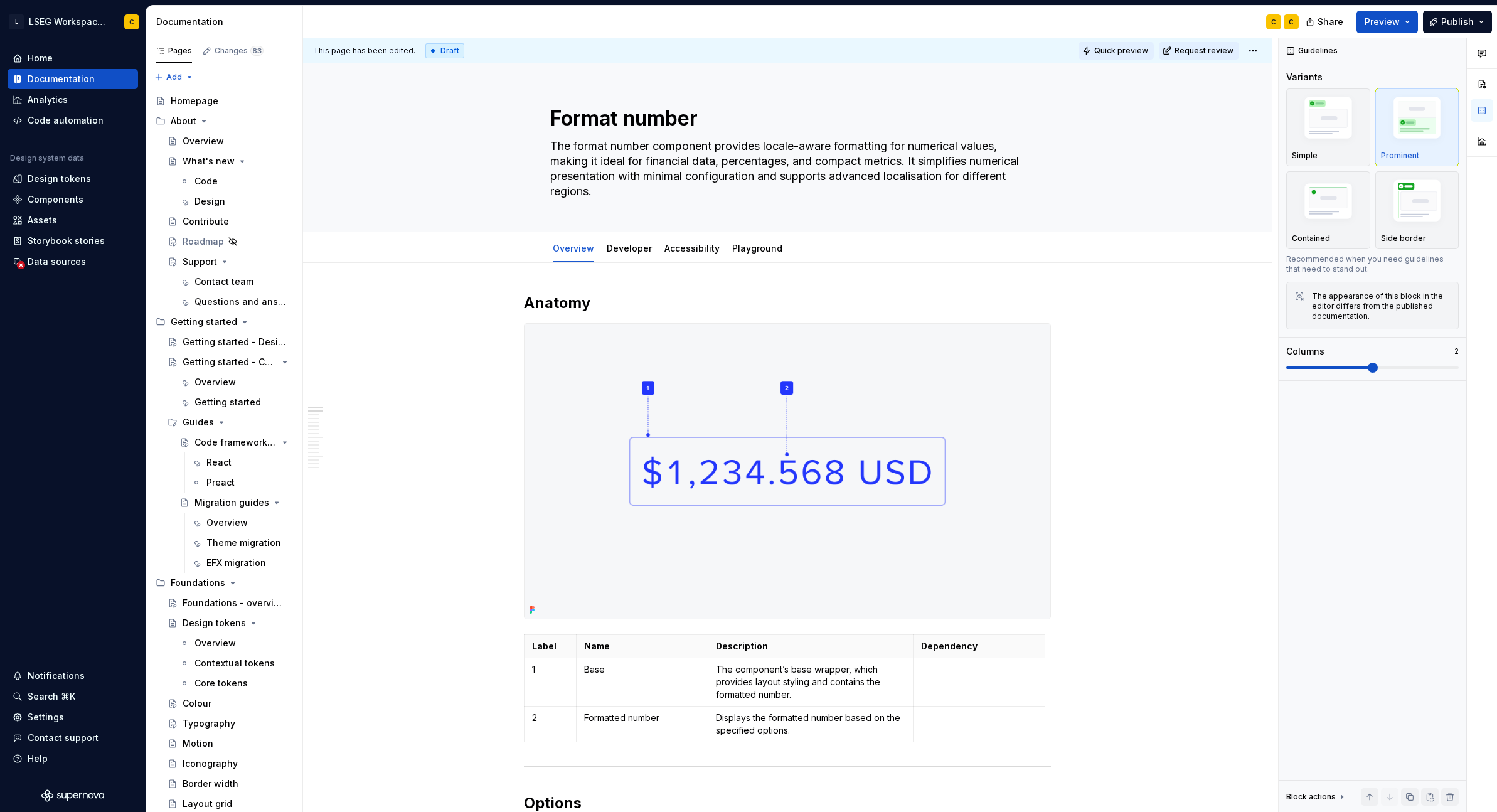
click at [1097, 51] on span "Quick preview" at bounding box center [1122, 50] width 54 height 10
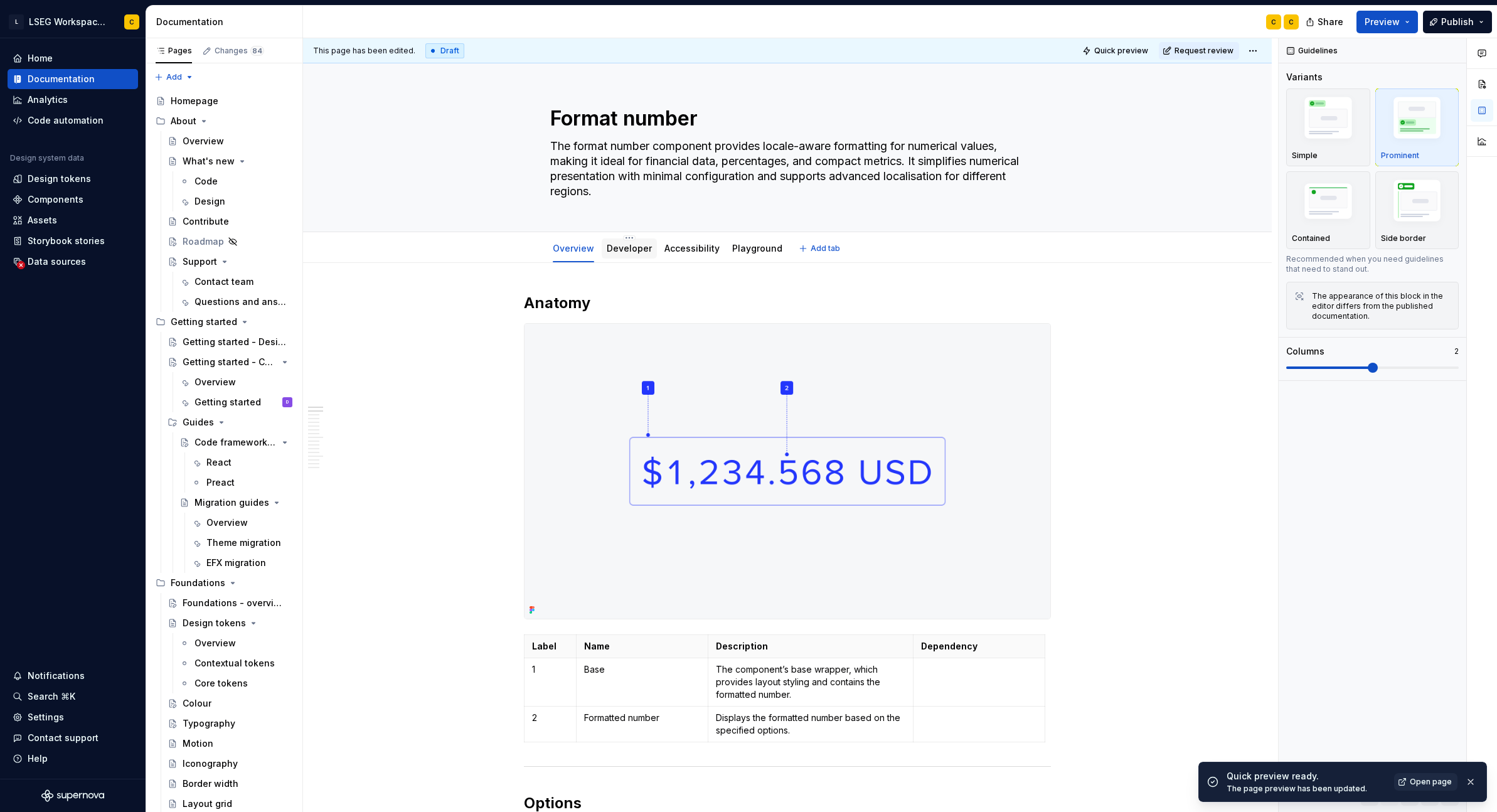
click at [621, 248] on link "Developer" at bounding box center [629, 248] width 45 height 11
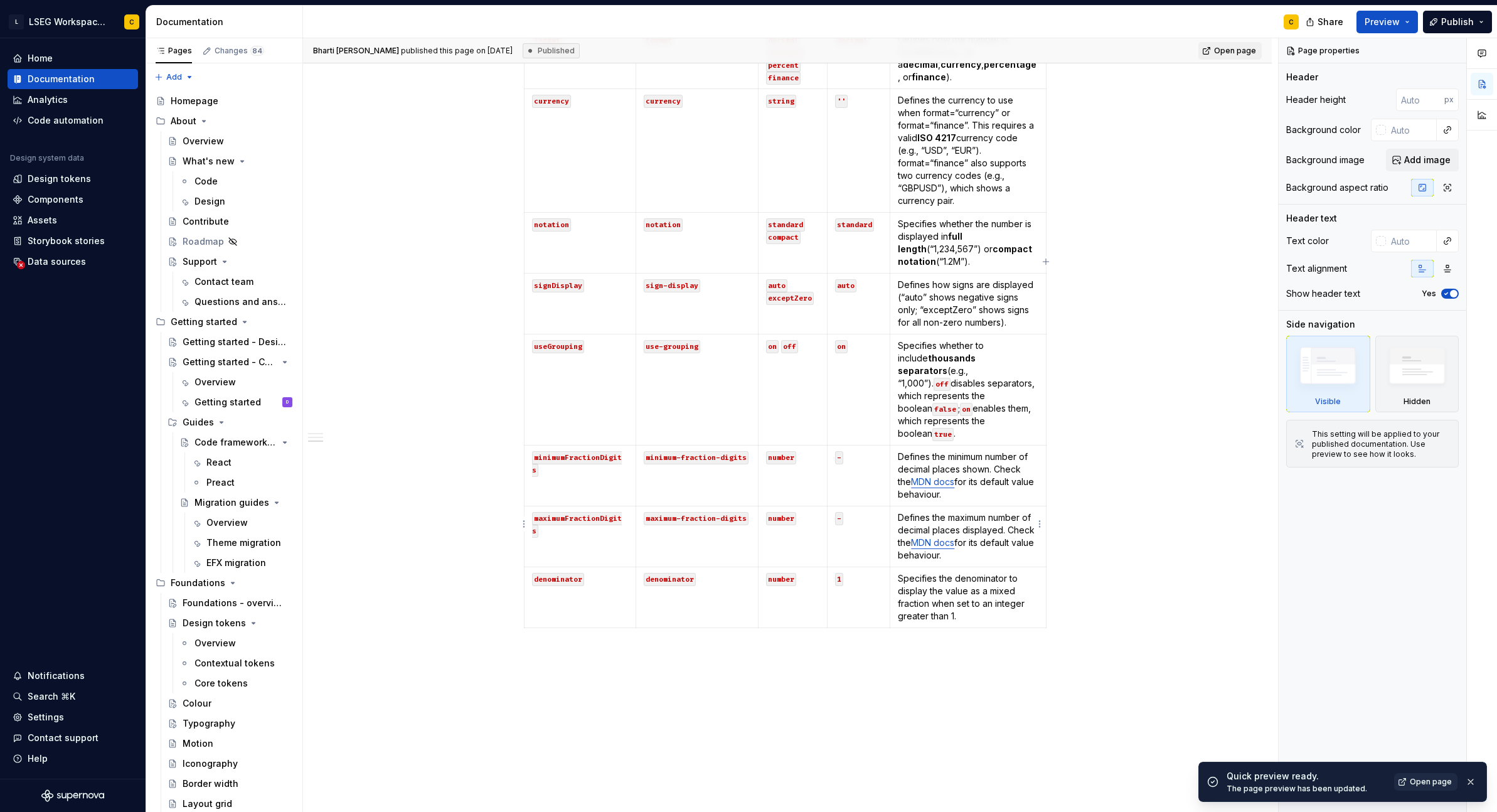
scroll to position [636, 0]
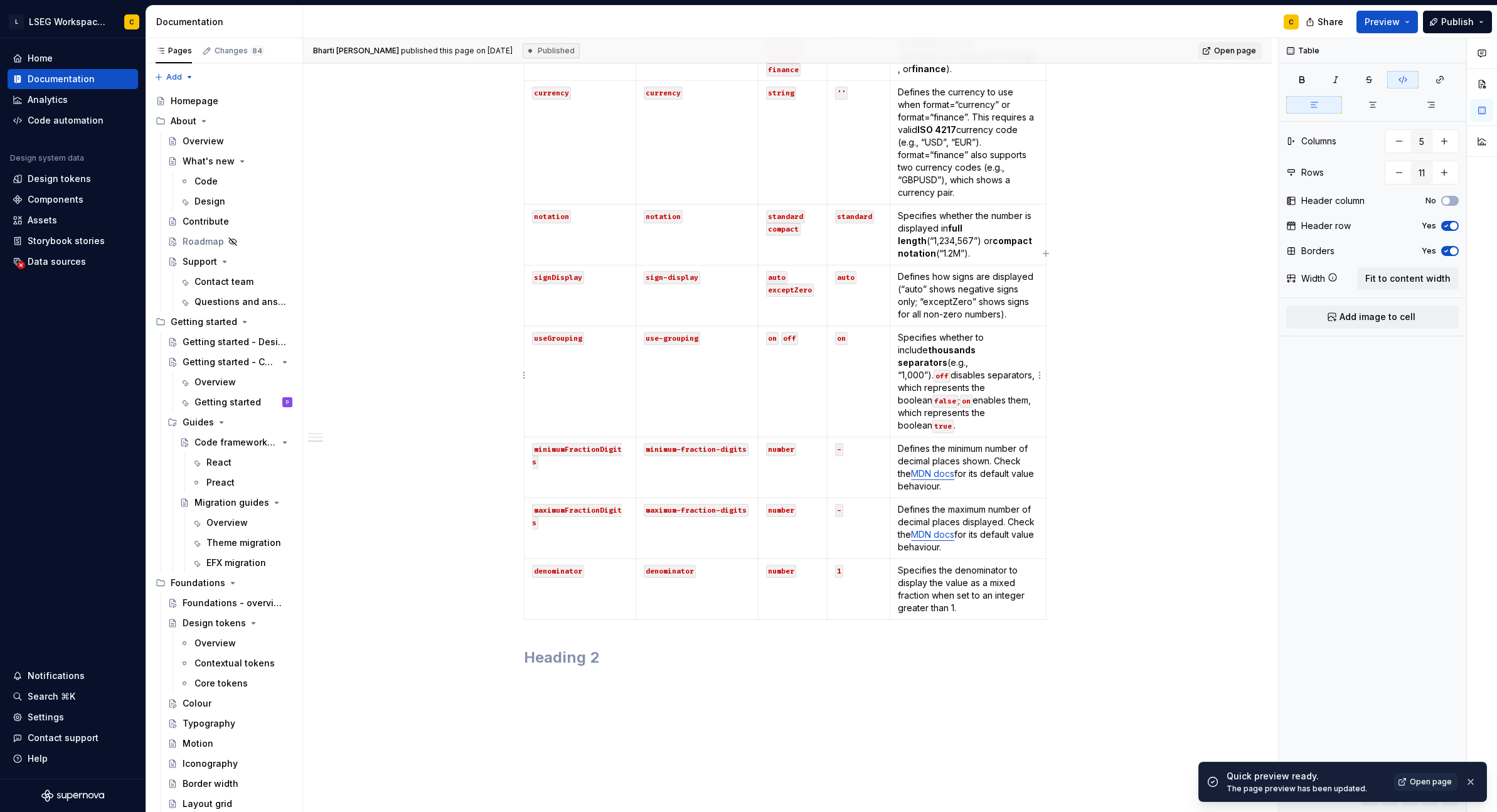
click at [947, 419] on code "true" at bounding box center [943, 426] width 21 height 13
click at [1097, 446] on div "**********" at bounding box center [787, 276] width 968 height 1299
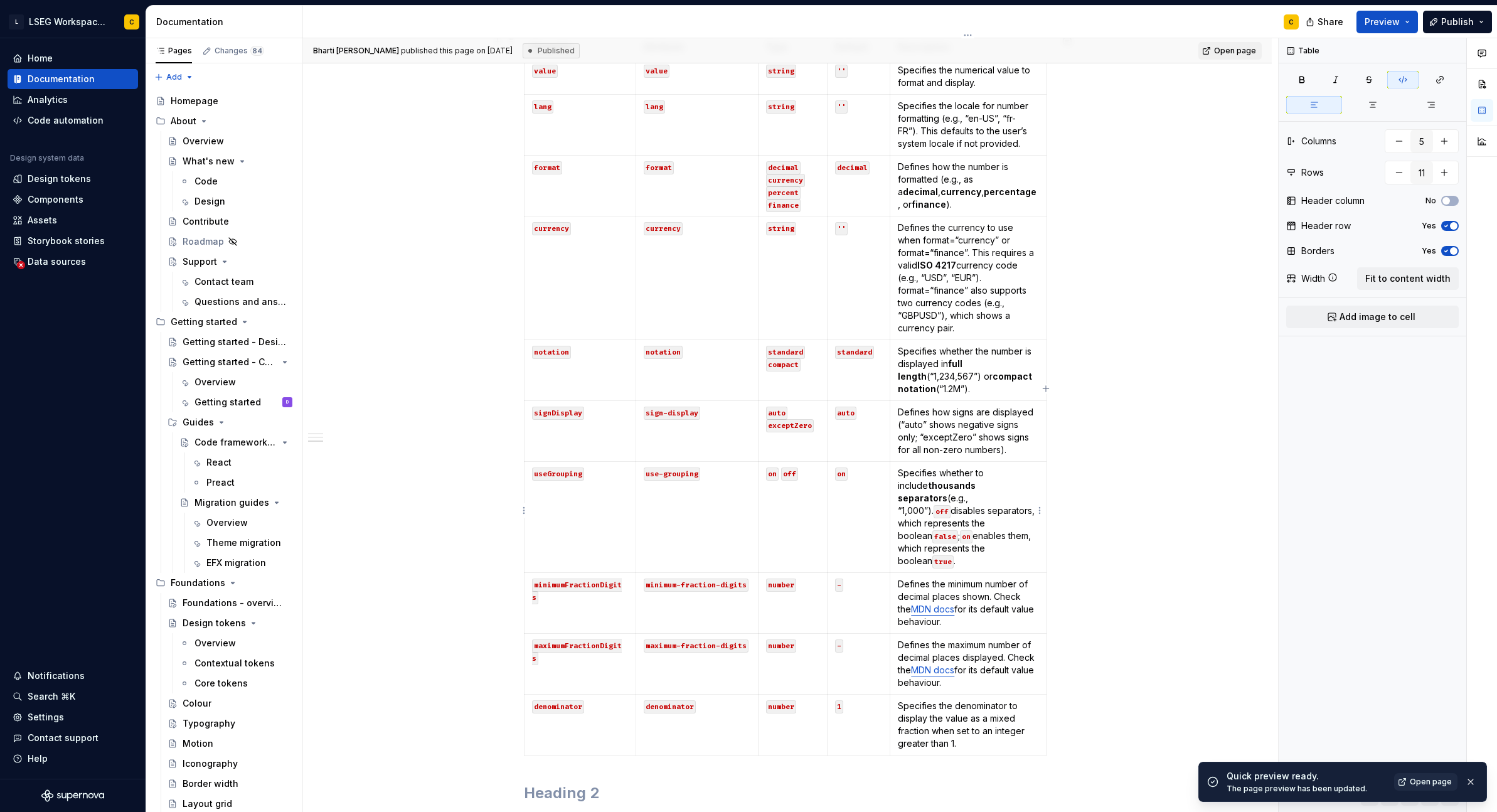
click at [947, 530] on code "false" at bounding box center [946, 537] width 26 height 13
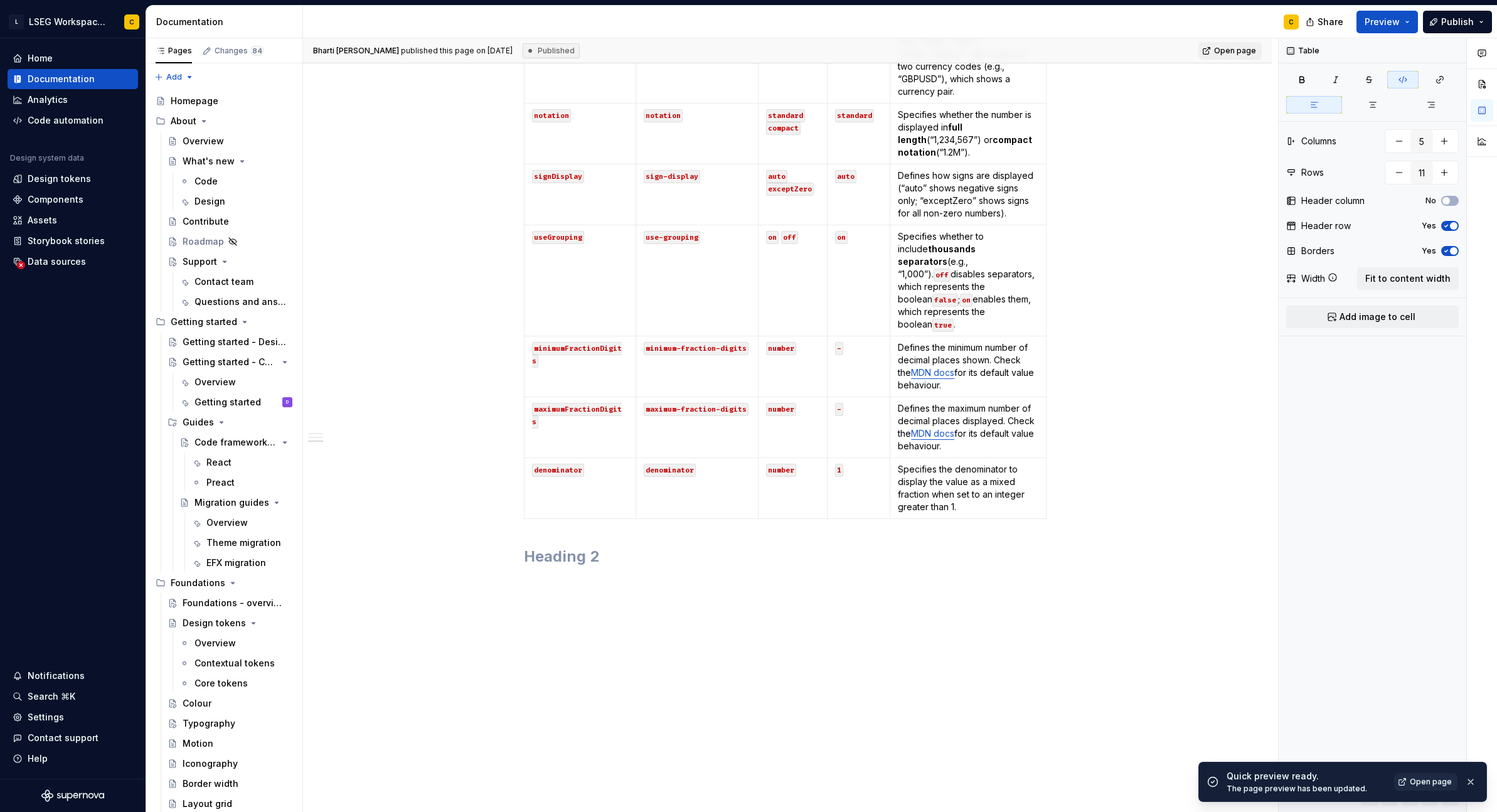
click at [665, 546] on h2 at bounding box center [787, 556] width 527 height 20
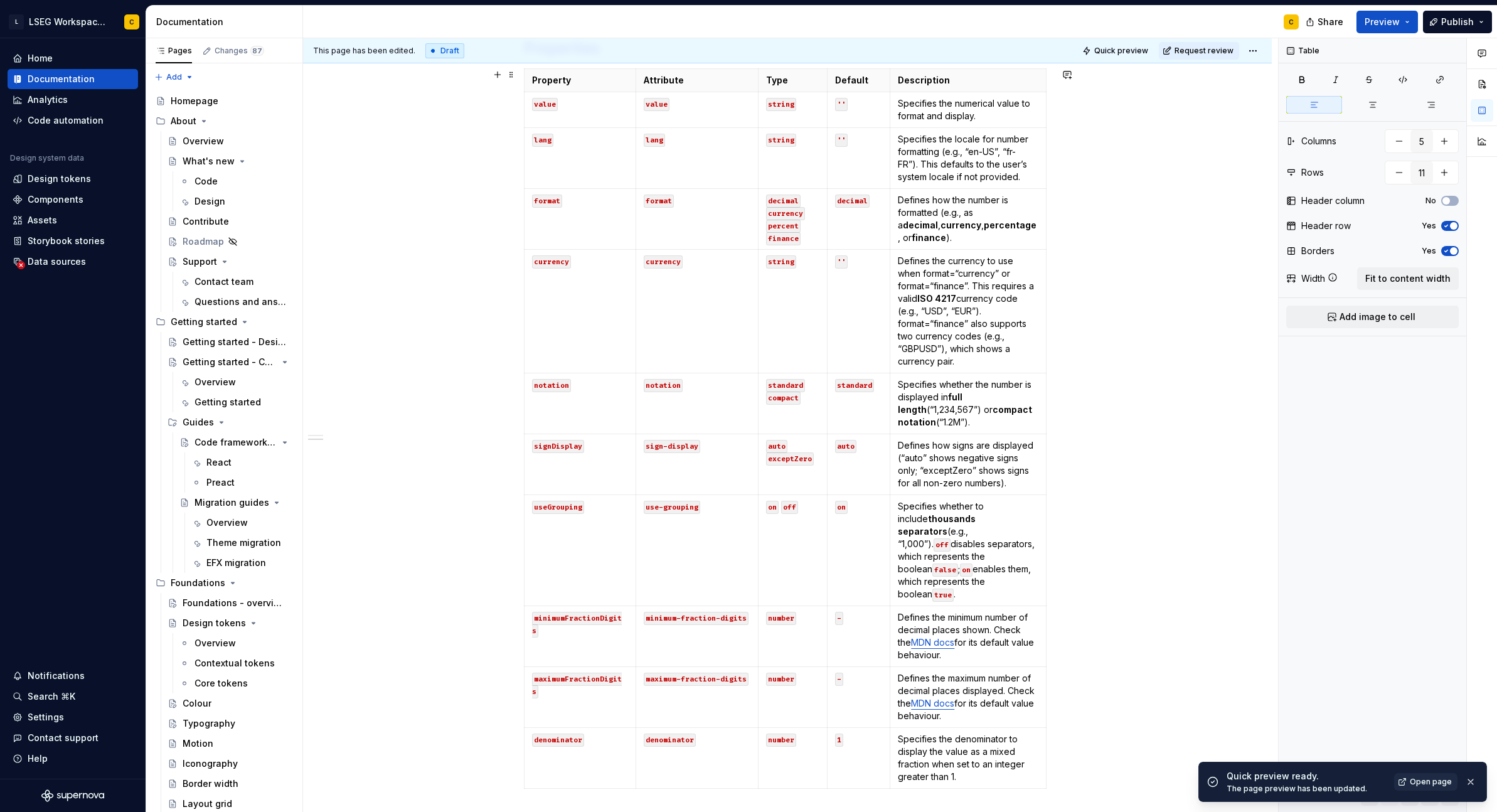
scroll to position [513, 0]
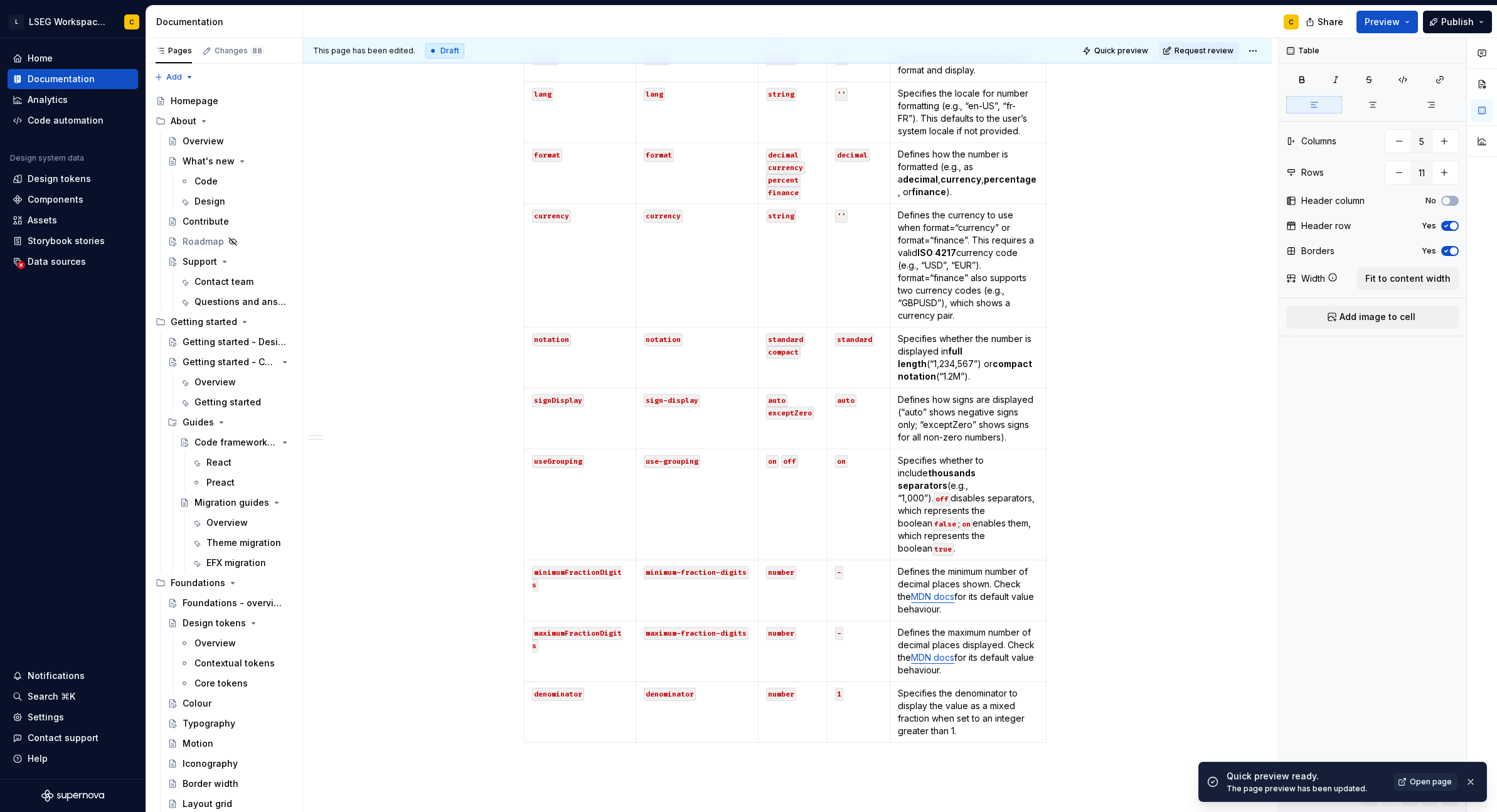
type textarea "*"
click at [1097, 385] on div "**********" at bounding box center [787, 378] width 968 height 1257
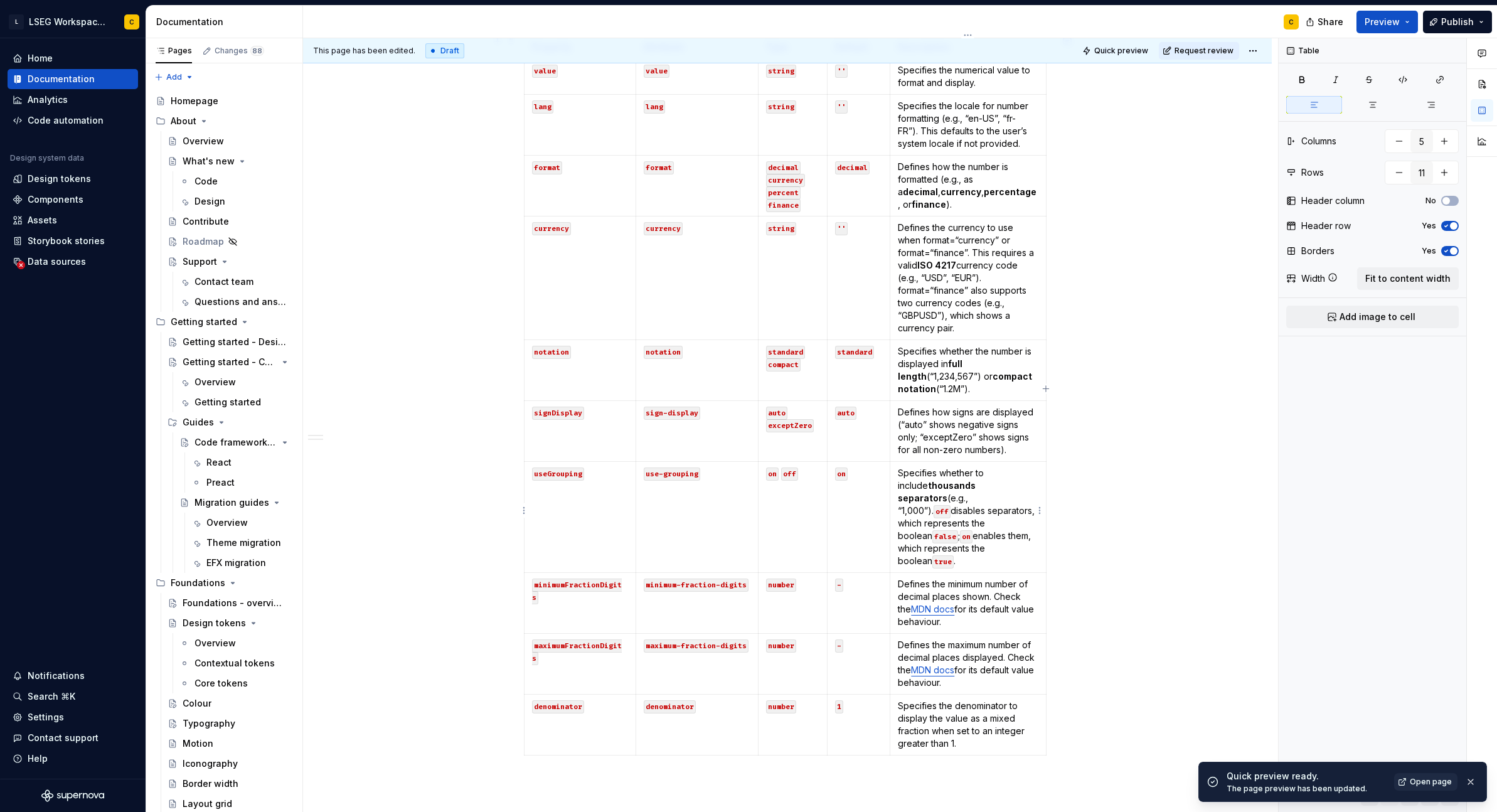
click at [949, 530] on code "false" at bounding box center [946, 537] width 26 height 13
click at [942, 530] on code "false" at bounding box center [946, 537] width 26 height 13
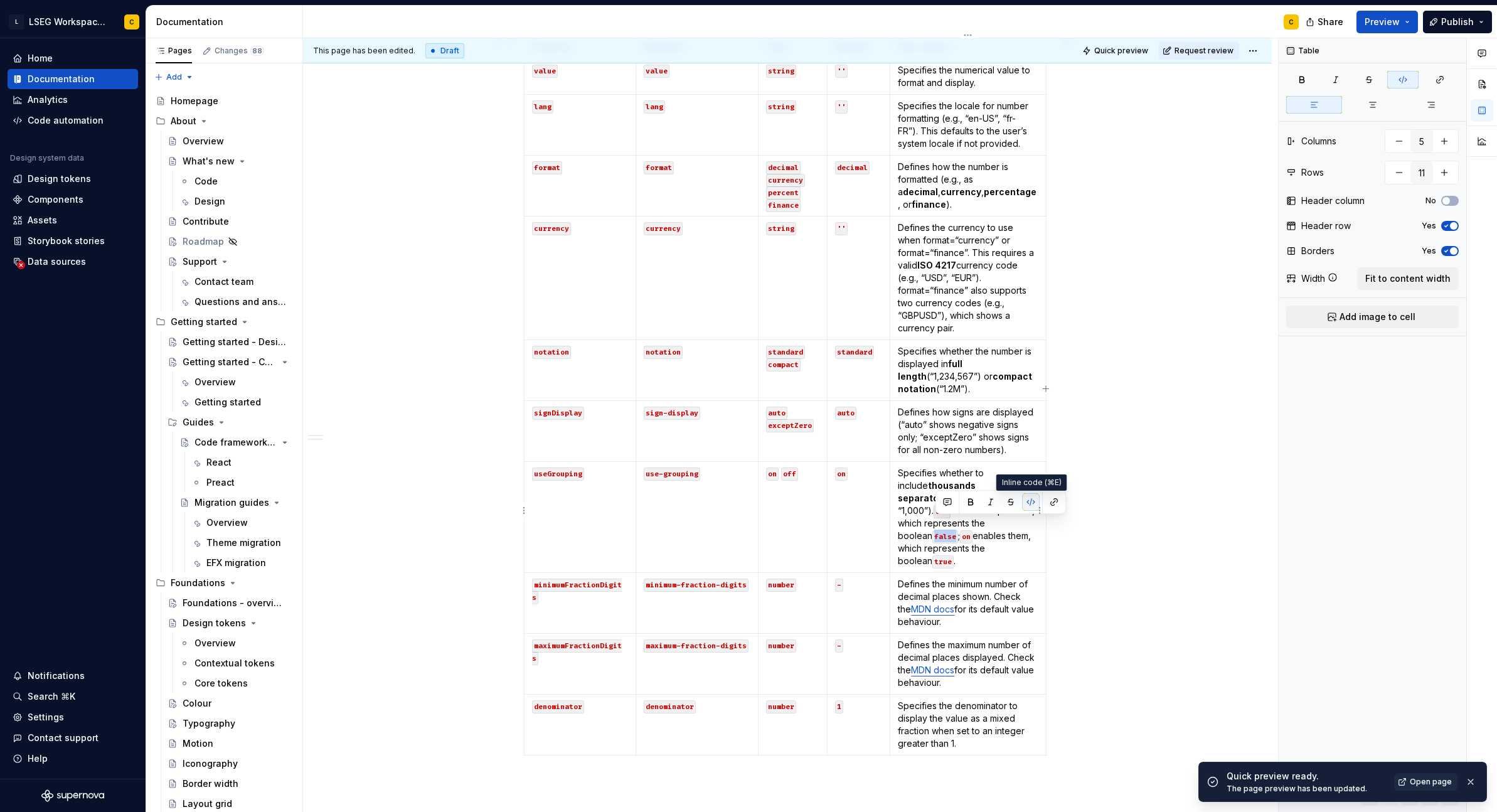
click at [1029, 503] on button "button" at bounding box center [1031, 503] width 18 height 18
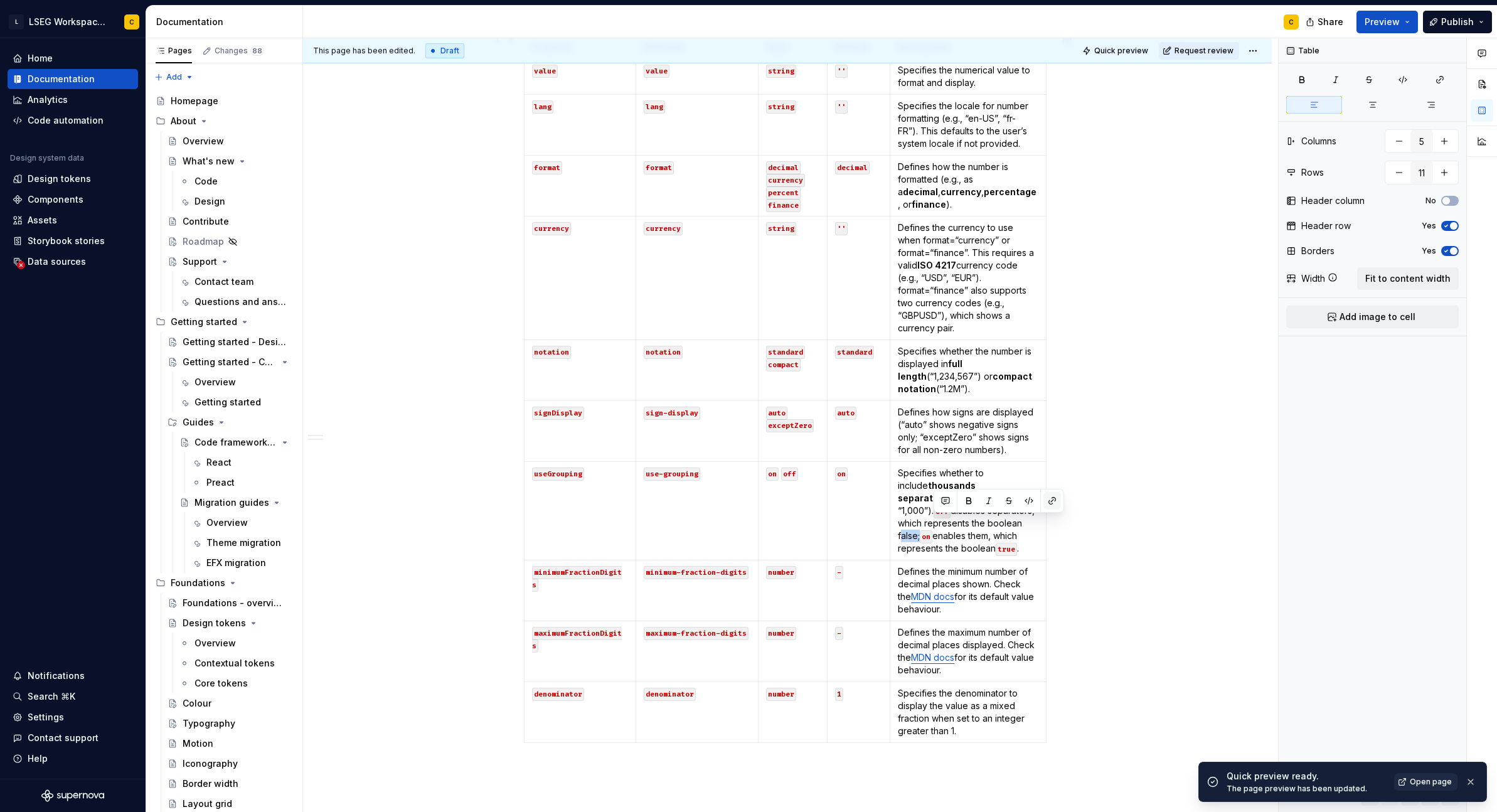
click at [1051, 503] on button "button" at bounding box center [1052, 501] width 18 height 18
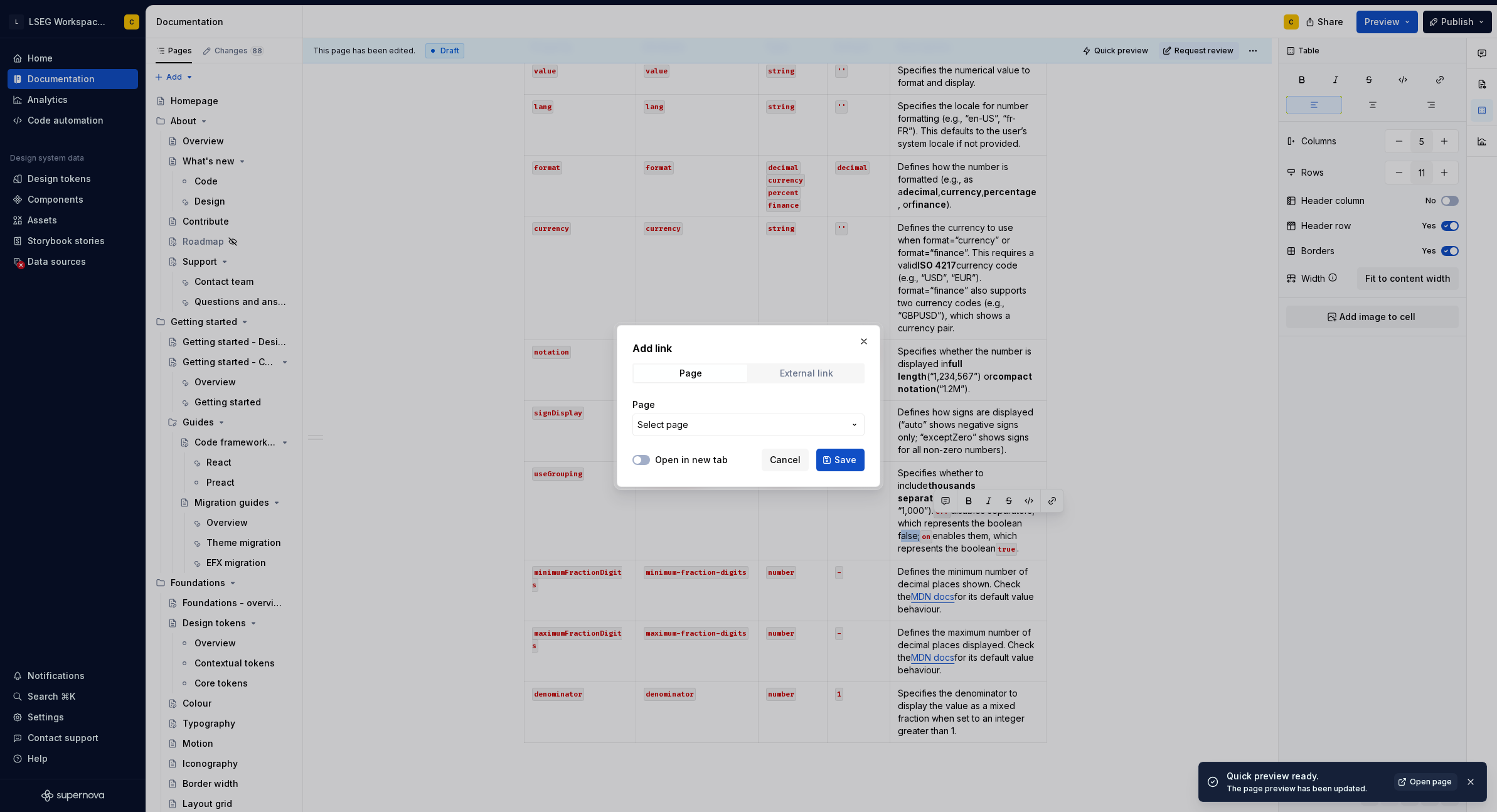
click at [788, 375] on div "External link" at bounding box center [806, 373] width 53 height 10
click at [700, 431] on input "URL" at bounding box center [748, 425] width 232 height 23
paste input "[URL][DOMAIN_NAME]"
type input "[URL][DOMAIN_NAME]"
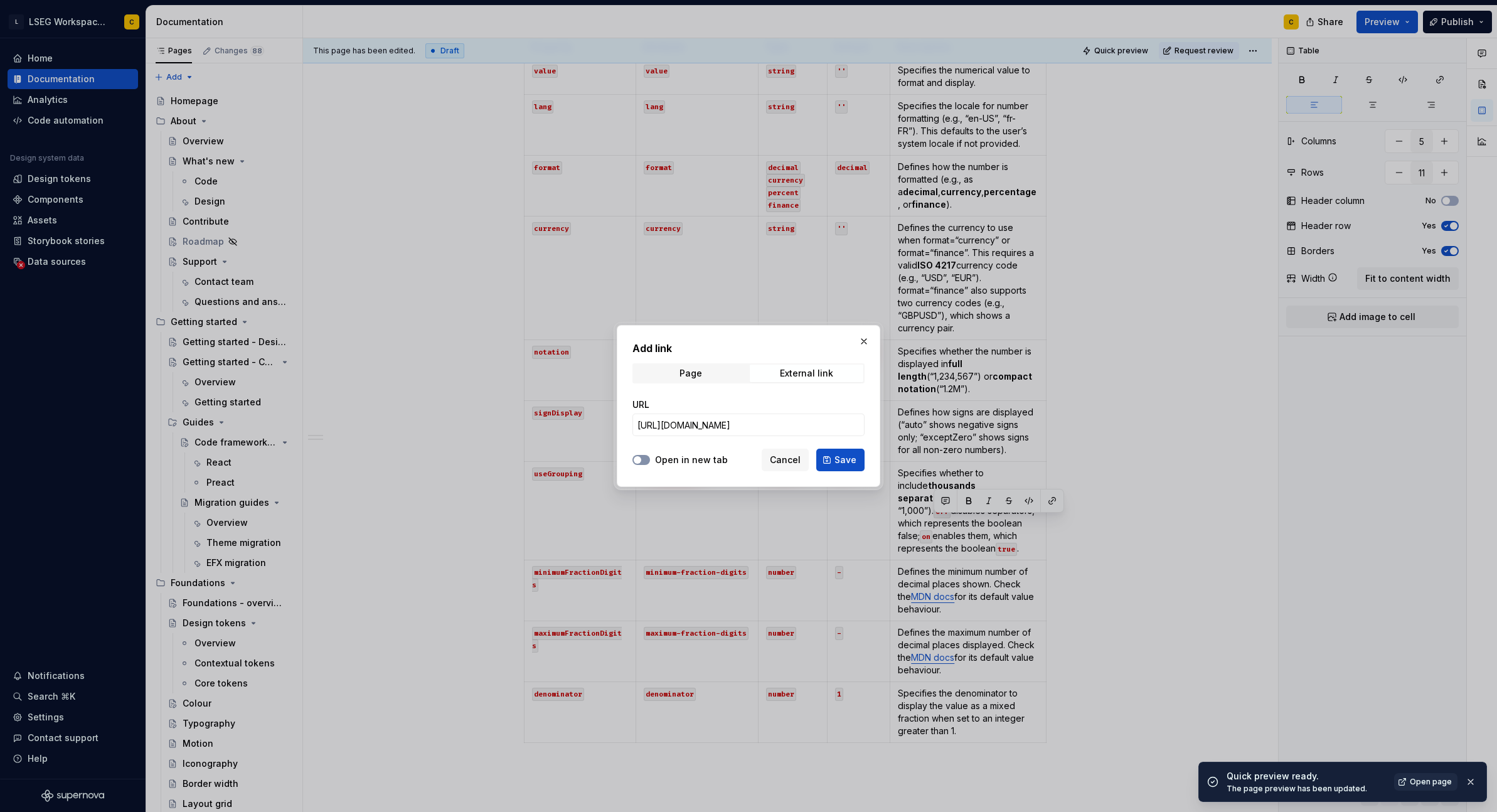
click at [649, 462] on button "Open in new tab" at bounding box center [642, 460] width 18 height 10
click at [845, 463] on span "Save" at bounding box center [845, 459] width 22 height 12
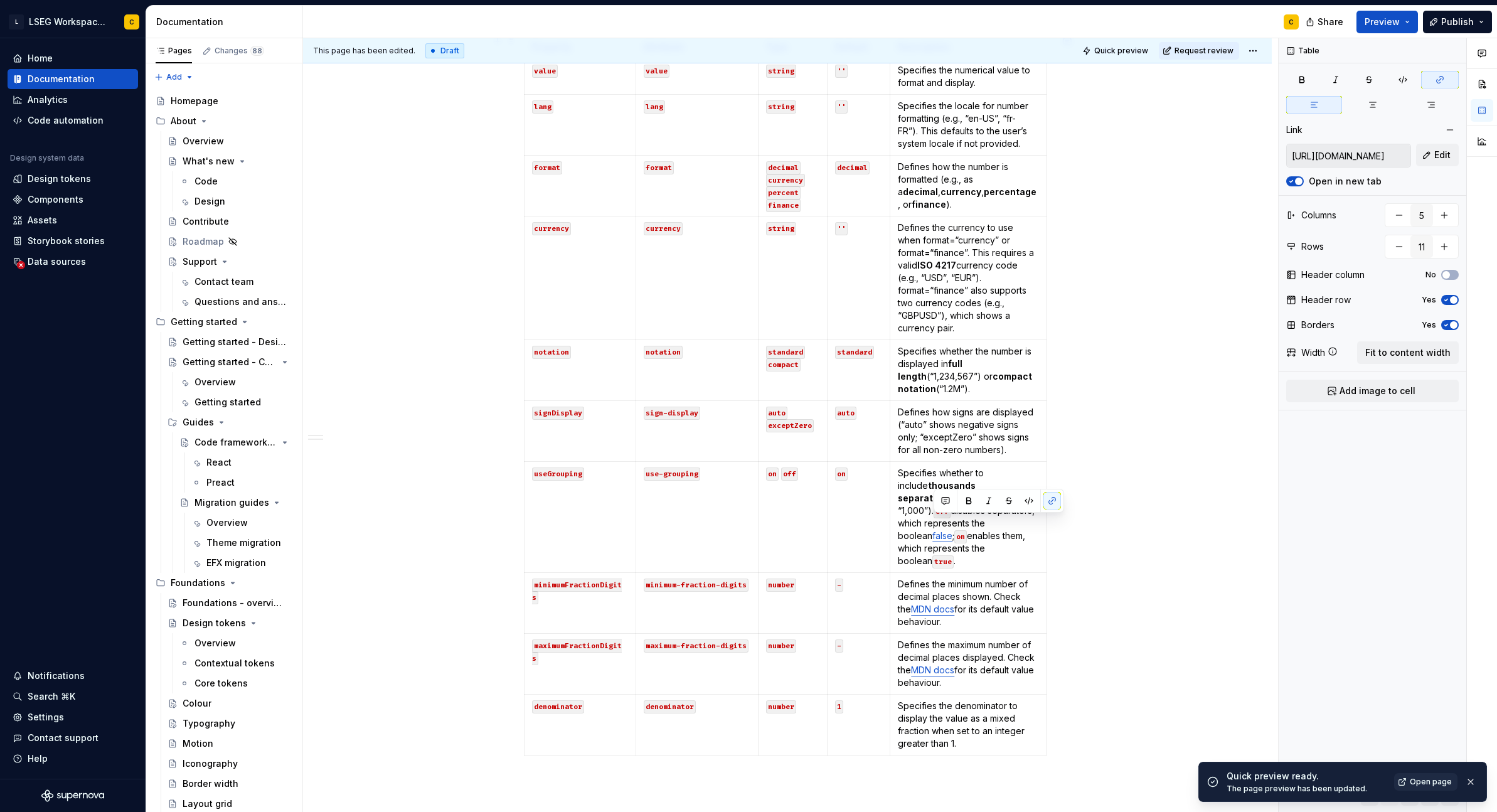
click at [1097, 545] on div "**********" at bounding box center [787, 390] width 968 height 1257
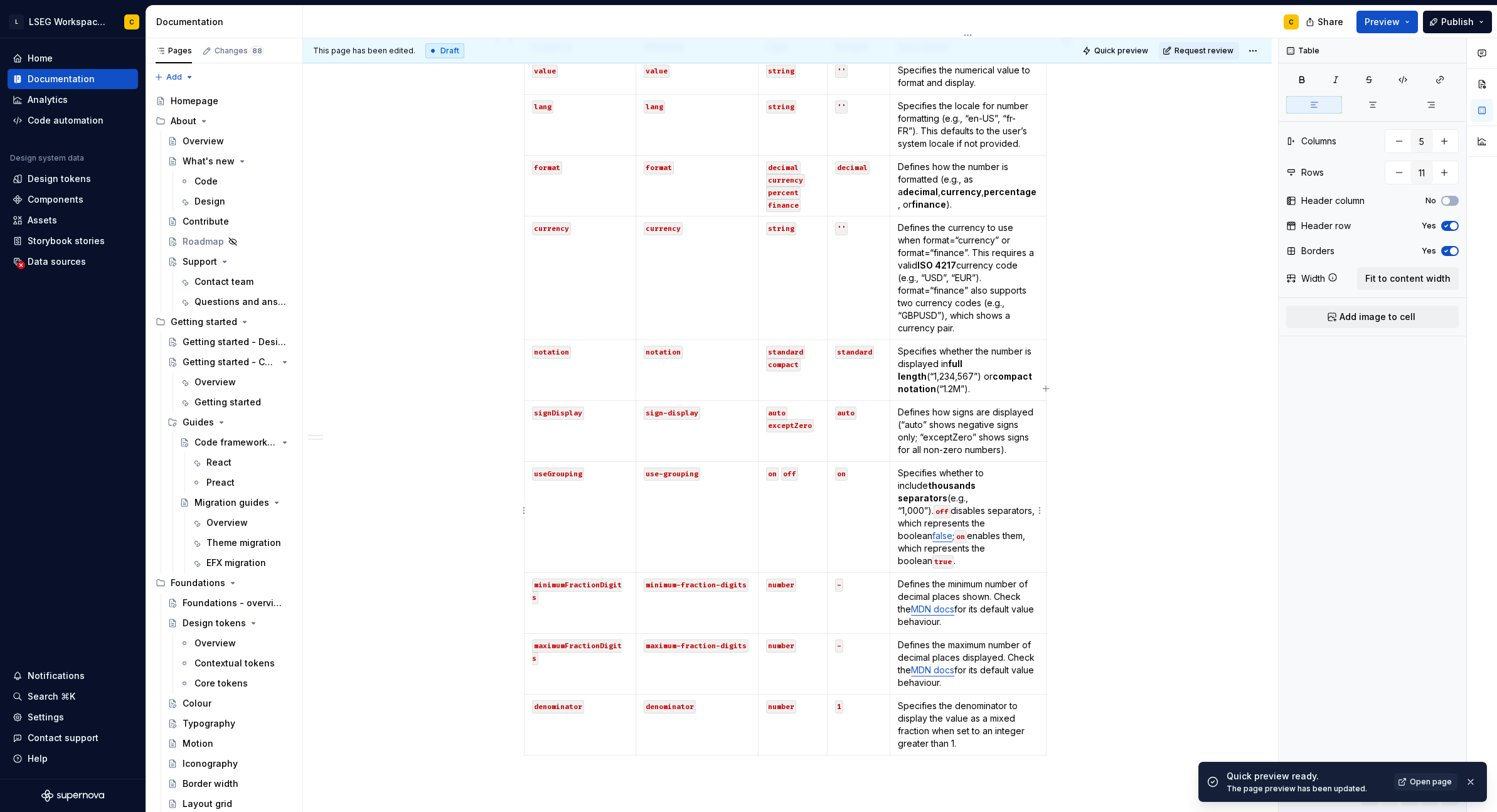
click at [933, 555] on code "true" at bounding box center [943, 562] width 21 height 13
click at [994, 525] on button "button" at bounding box center [995, 527] width 18 height 18
click at [1017, 526] on button "button" at bounding box center [1019, 527] width 18 height 18
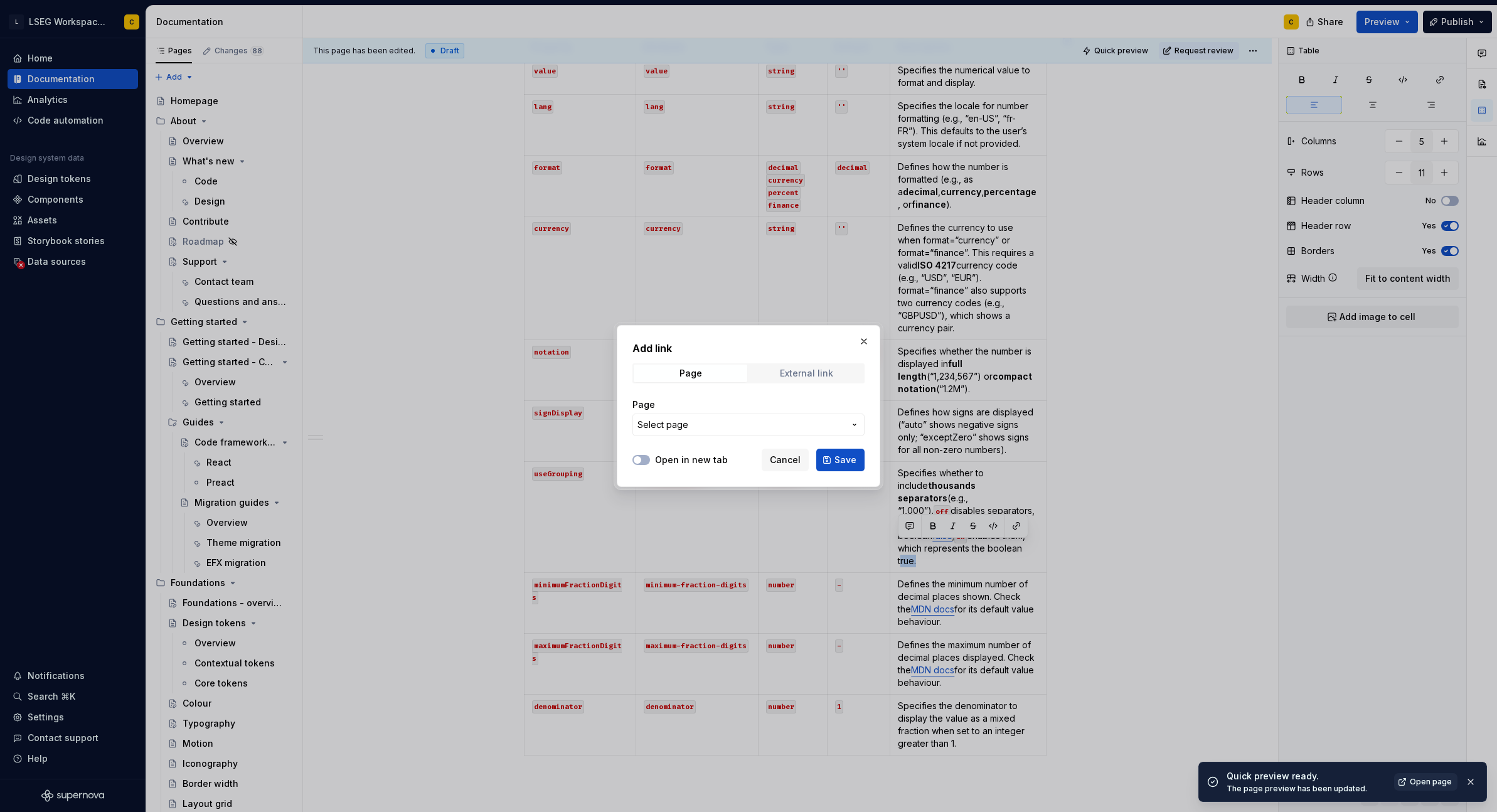
click at [810, 365] on span "External link" at bounding box center [806, 374] width 113 height 18
click at [662, 454] on label "Open in new tab" at bounding box center [691, 459] width 72 height 12
click at [650, 455] on button "Open in new tab" at bounding box center [642, 460] width 18 height 10
click at [668, 430] on input "URL" at bounding box center [748, 425] width 232 height 23
paste input "[URL][DOMAIN_NAME]"
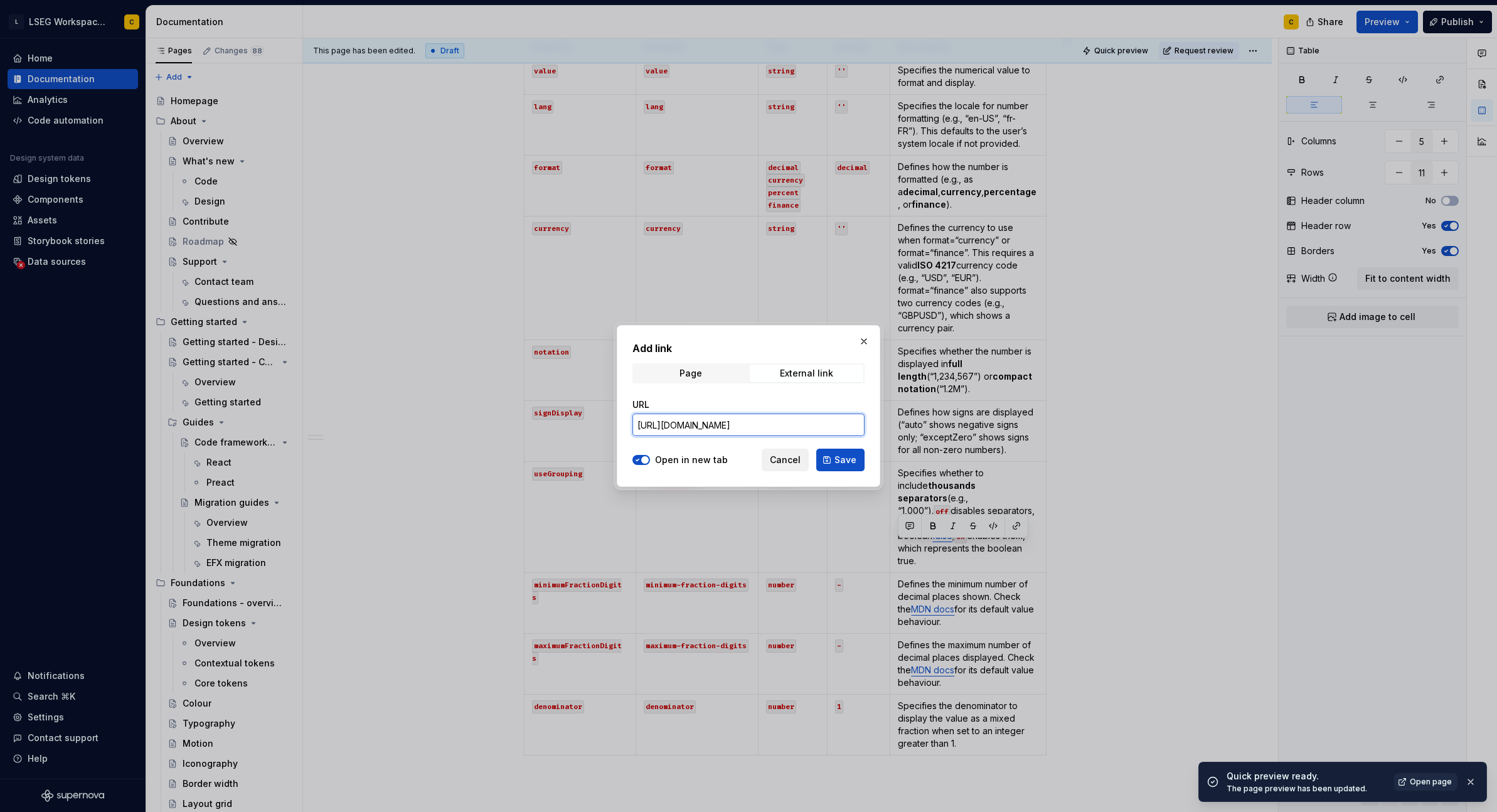
scroll to position [0, 297]
type input "[URL][DOMAIN_NAME]"
click at [831, 459] on button "Save" at bounding box center [840, 460] width 48 height 23
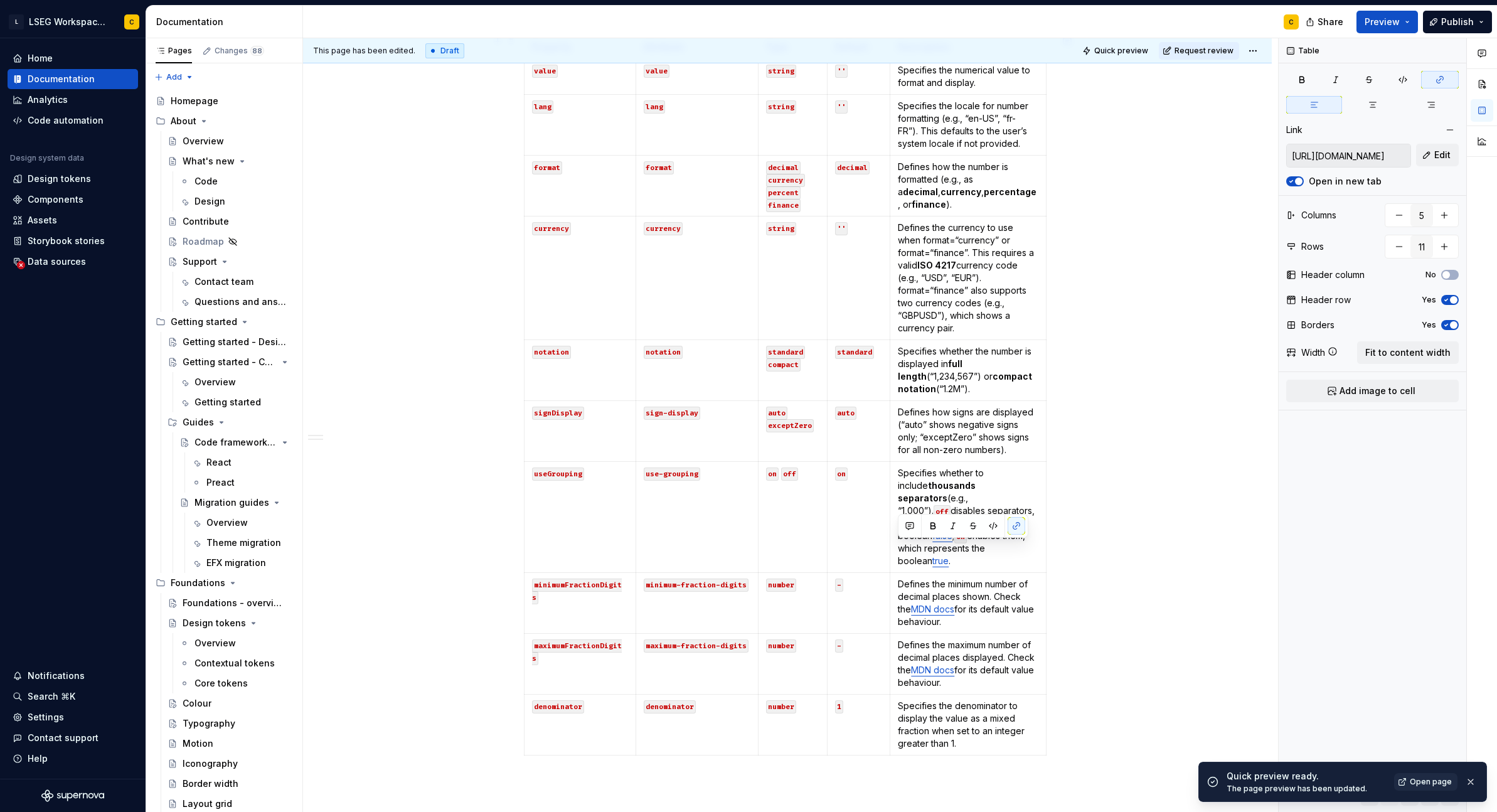
click at [1097, 548] on div "**********" at bounding box center [787, 390] width 968 height 1257
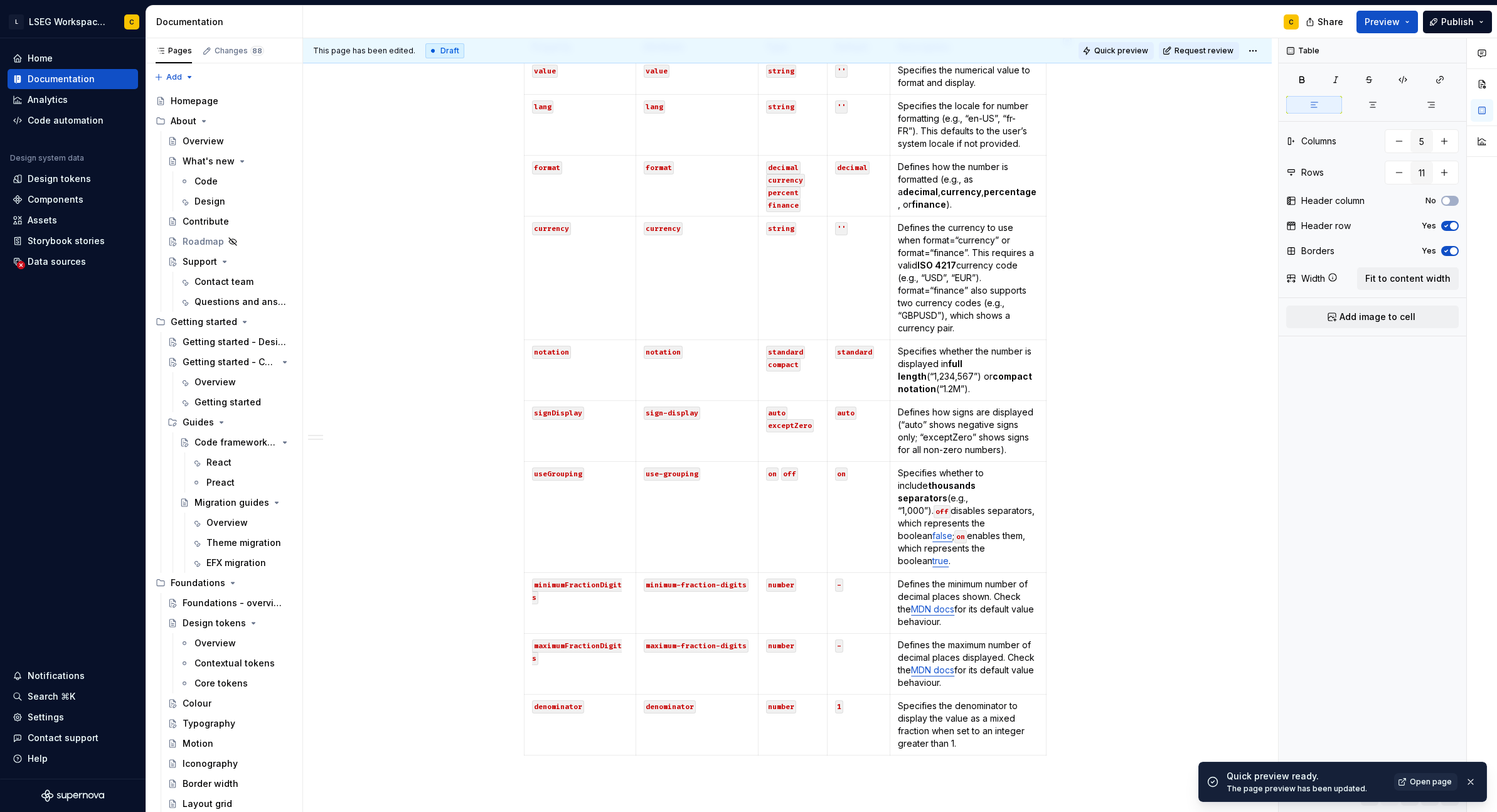
click at [1097, 50] on span "Quick preview" at bounding box center [1122, 50] width 54 height 10
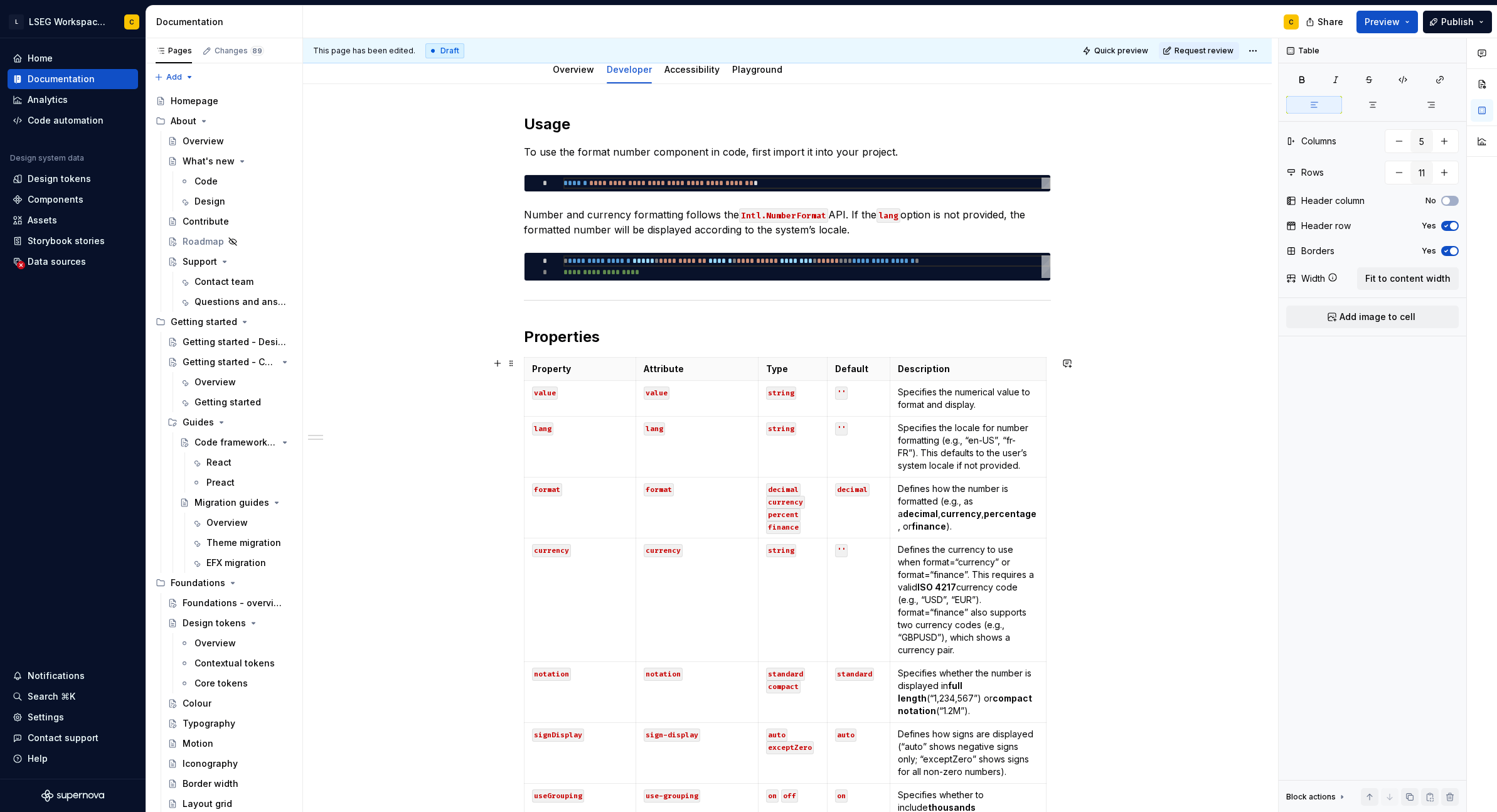
scroll to position [171, 0]
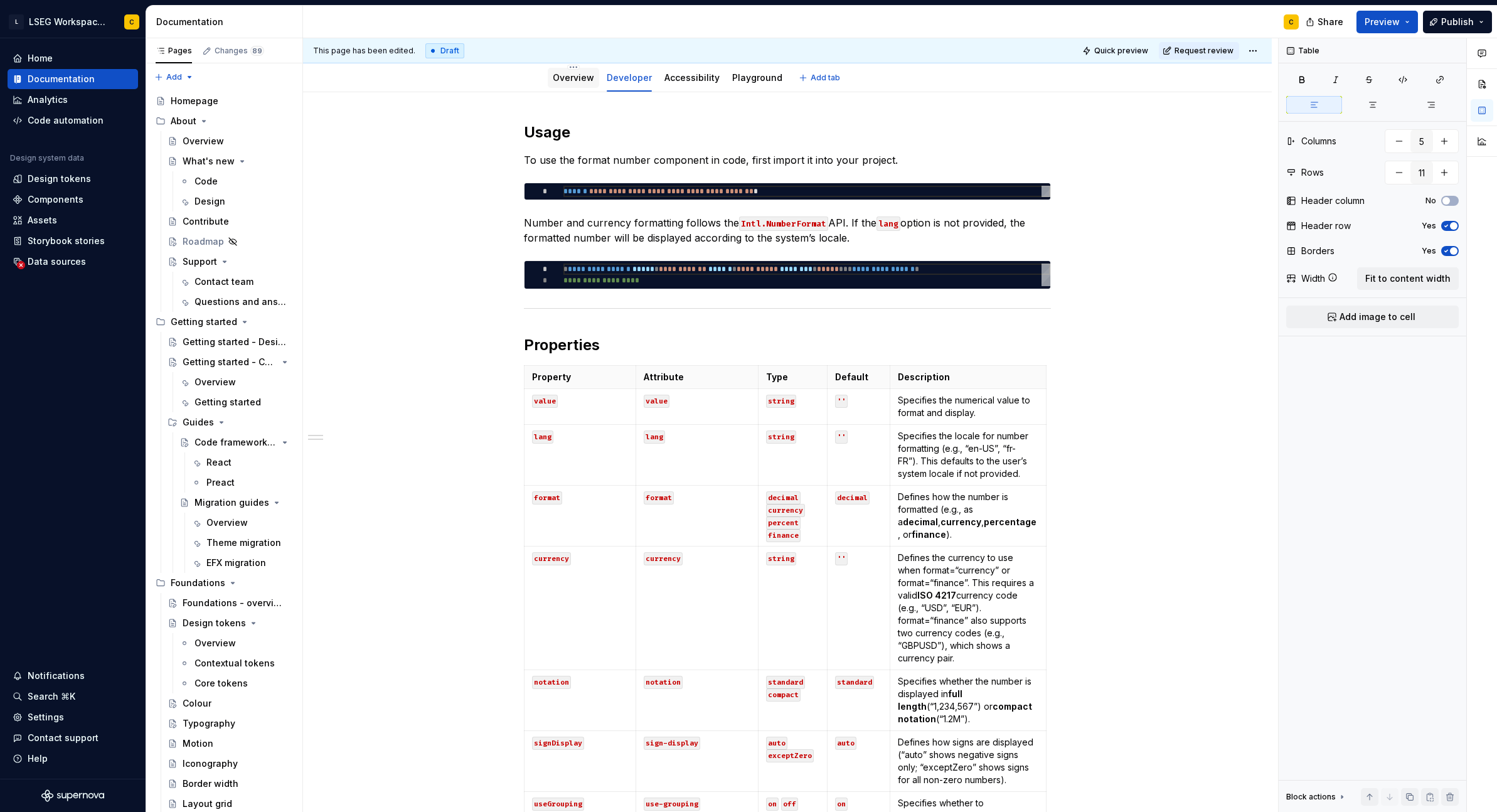
click at [571, 81] on link "Overview" at bounding box center [573, 77] width 42 height 11
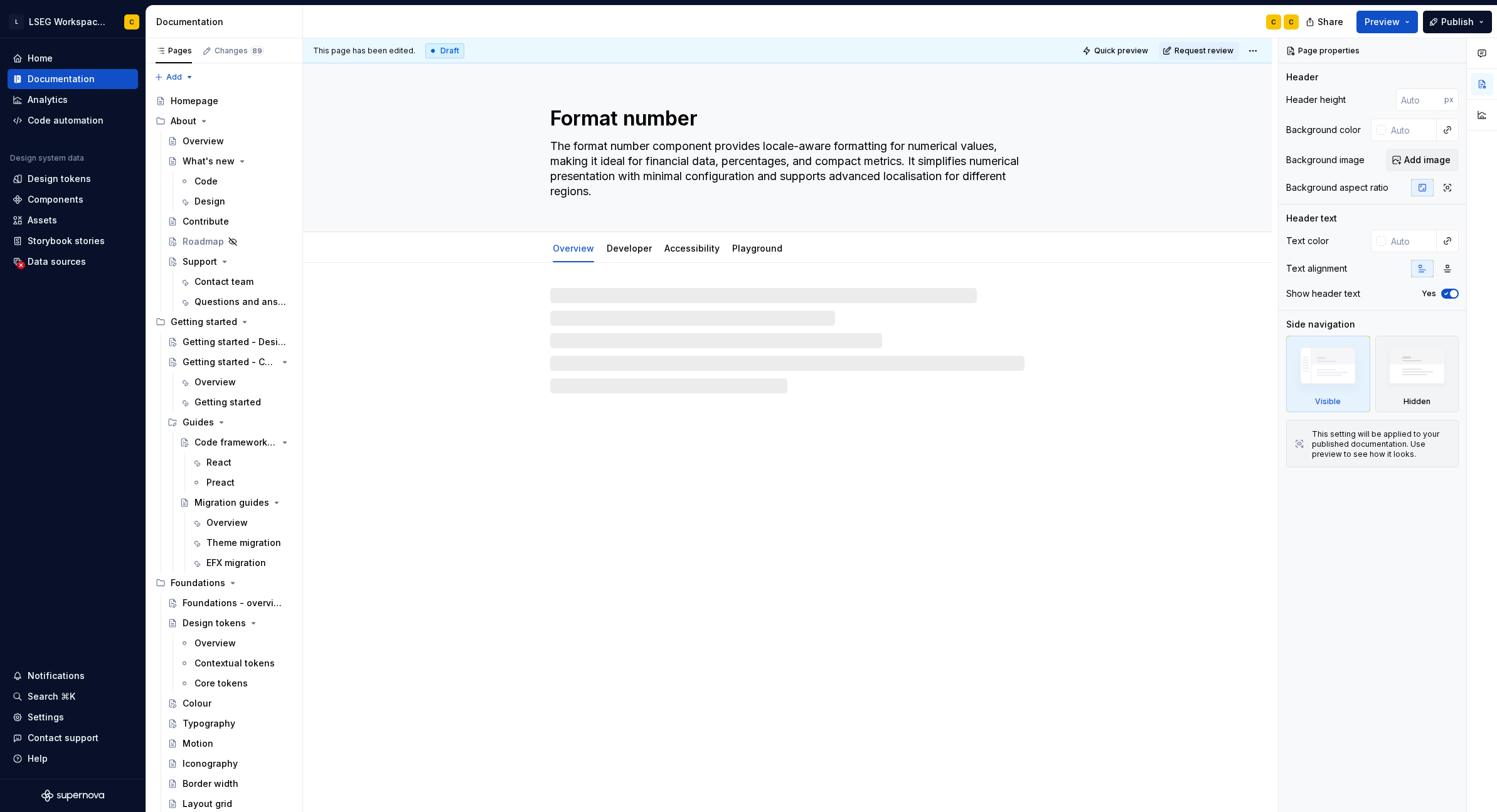
type textarea "*"
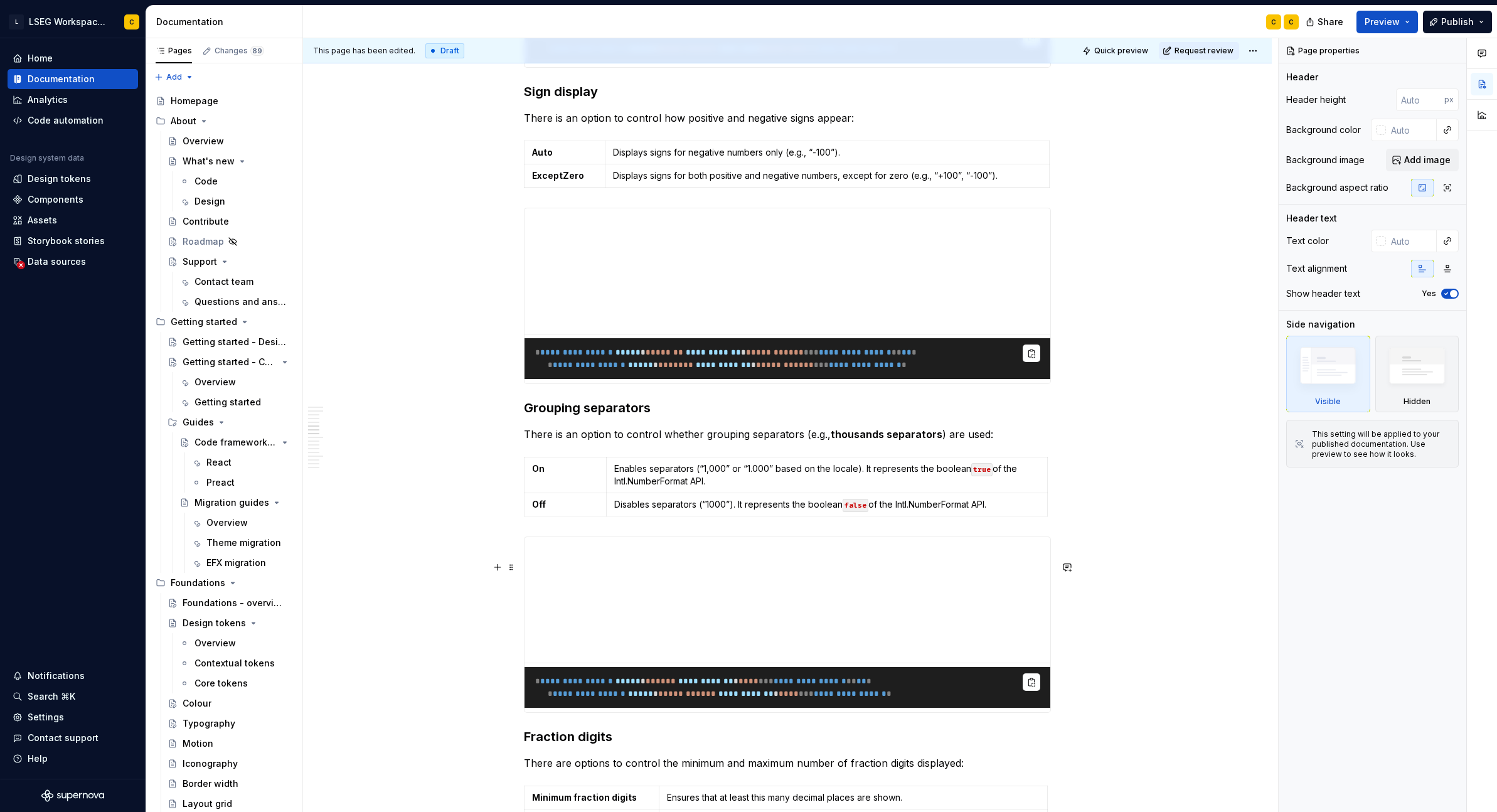
scroll to position [2033, 0]
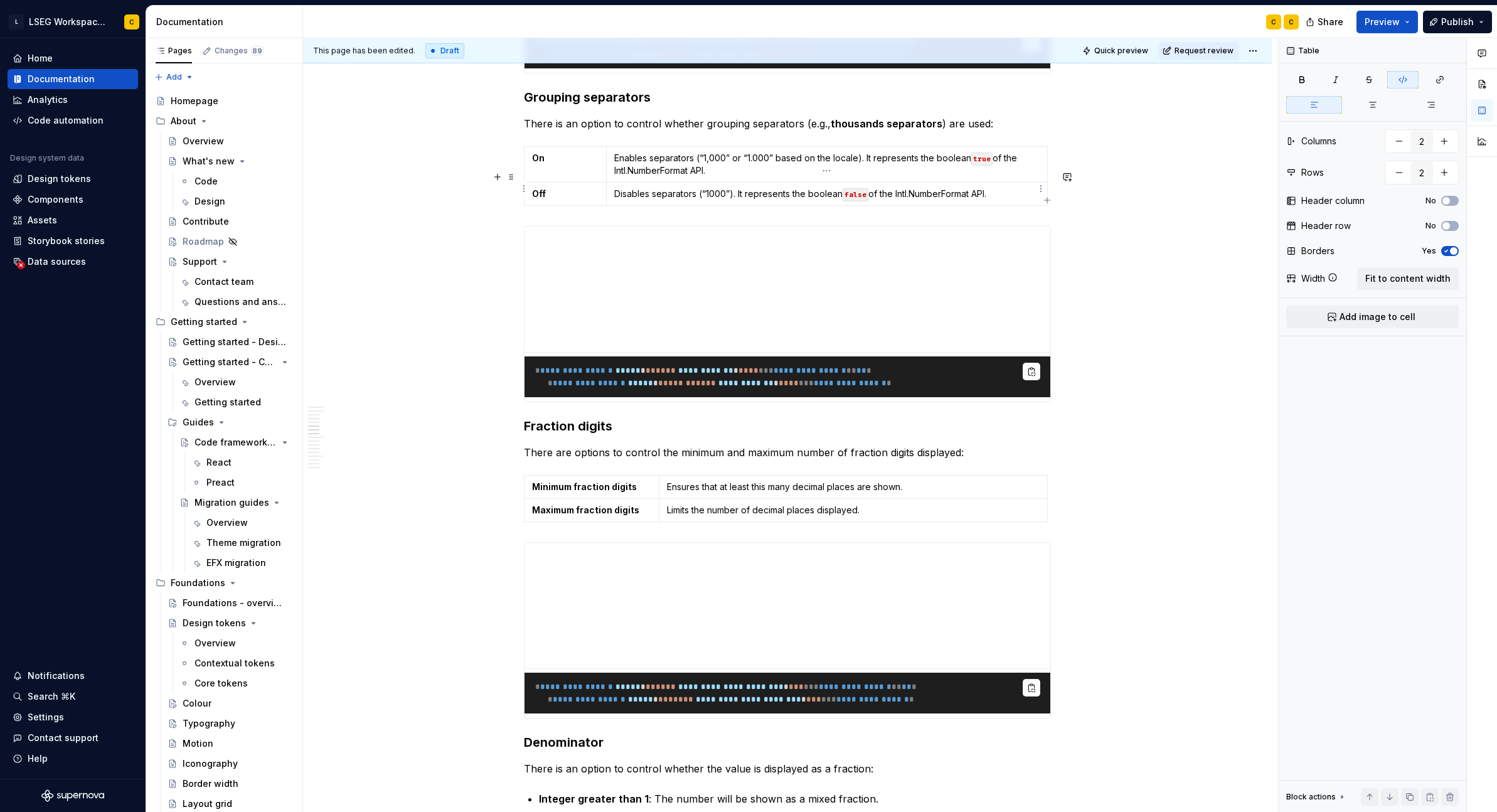
click at [980, 165] on code "true" at bounding box center [982, 159] width 21 height 13
click at [1070, 164] on button "button" at bounding box center [1069, 161] width 18 height 18
click at [1087, 163] on button "button" at bounding box center [1090, 160] width 18 height 18
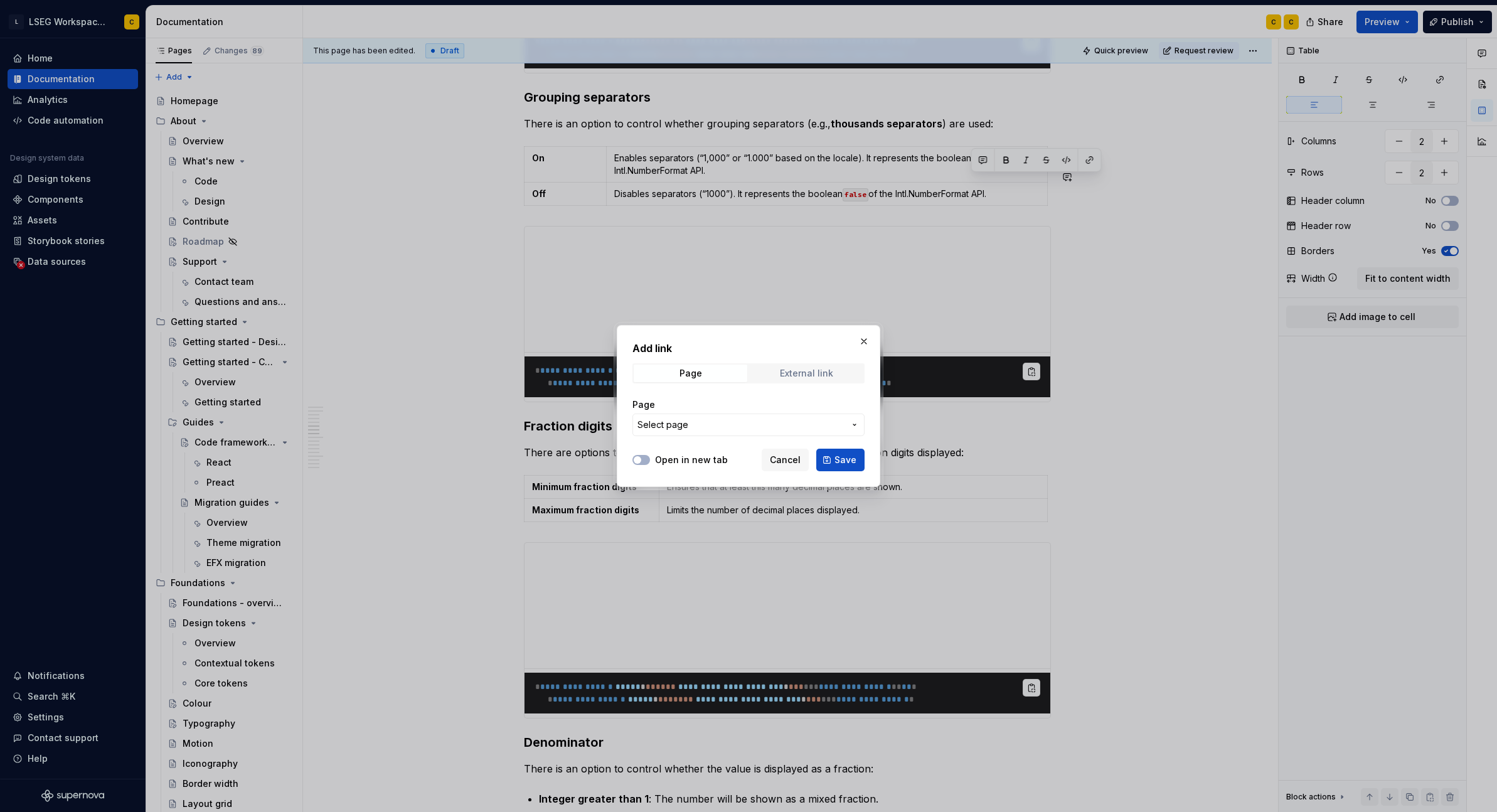
click at [808, 371] on div "External link" at bounding box center [806, 373] width 53 height 10
click at [676, 421] on input "URL" at bounding box center [748, 425] width 232 height 23
paste input "[URL][DOMAIN_NAME]"
type input "[URL][DOMAIN_NAME]"
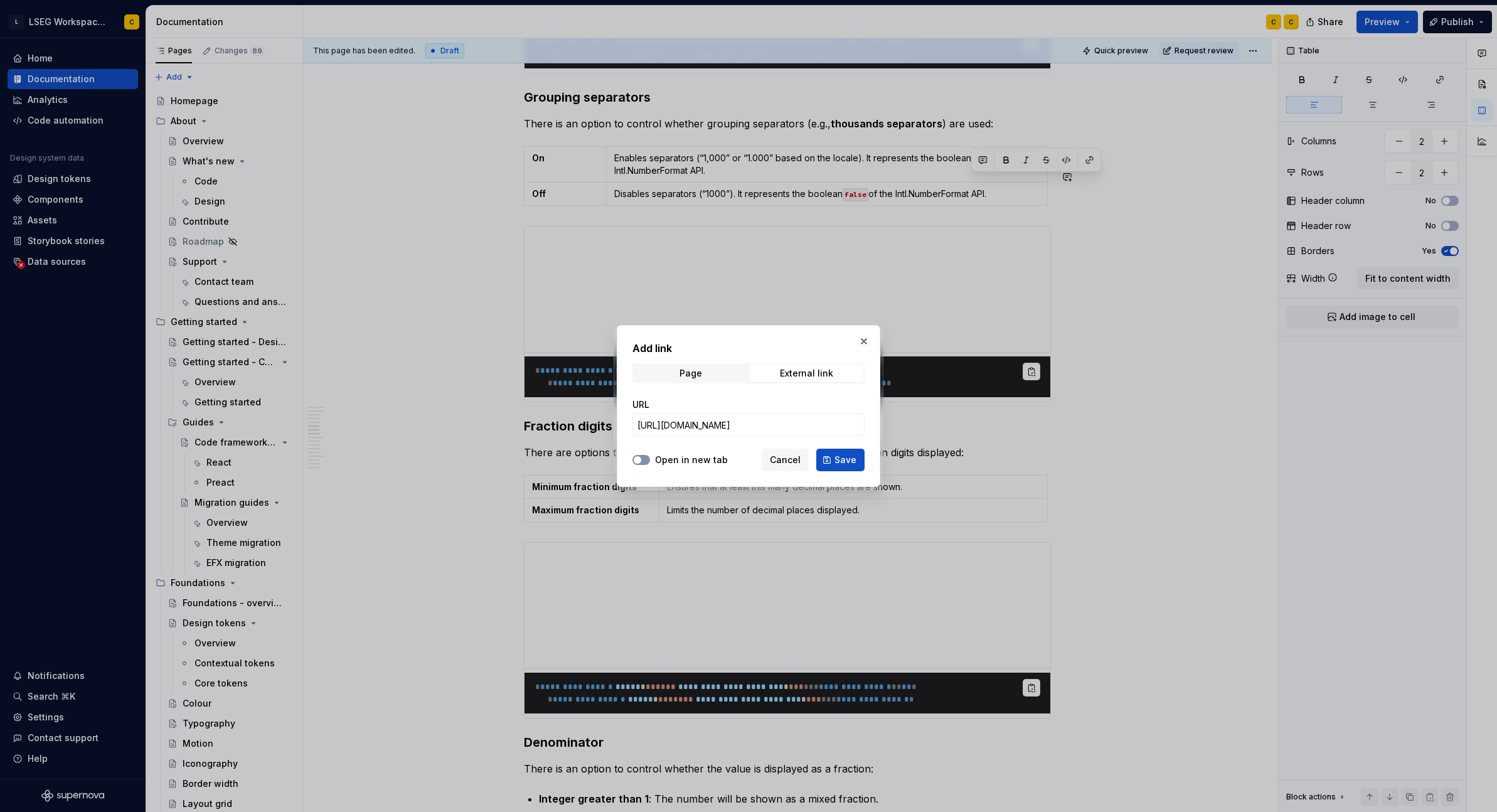
scroll to position [0, 0]
click at [647, 460] on button "Open in new tab" at bounding box center [642, 460] width 18 height 10
click at [841, 460] on span "Save" at bounding box center [845, 459] width 22 height 12
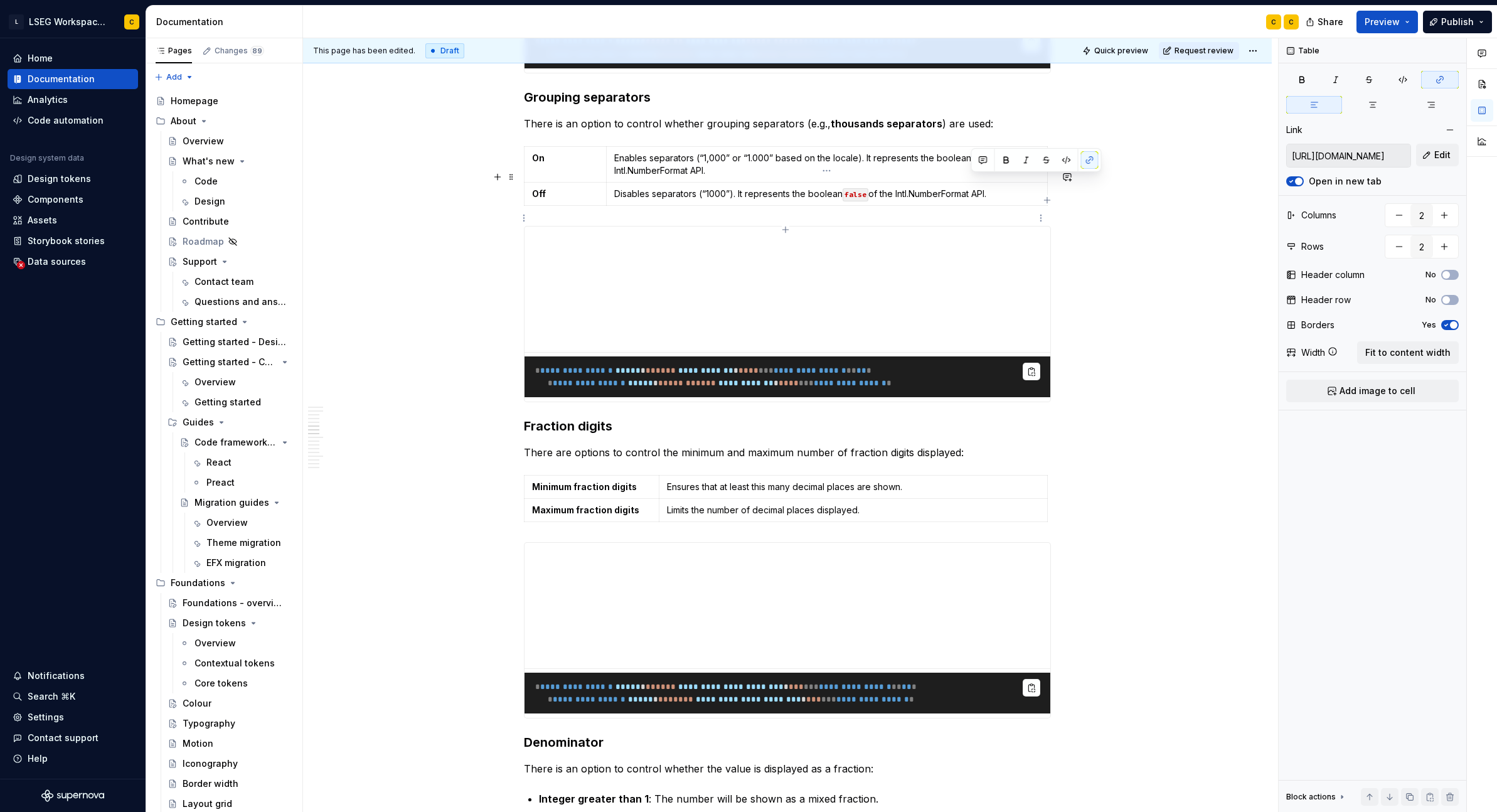
click at [854, 201] on code "false" at bounding box center [856, 195] width 26 height 13
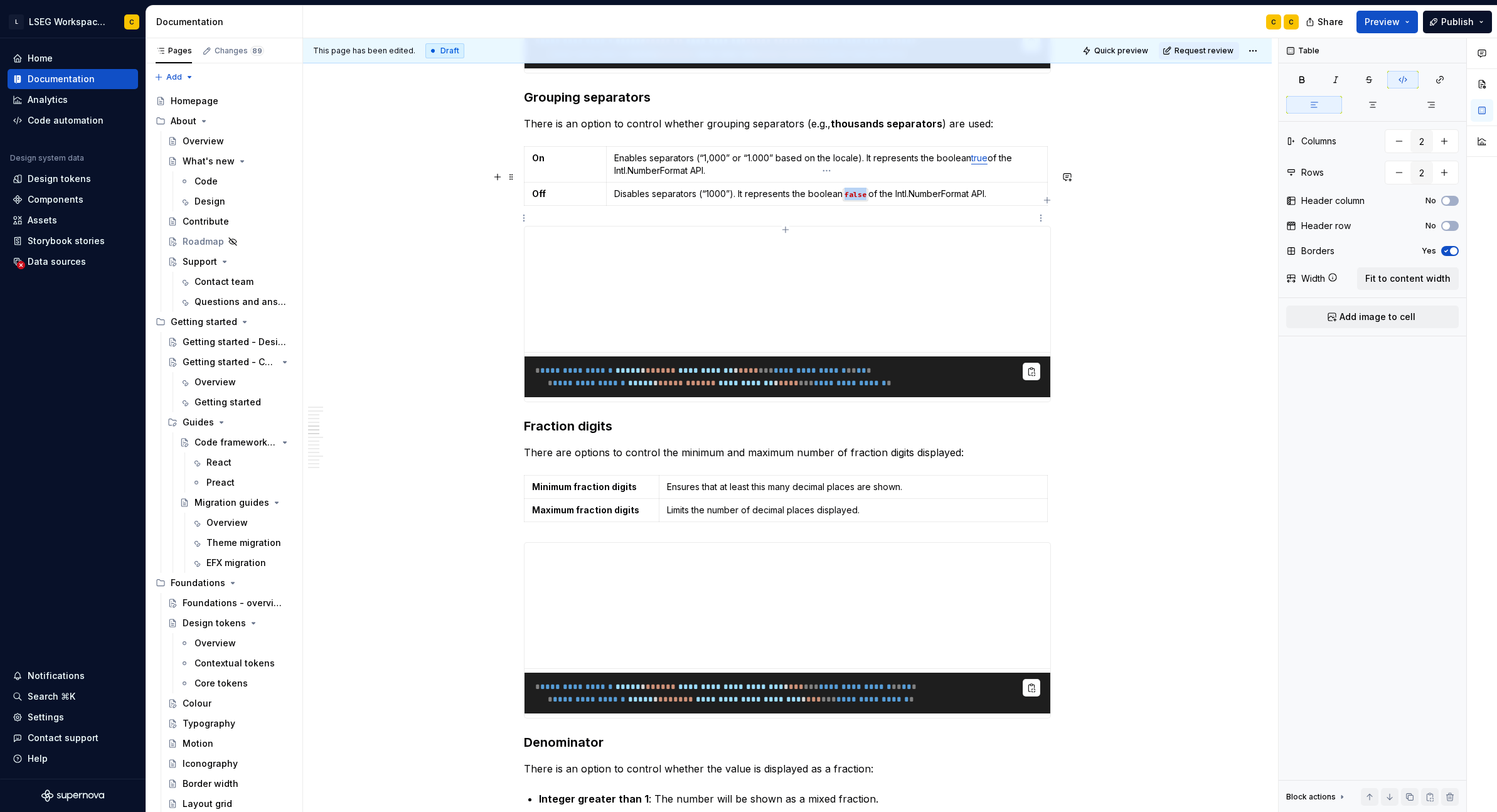
click at [854, 201] on code "false" at bounding box center [856, 195] width 26 height 13
click at [947, 196] on button "button" at bounding box center [942, 197] width 18 height 18
click at [959, 197] on button "button" at bounding box center [964, 197] width 18 height 18
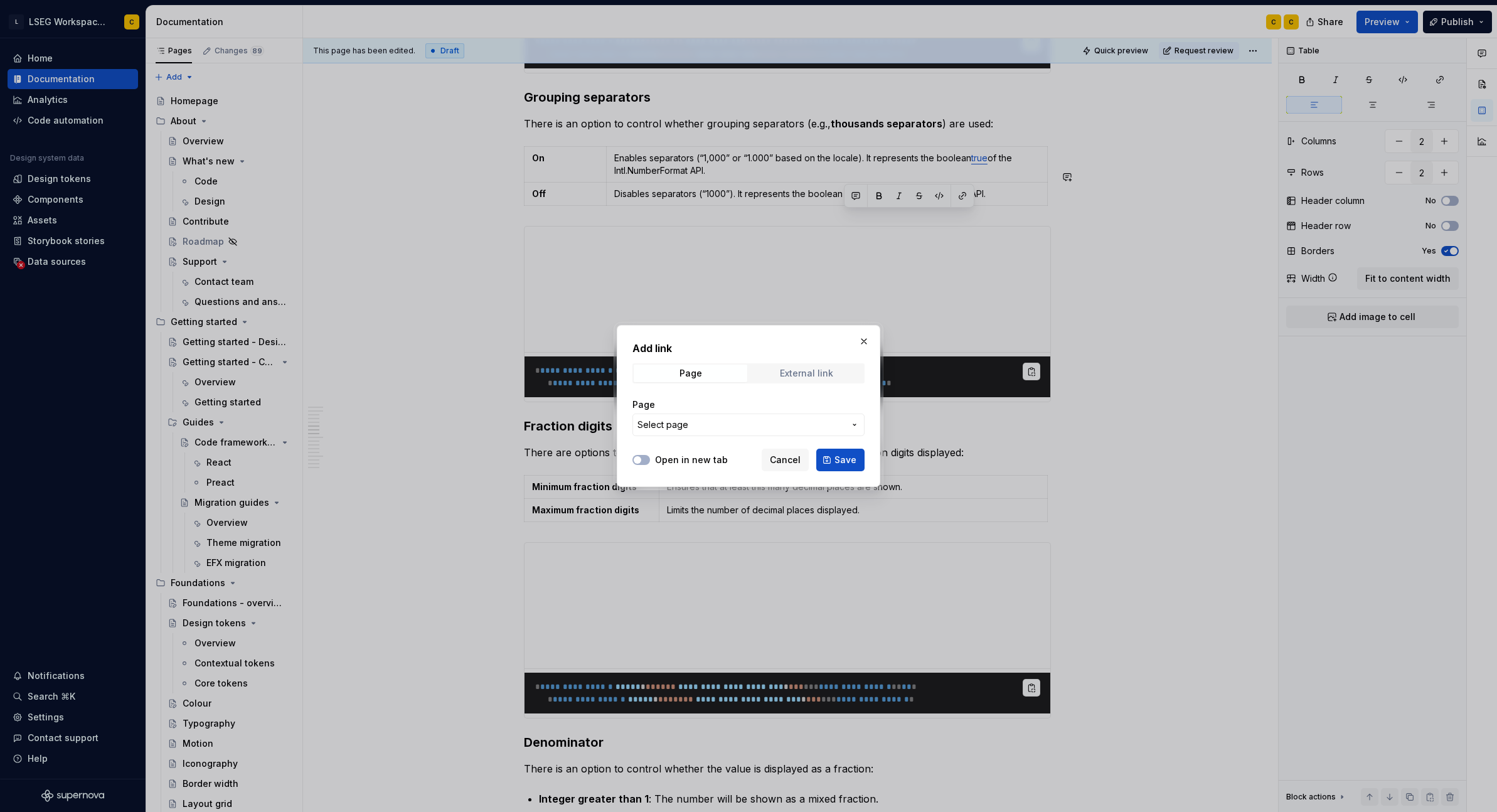
click at [778, 359] on div "Add link Page External link Page Select page" at bounding box center [748, 392] width 232 height 103
click at [809, 379] on div "External link" at bounding box center [806, 373] width 53 height 10
click at [715, 433] on input "URL" at bounding box center [748, 425] width 232 height 23
paste input "[URL][DOMAIN_NAME]"
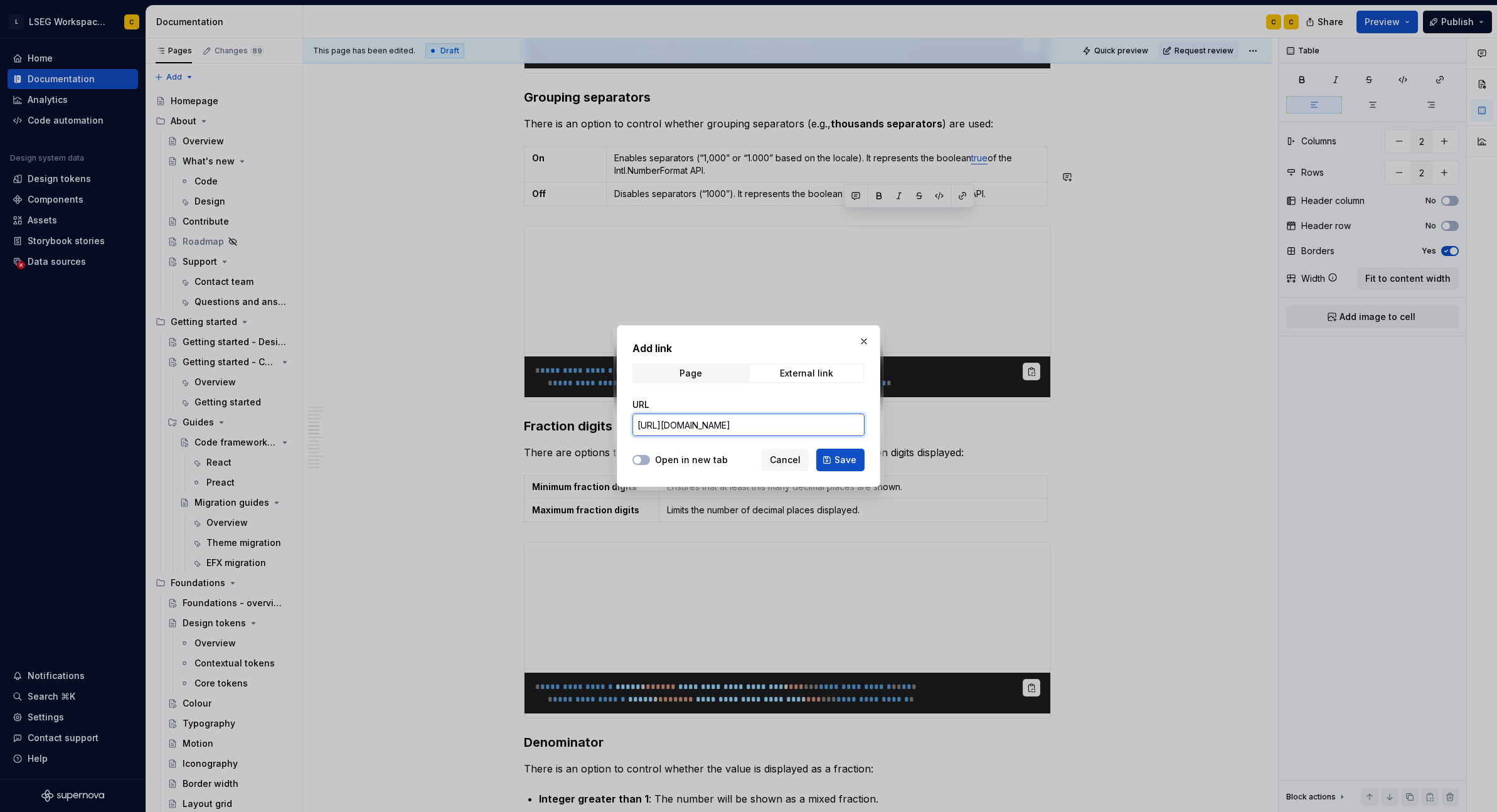
type input "[URL][DOMAIN_NAME]"
click at [665, 459] on label "Open in new tab" at bounding box center [691, 459] width 72 height 12
click at [650, 459] on button "Open in new tab" at bounding box center [642, 460] width 18 height 10
click at [835, 463] on button "Save" at bounding box center [840, 460] width 48 height 23
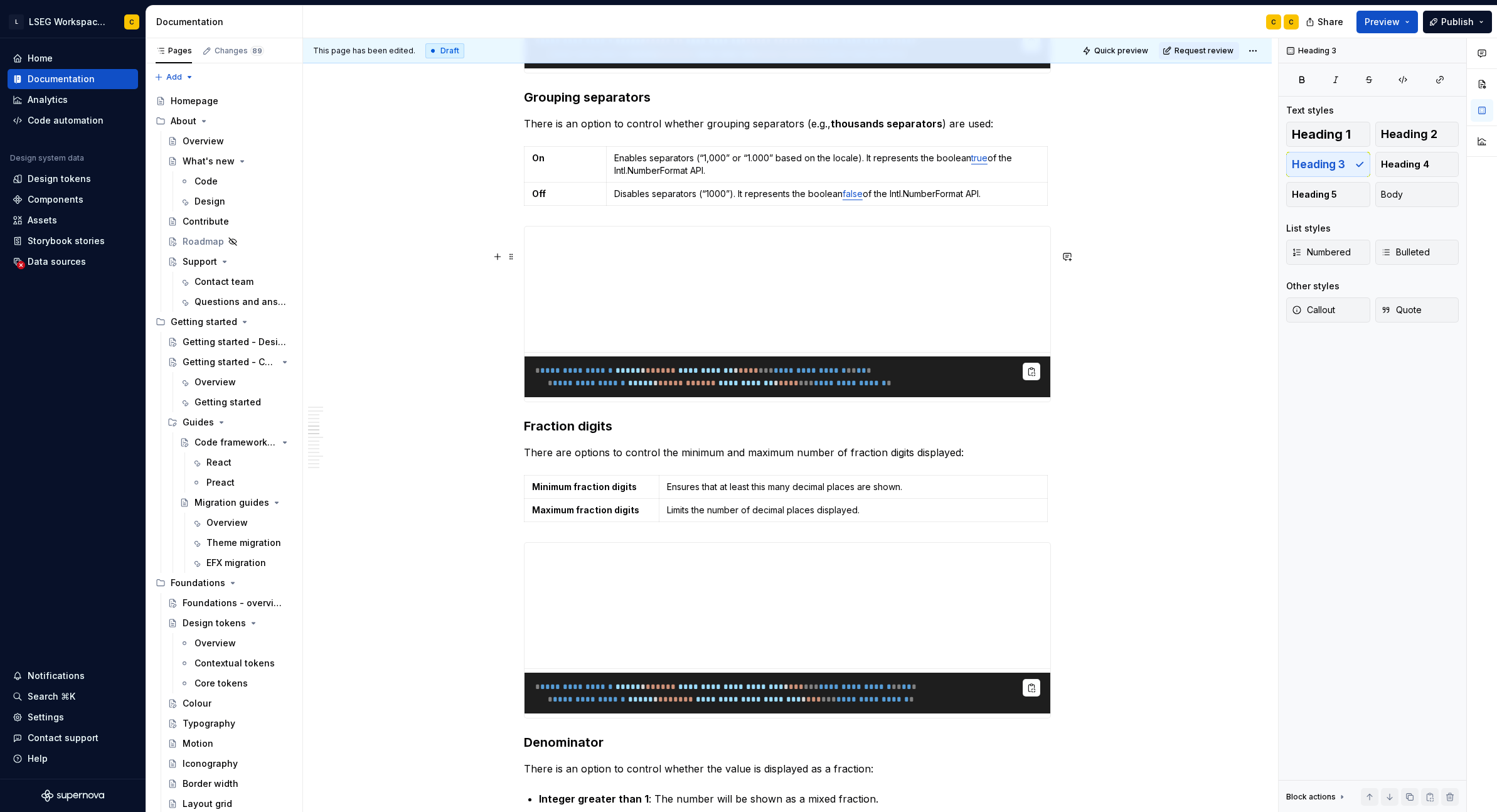
scroll to position [2244, 0]
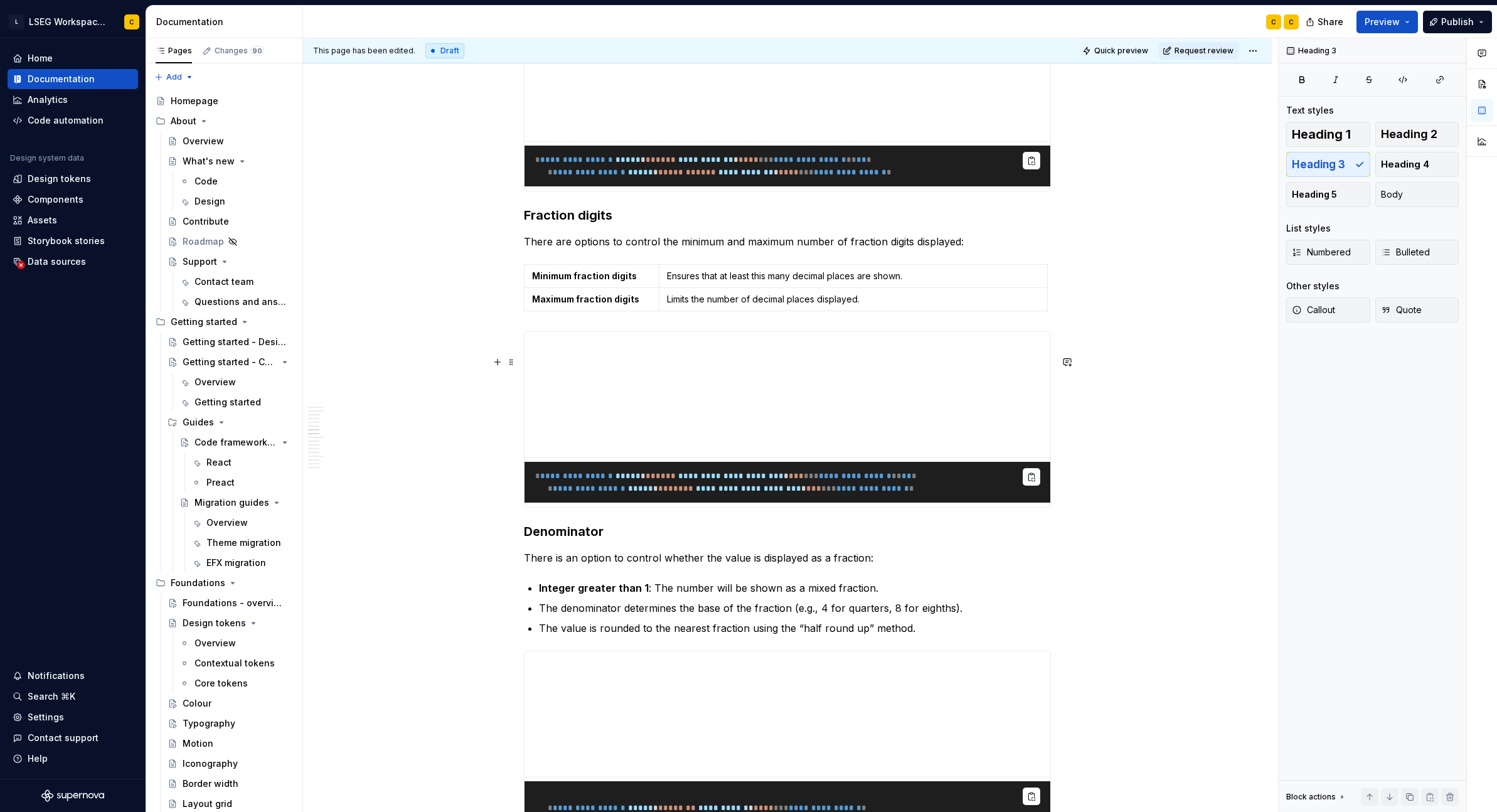
click at [1097, 449] on div "Anatomy Label Name Description Dependency 1 Base The component’s base wrapper, …" at bounding box center [787, 735] width 968 height 5432
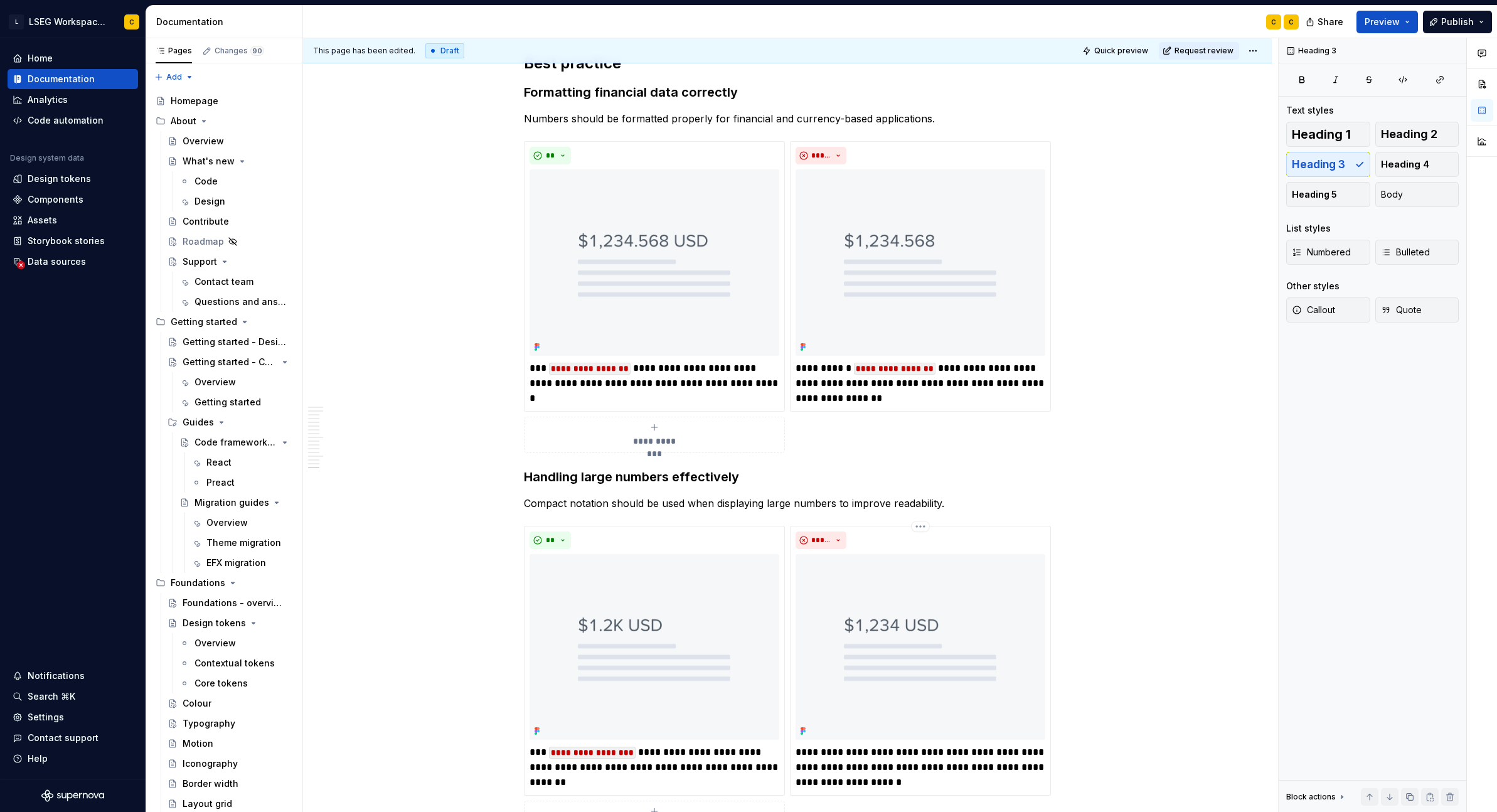
scroll to position [4907, 0]
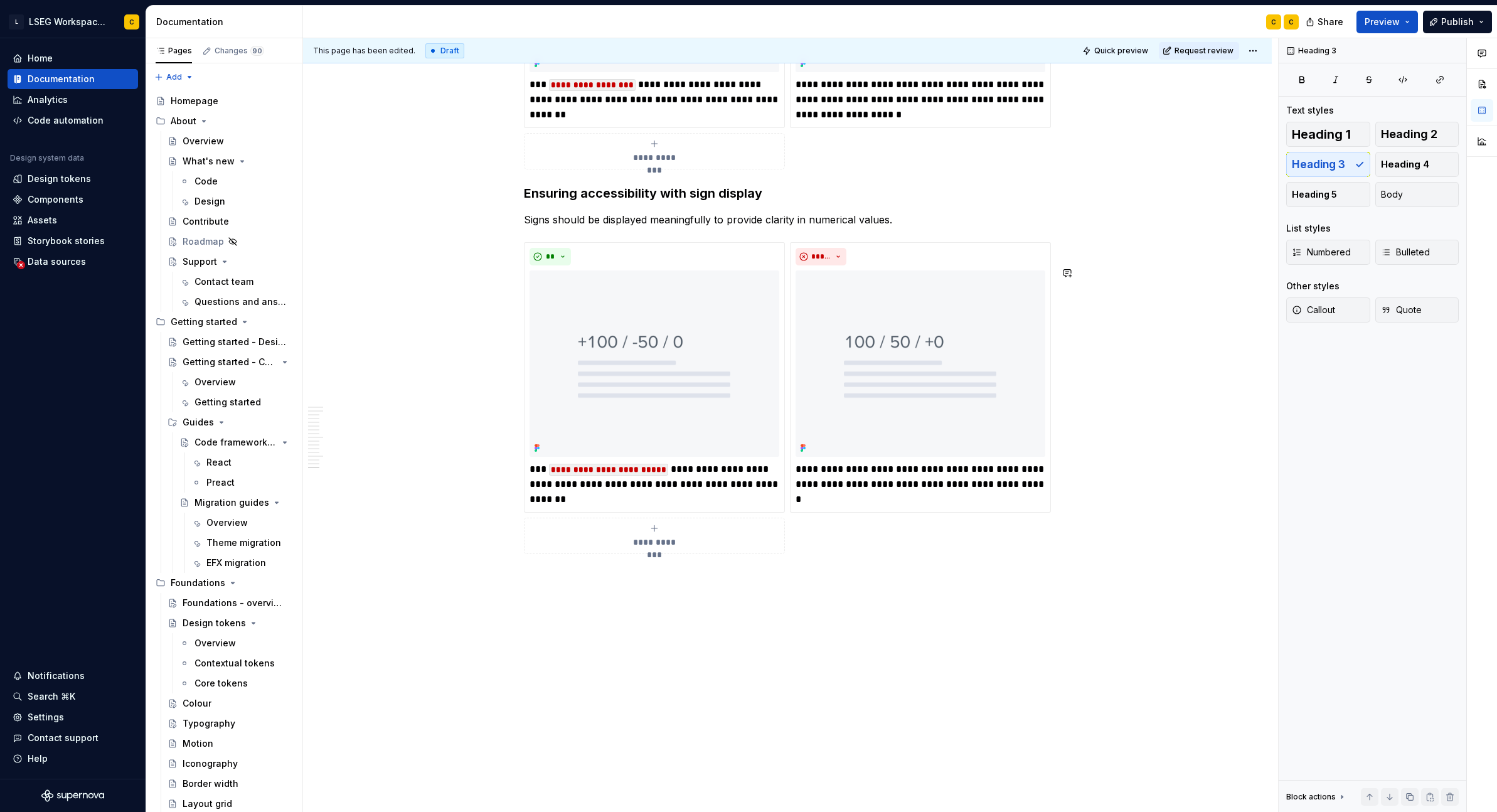
click at [640, 685] on div "This page has been edited. Draft Quick preview Request review Format number The…" at bounding box center [790, 425] width 975 height 775
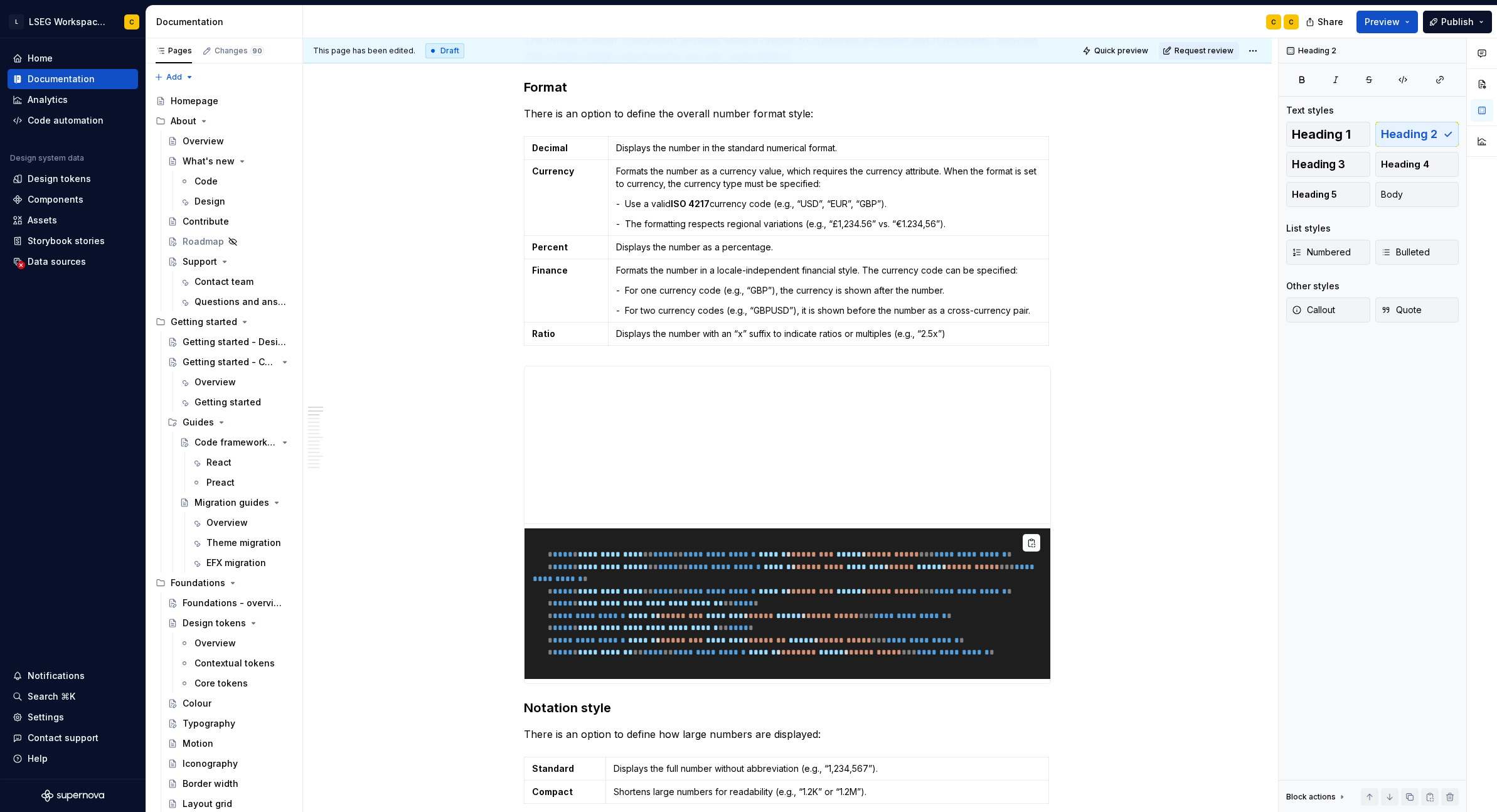
scroll to position [0, 0]
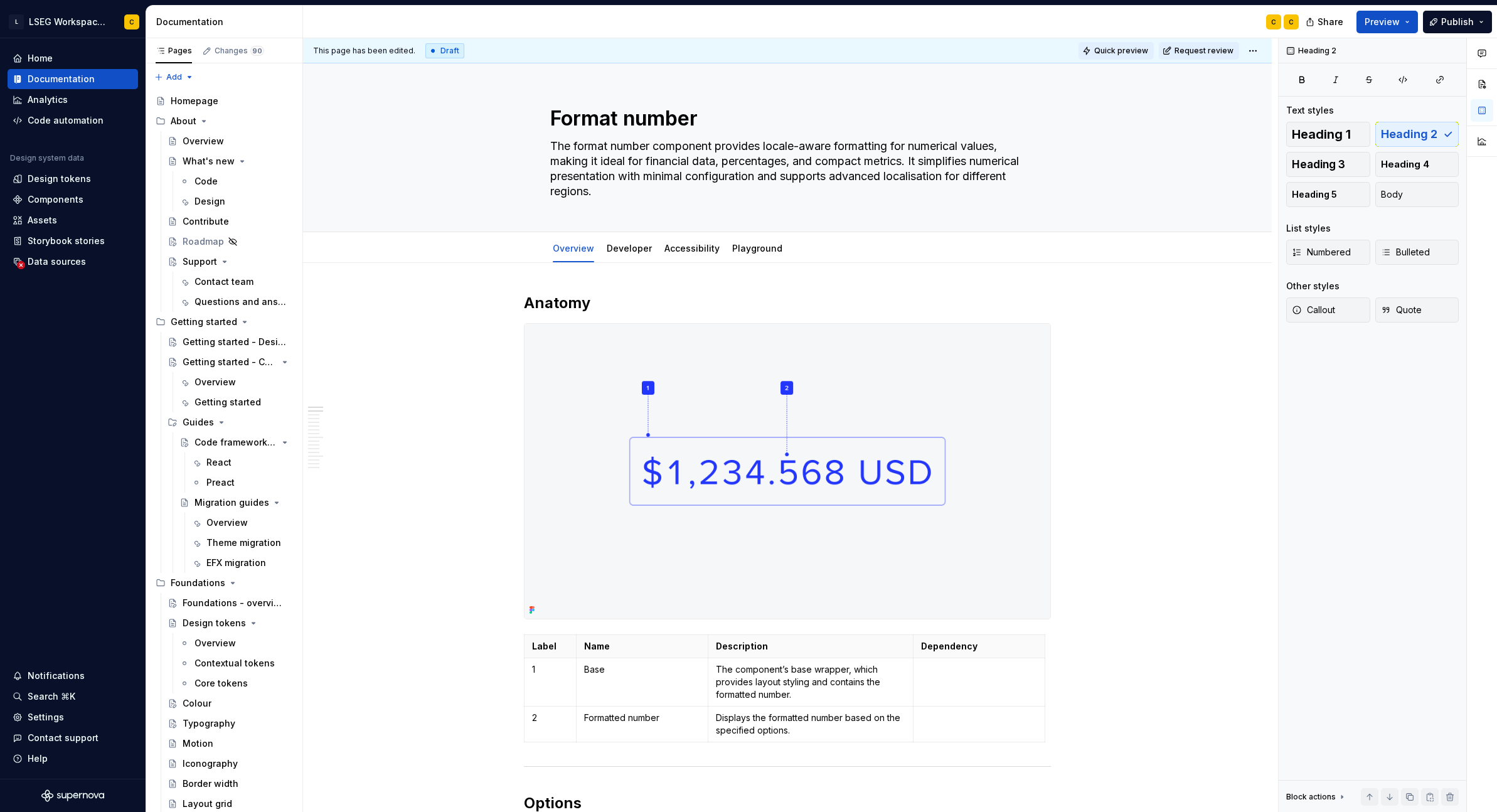
click at [1097, 59] on button "Quick preview" at bounding box center [1116, 51] width 75 height 18
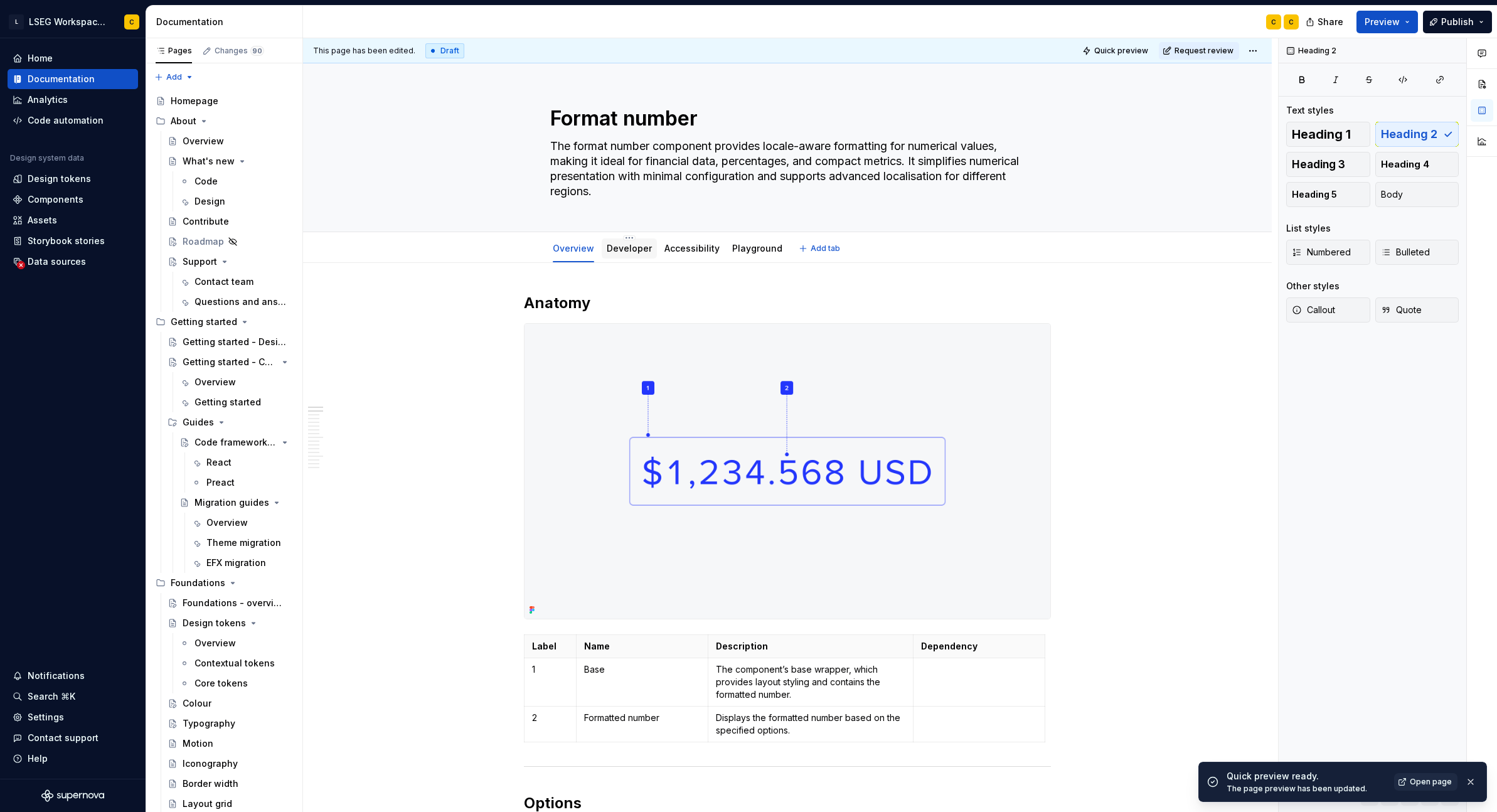
click at [627, 248] on link "Developer" at bounding box center [629, 248] width 45 height 11
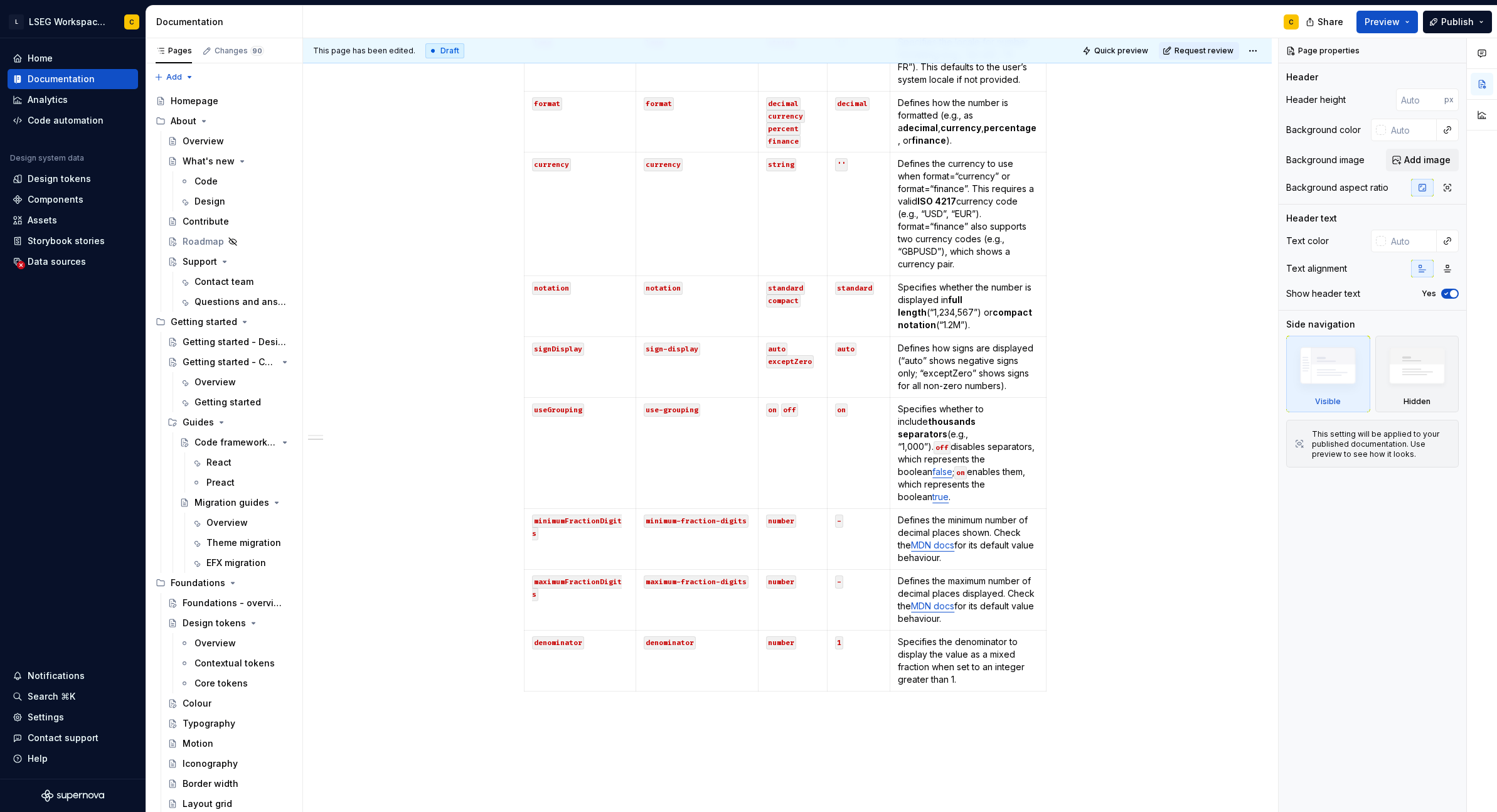
scroll to position [695, 0]
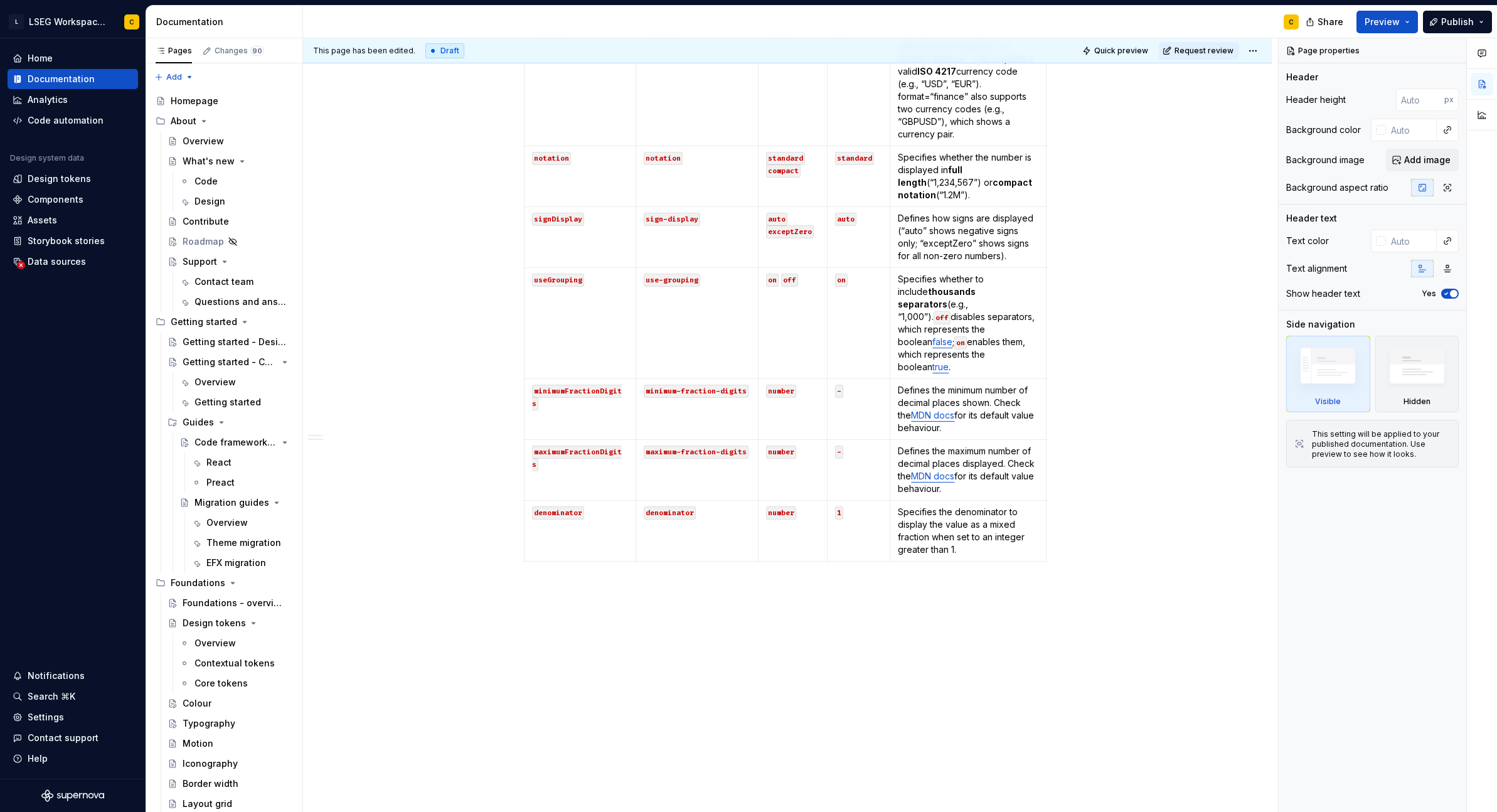
click at [1097, 601] on div "**********" at bounding box center [787, 196] width 968 height 1257
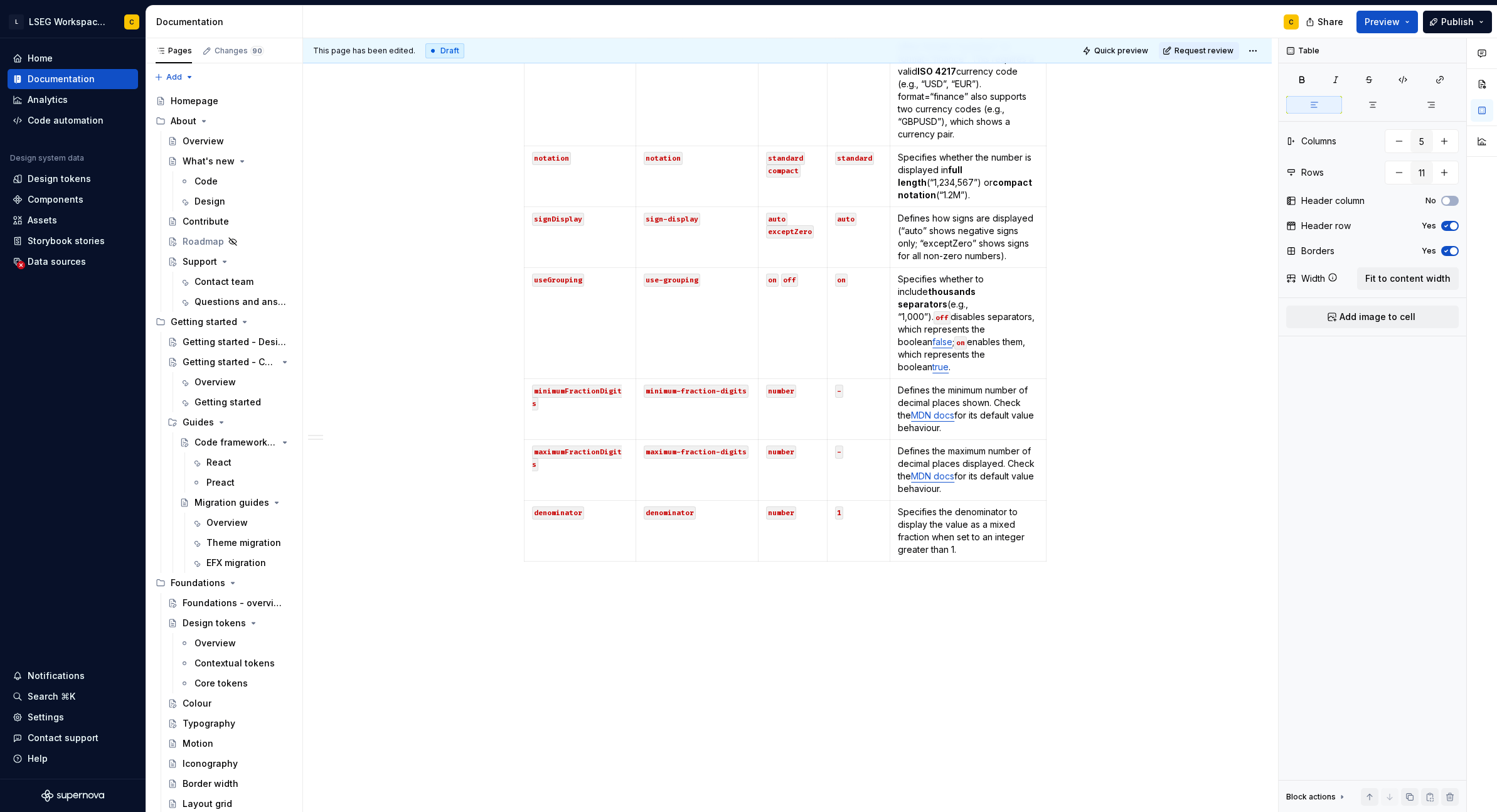
scroll to position [0, 0]
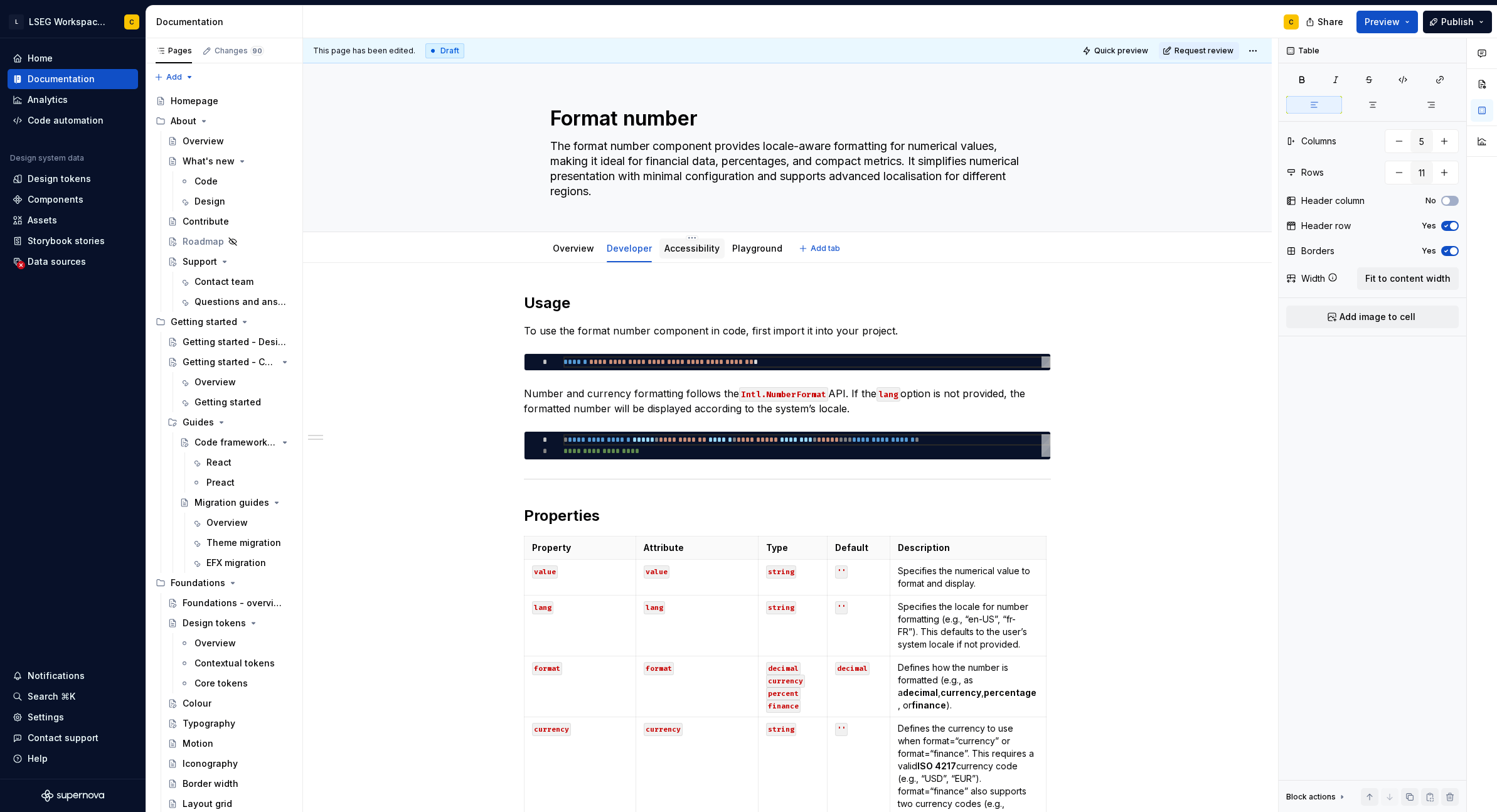
click at [709, 249] on link "Accessibility" at bounding box center [692, 248] width 55 height 11
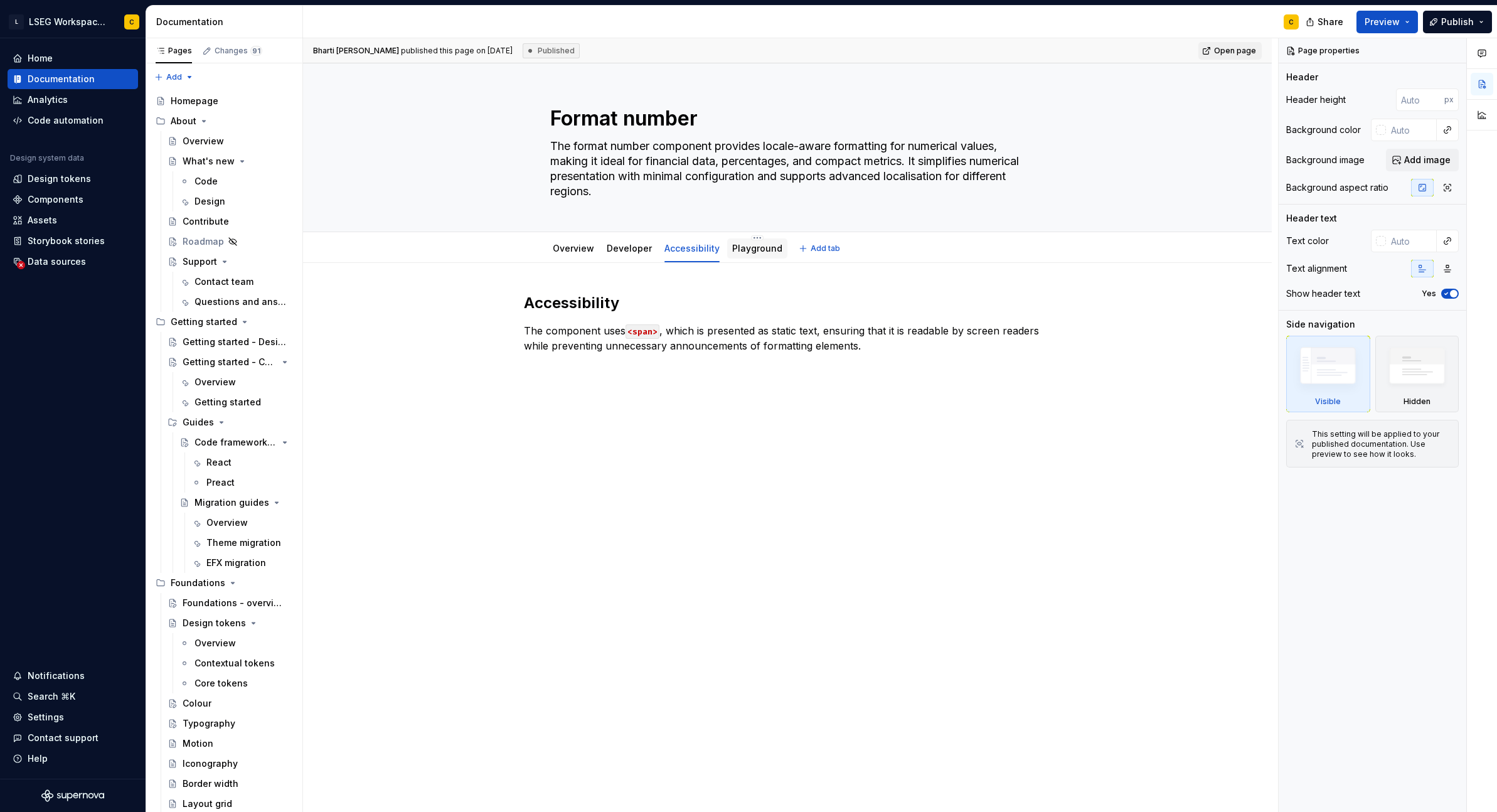
click at [764, 256] on div "Playground" at bounding box center [757, 248] width 50 height 15
click at [901, 405] on div "Accessibility The component uses <span> , which is presented as static text, en…" at bounding box center [787, 449] width 968 height 371
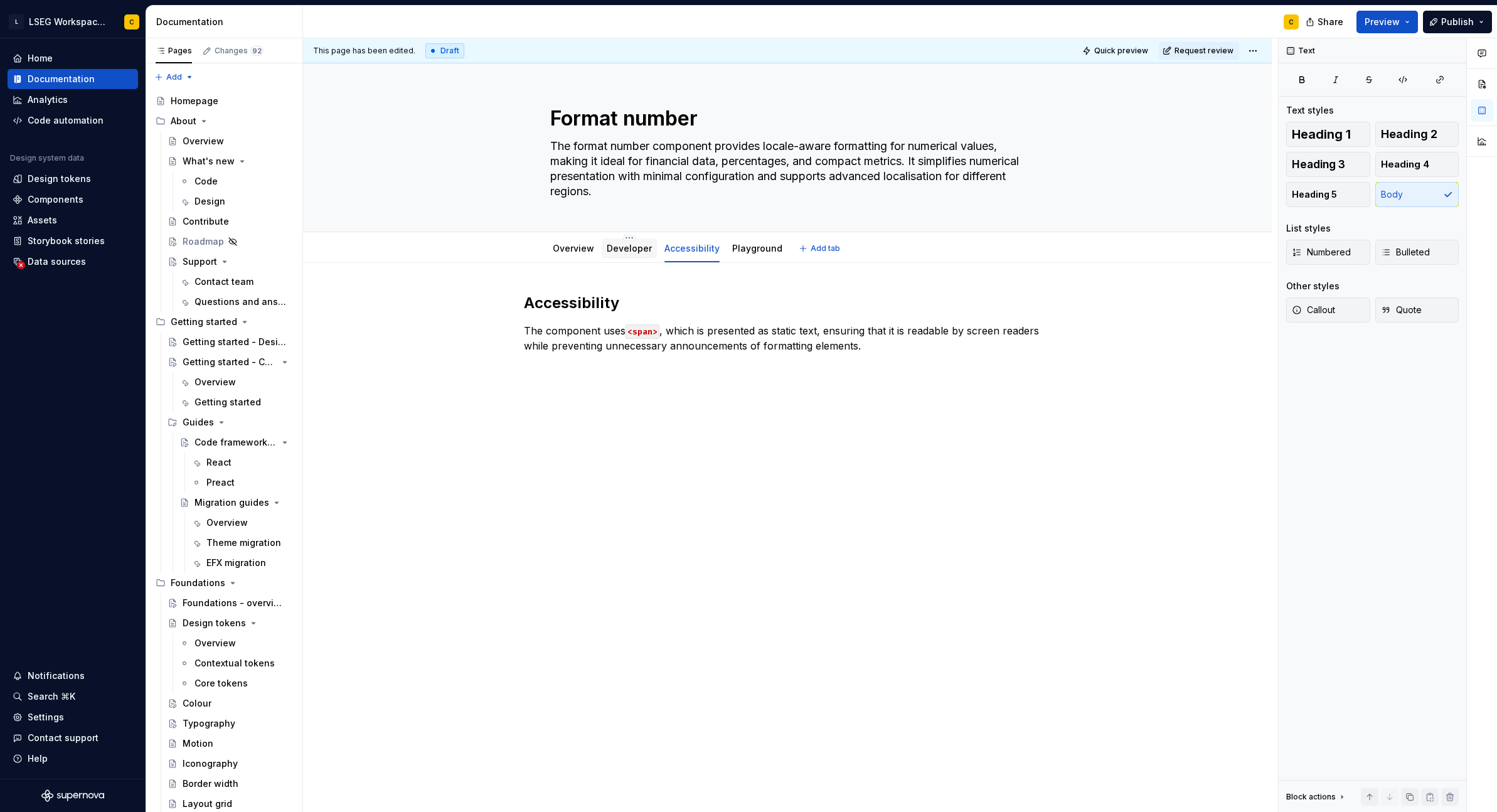
click at [637, 252] on link "Developer" at bounding box center [629, 248] width 45 height 11
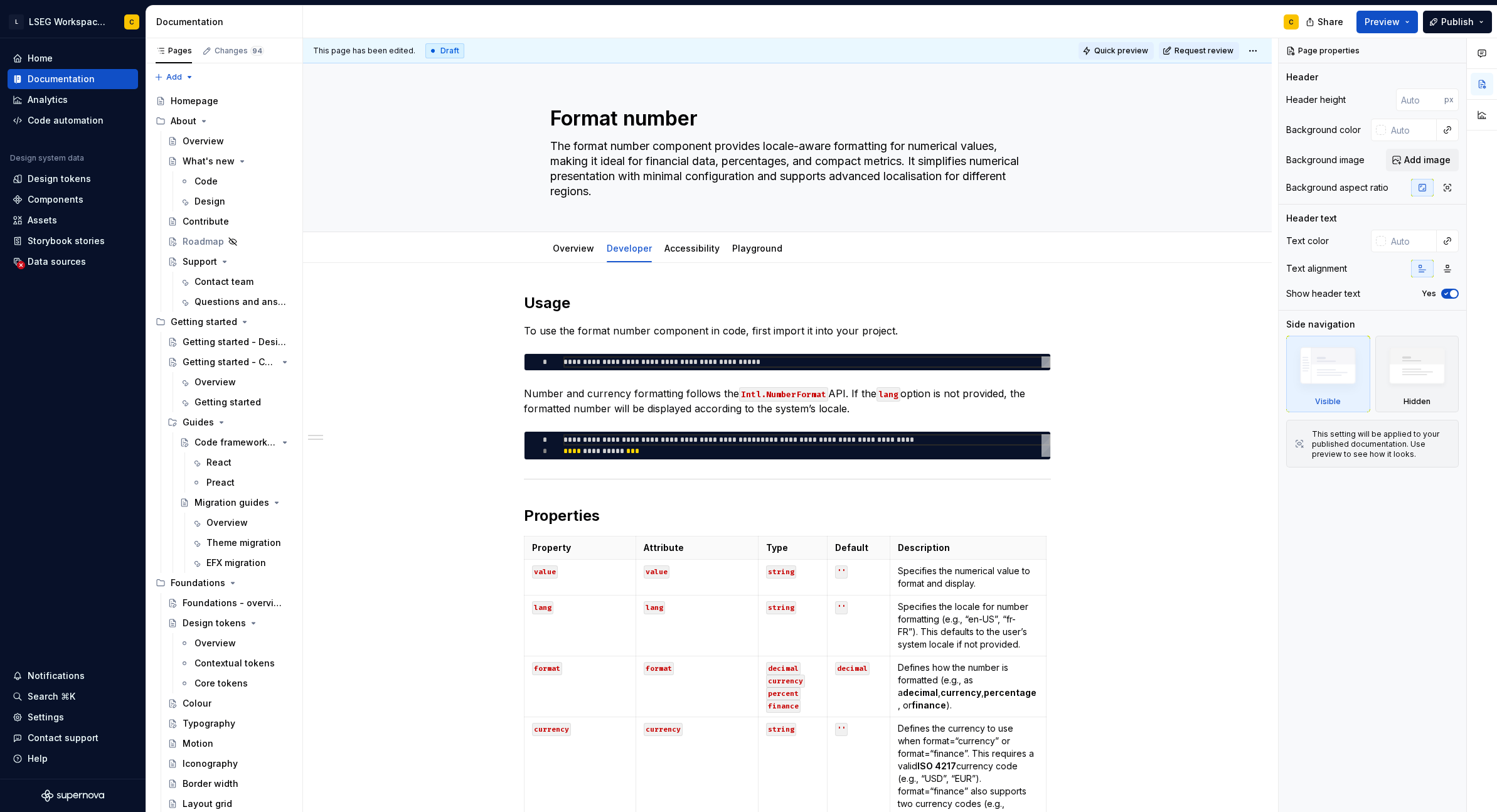
click at [1097, 50] on span "Quick preview" at bounding box center [1122, 50] width 54 height 10
type textarea "*"
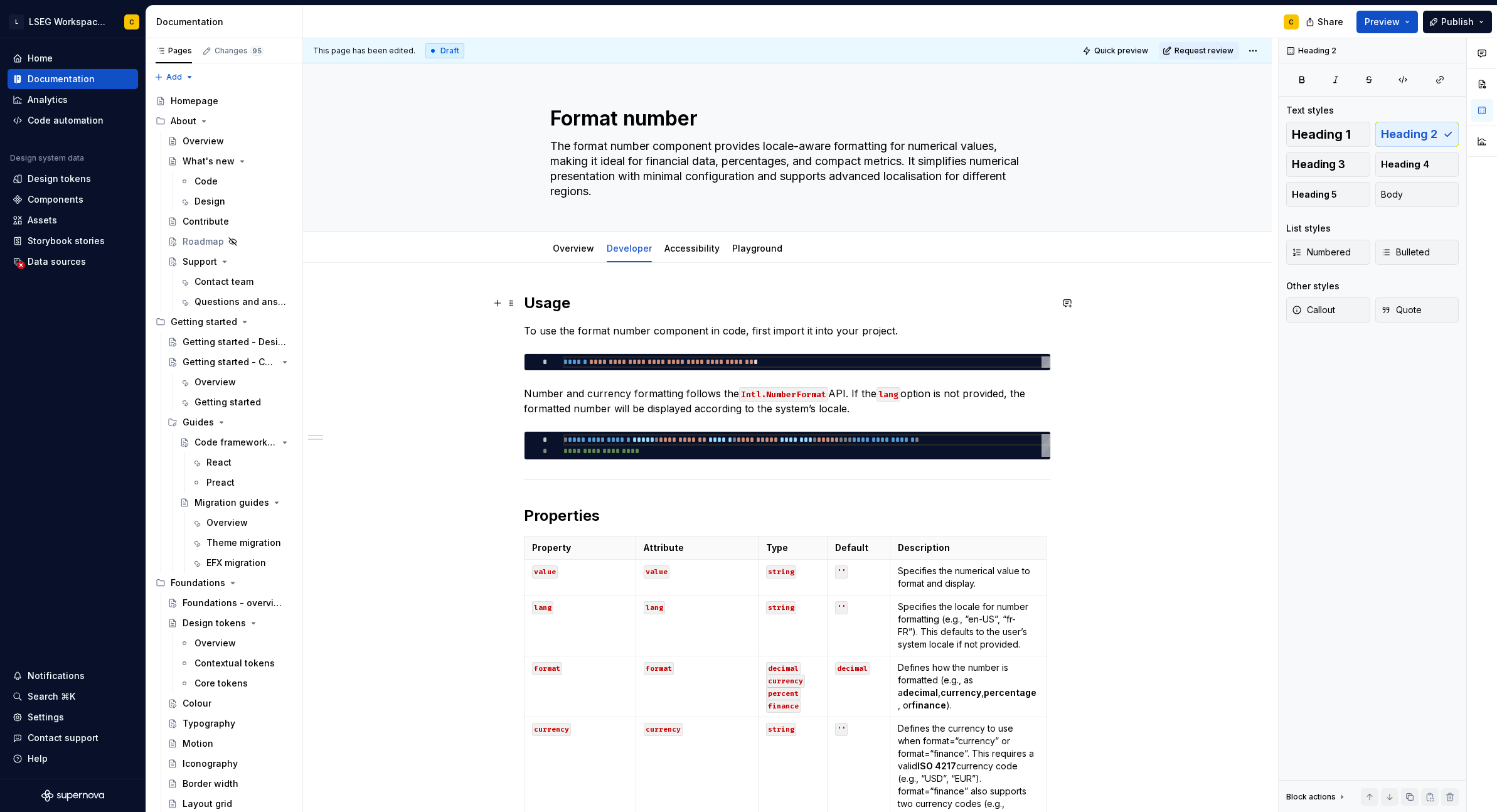
click at [679, 307] on h2 "Usage" at bounding box center [787, 303] width 527 height 20
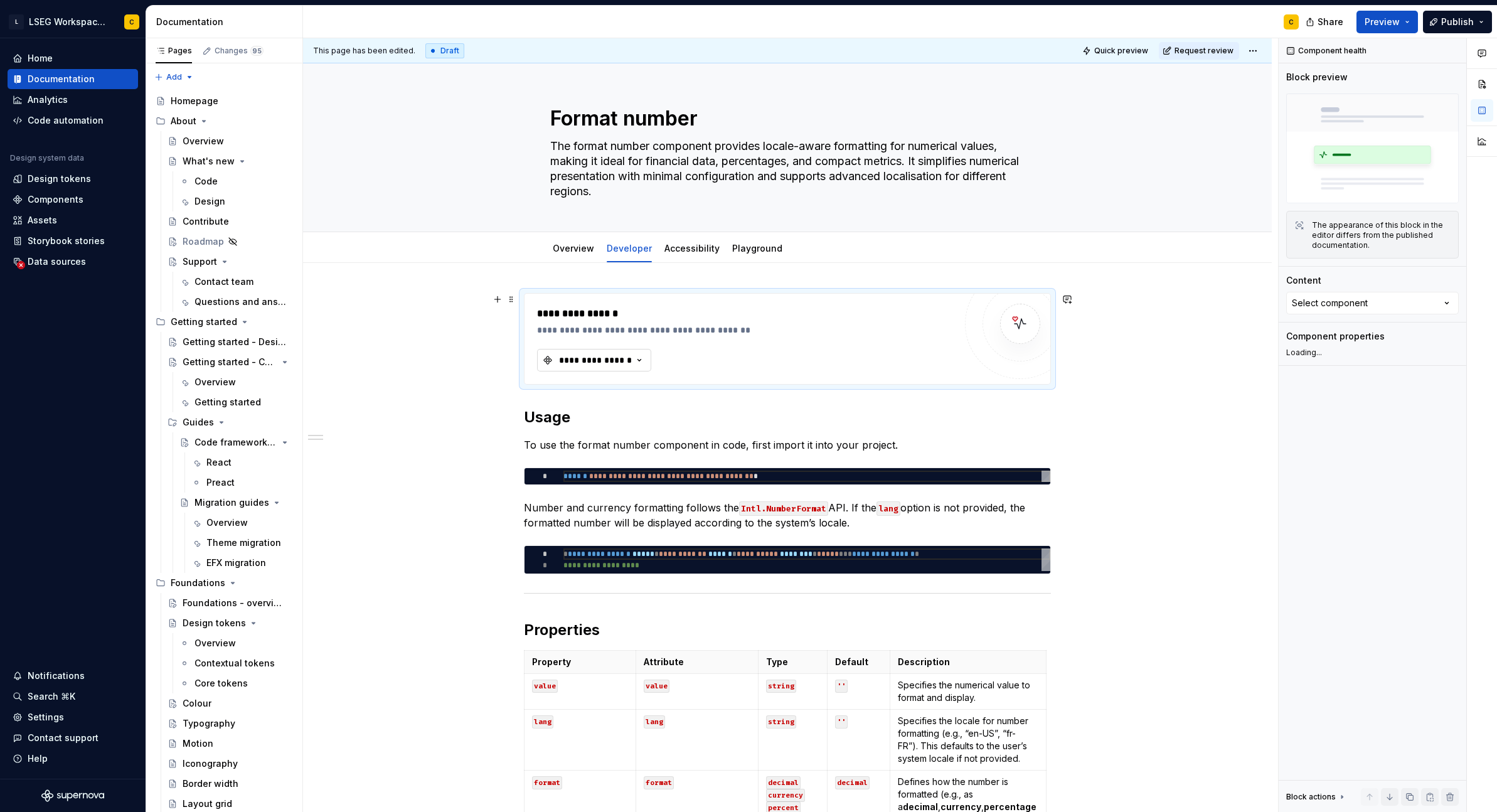
click at [578, 362] on div "**********" at bounding box center [595, 360] width 75 height 12
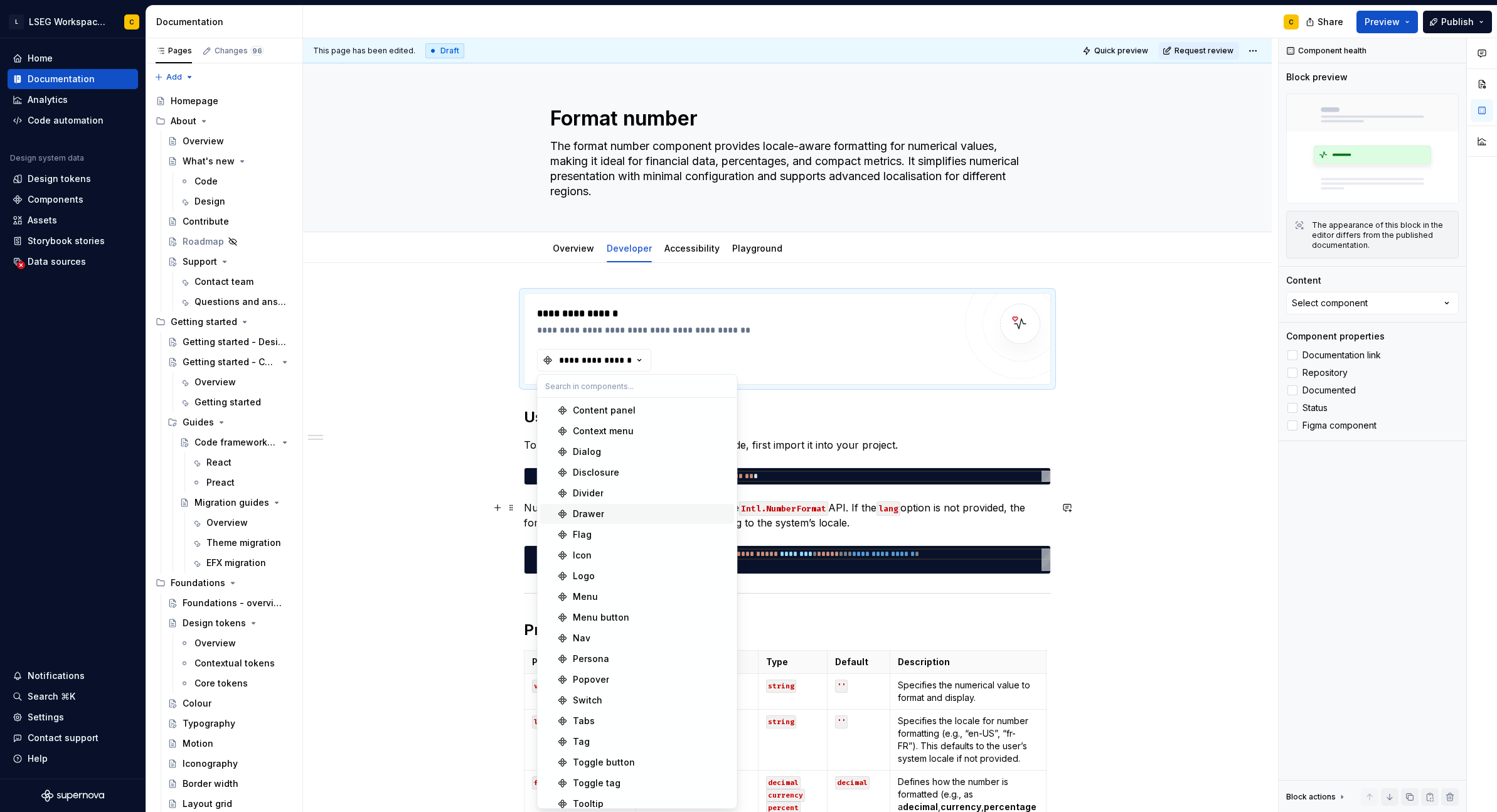
scroll to position [173, 0]
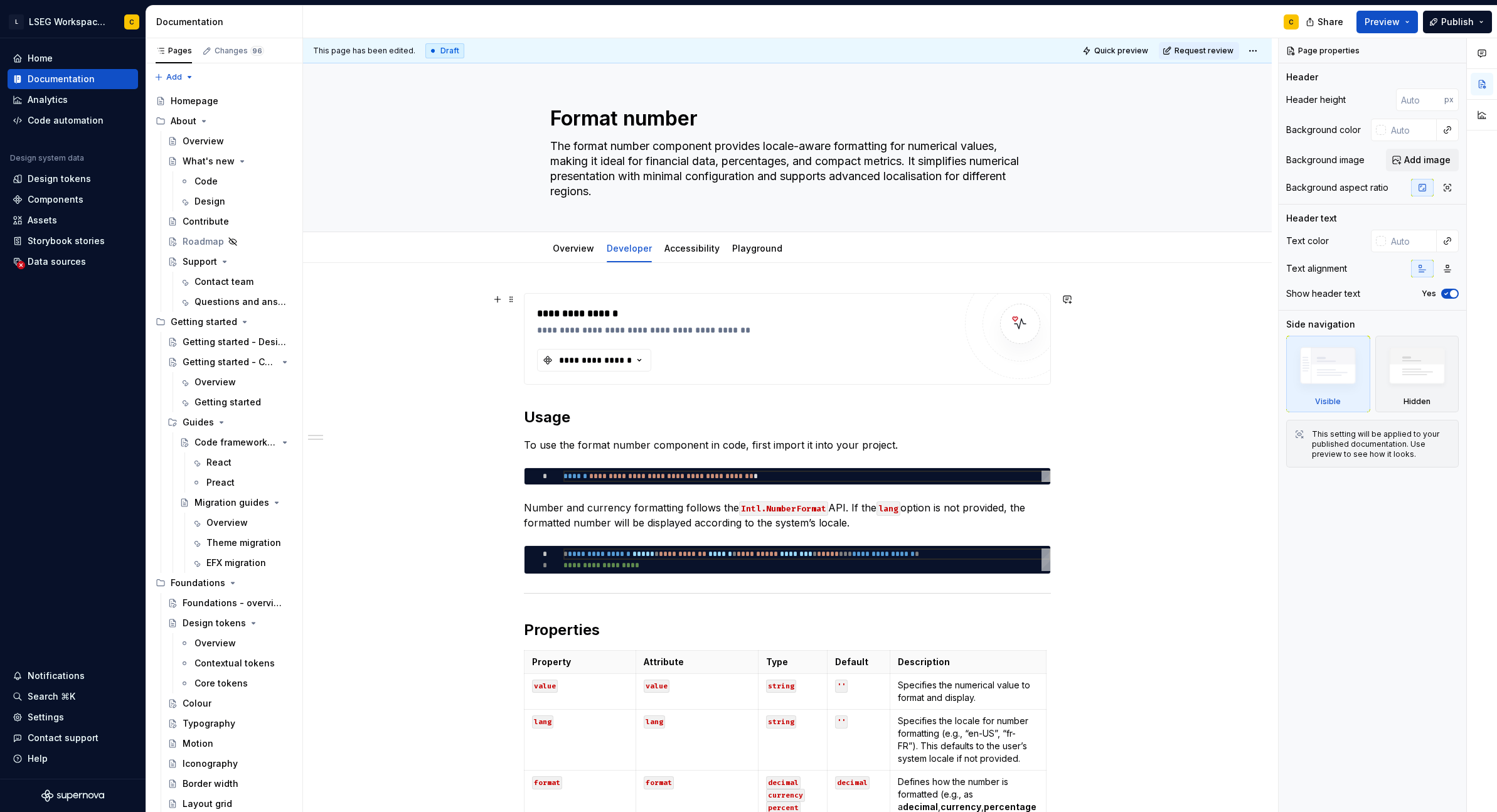
click at [624, 364] on div "**********" at bounding box center [595, 360] width 75 height 12
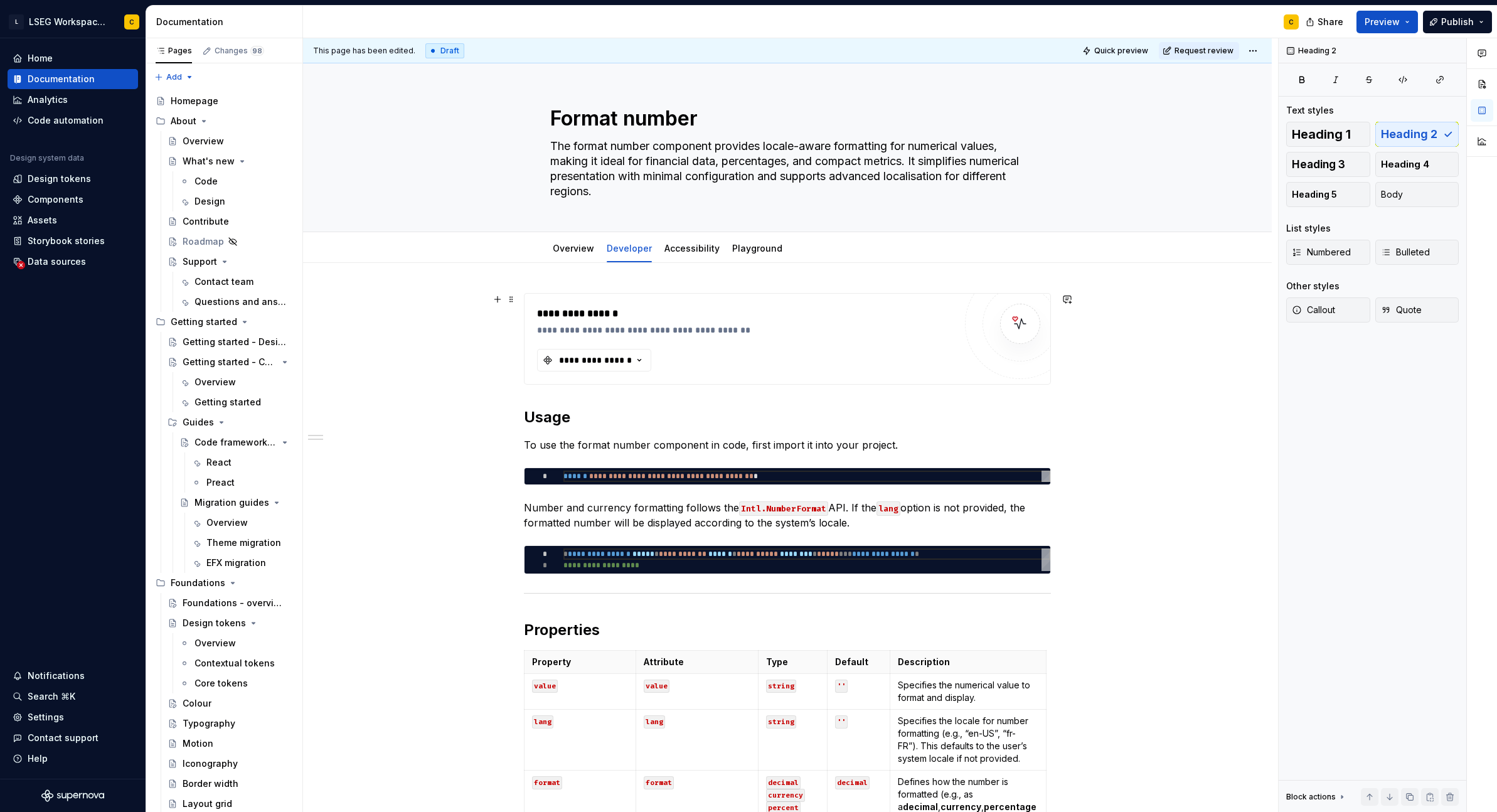
click at [512, 300] on span at bounding box center [511, 300] width 10 height 18
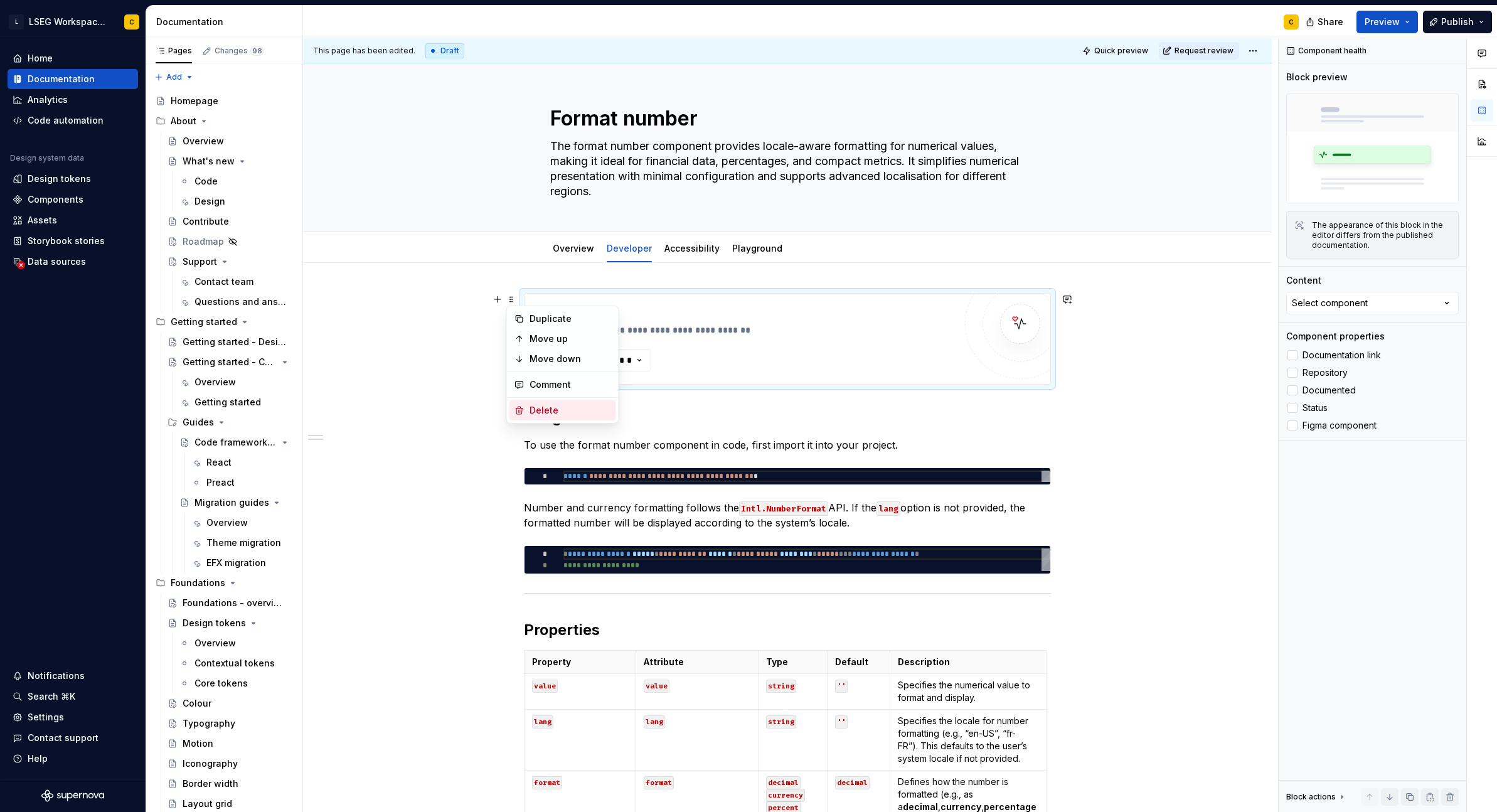
click at [561, 414] on div "Delete" at bounding box center [570, 410] width 81 height 12
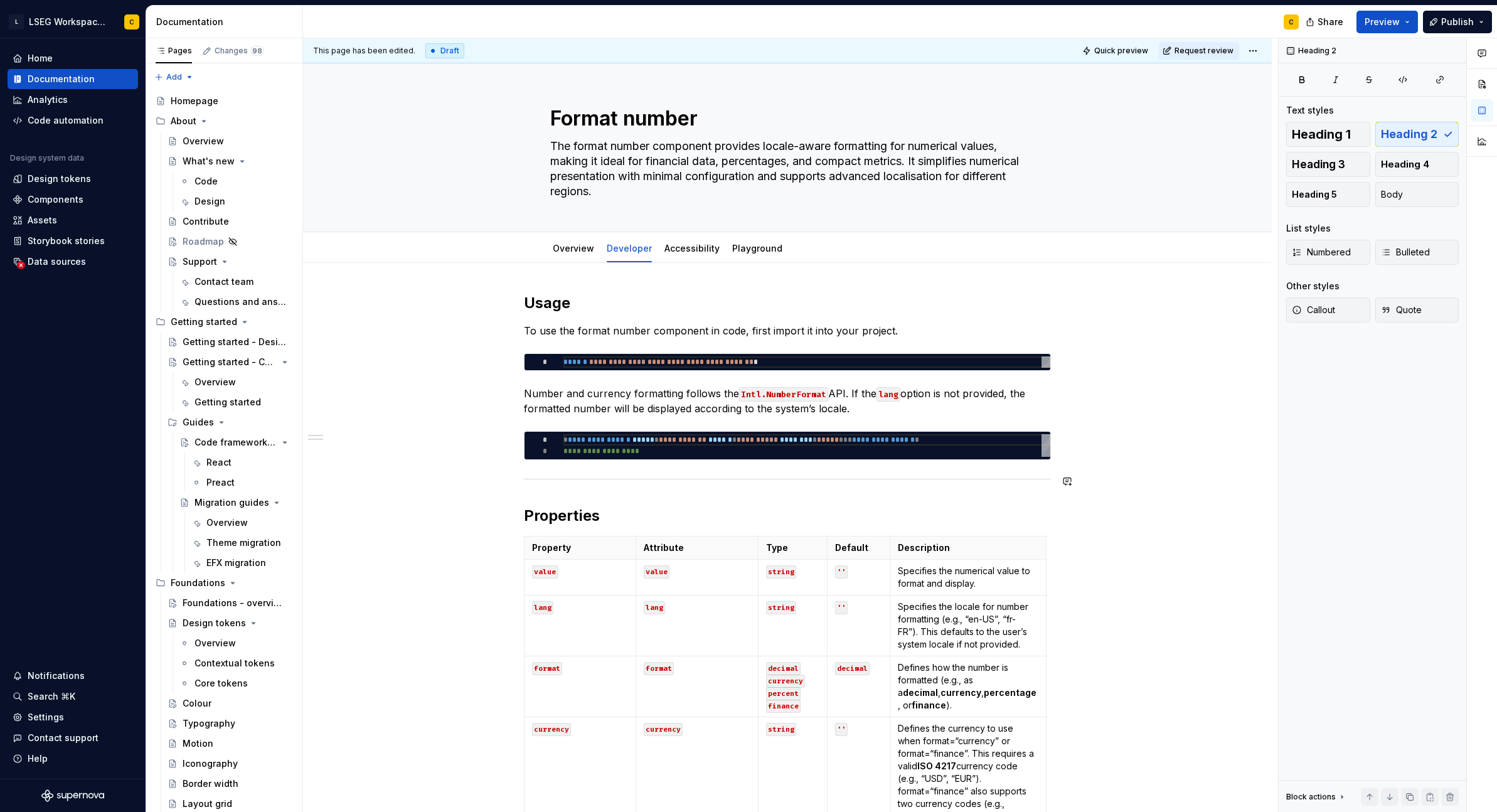
click at [1097, 411] on div "**********" at bounding box center [790, 425] width 975 height 775
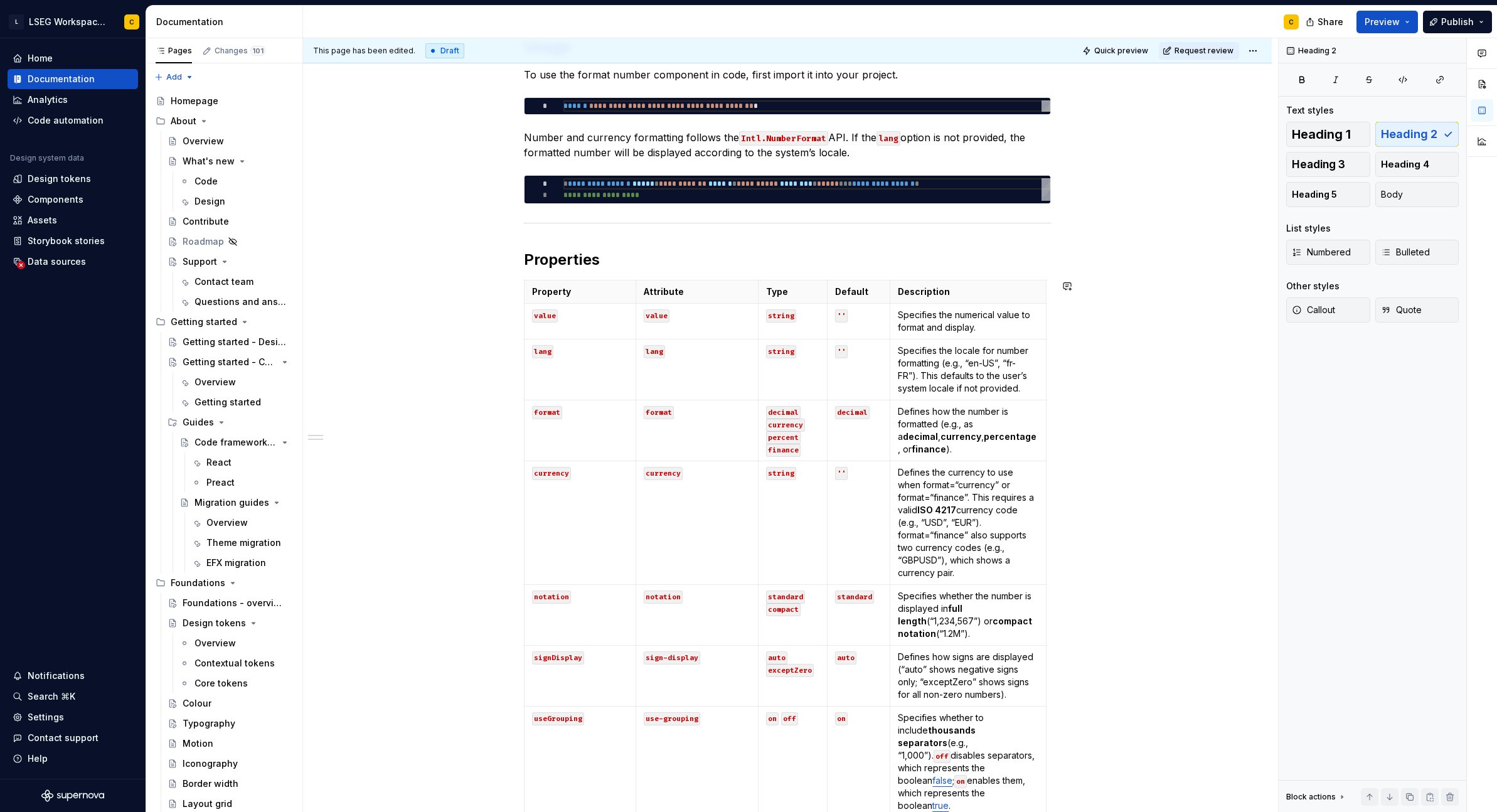
scroll to position [0, 0]
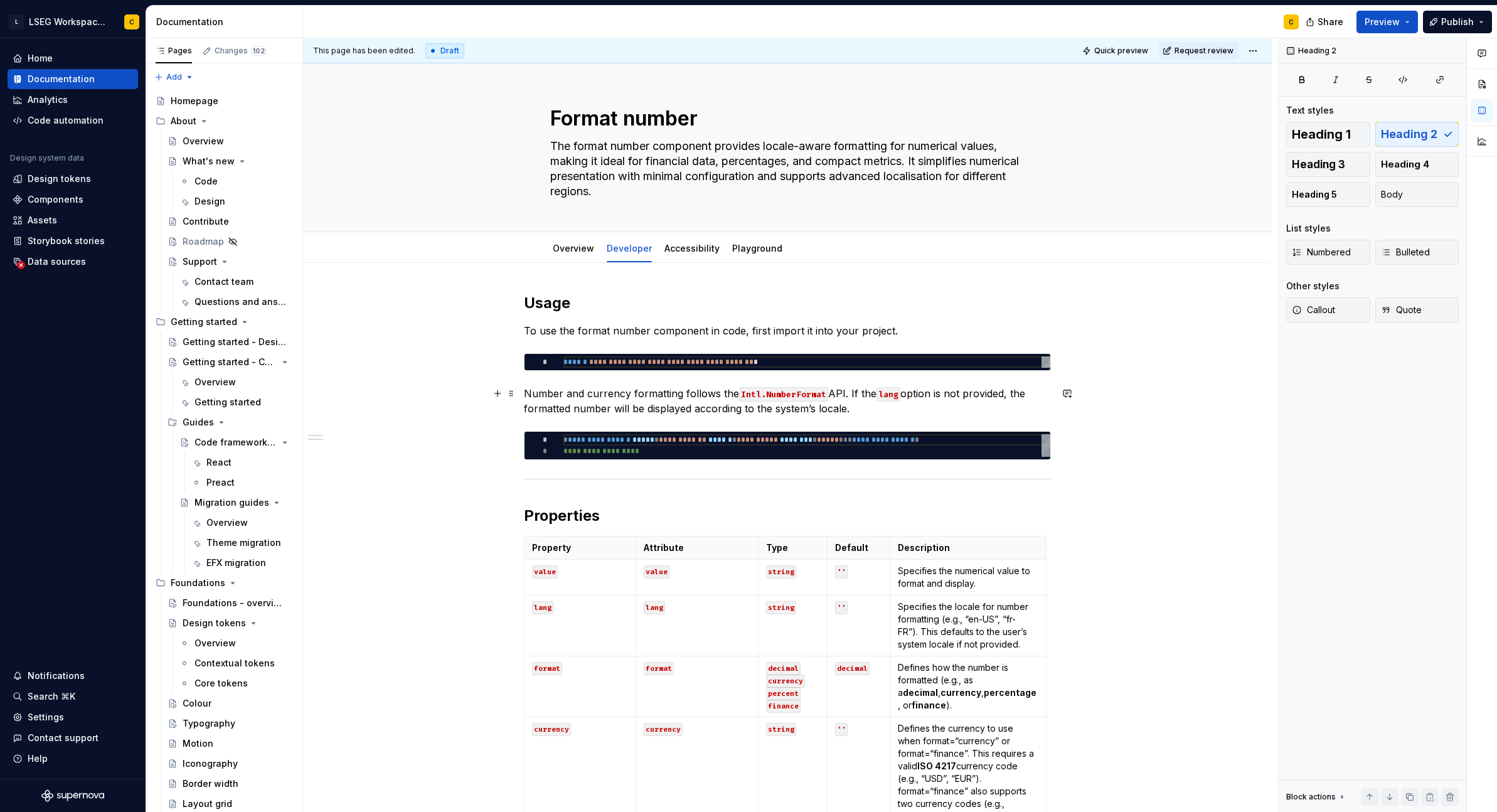
click at [792, 390] on code "Intl.NumberFormat" at bounding box center [784, 394] width 89 height 15
click at [769, 409] on p "Number and currency formatting follows the Intl.NumberFormat API. If the lang o…" at bounding box center [787, 401] width 527 height 30
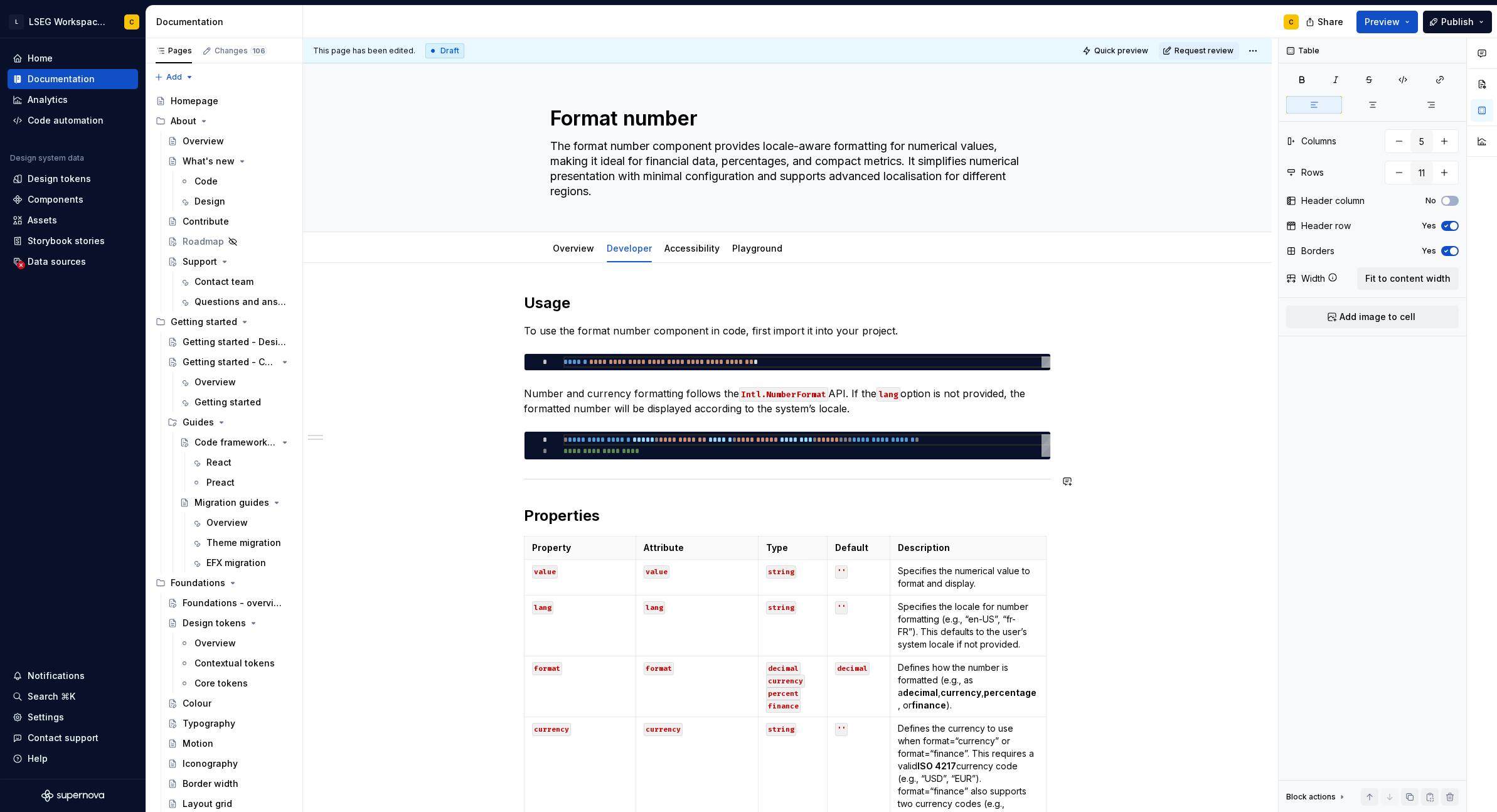
drag, startPoint x: 1252, startPoint y: 493, endPoint x: 1081, endPoint y: 409, distance: 190.5
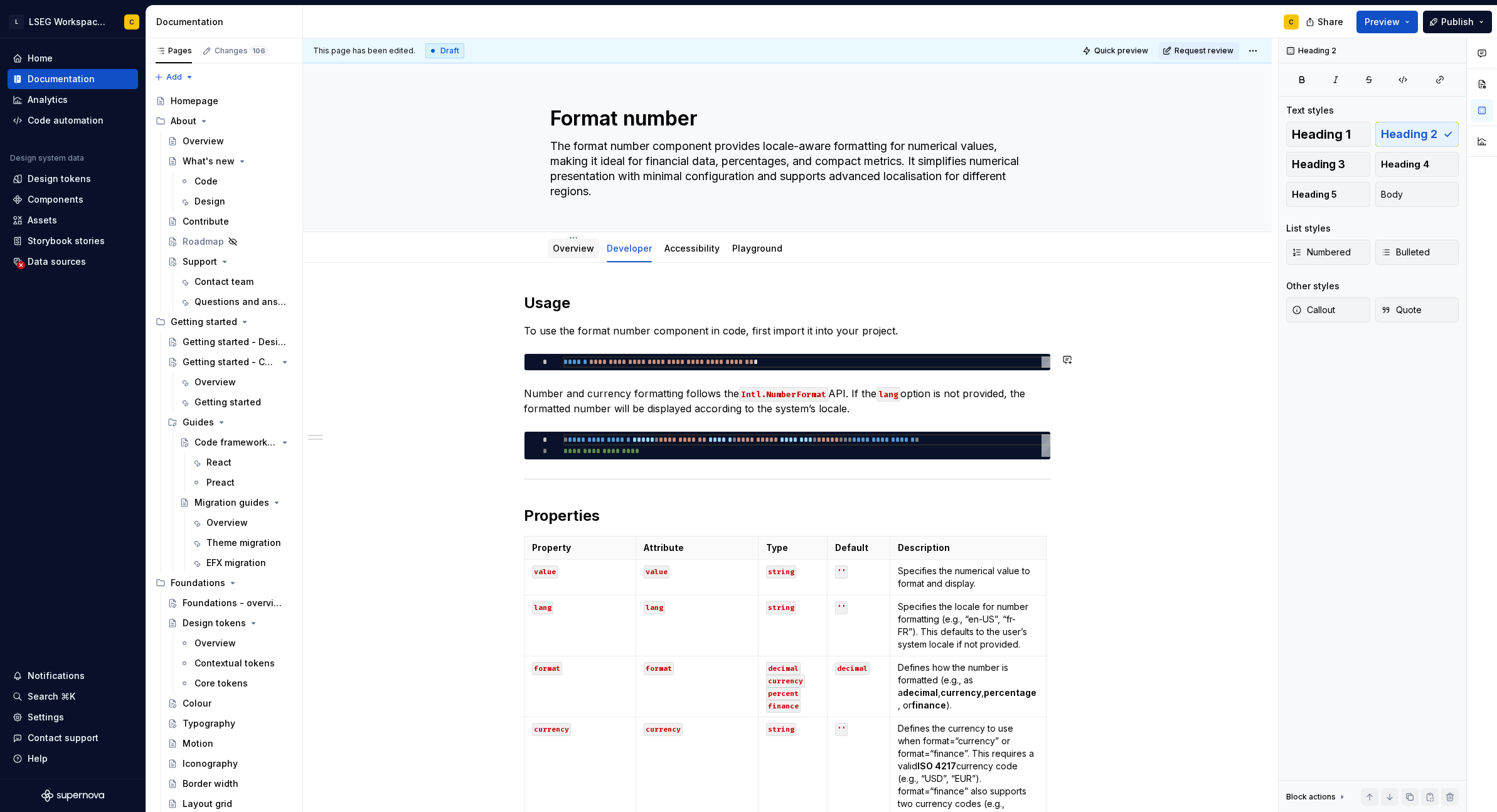
click at [570, 243] on link "Overview" at bounding box center [573, 248] width 42 height 11
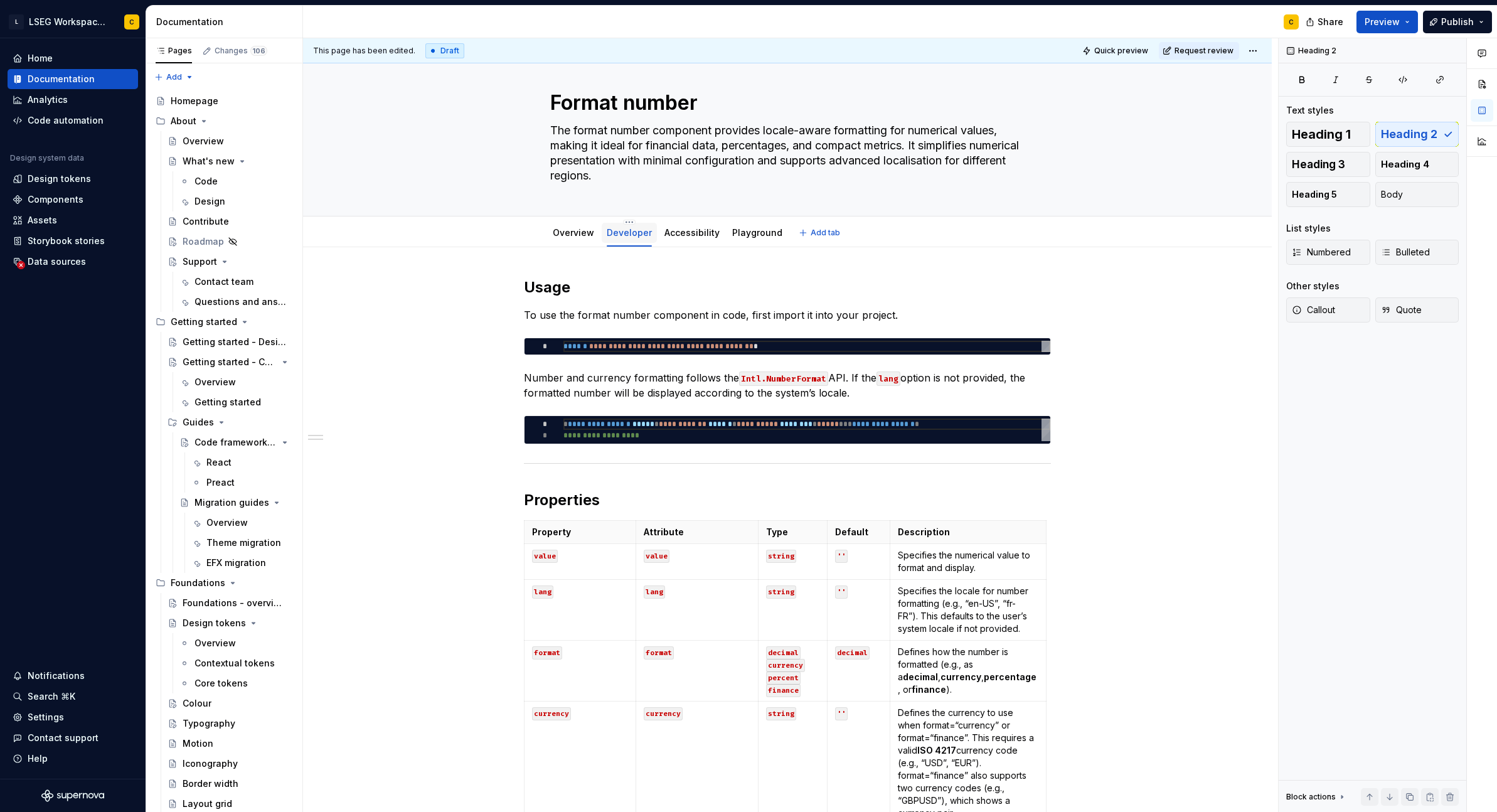
click at [638, 235] on link "Developer" at bounding box center [629, 232] width 45 height 11
type textarea "*"
click at [781, 375] on code "Intl.NumberFormat" at bounding box center [784, 379] width 89 height 15
click at [783, 375] on code "Intl.NumberFormat" at bounding box center [784, 379] width 89 height 15
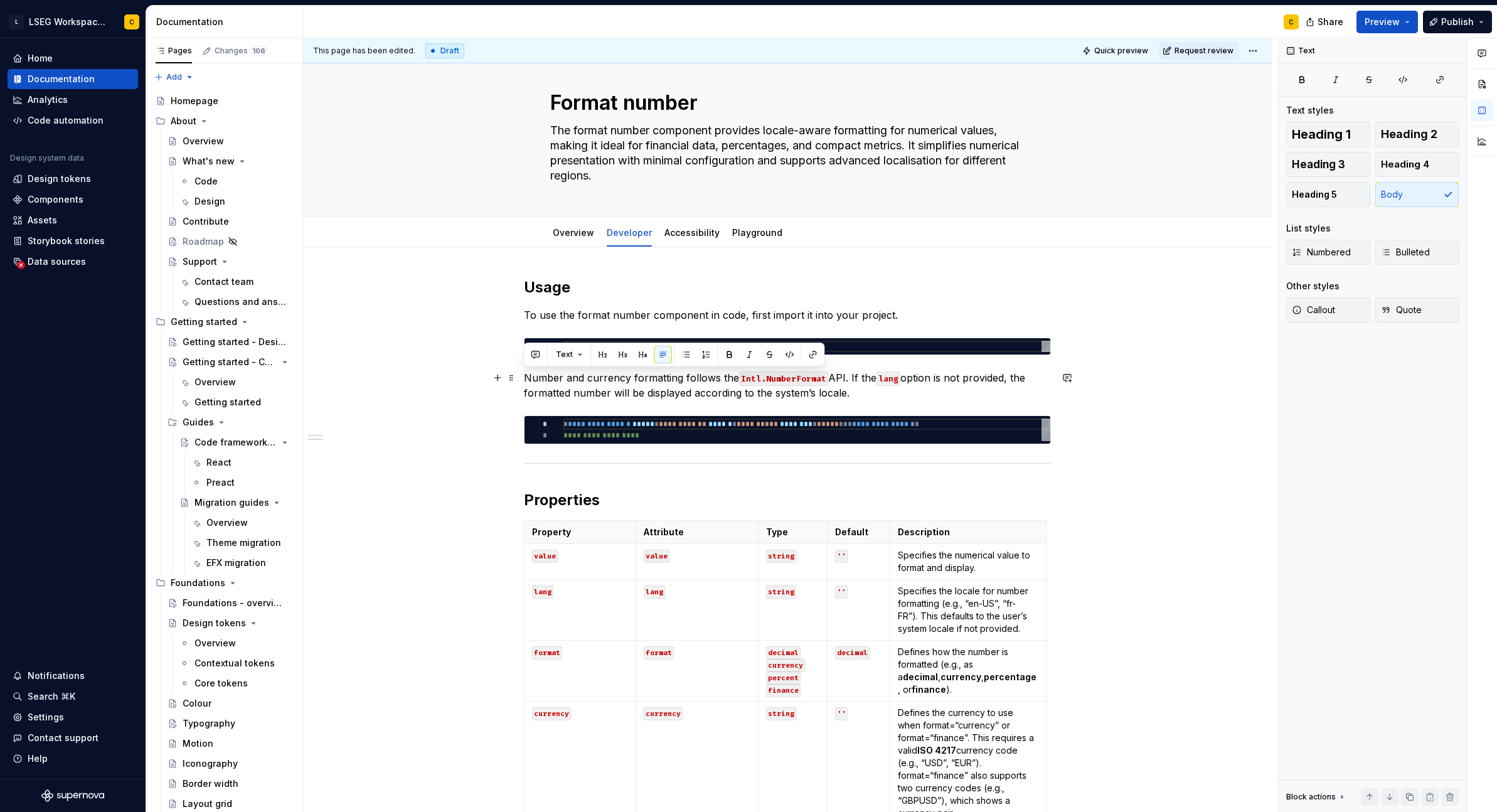
click at [928, 397] on p "Number and currency formatting follows the Intl.NumberFormat API. If the lang o…" at bounding box center [787, 385] width 527 height 30
click at [791, 375] on code "Intl.NumberFormat" at bounding box center [784, 379] width 89 height 15
click at [791, 379] on code "Intl.NumberFormat" at bounding box center [784, 379] width 89 height 15
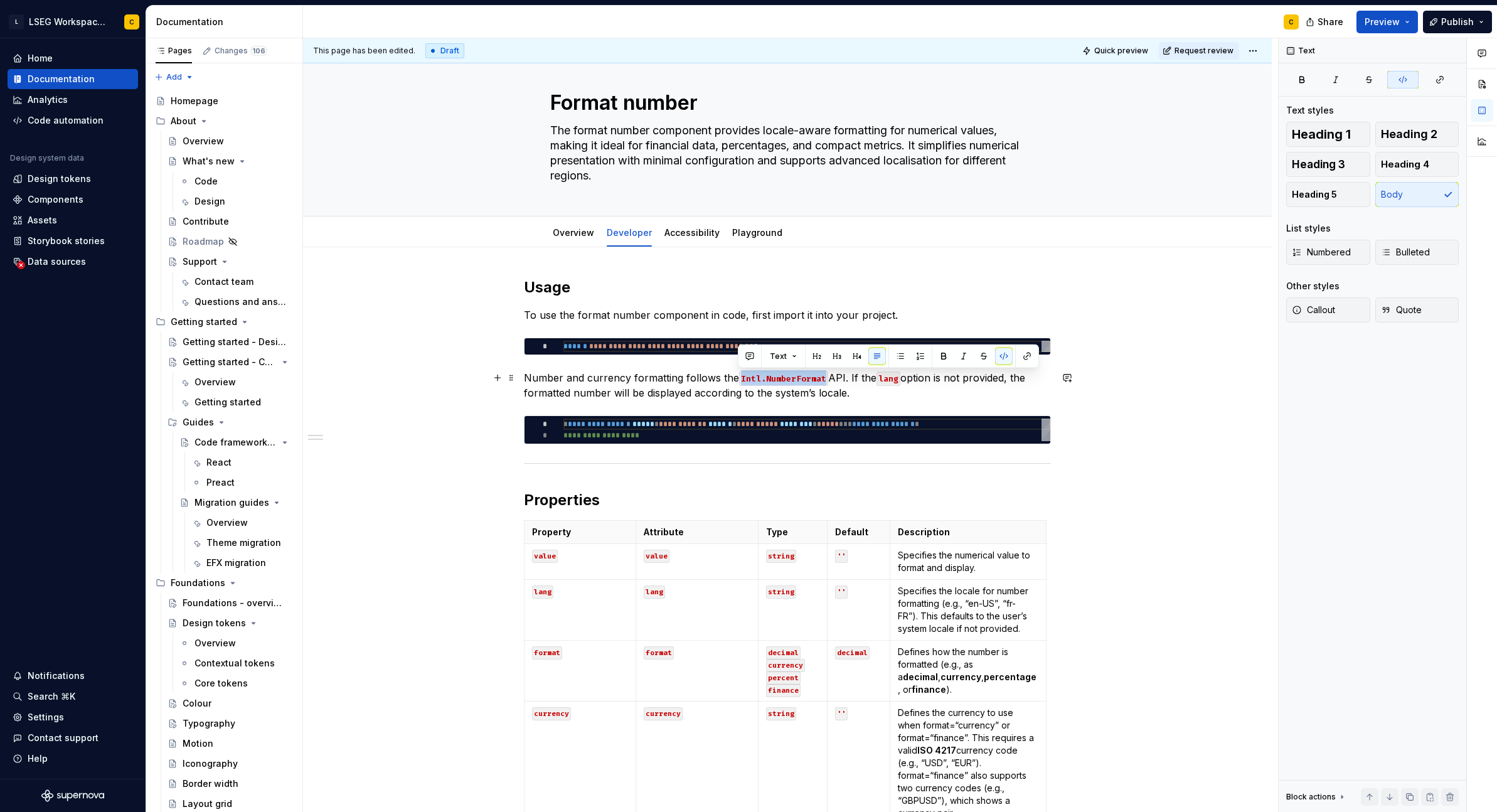
drag, startPoint x: 739, startPoint y: 378, endPoint x: 821, endPoint y: 380, distance: 82.0
click at [821, 380] on code "Intl.NumberFormat" at bounding box center [784, 379] width 89 height 15
click at [1004, 358] on button "button" at bounding box center [1004, 357] width 18 height 18
click at [1026, 358] on button "button" at bounding box center [1027, 357] width 18 height 18
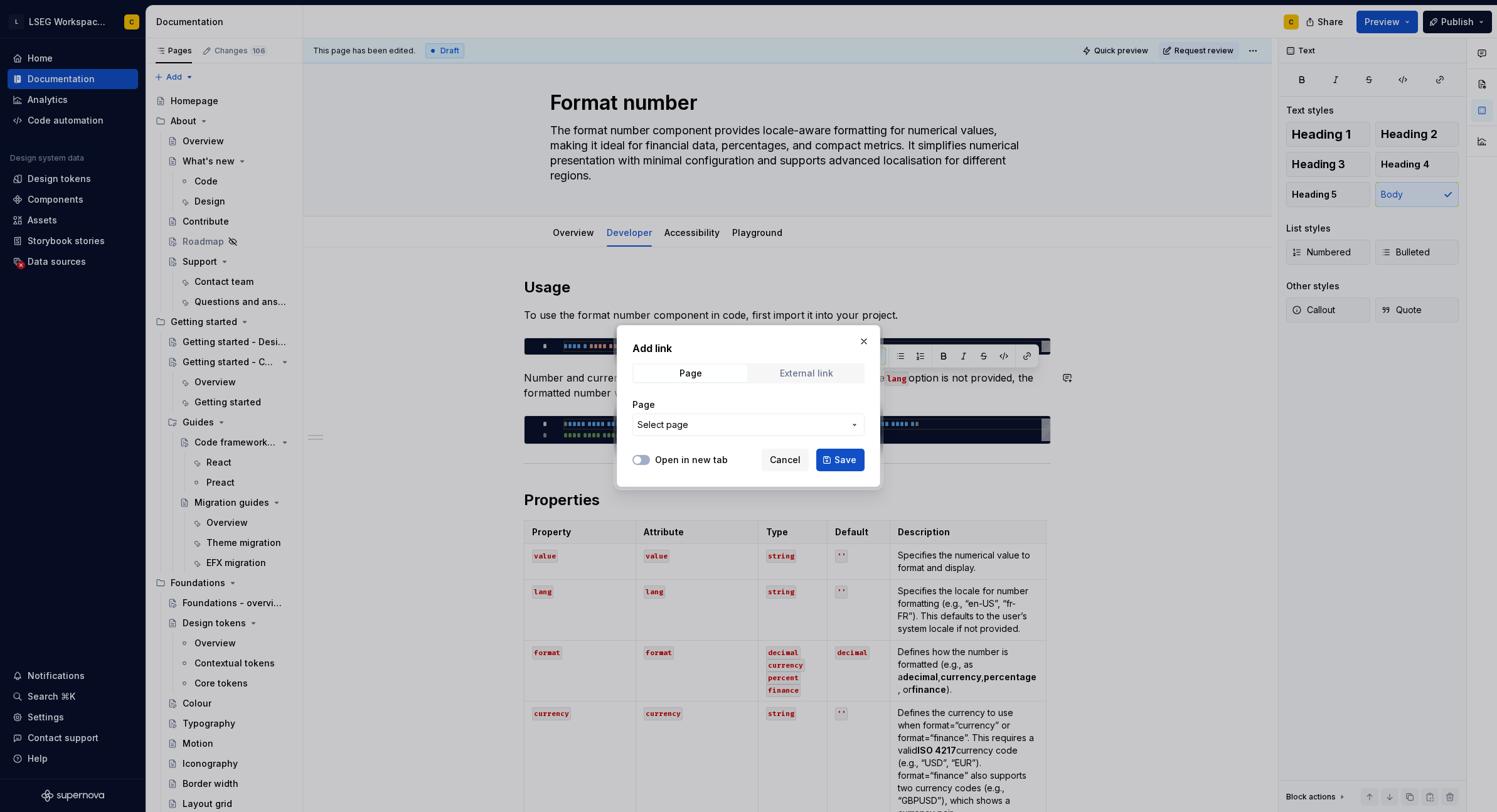
click at [799, 368] on div "External link" at bounding box center [806, 373] width 53 height 10
click at [706, 428] on input "URL" at bounding box center [748, 425] width 232 height 23
click at [643, 463] on button "Open in new tab" at bounding box center [642, 460] width 18 height 10
click at [657, 427] on input "v" at bounding box center [748, 425] width 232 height 23
click at [657, 426] on input "v" at bounding box center [748, 425] width 232 height 23
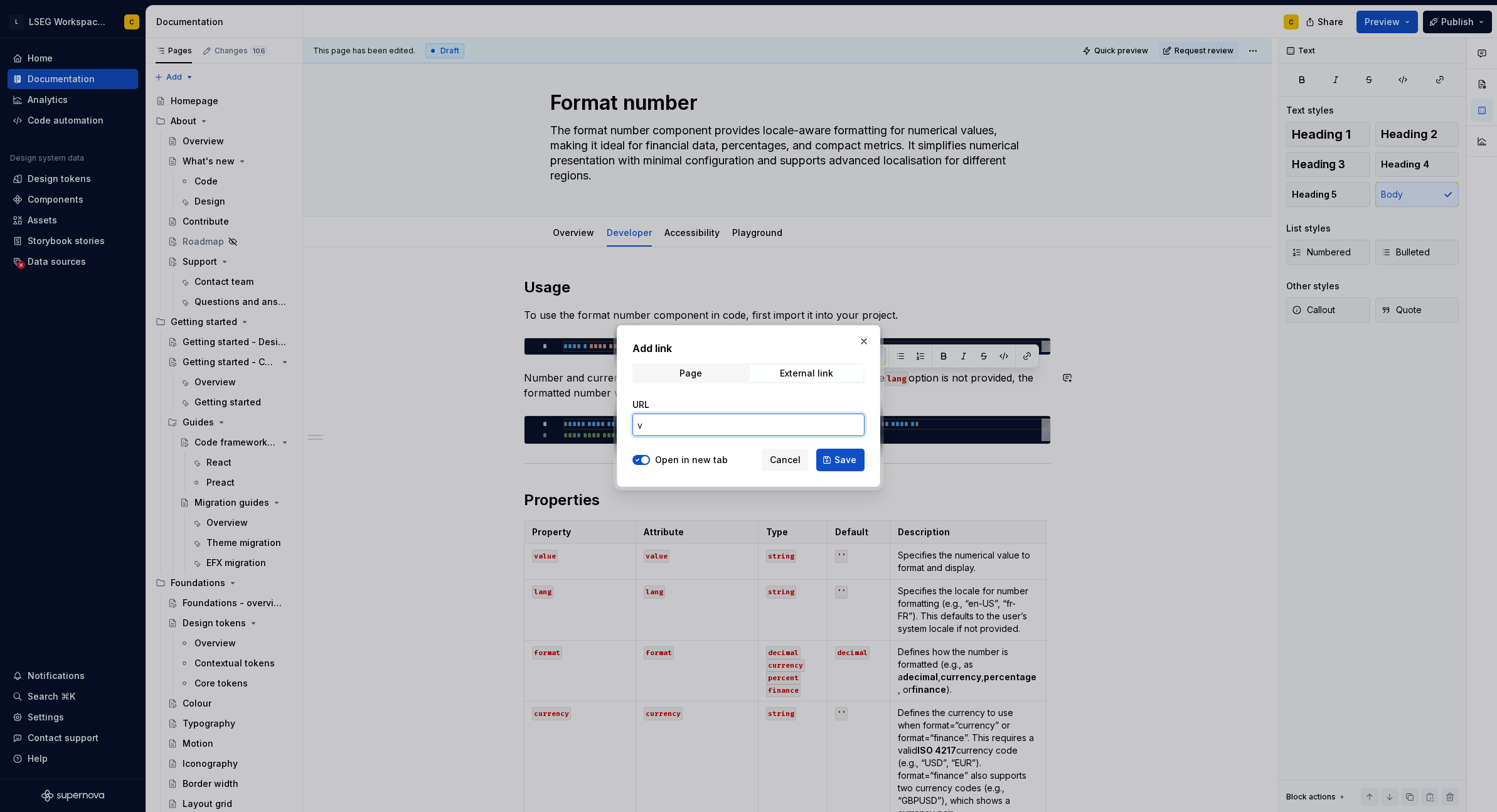
click at [657, 427] on input "v" at bounding box center [748, 425] width 232 height 23
paste input "[URL][DOMAIN_NAME]"
type input "[URL][DOMAIN_NAME]"
click at [858, 398] on div "URL" at bounding box center [748, 404] width 232 height 12
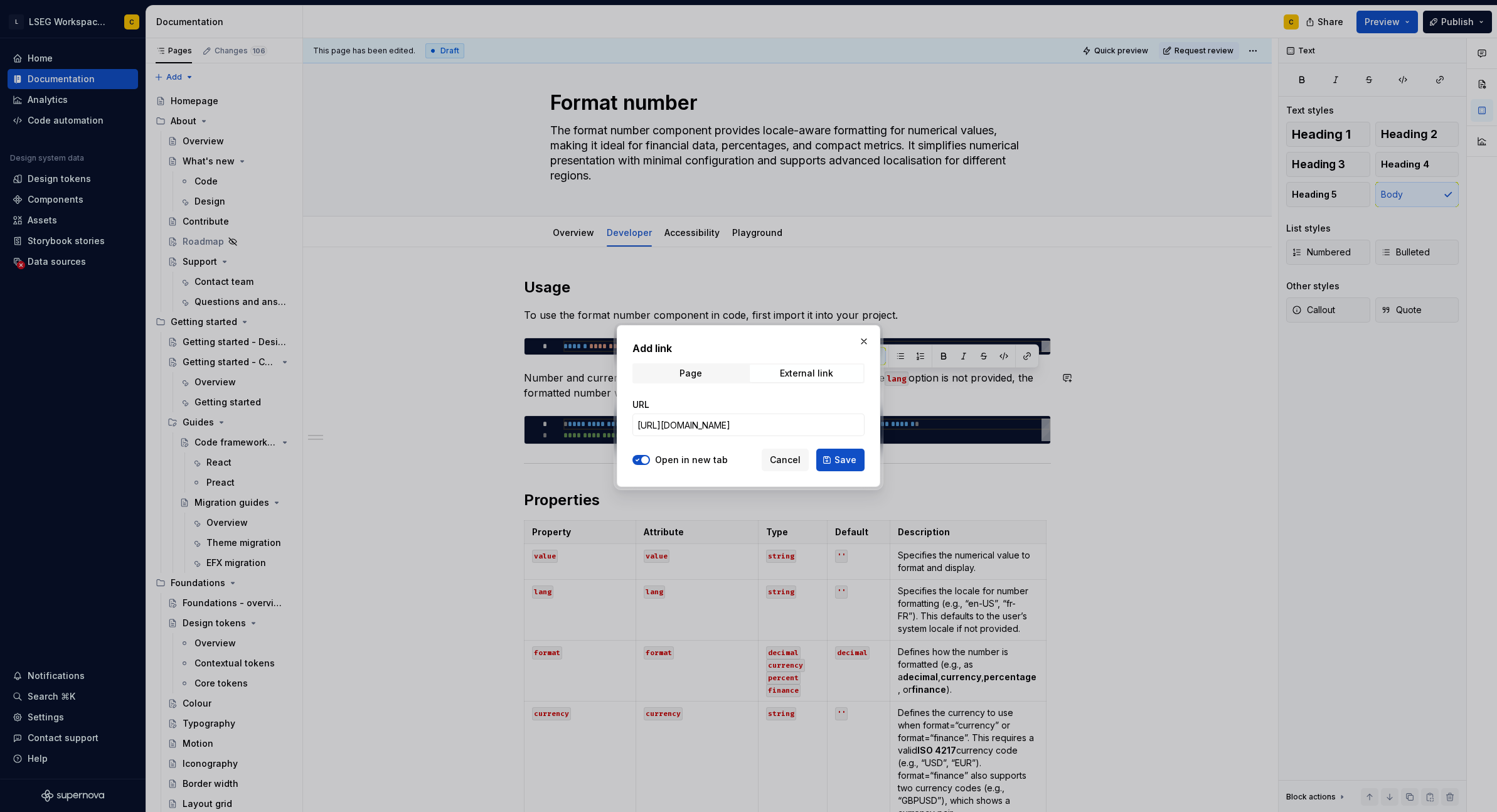
scroll to position [0, 0]
click at [841, 459] on span "Save" at bounding box center [845, 459] width 22 height 12
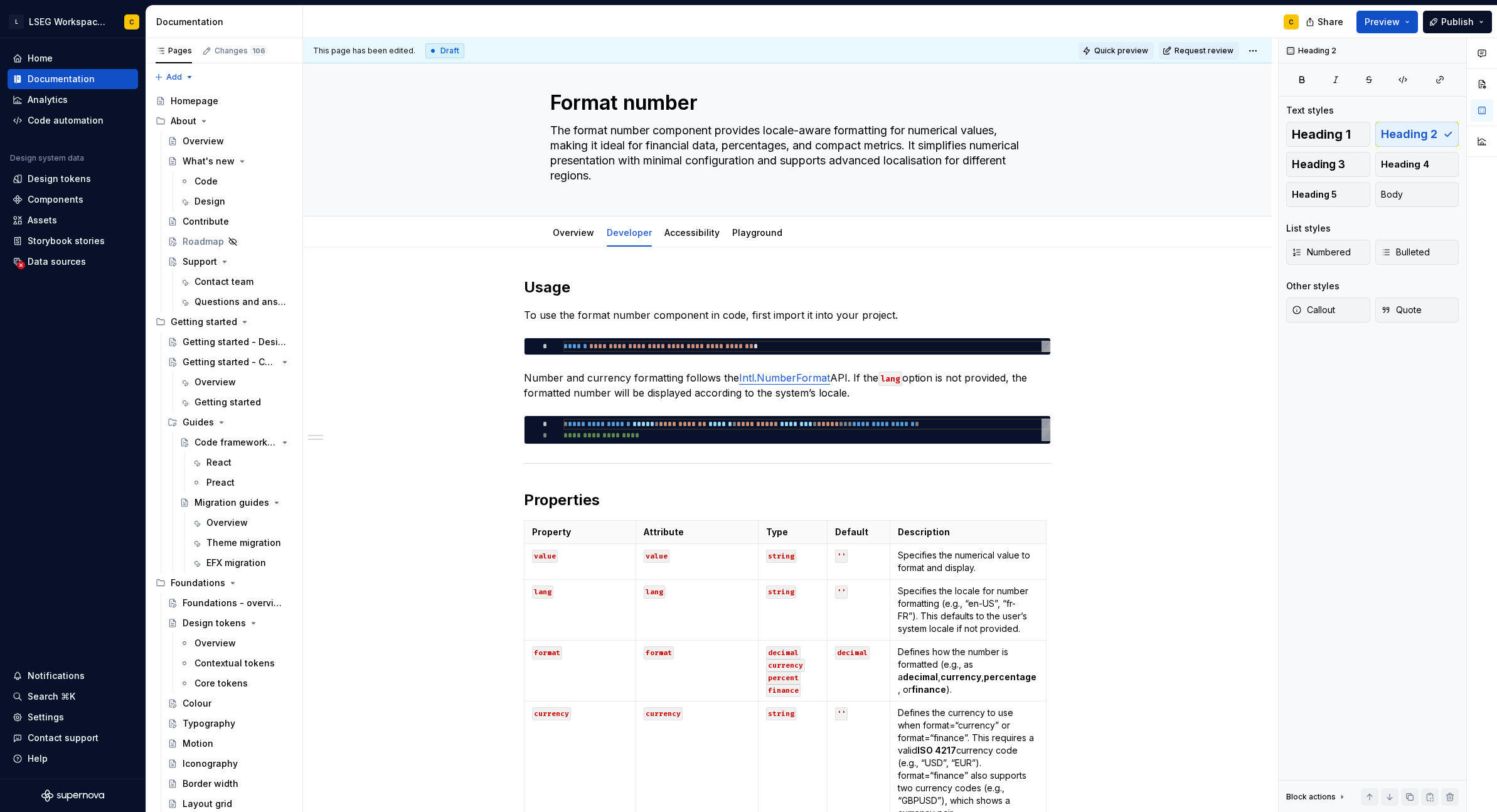
click at [1097, 48] on span "Quick preview" at bounding box center [1122, 50] width 54 height 10
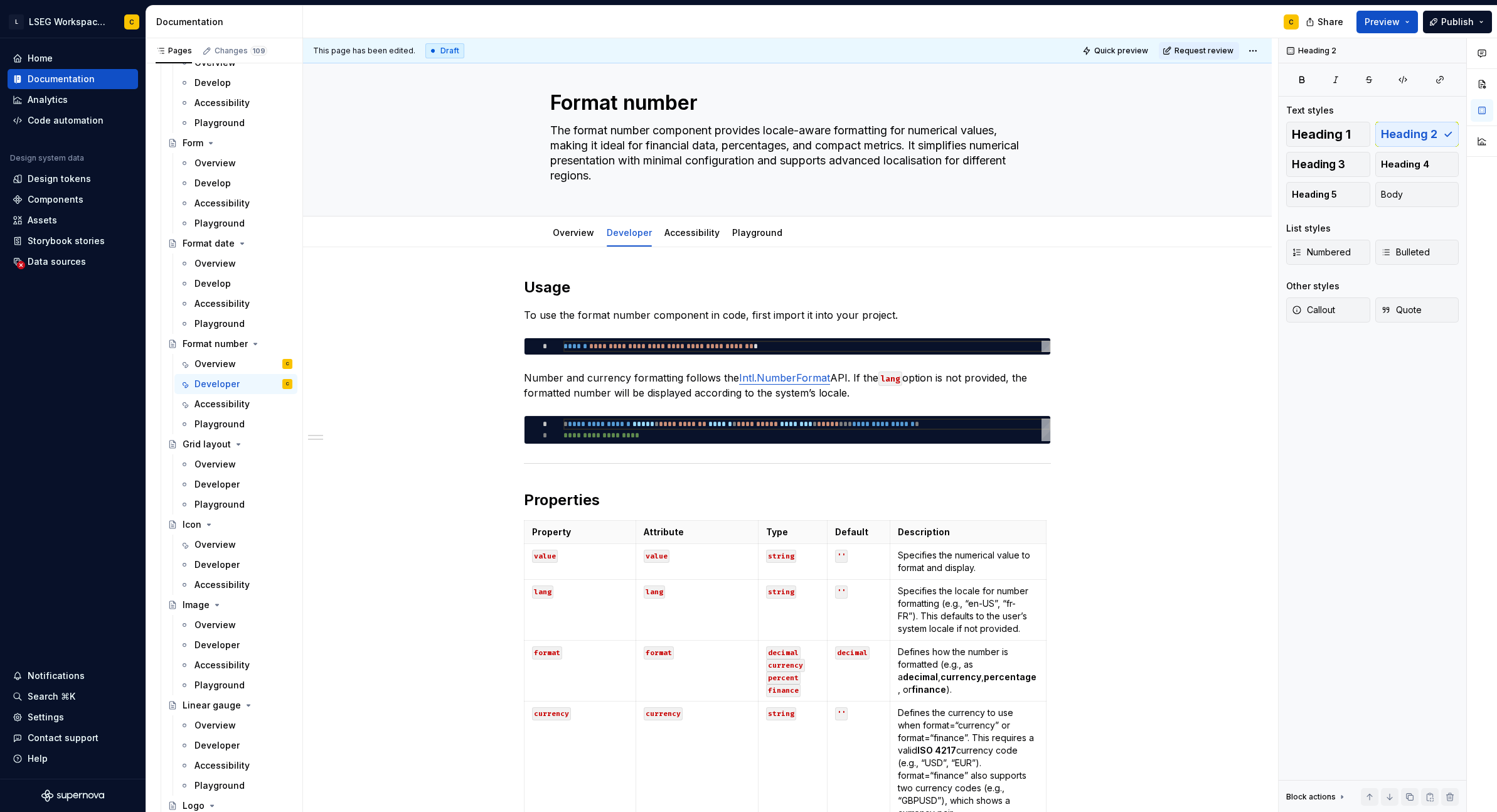
scroll to position [3013, 0]
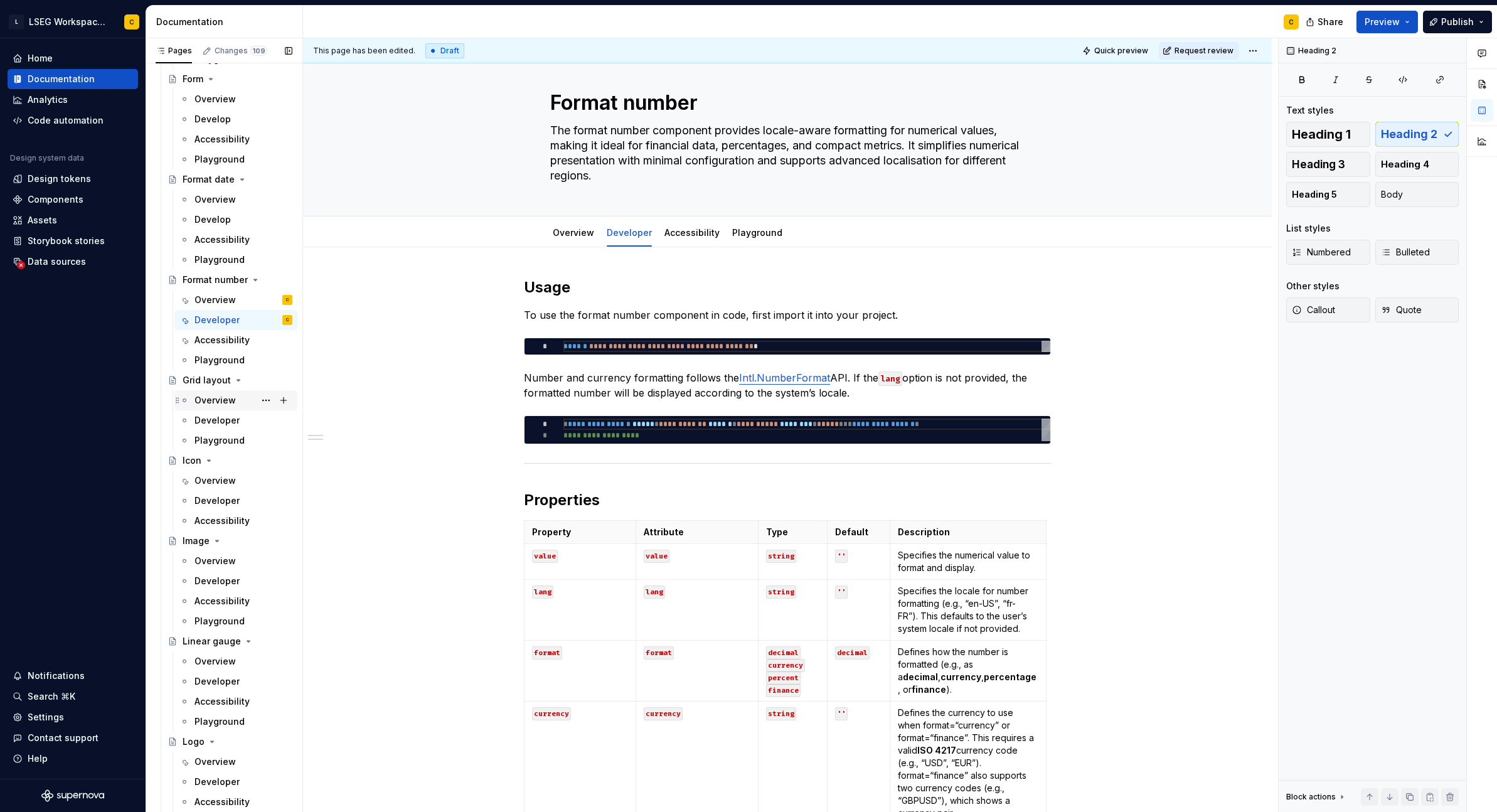
click at [209, 401] on div "Overview" at bounding box center [215, 400] width 42 height 12
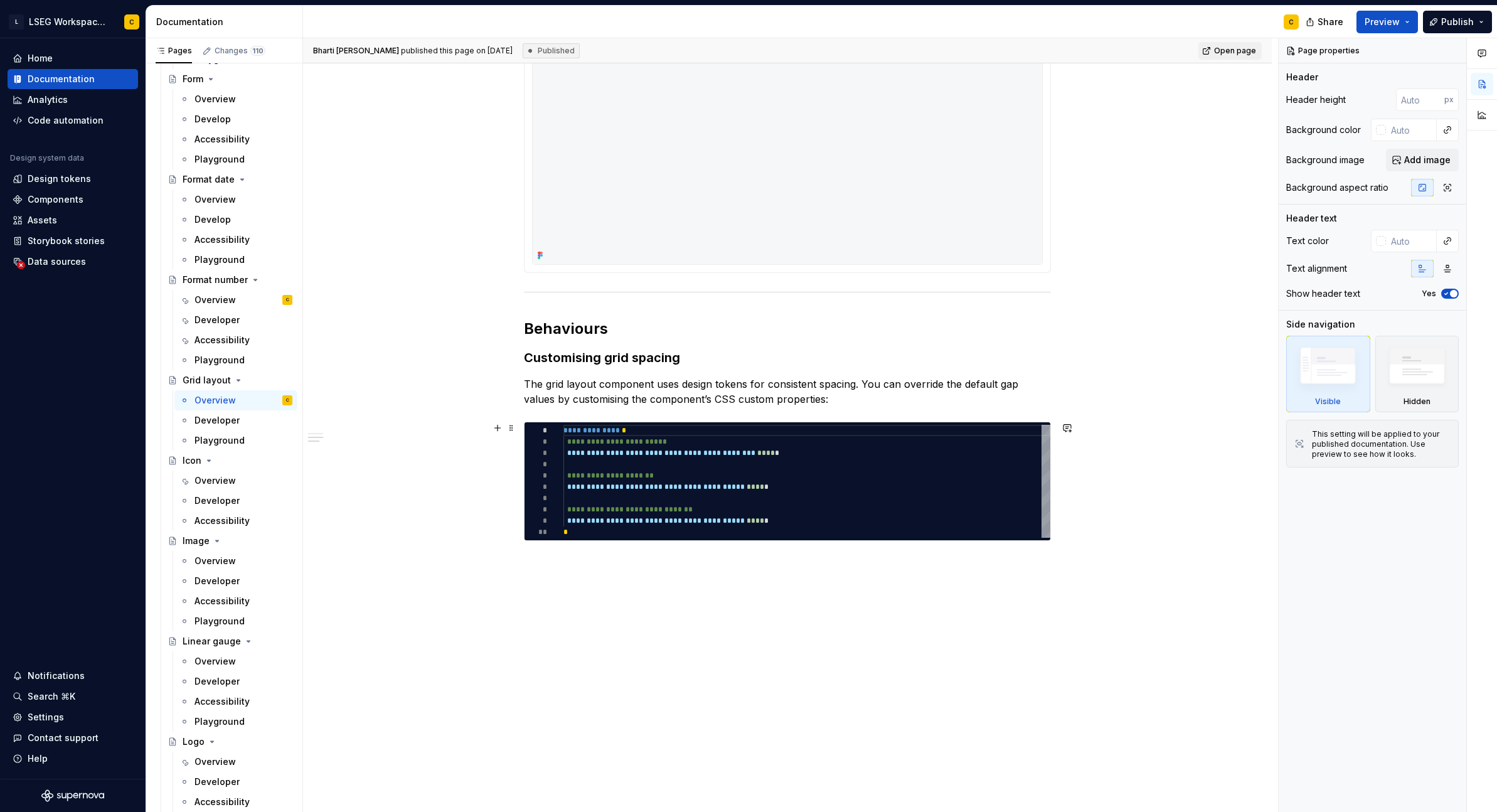
scroll to position [714, 0]
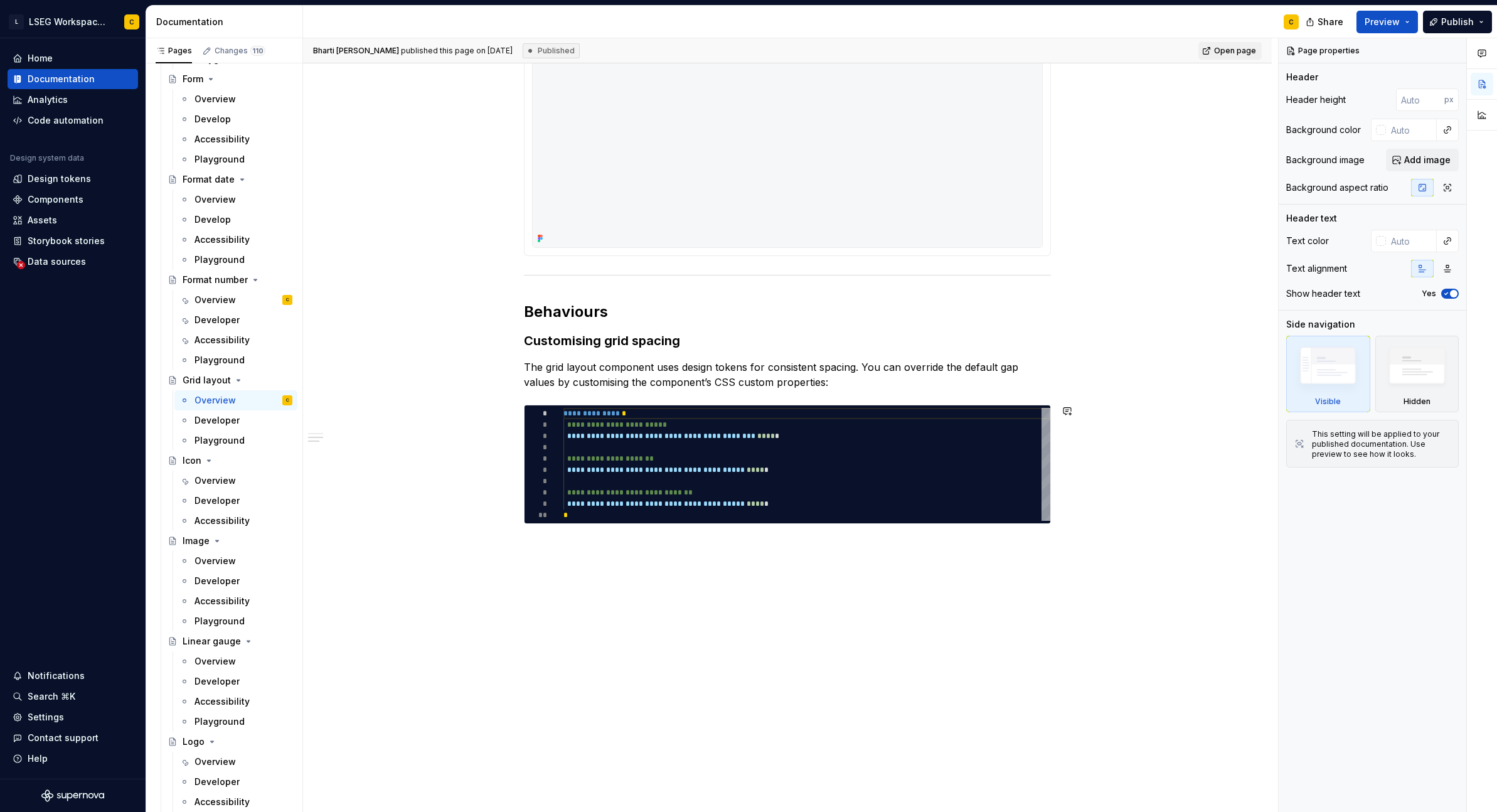
click at [787, 558] on div "**********" at bounding box center [787, 74] width 527 height 990
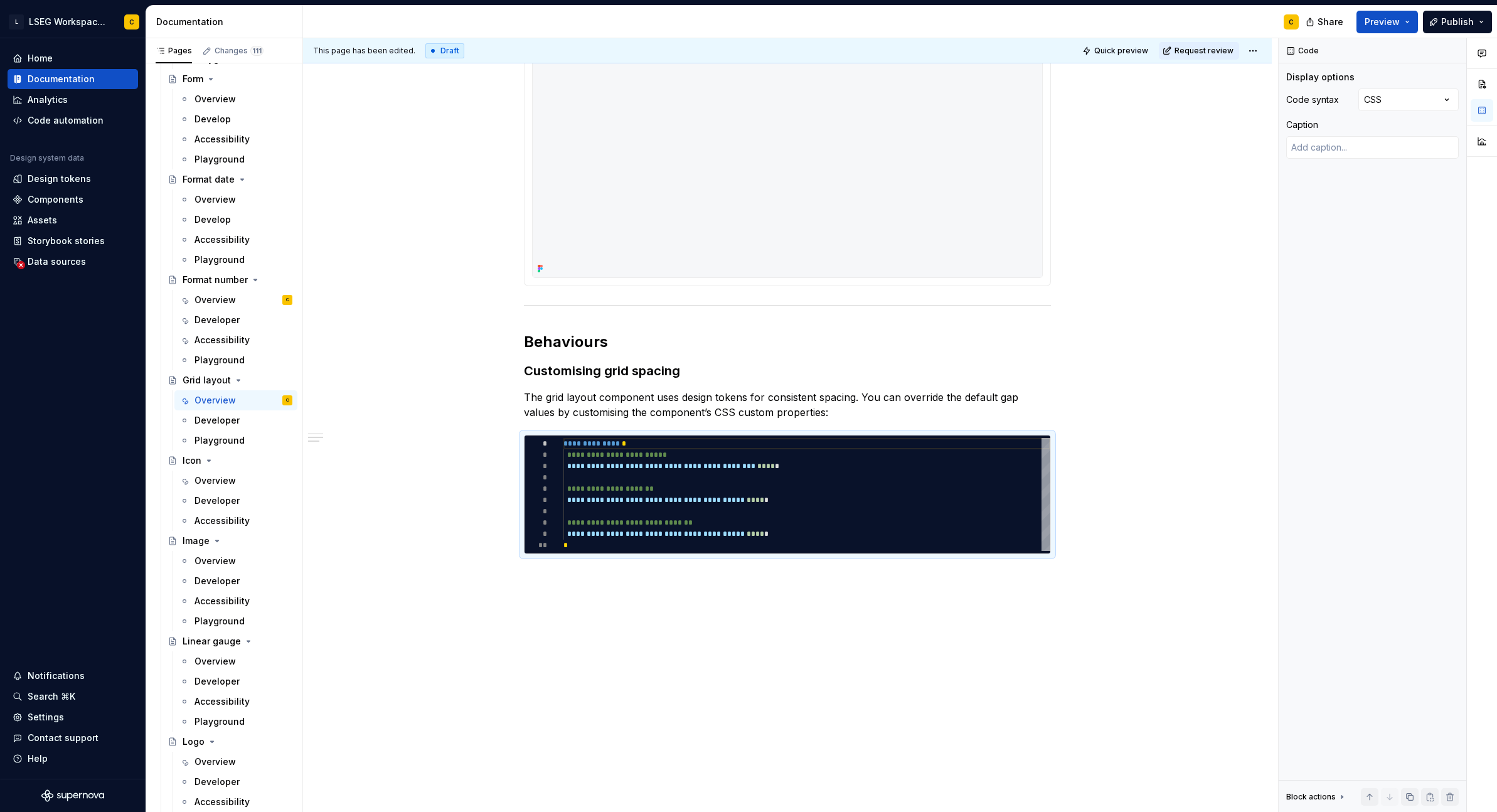
scroll to position [684, 0]
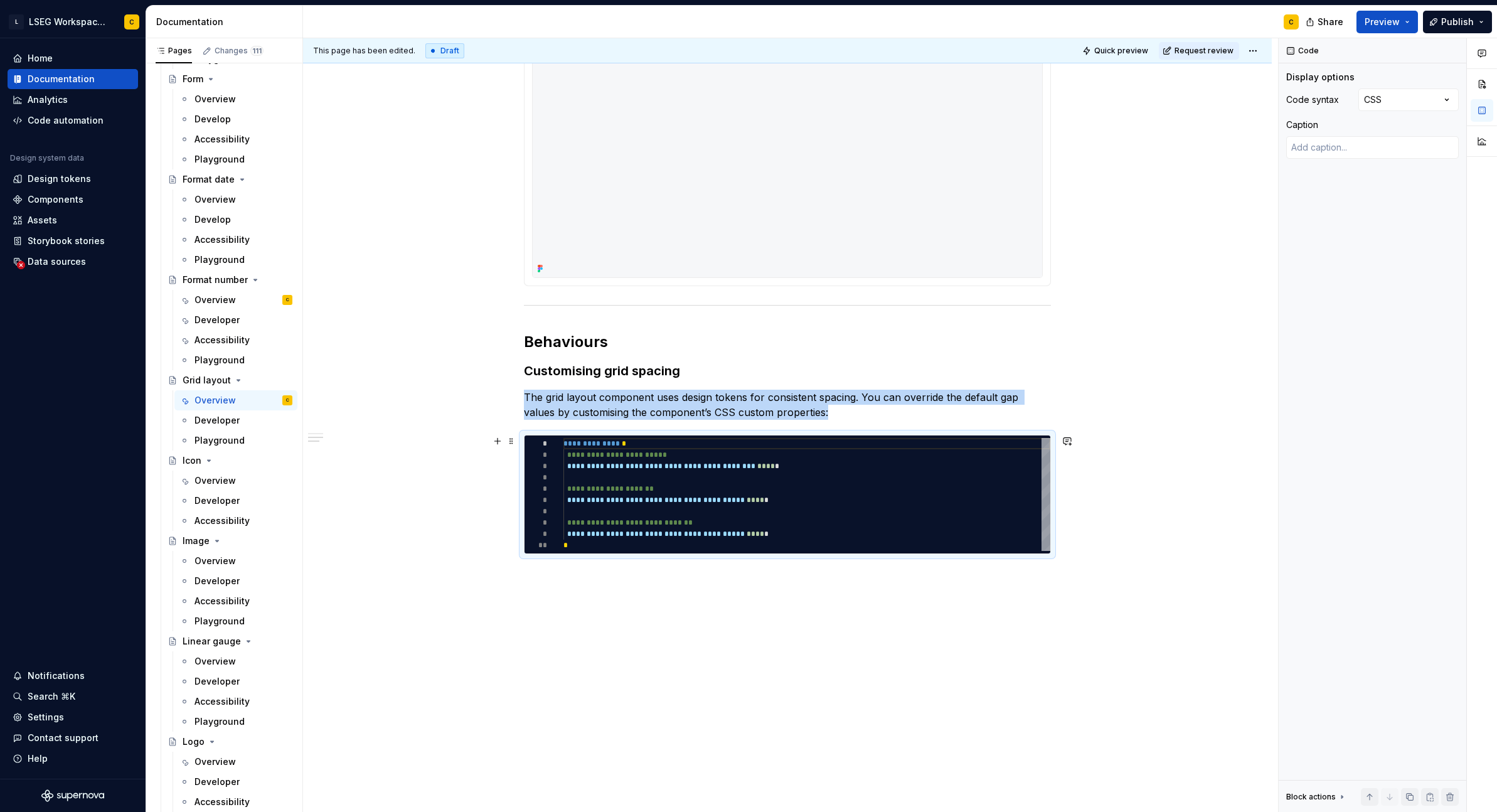
click at [1097, 538] on div "**********" at bounding box center [787, 195] width 968 height 1234
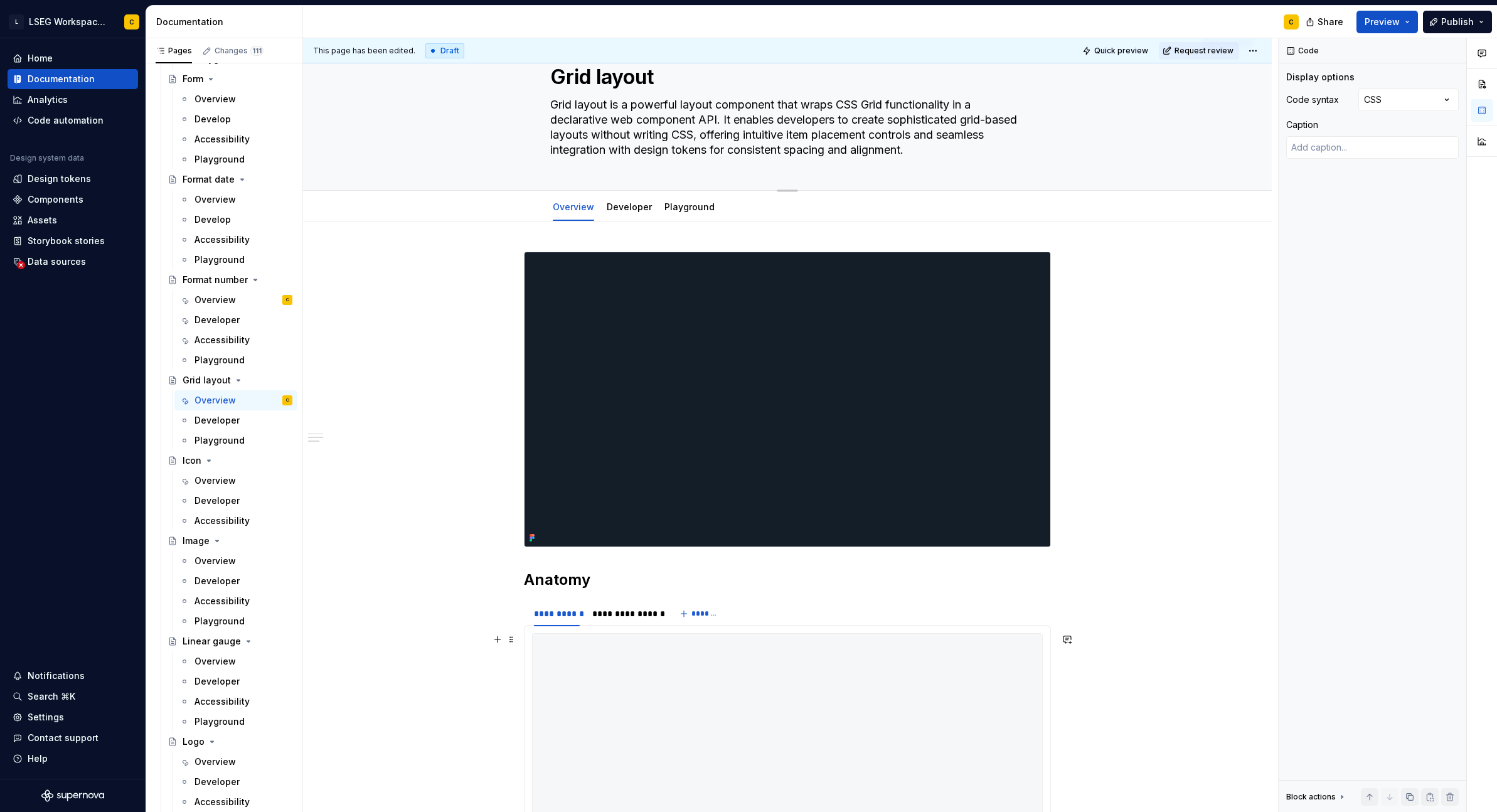
scroll to position [0, 0]
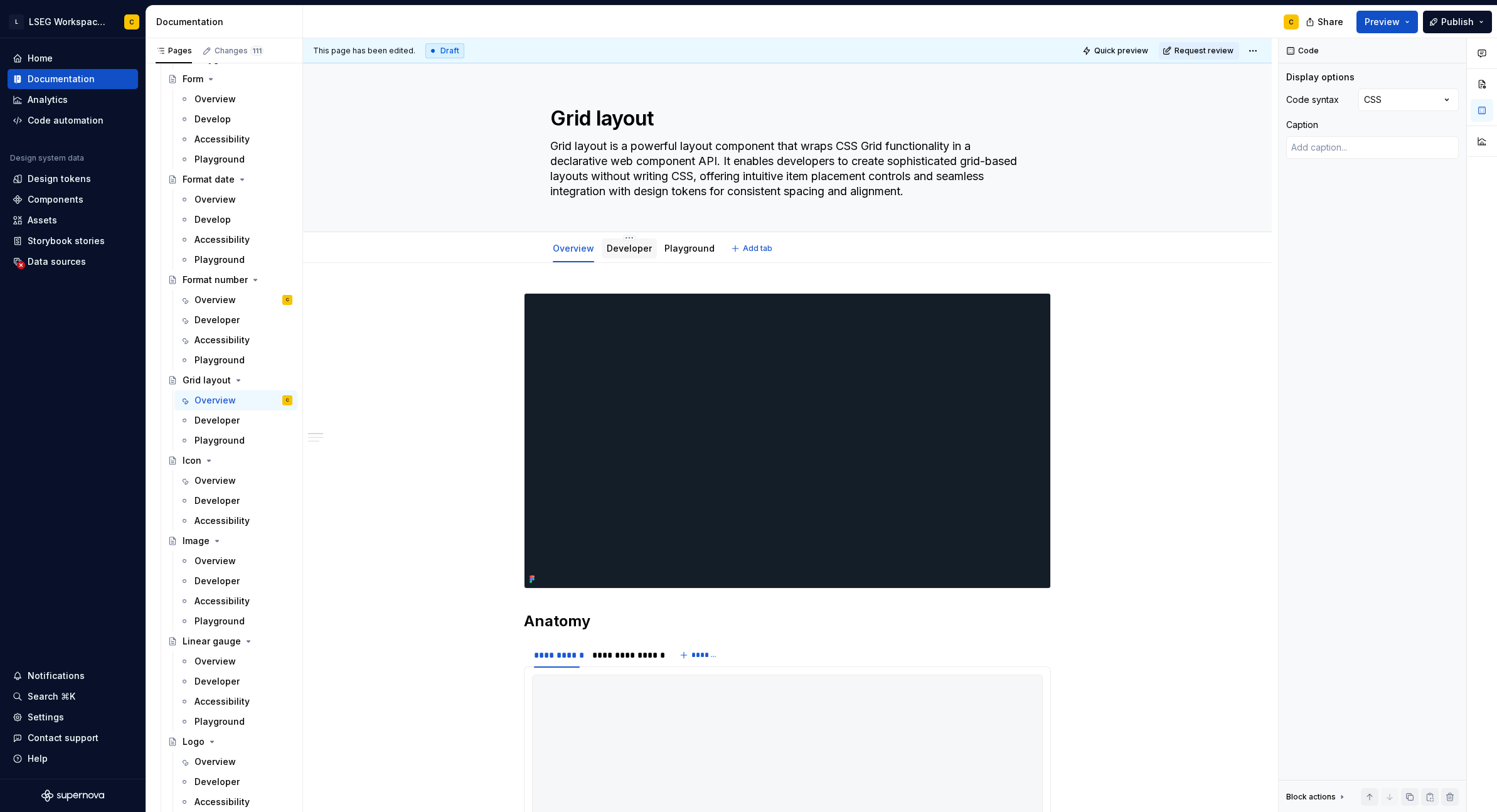
click at [634, 244] on link "Developer" at bounding box center [629, 248] width 45 height 11
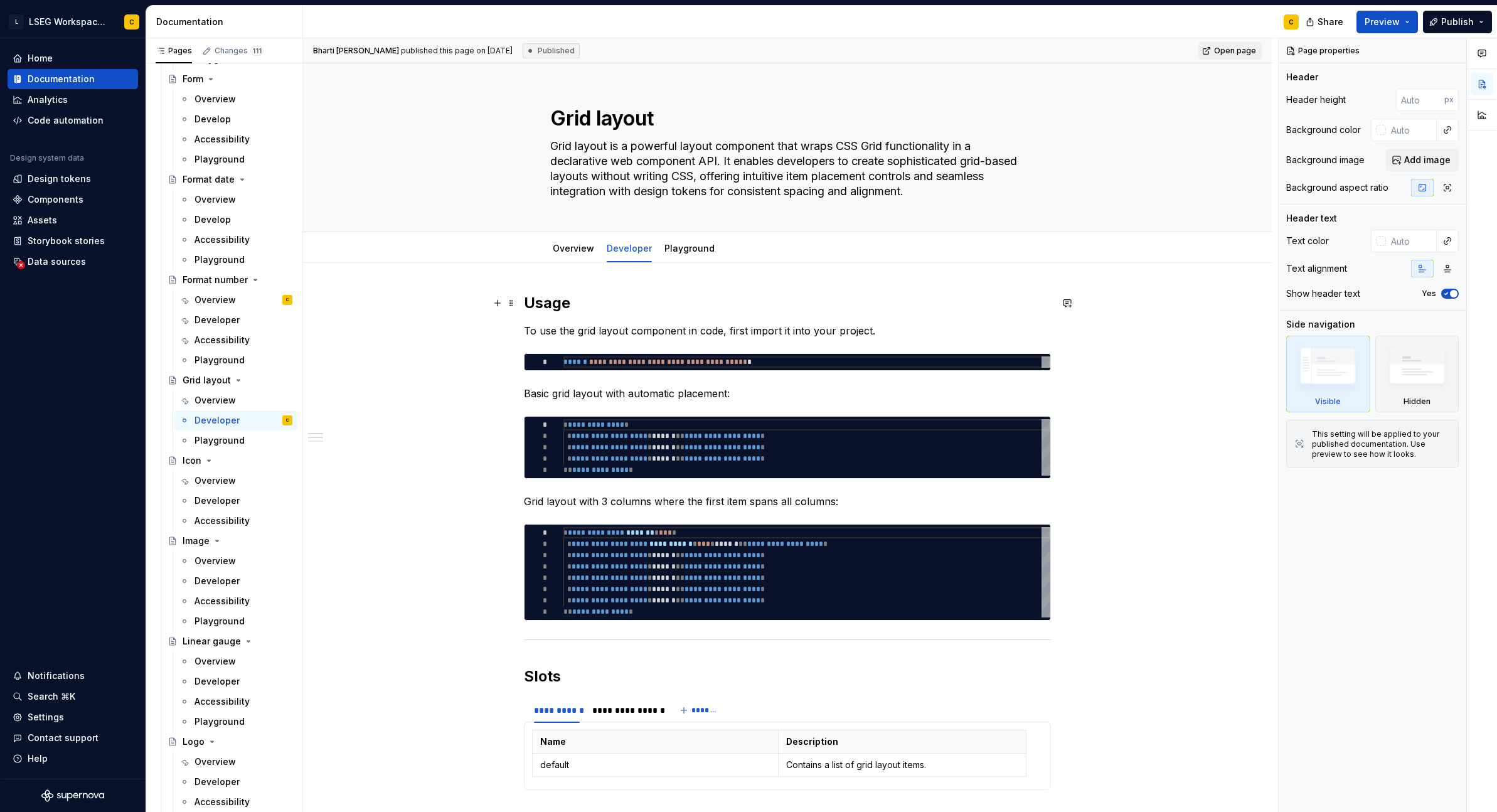
click at [687, 301] on h2 "Usage" at bounding box center [787, 303] width 527 height 20
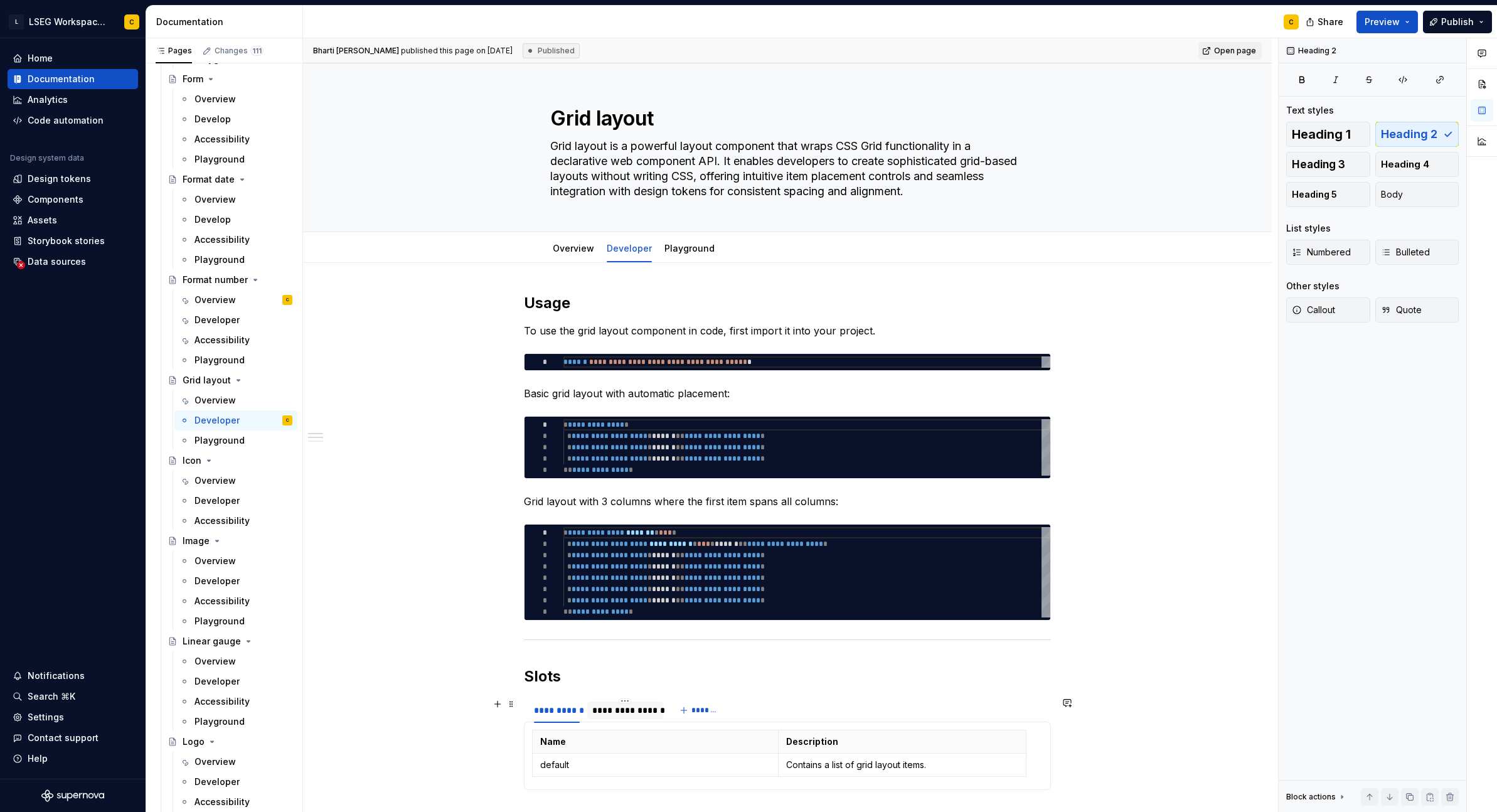
click at [645, 709] on div "**********" at bounding box center [625, 709] width 66 height 12
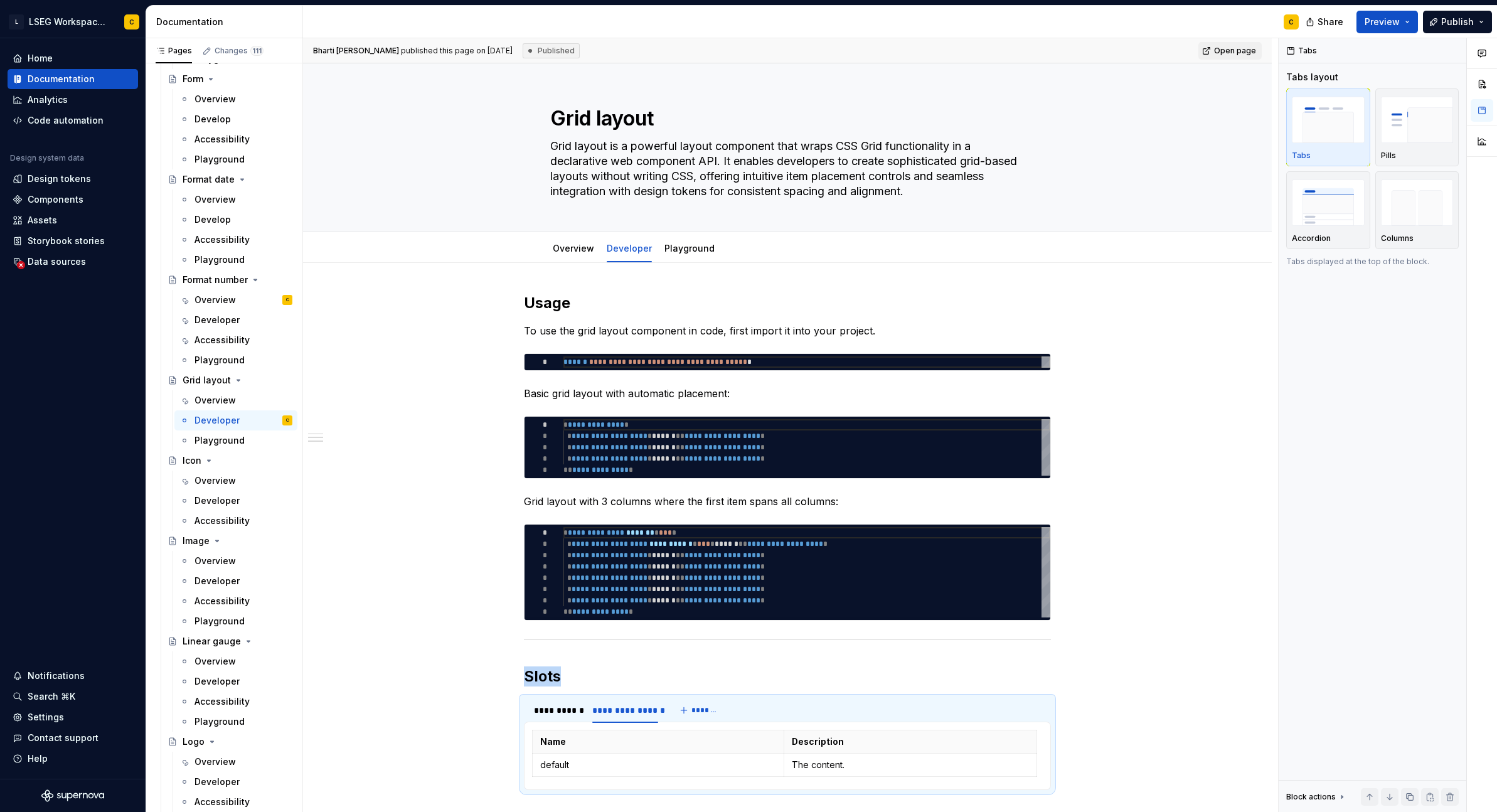
scroll to position [524, 0]
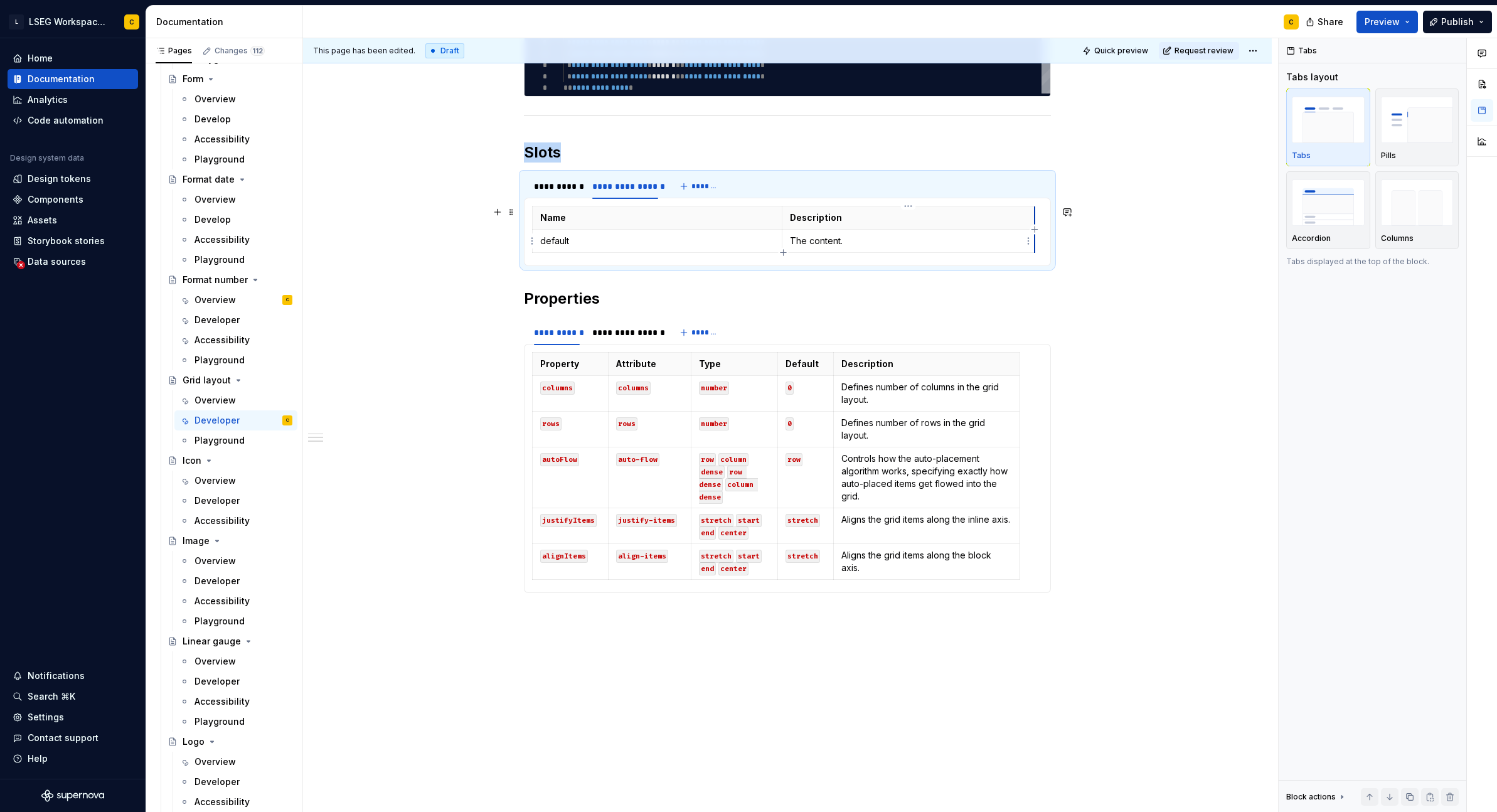
click at [1034, 244] on td "The content." at bounding box center [908, 241] width 253 height 24
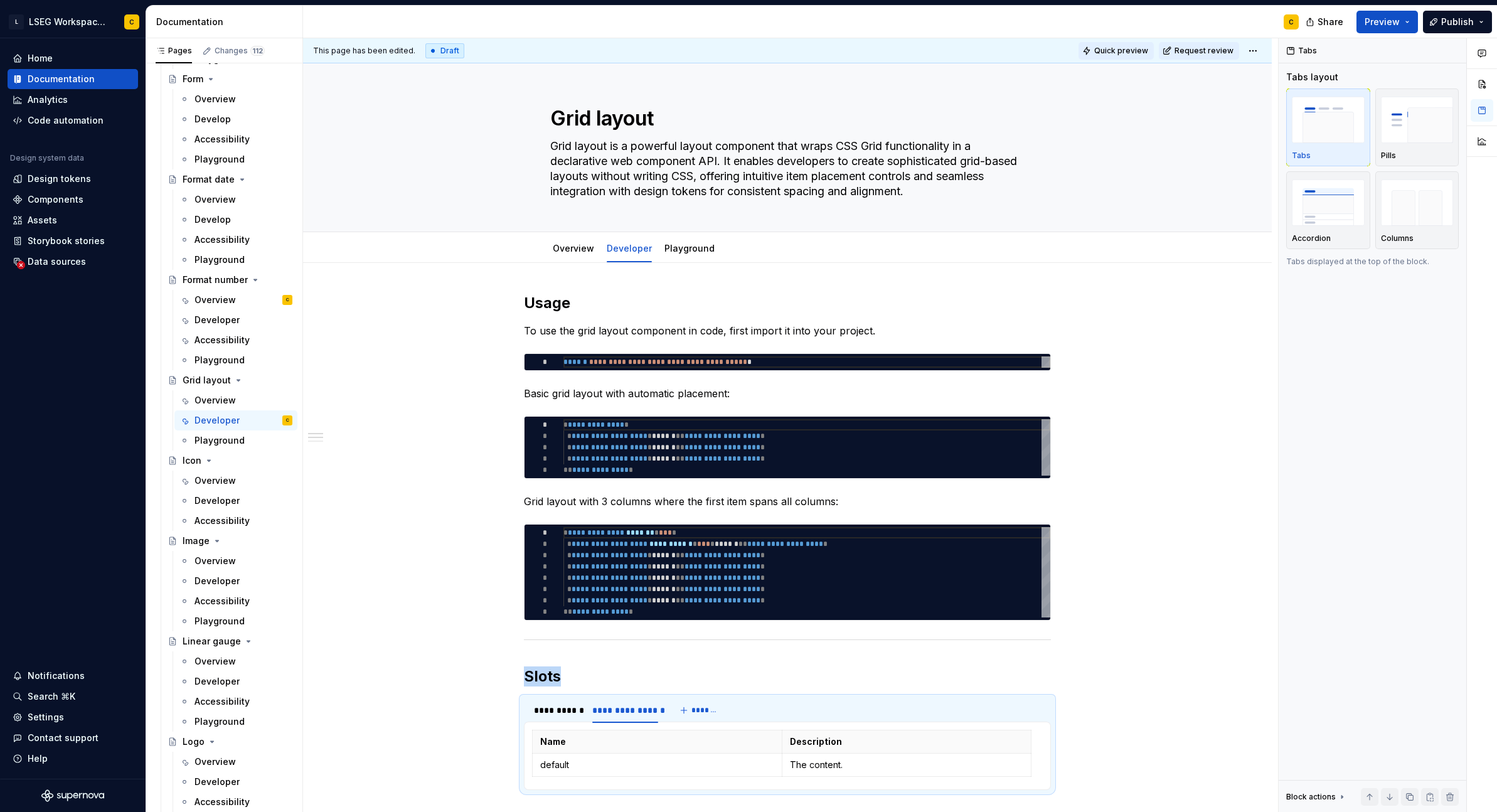
click at [1097, 51] on span "Quick preview" at bounding box center [1122, 50] width 54 height 10
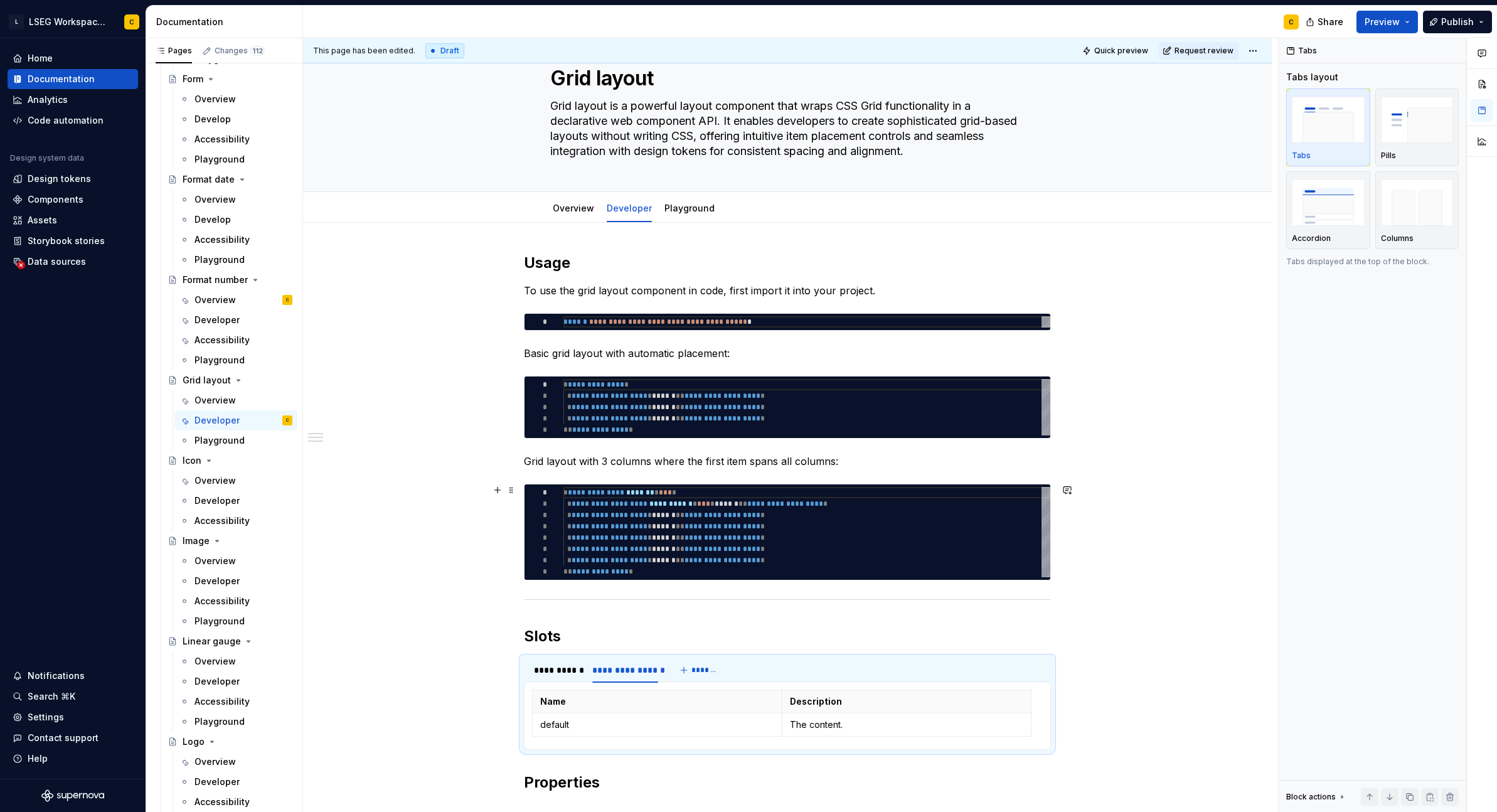
scroll to position [48, 0]
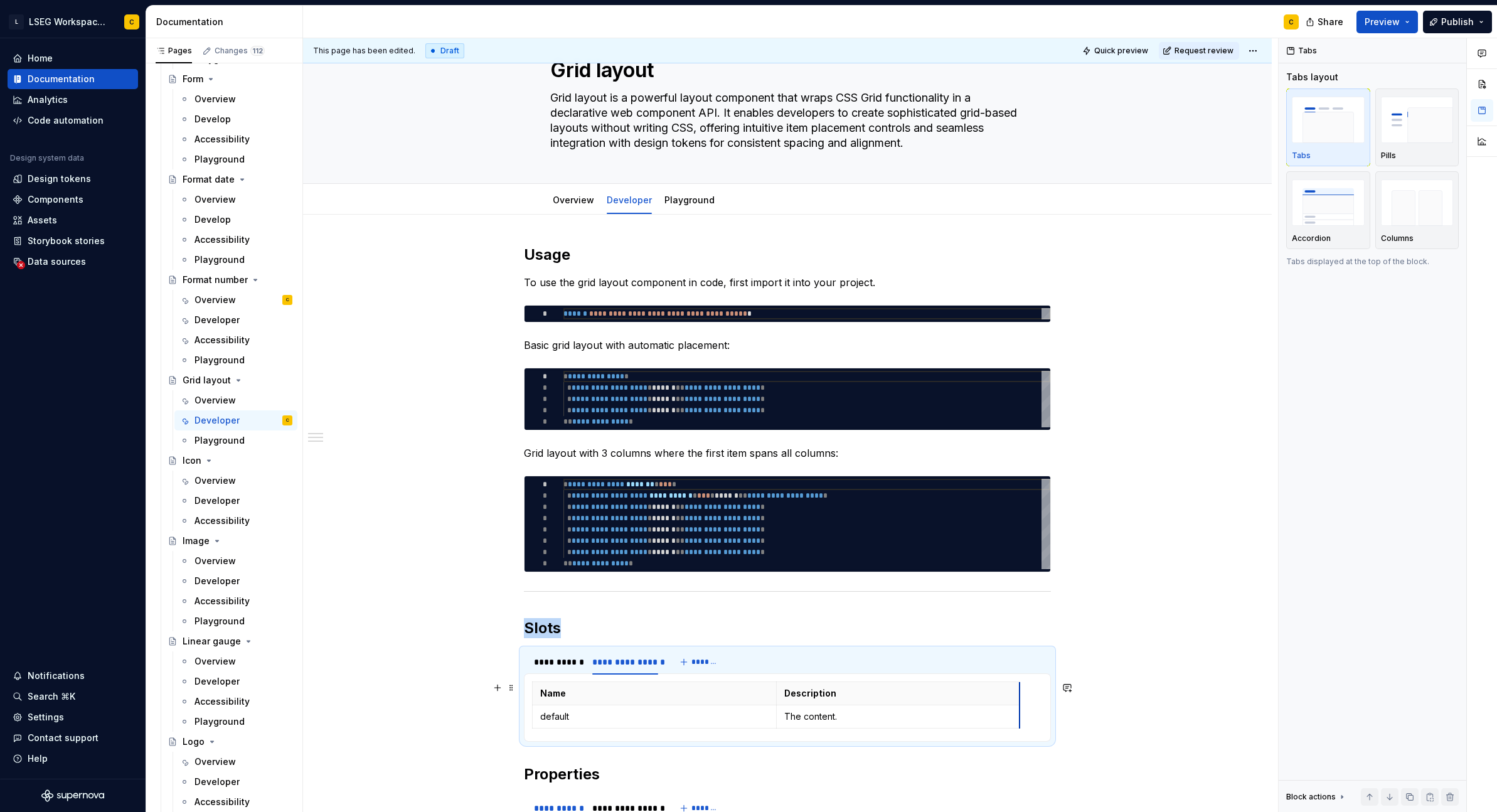
drag, startPoint x: 1025, startPoint y: 712, endPoint x: 1017, endPoint y: 713, distance: 8.1
click at [572, 663] on div "**********" at bounding box center [557, 661] width 46 height 12
click at [621, 660] on div "**********" at bounding box center [625, 661] width 66 height 12
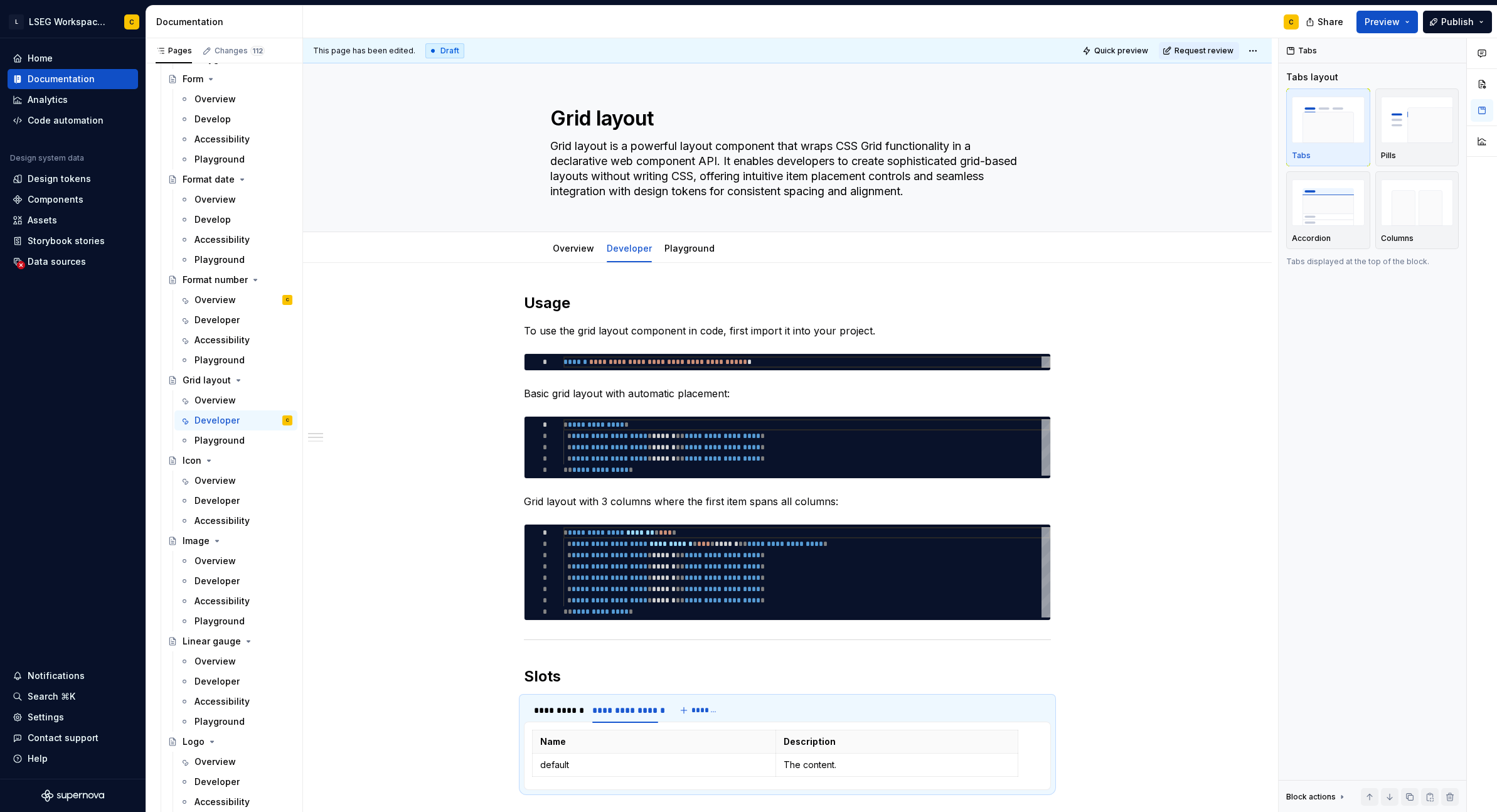
click at [1097, 37] on div "C" at bounding box center [806, 22] width 1006 height 33
click at [1097, 51] on span "Quick preview" at bounding box center [1122, 50] width 54 height 10
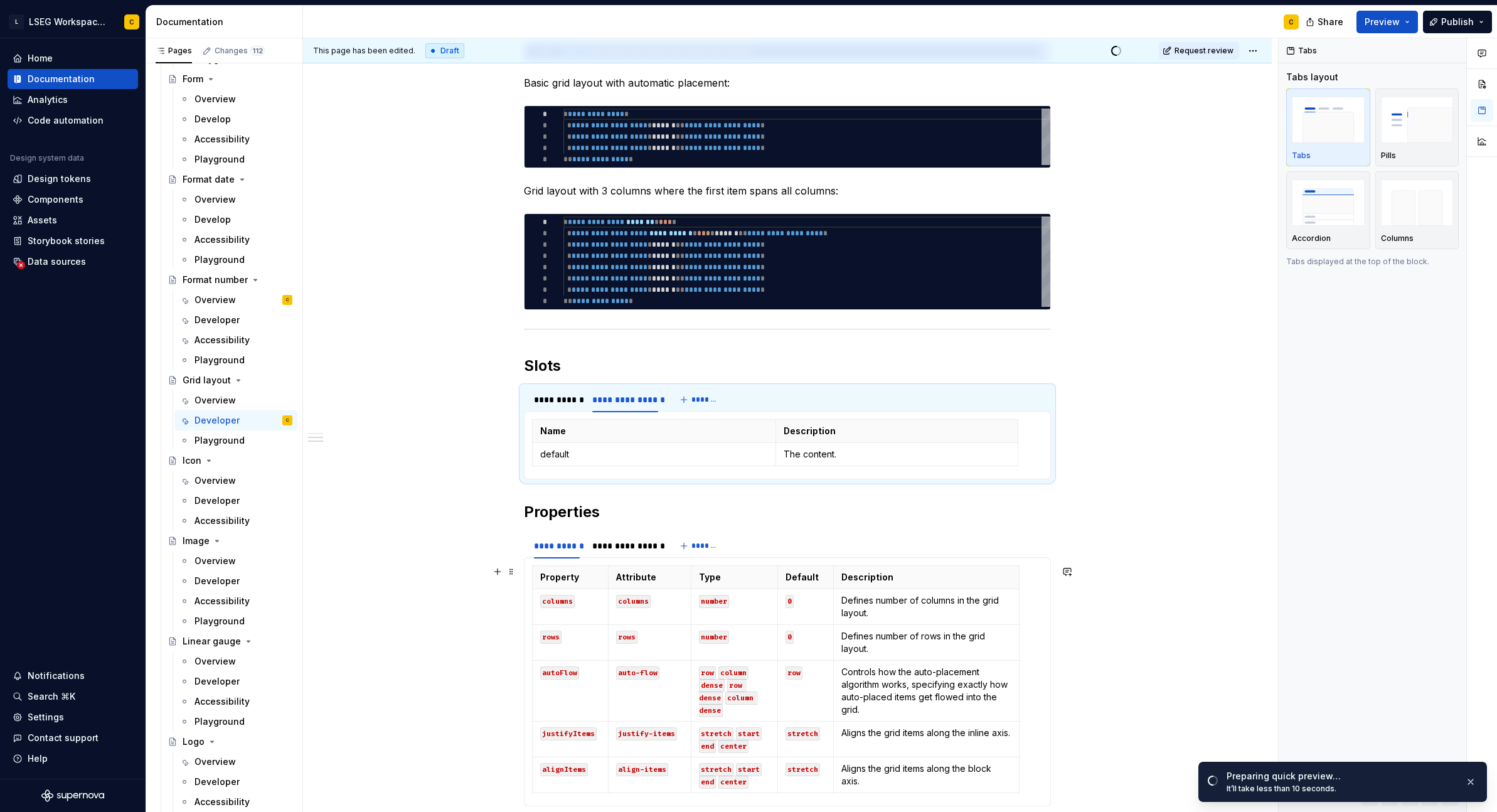
scroll to position [375, 0]
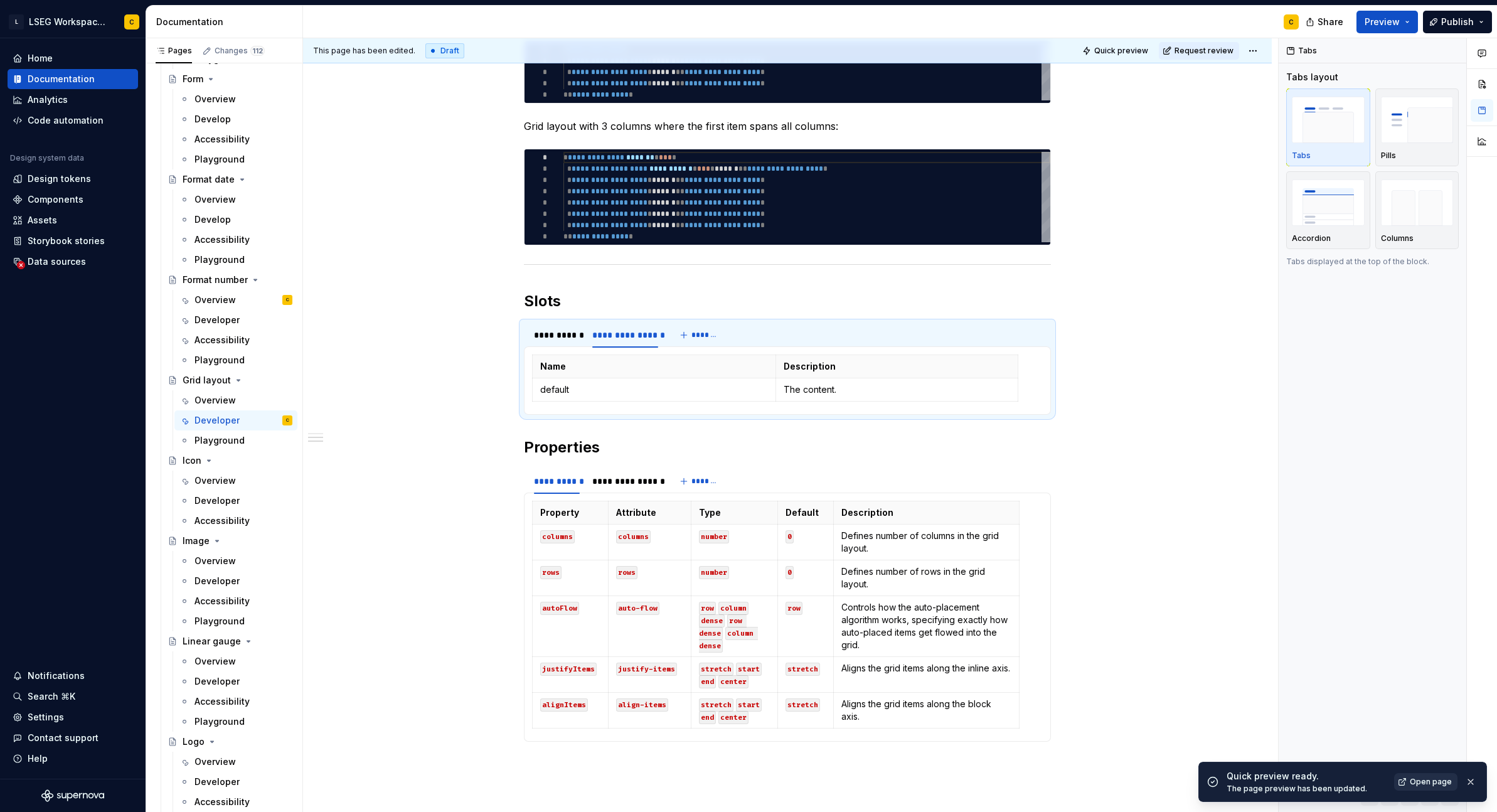
click at [1097, 781] on span "Open page" at bounding box center [1431, 782] width 42 height 10
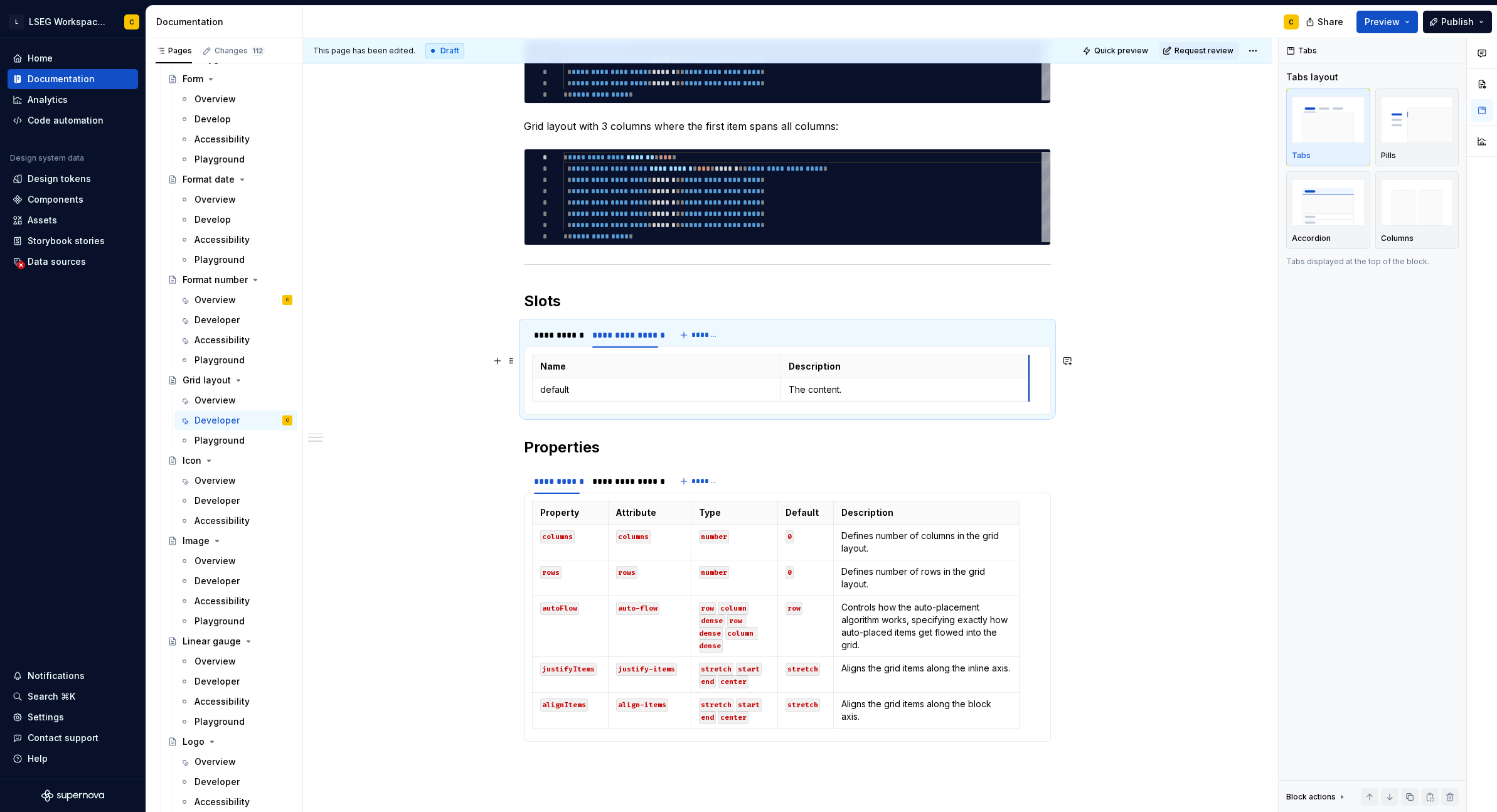
drag, startPoint x: 1021, startPoint y: 388, endPoint x: 1029, endPoint y: 390, distance: 8.2
click at [561, 335] on div "**********" at bounding box center [557, 335] width 46 height 12
click at [599, 334] on div "**********" at bounding box center [625, 335] width 66 height 12
click at [557, 334] on div "**********" at bounding box center [557, 335] width 46 height 12
click at [589, 333] on div "**********" at bounding box center [625, 336] width 76 height 18
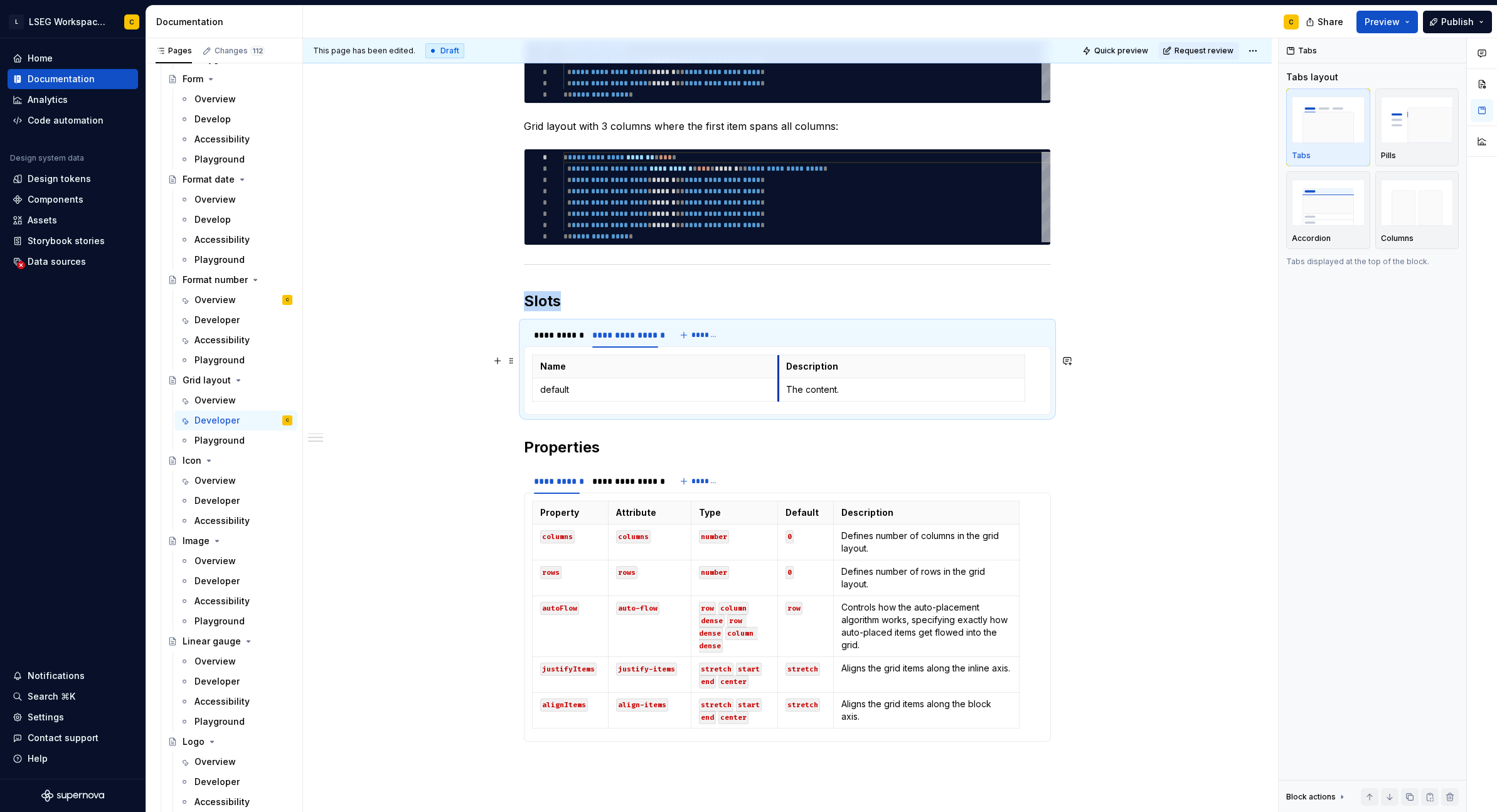
click at [778, 388] on td "The content." at bounding box center [902, 390] width 248 height 24
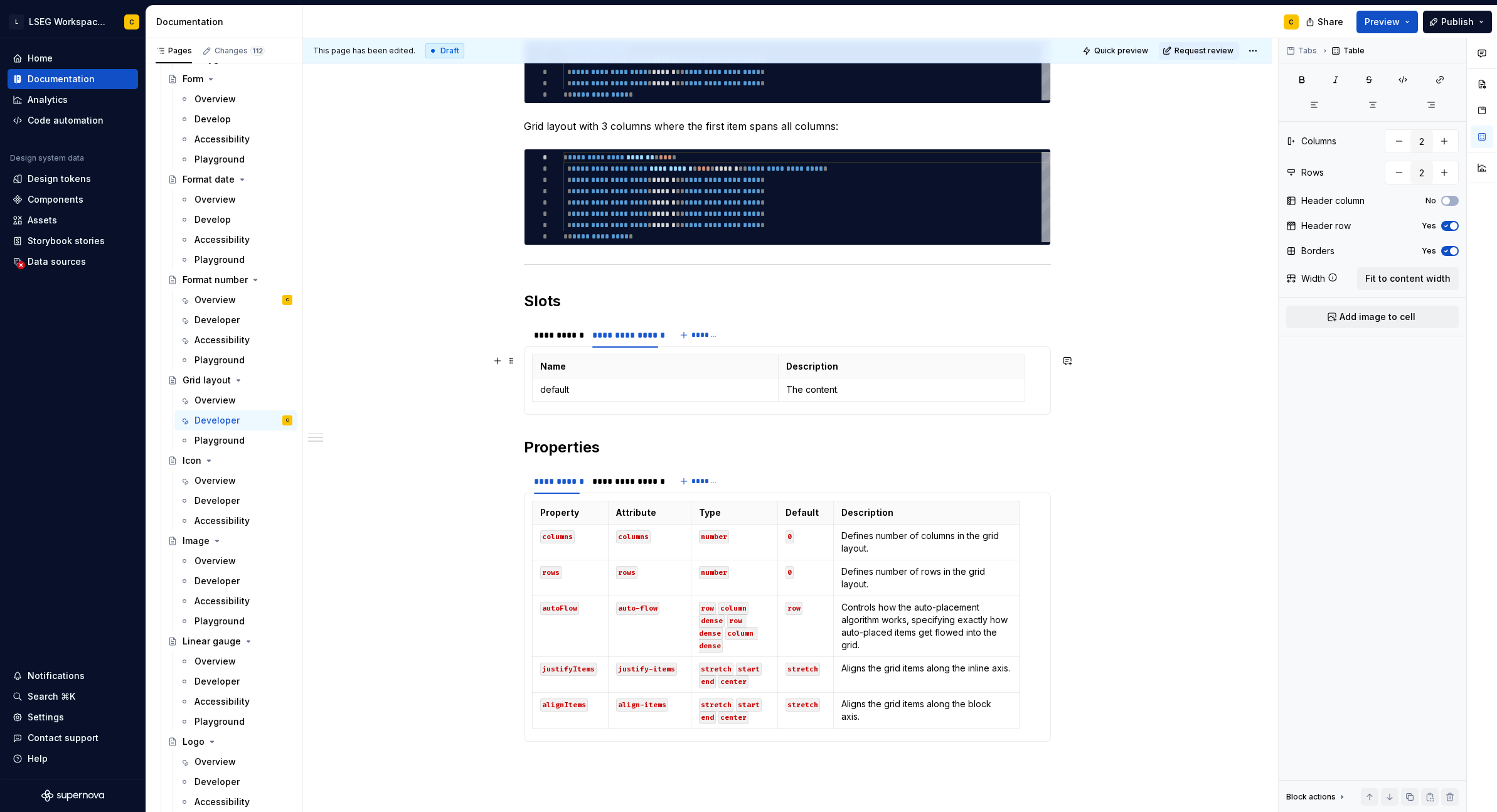
drag, startPoint x: 1025, startPoint y: 387, endPoint x: 1033, endPoint y: 388, distance: 8.1
click at [1033, 388] on div "Name Description default The content." at bounding box center [787, 380] width 511 height 52
click at [556, 335] on div "**********" at bounding box center [557, 335] width 46 height 12
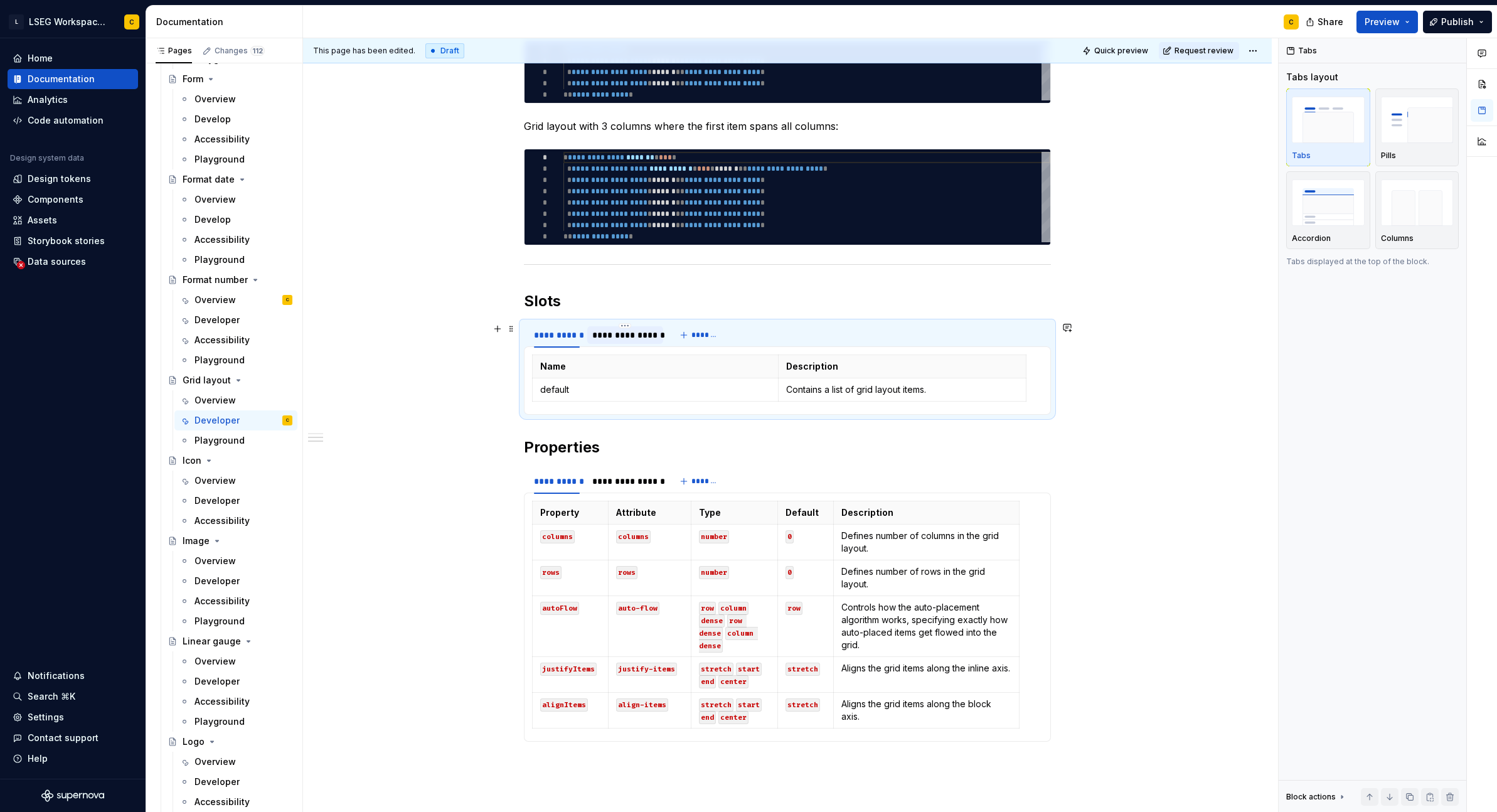
click at [595, 332] on div "**********" at bounding box center [625, 335] width 66 height 12
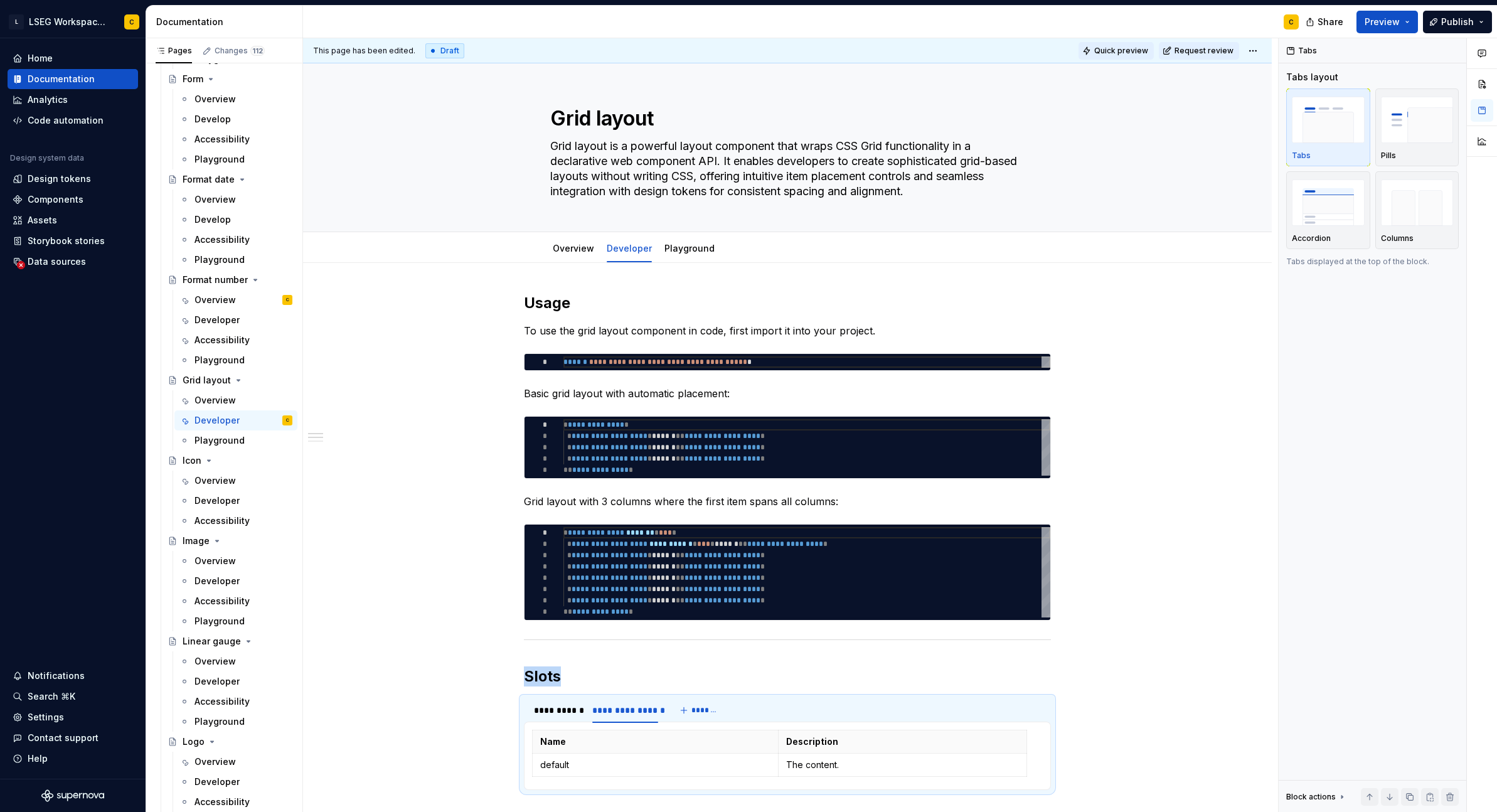
click at [1097, 48] on span "Quick preview" at bounding box center [1122, 50] width 54 height 10
type textarea "*"
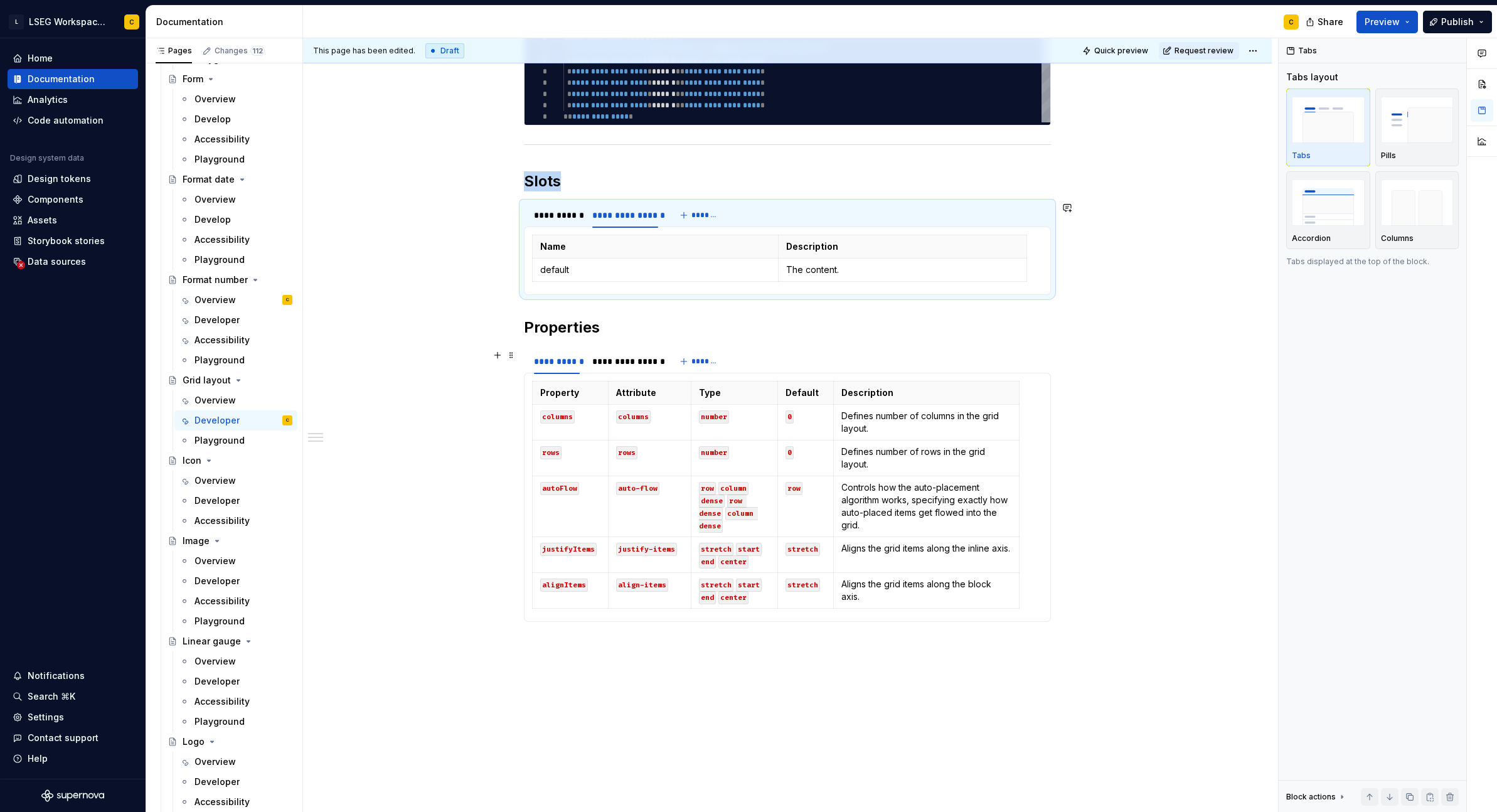
scroll to position [593, 0]
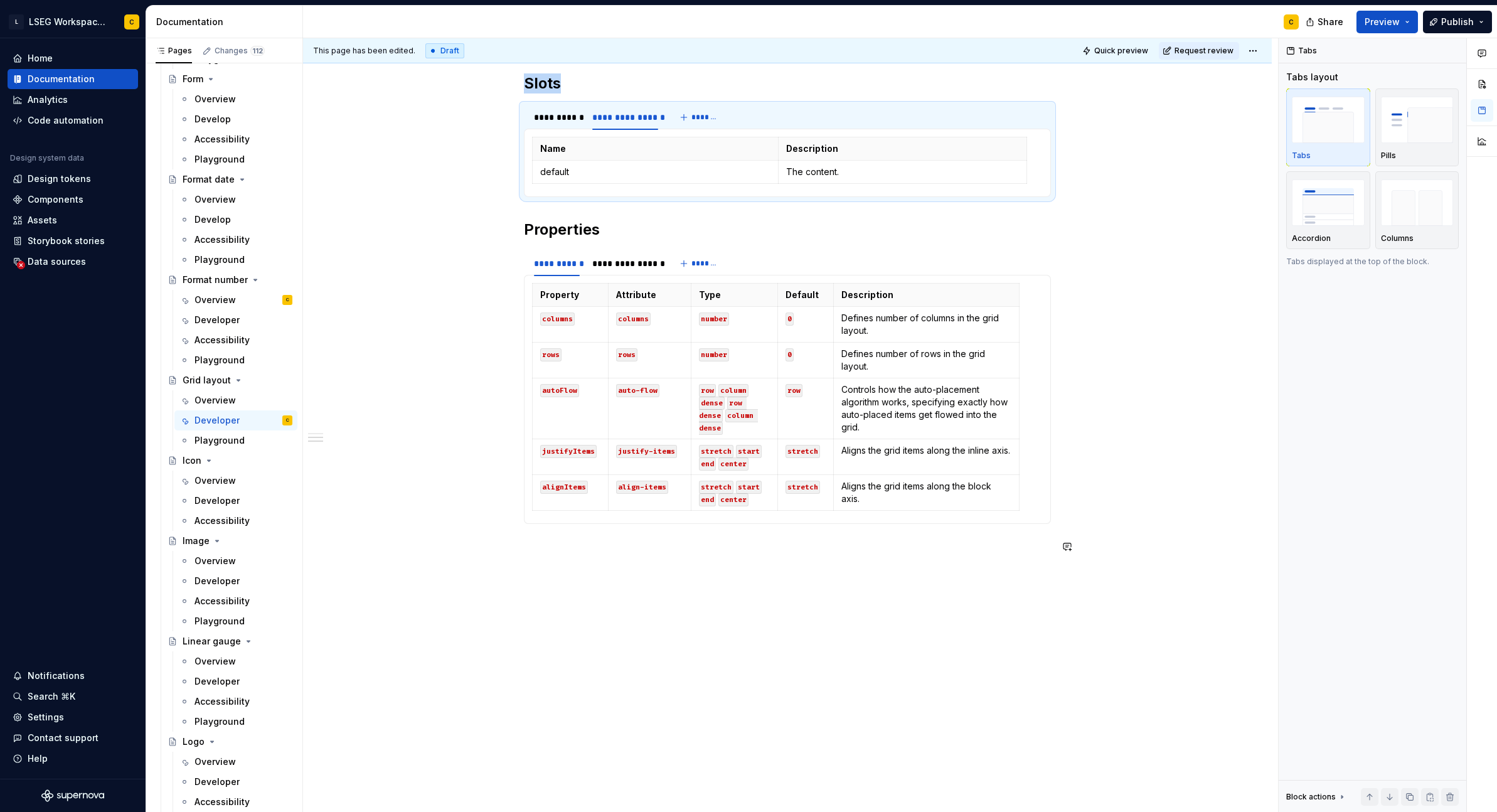
click at [805, 611] on div "**********" at bounding box center [787, 241] width 968 height 1143
click at [765, 665] on div "**********" at bounding box center [790, 425] width 975 height 775
